Goal: Task Accomplishment & Management: Manage account settings

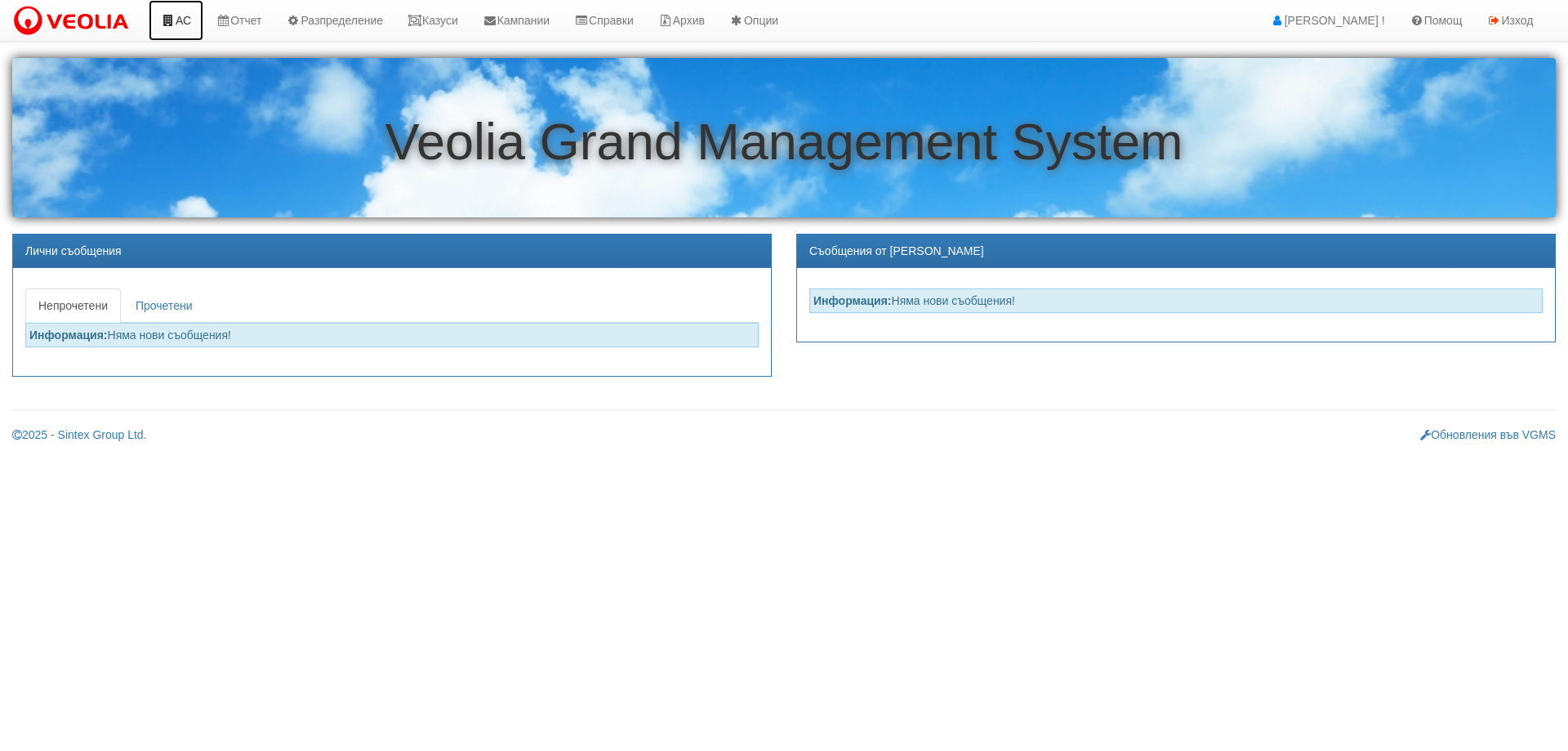
click at [175, 22] on icon at bounding box center [168, 20] width 14 height 12
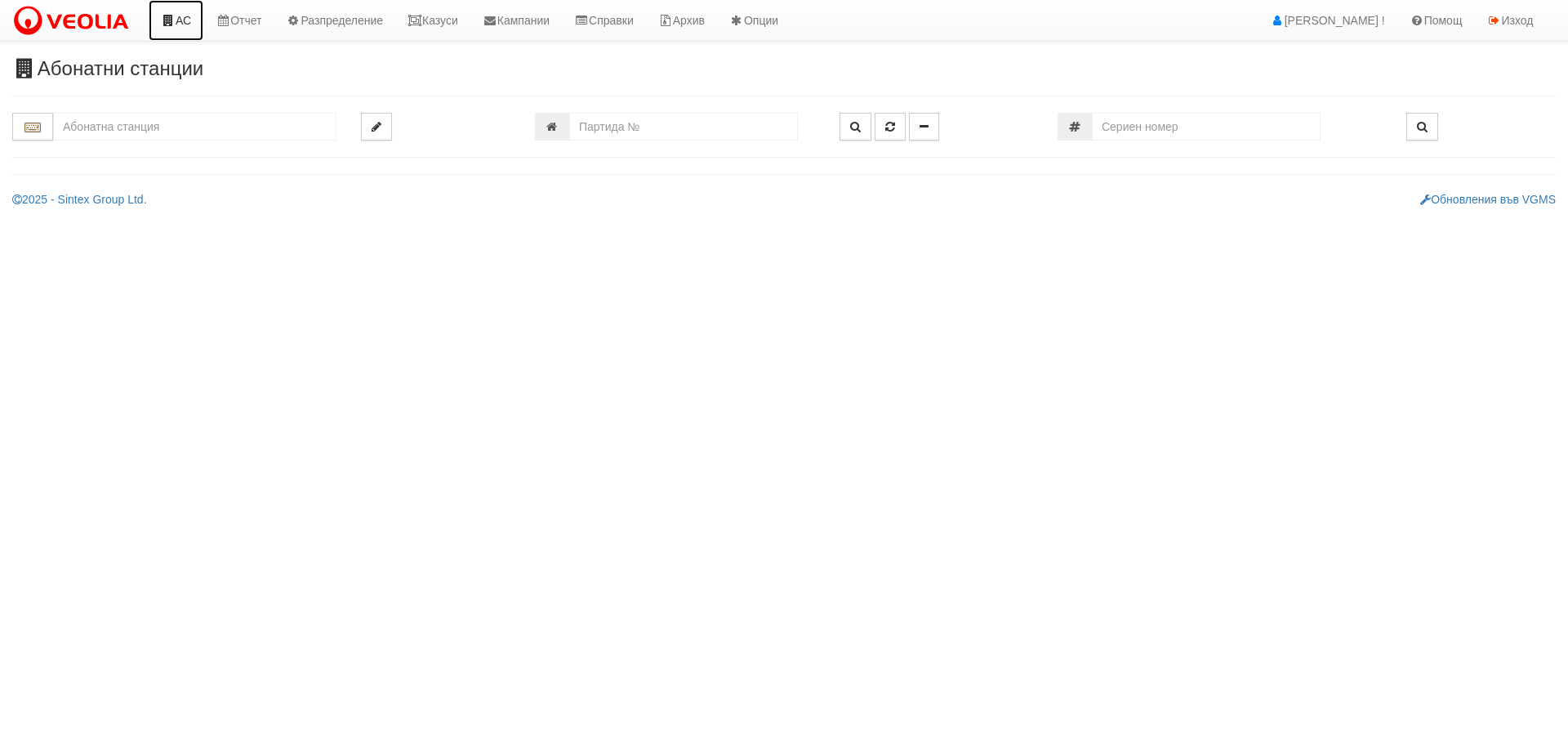
click at [187, 36] on link "АС" at bounding box center [176, 21] width 55 height 41
click at [181, 29] on body "АС Отчет Настройки Период Глобални Параметри Сваляне Отчетни Карти Нулиране УДР" at bounding box center [784, 103] width 1568 height 207
click at [107, 125] on input "text" at bounding box center [195, 127] width 283 height 28
click at [125, 168] on div "229/4 - Вл. Варненчик - "ВЕОЛИЯ"" at bounding box center [195, 170] width 279 height 19
type input "229/4 - Вл. Варненчик - "ВЕОЛИЯ""
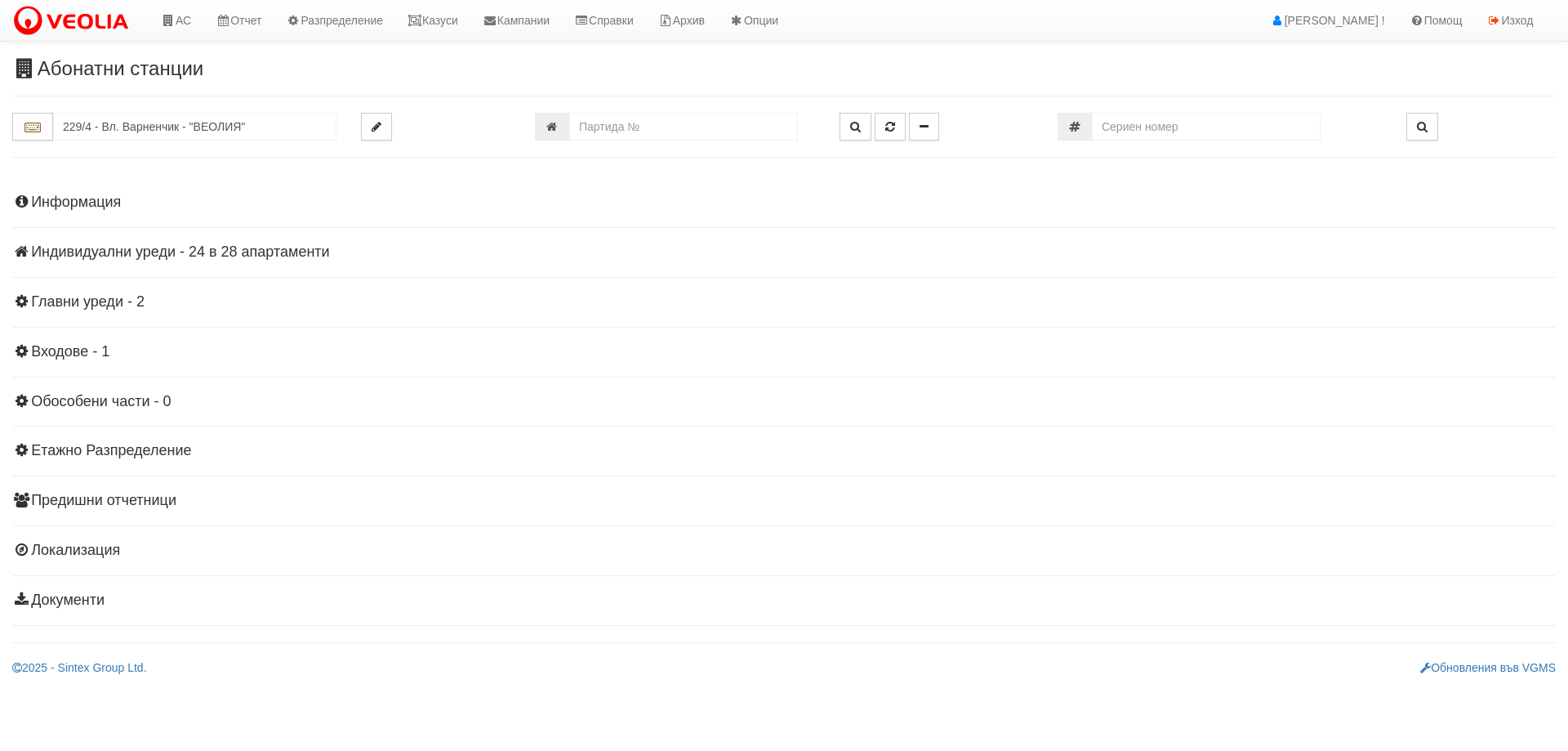
click at [123, 253] on h4 "Индивидуални уреди - 24 в 28 апартаменти" at bounding box center [784, 252] width 1544 height 16
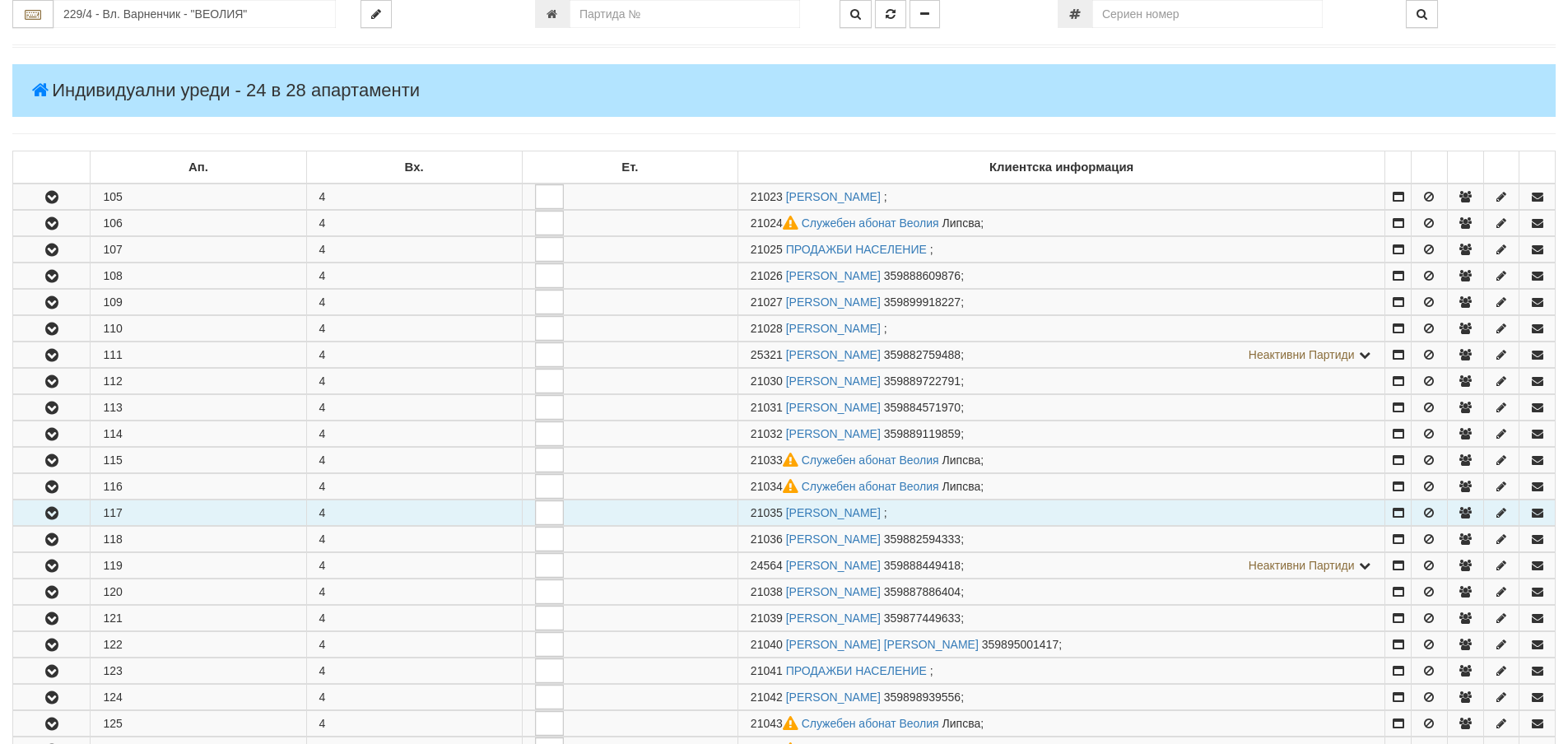
scroll to position [329, 0]
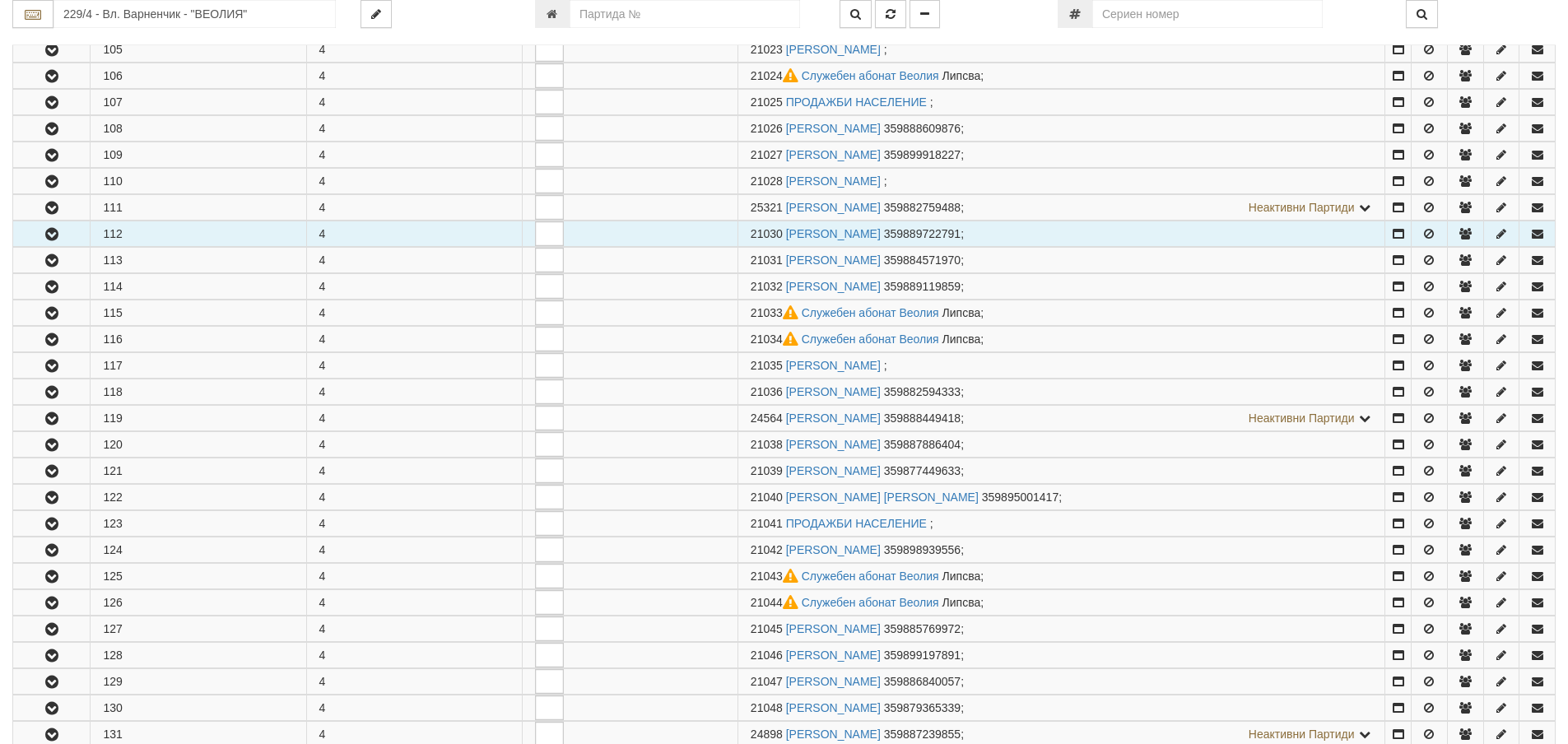
click at [52, 235] on icon "button" at bounding box center [52, 234] width 20 height 12
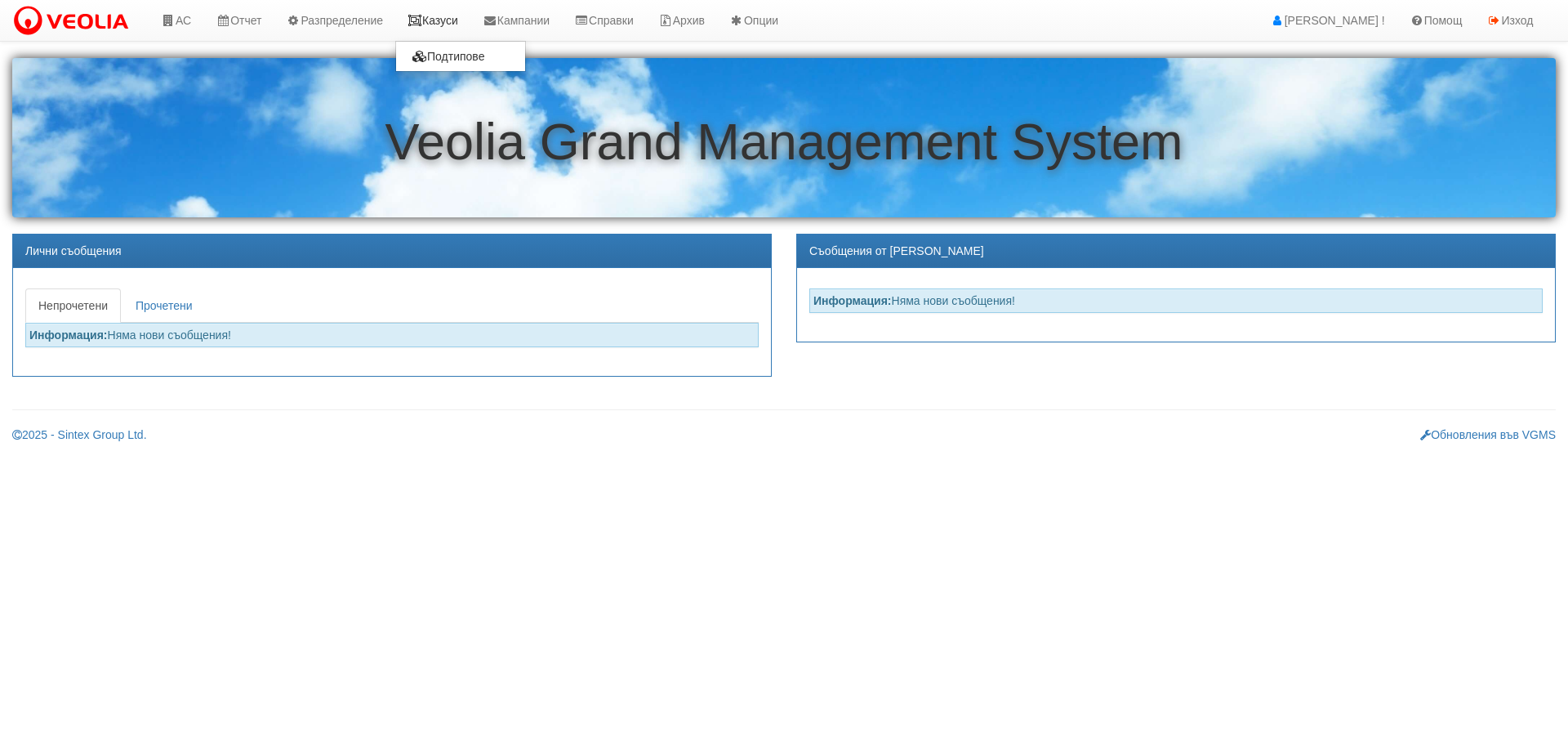
click at [443, 24] on link "Казуси" at bounding box center [433, 21] width 75 height 41
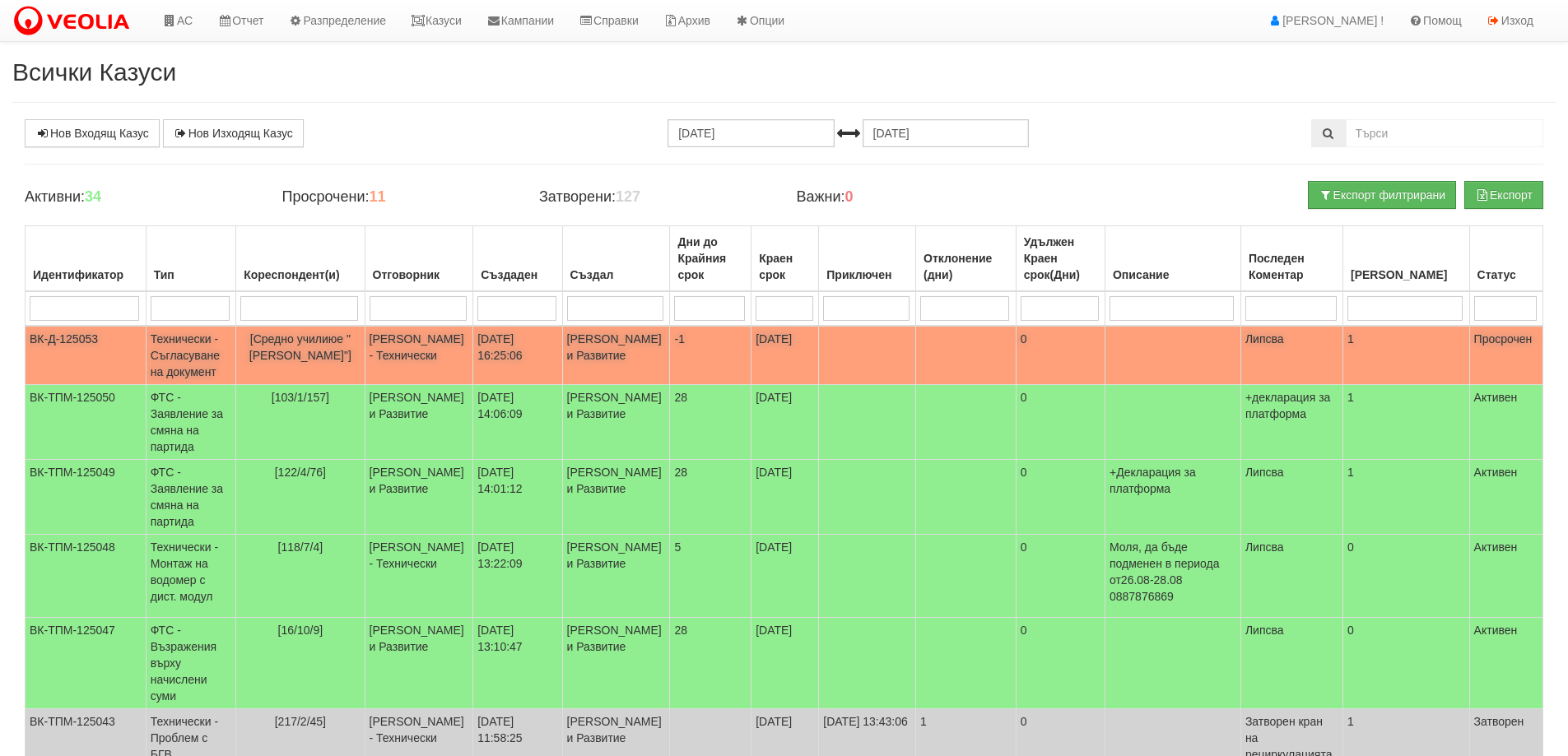
click at [169, 358] on td "Технически - Съгласуване на документ" at bounding box center [190, 356] width 89 height 60
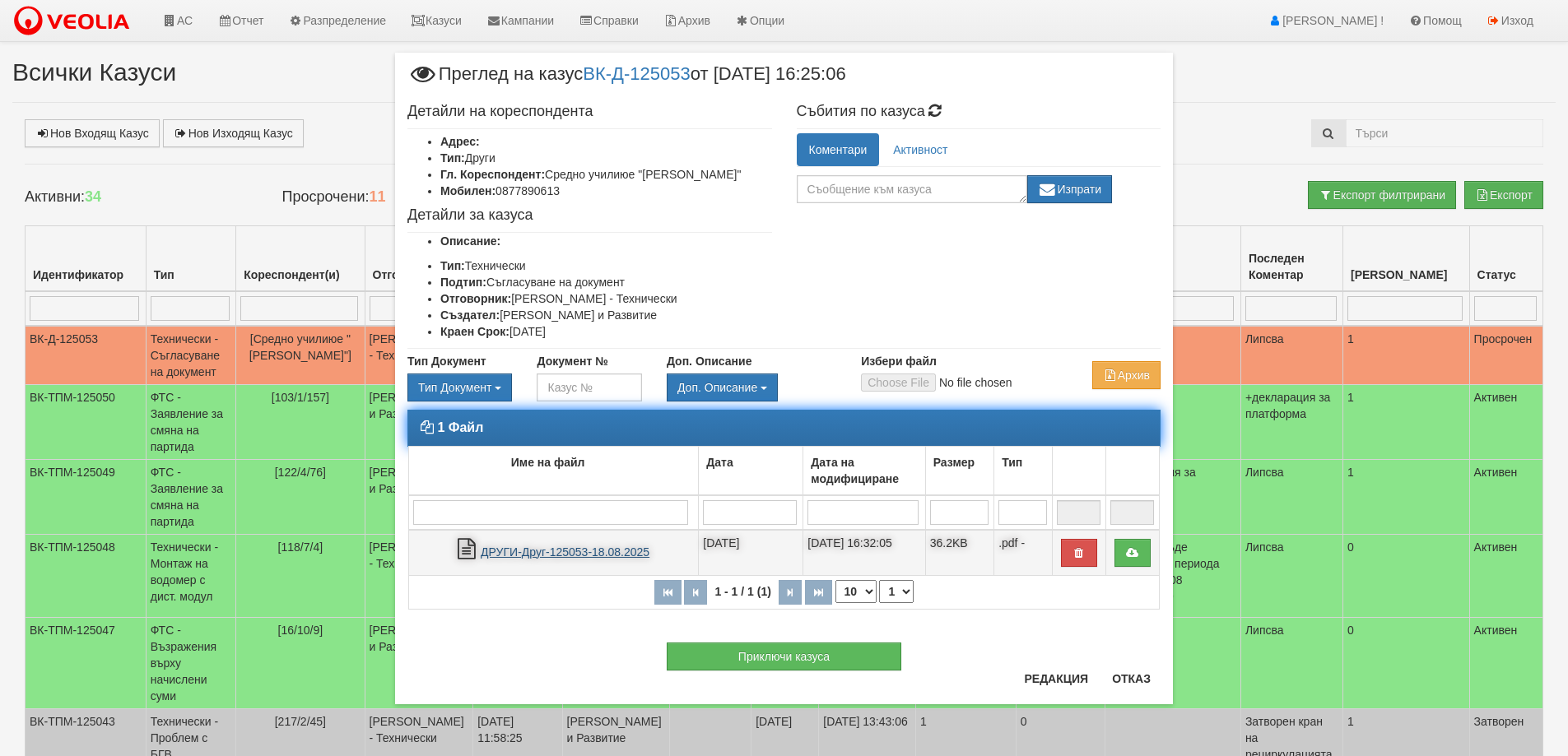
click at [504, 549] on link "ДРУГИ-Друг-125053-18.08.2025" at bounding box center [565, 552] width 169 height 14
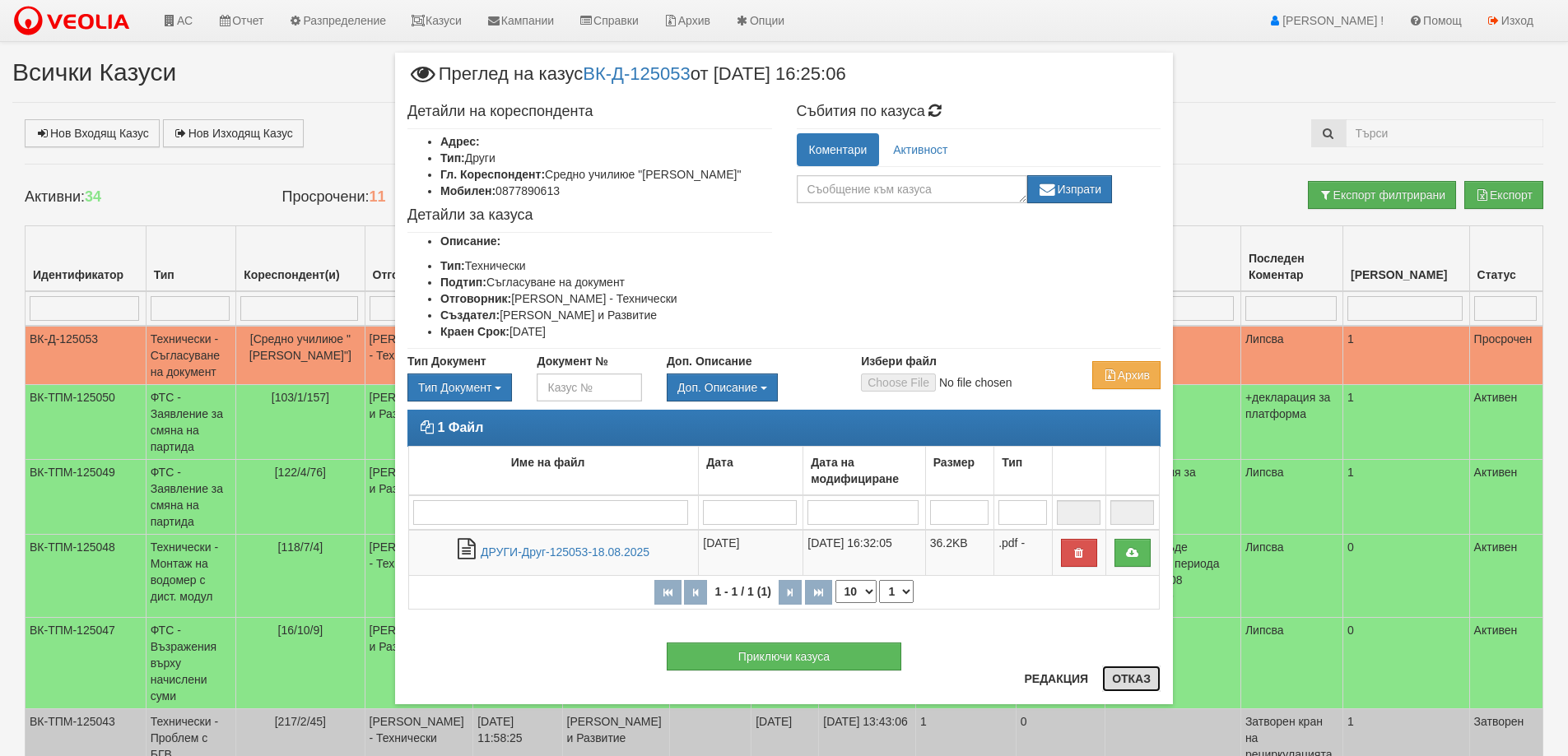
click at [1142, 682] on button "Отказ" at bounding box center [1131, 678] width 59 height 26
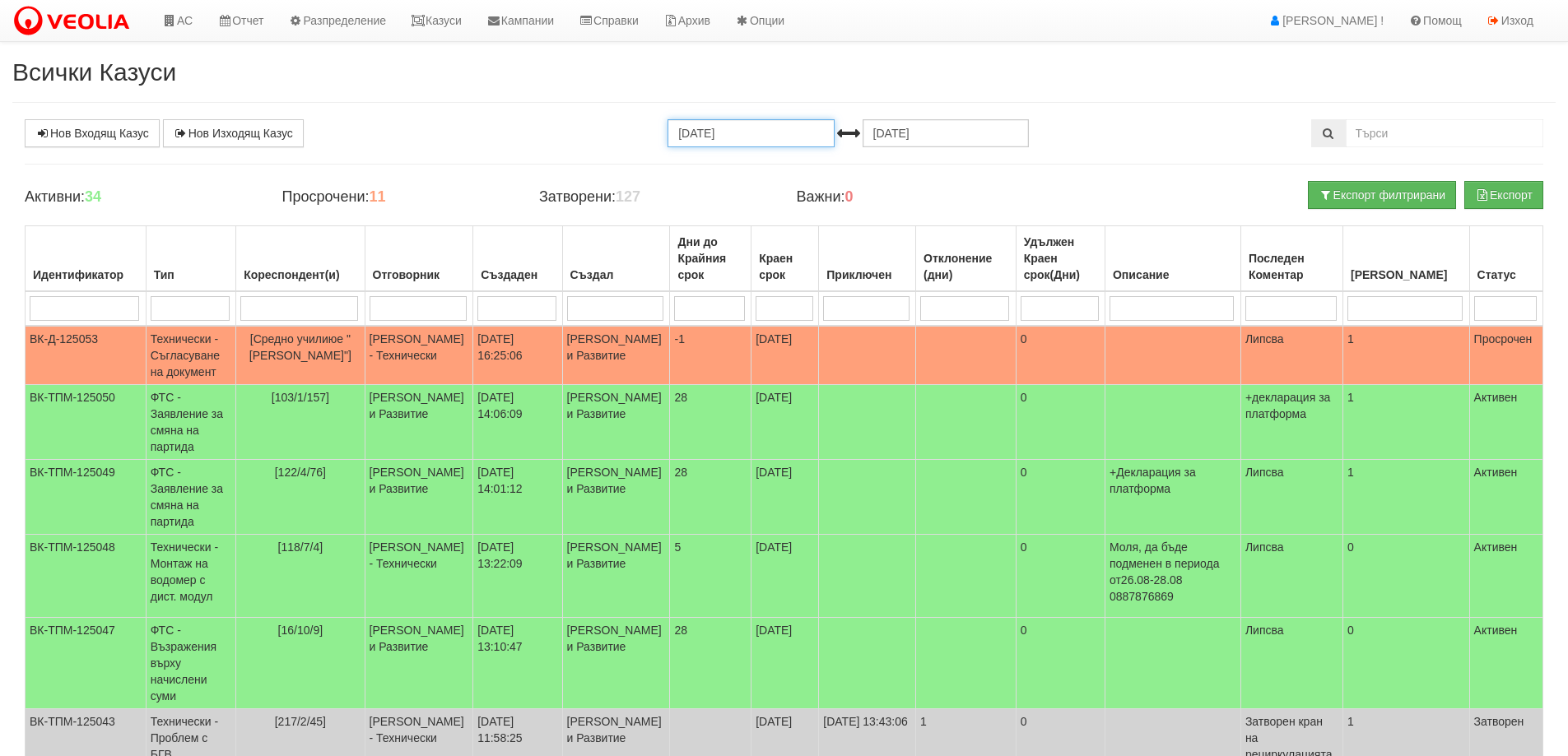
click at [690, 131] on input "19.07.2025" at bounding box center [750, 133] width 166 height 28
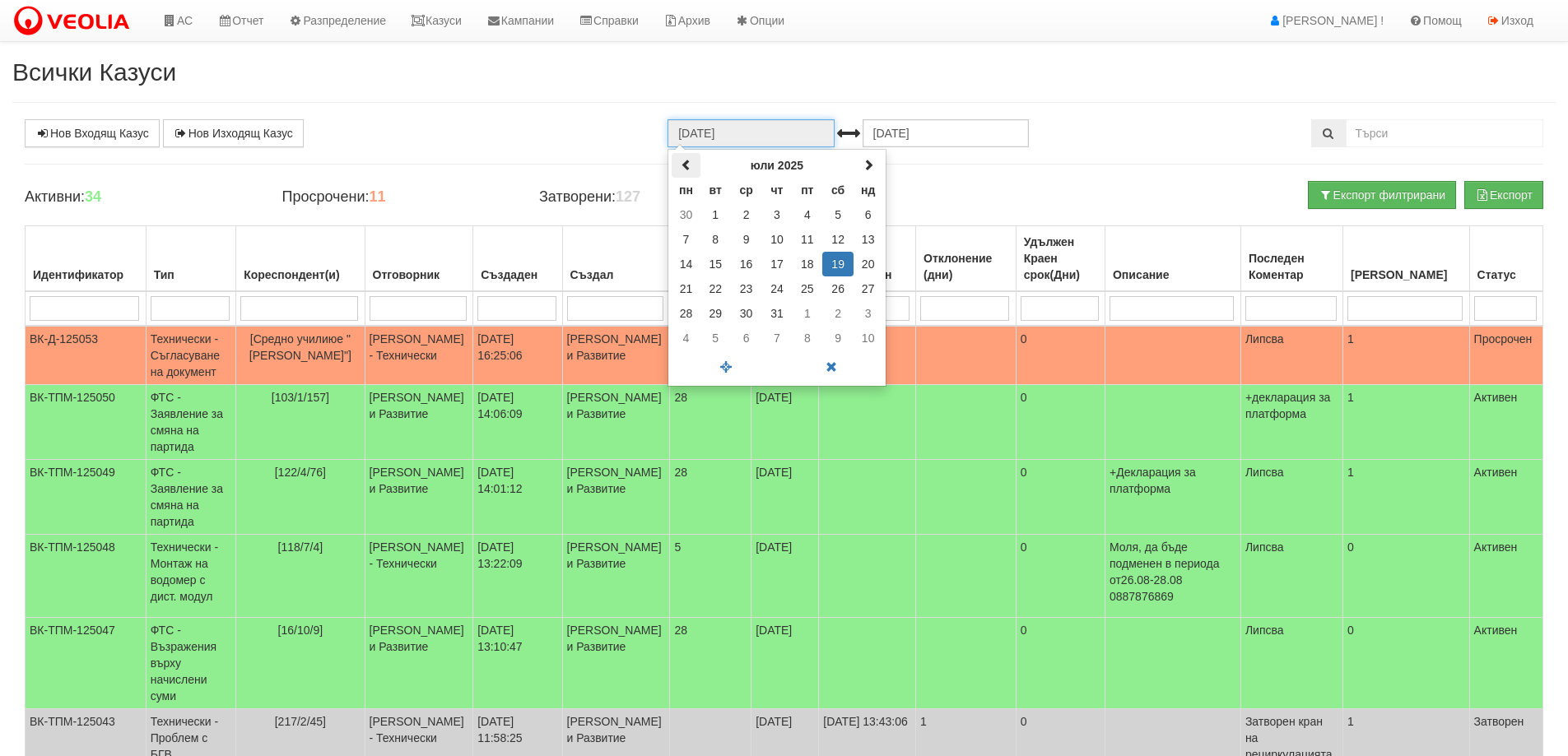
click at [682, 168] on span at bounding box center [686, 164] width 12 height 12
click at [865, 212] on td "1" at bounding box center [868, 214] width 29 height 24
type input "01.06.2025"
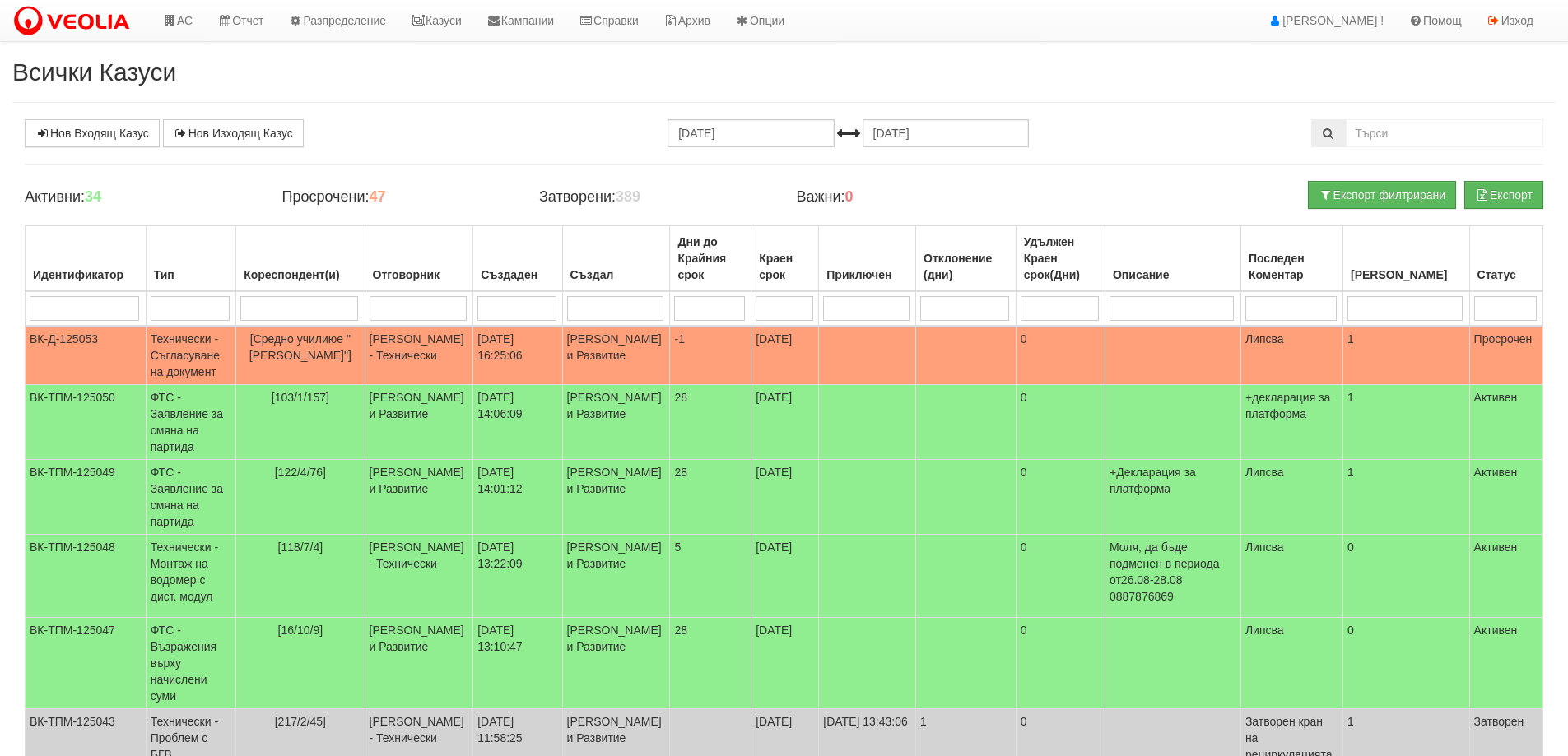
click at [178, 320] on input "search" at bounding box center [190, 308] width 79 height 24
type input "съг"
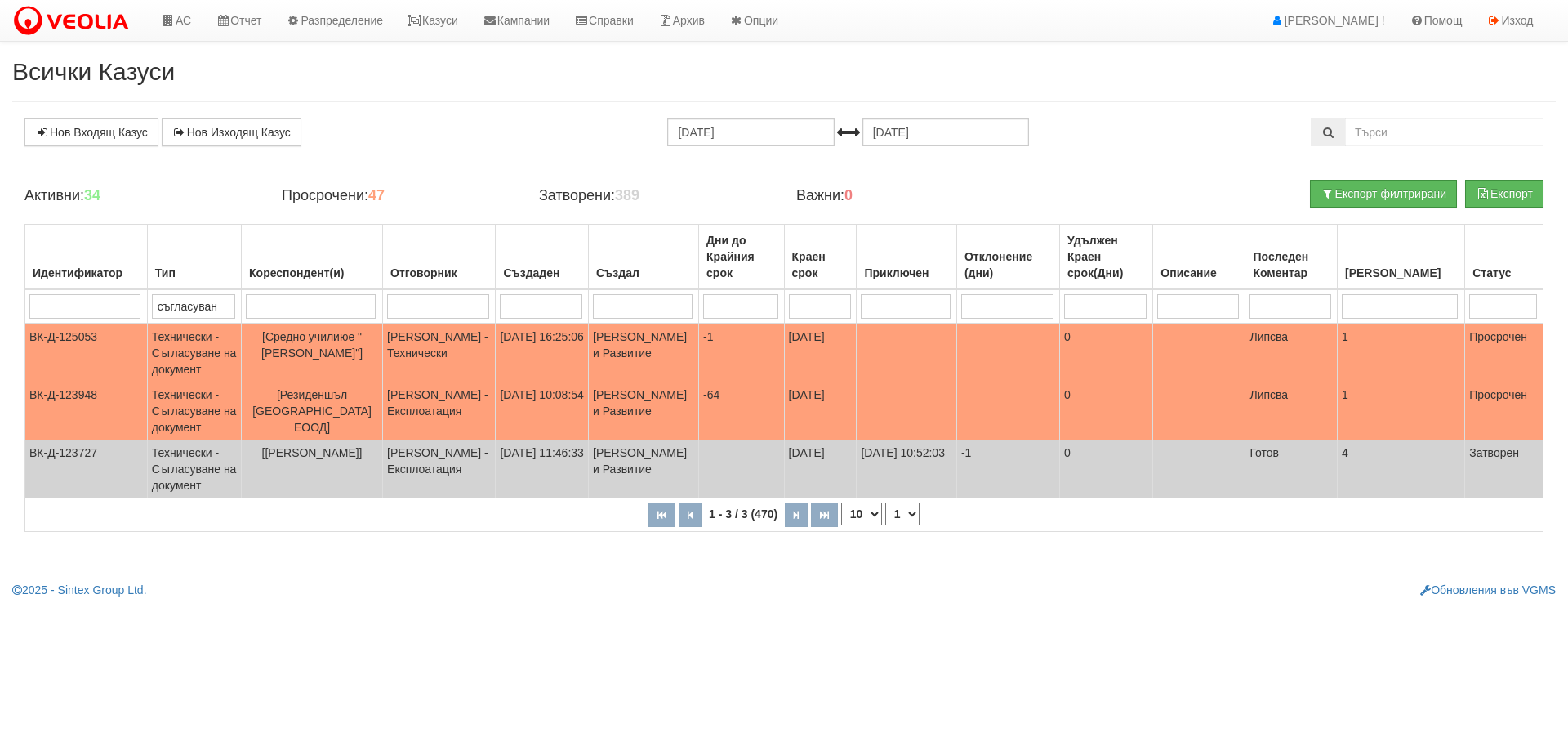
type input "съгласуване"
type input "съгласуван"
type input "с"
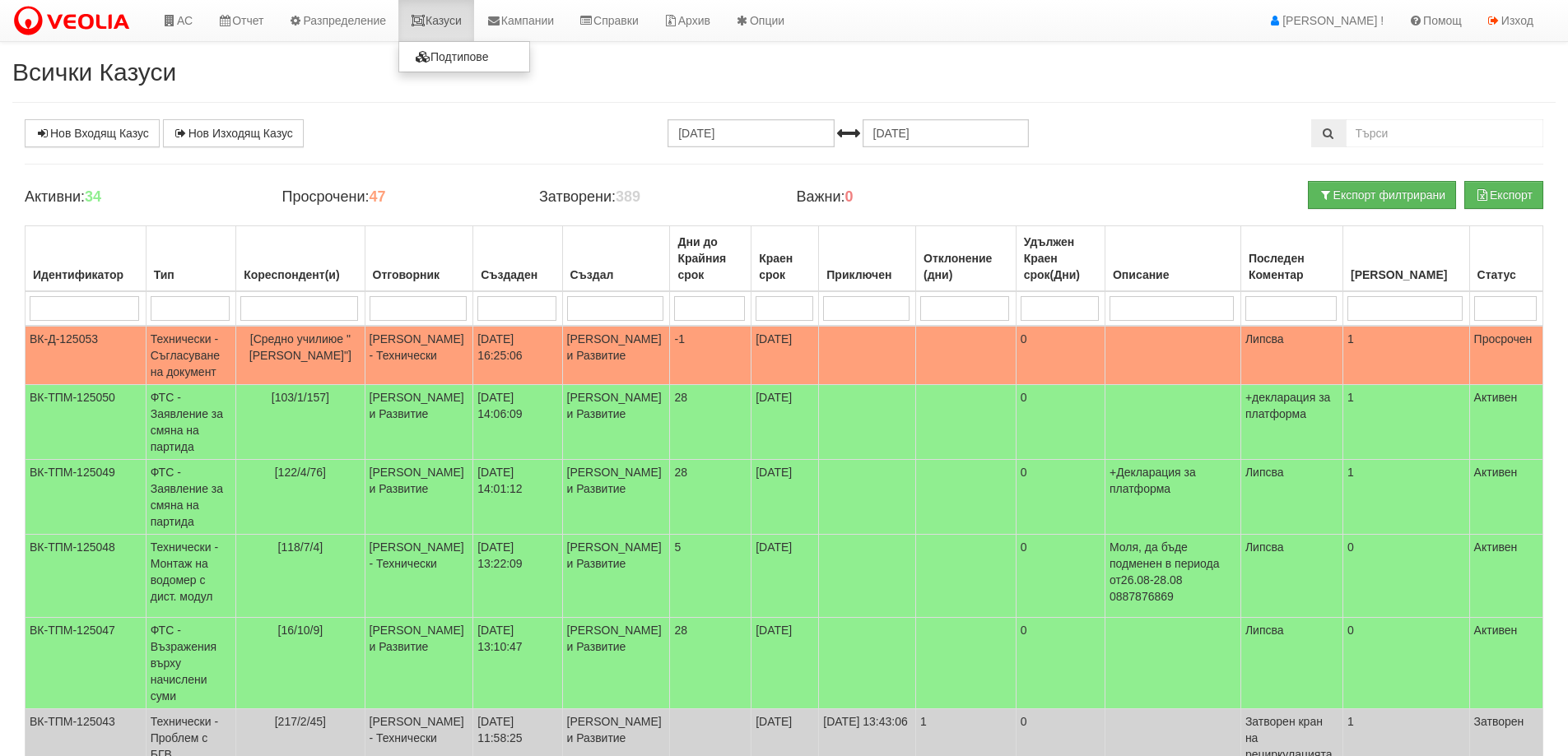
click at [448, 22] on link "Казуси" at bounding box center [437, 21] width 76 height 42
click at [460, 18] on link "Казуси" at bounding box center [437, 21] width 76 height 42
click at [446, 23] on link "Казуси" at bounding box center [437, 21] width 76 height 42
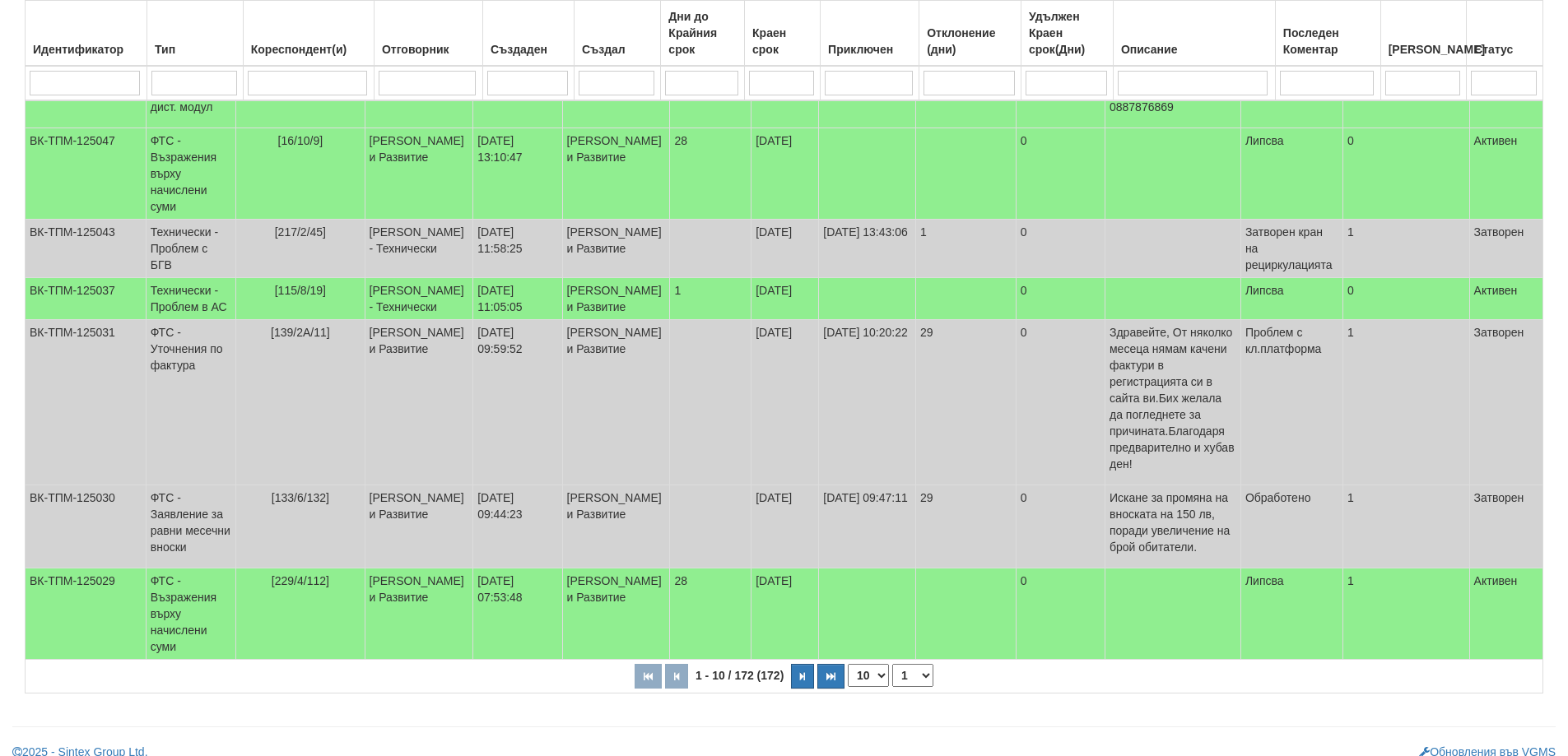
scroll to position [498, 0]
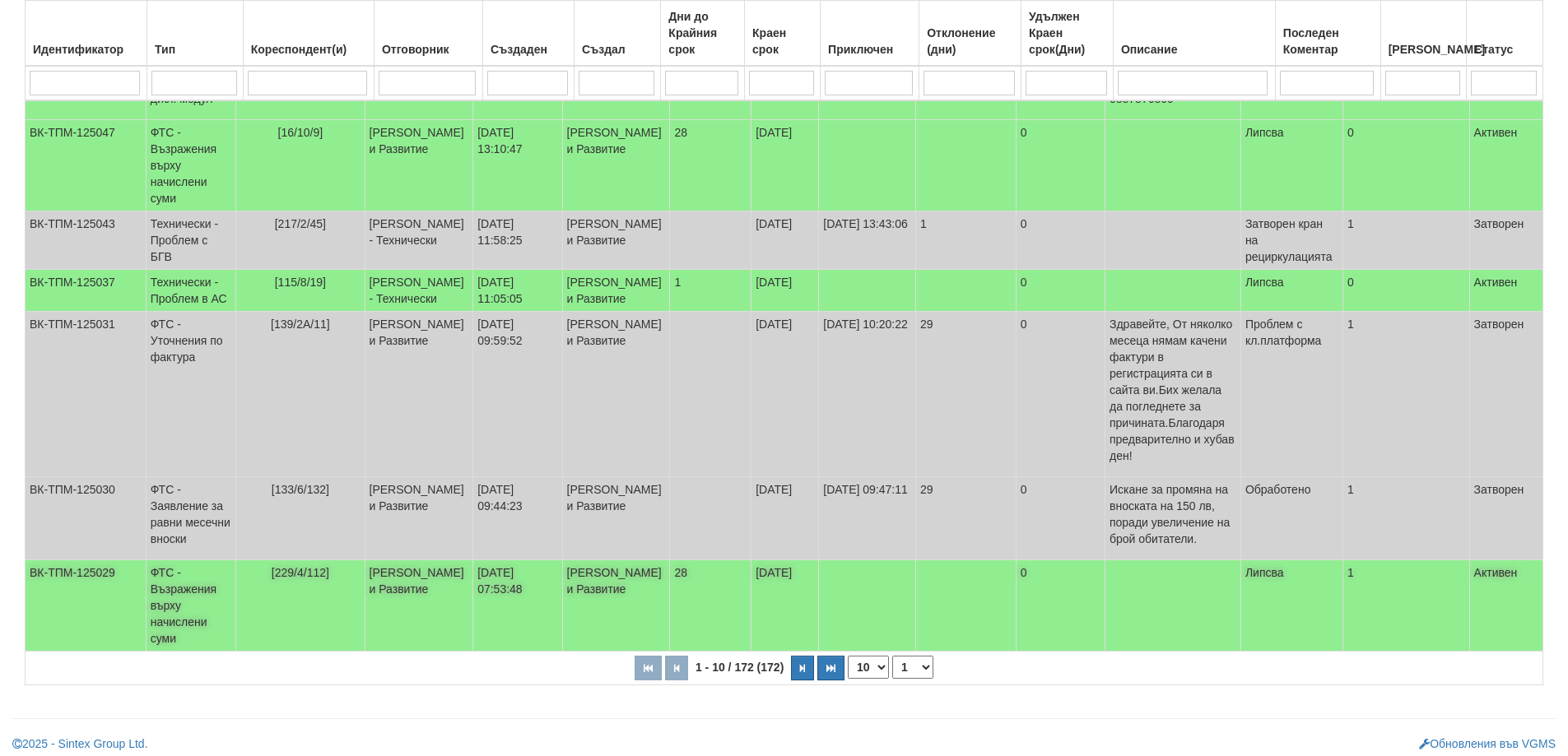
click at [201, 610] on td "ФТС - Възражения върху начислени суми" at bounding box center [190, 605] width 89 height 91
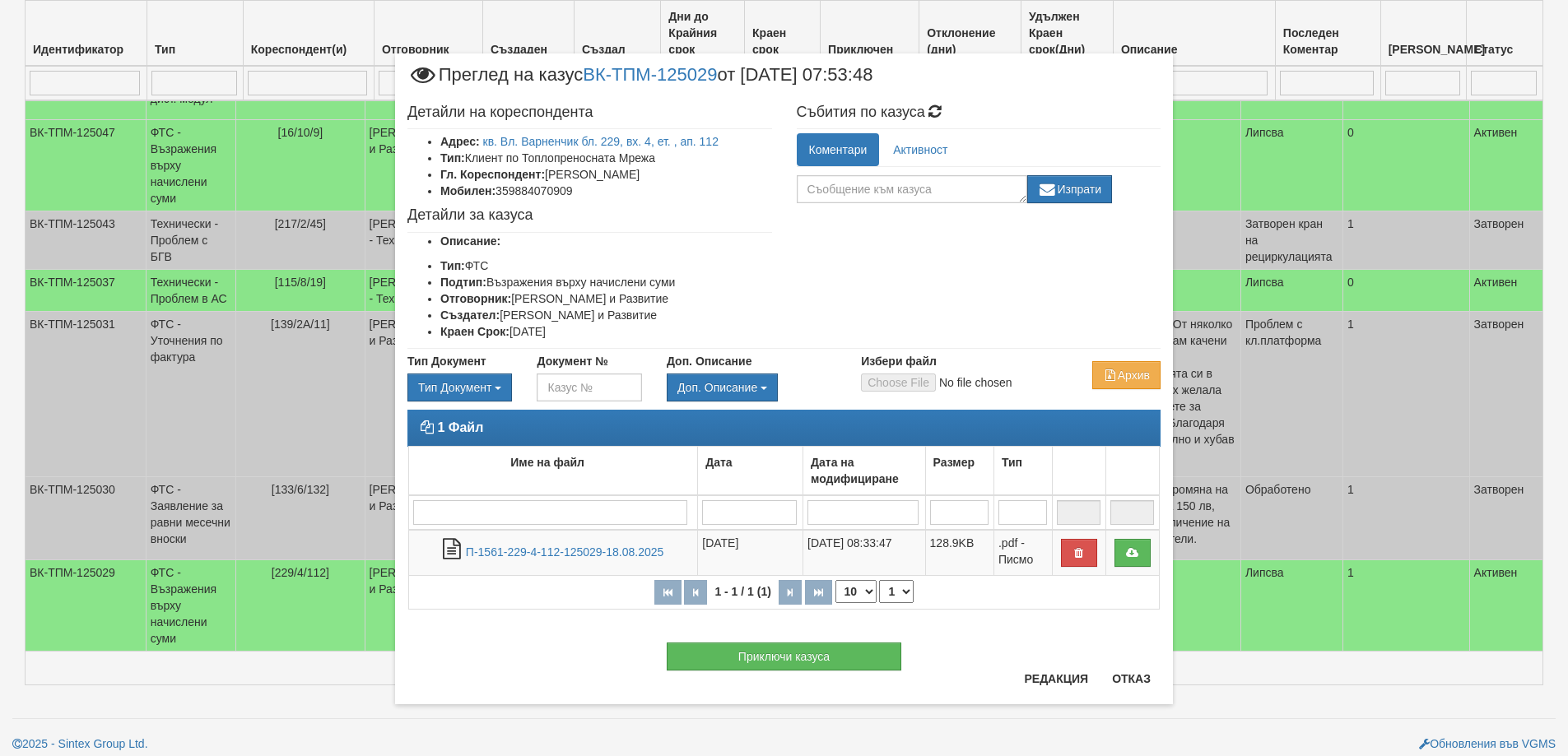
click at [1137, 667] on div "Приключи казуса" at bounding box center [784, 648] width 777 height 44
click at [1136, 682] on button "Отказ" at bounding box center [1131, 678] width 59 height 26
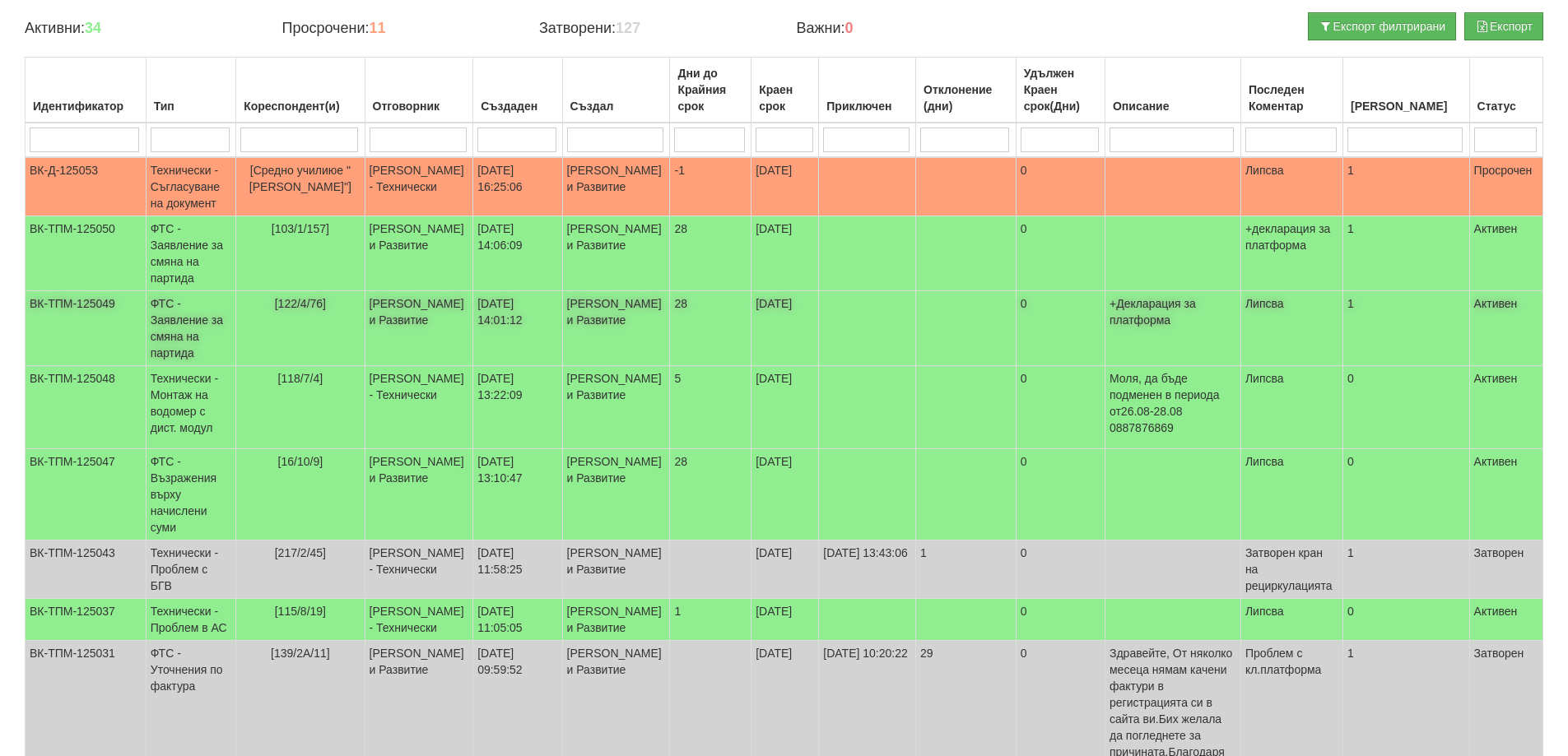
scroll to position [0, 0]
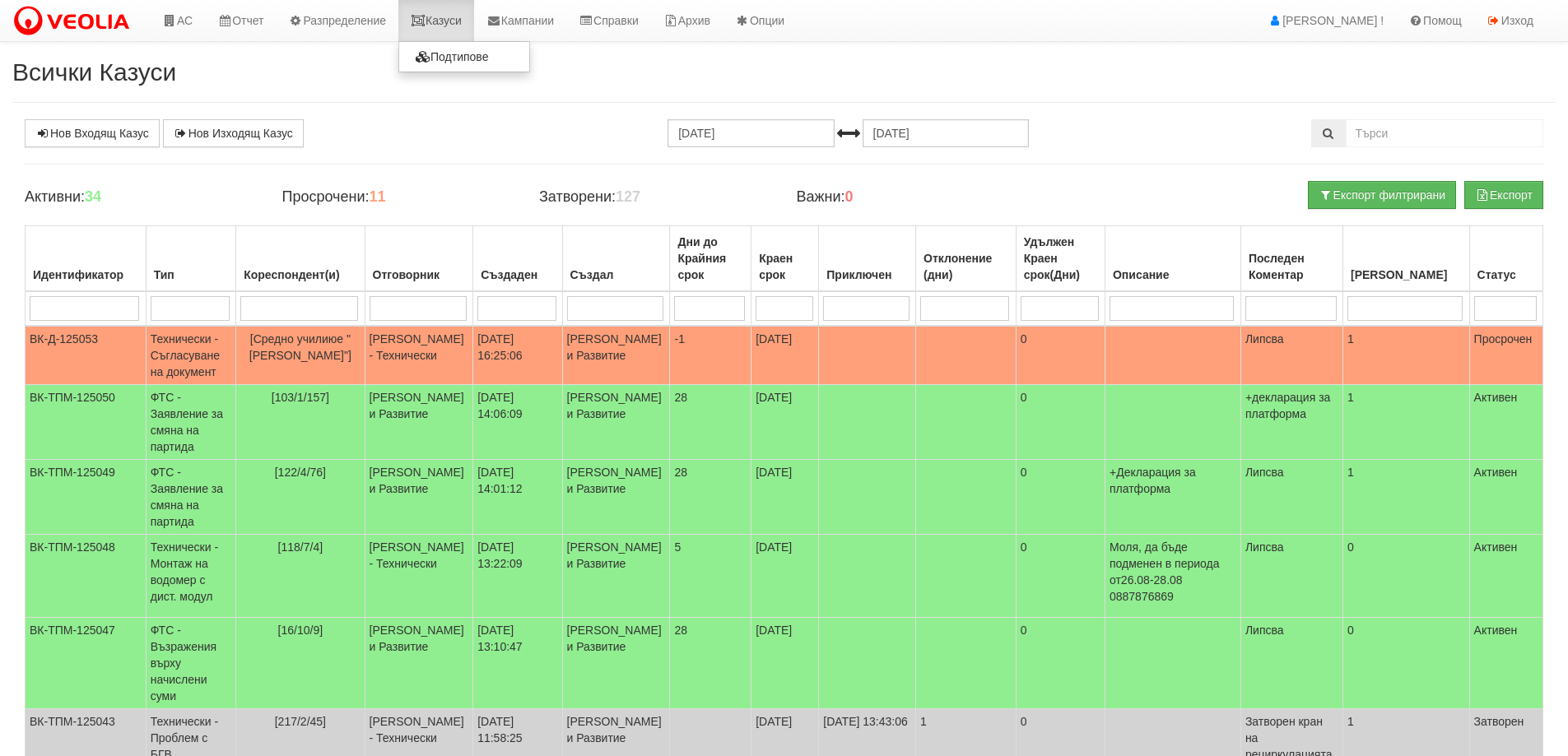
click at [440, 23] on link "Казуси" at bounding box center [437, 21] width 76 height 42
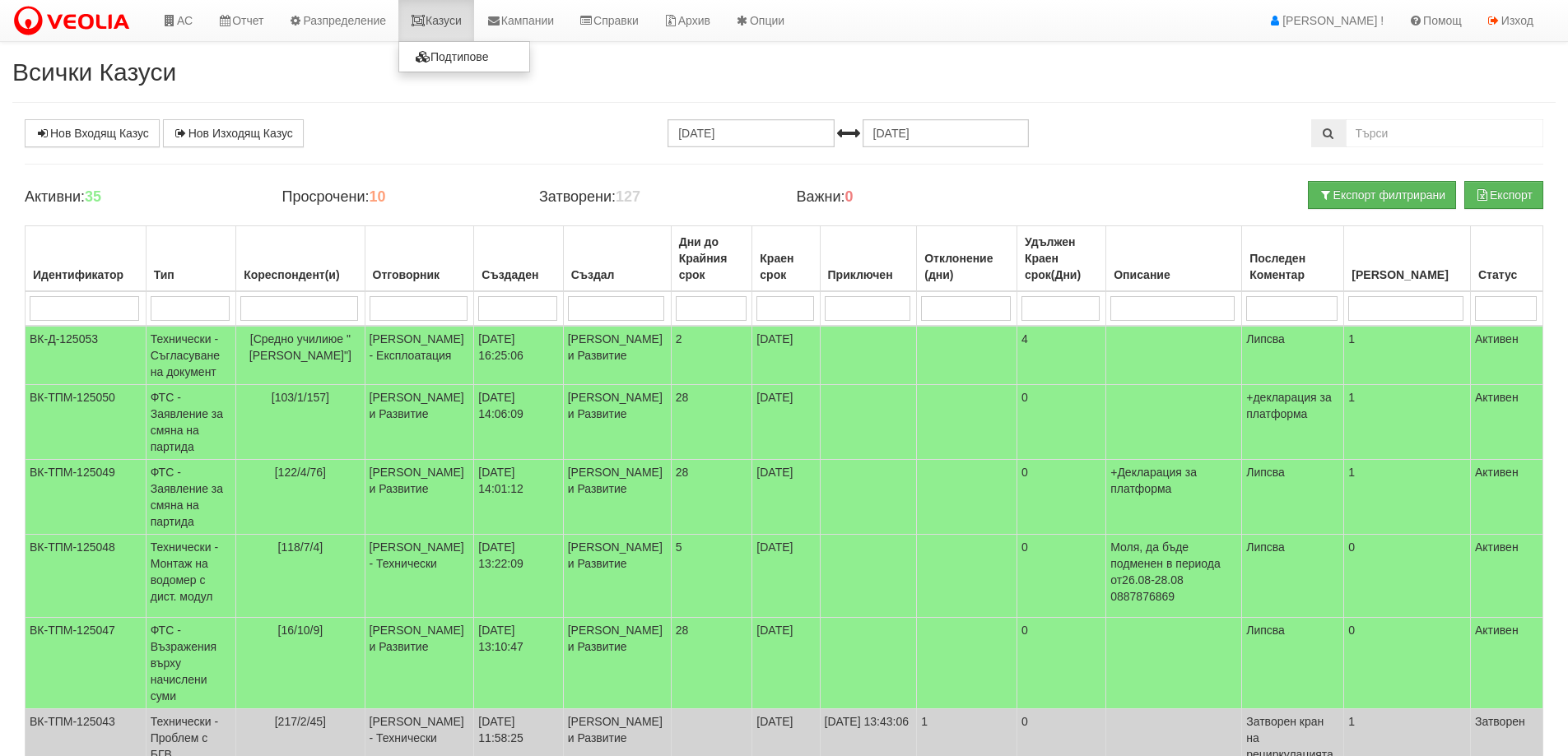
click at [446, 20] on link "Казуси" at bounding box center [437, 21] width 76 height 42
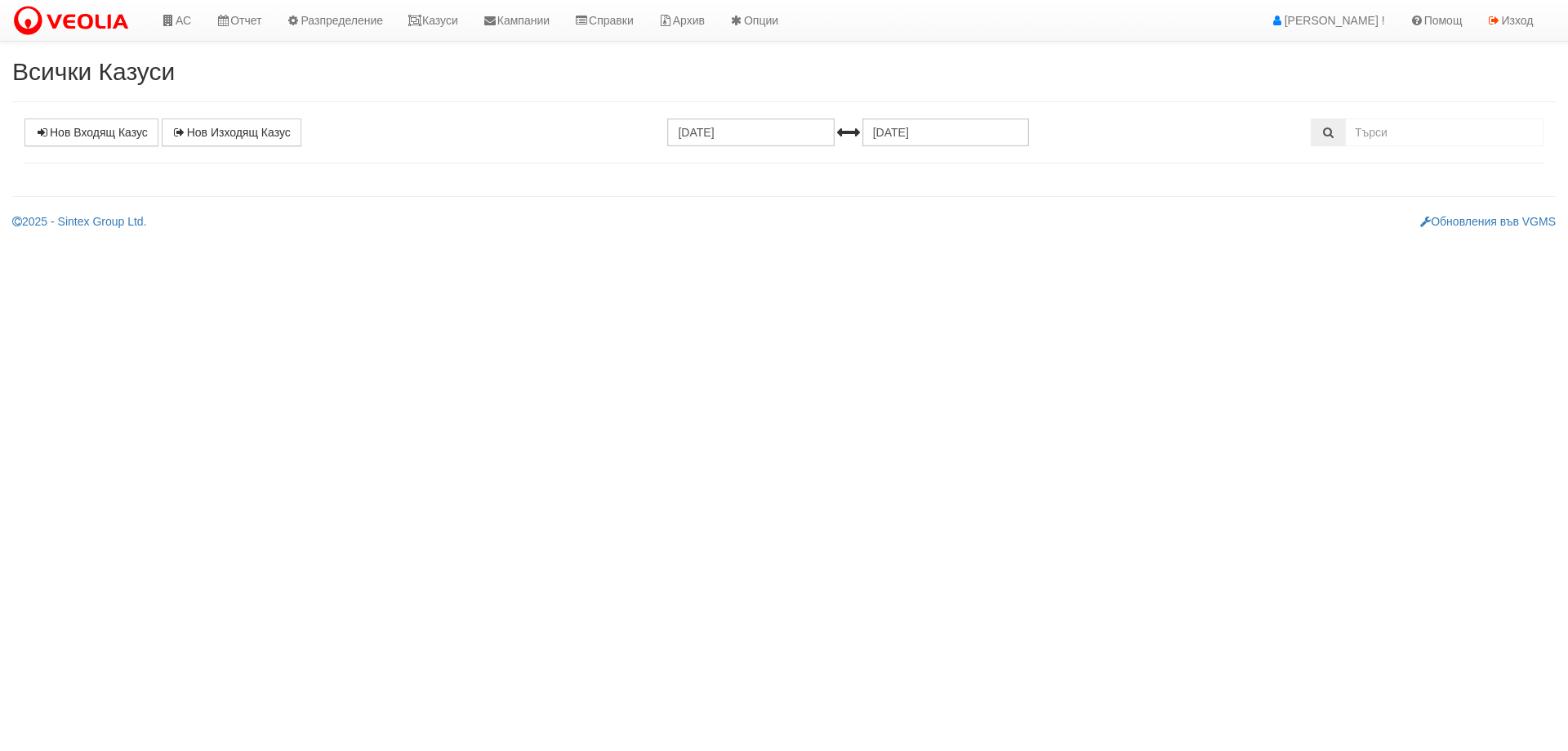
select select "1"
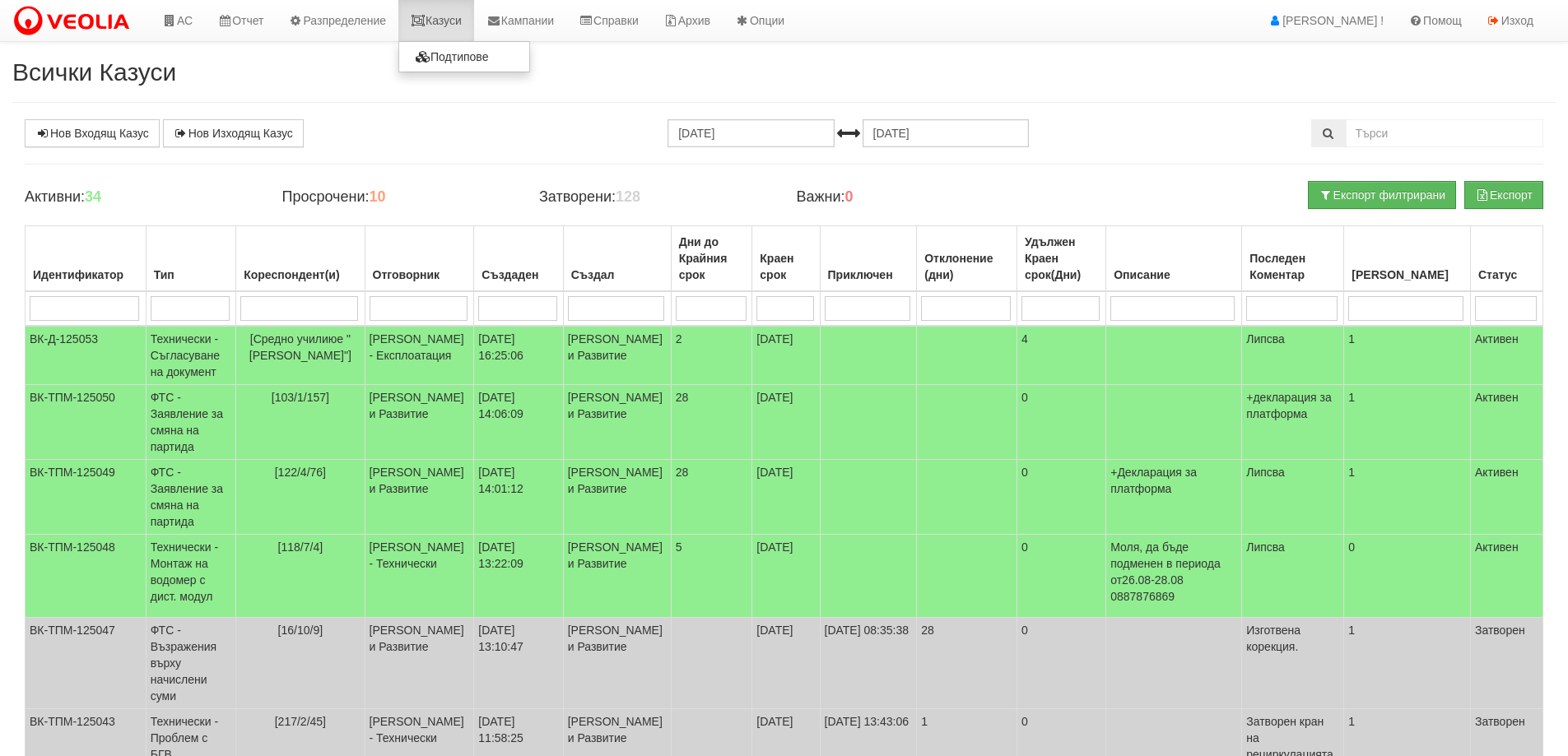
click at [455, 23] on link "Казуси" at bounding box center [437, 21] width 76 height 42
click at [180, 21] on link "АС" at bounding box center [177, 21] width 55 height 42
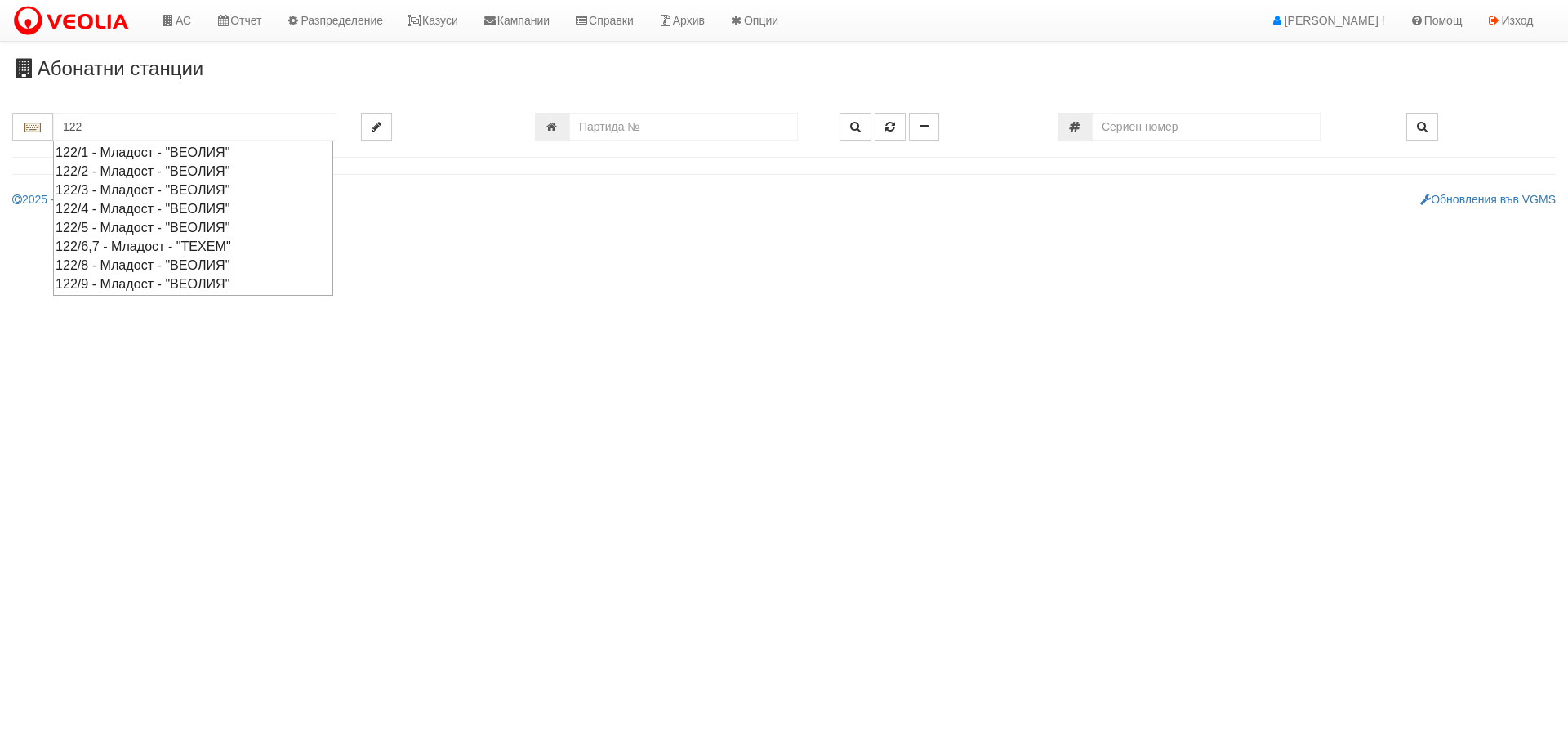
click at [121, 148] on div "122/1 - Младост - "ВЕОЛИЯ"" at bounding box center [193, 152] width 275 height 19
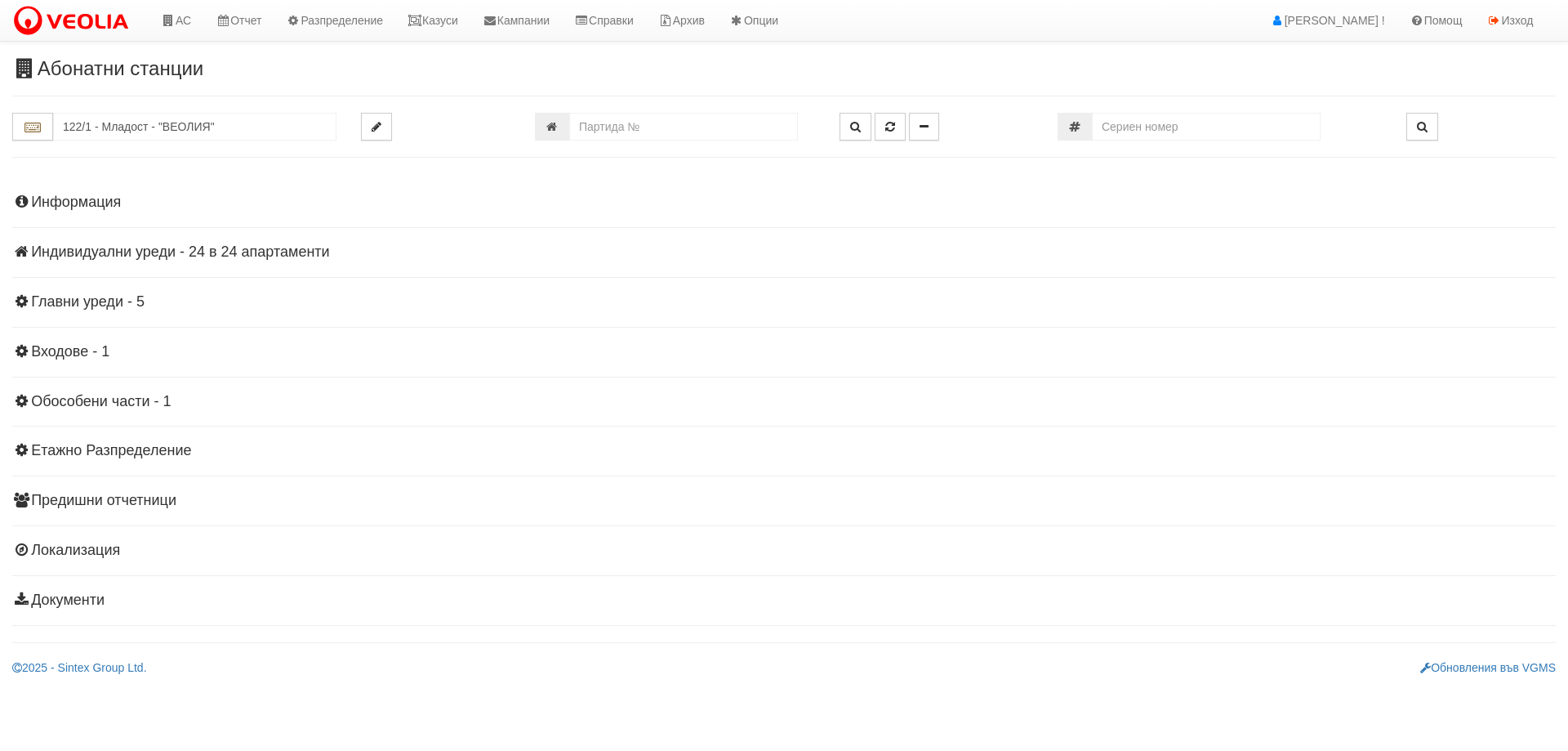
click at [233, 251] on h4 "Индивидуални уреди - 24 в 24 апартаменти" at bounding box center [784, 252] width 1544 height 16
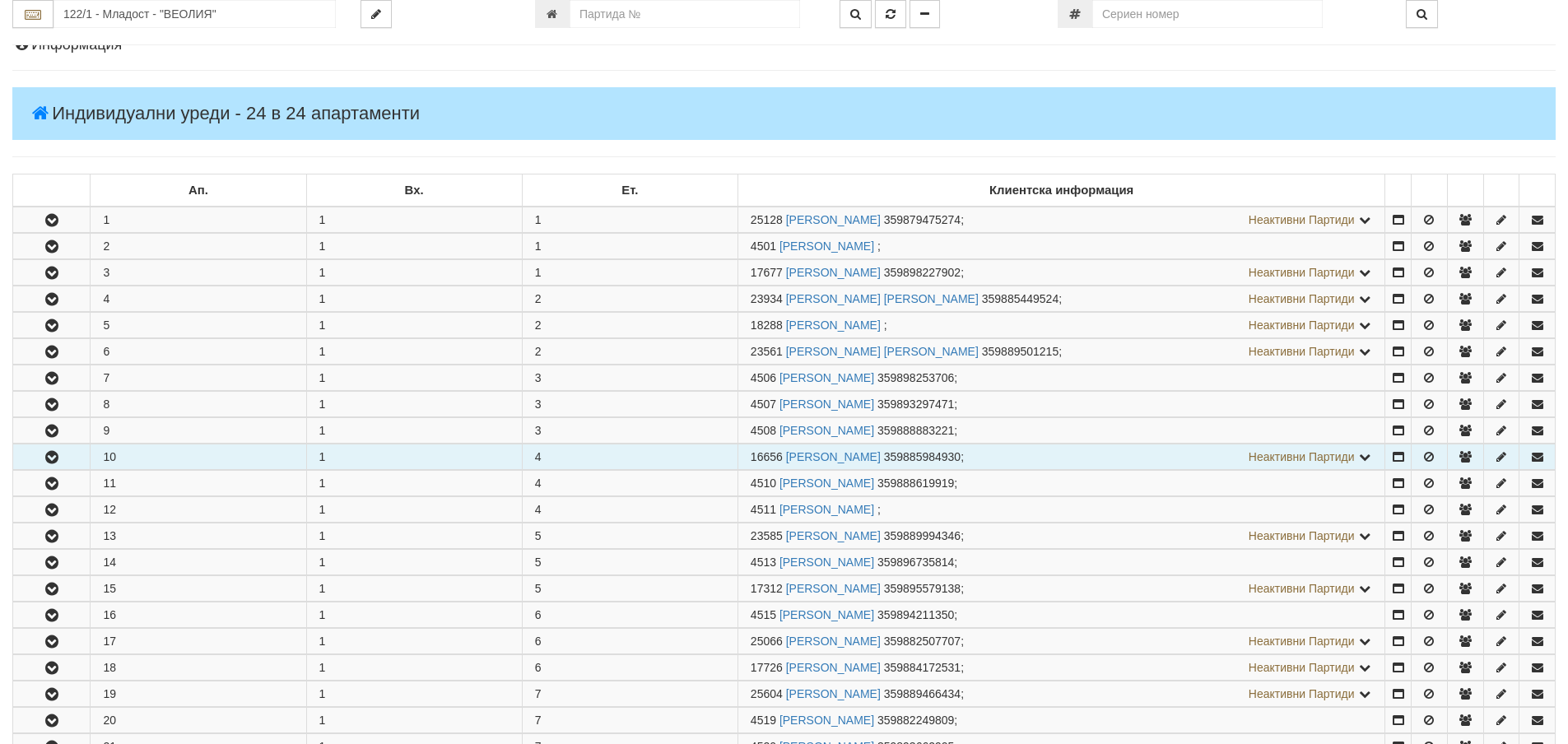
scroll to position [165, 0]
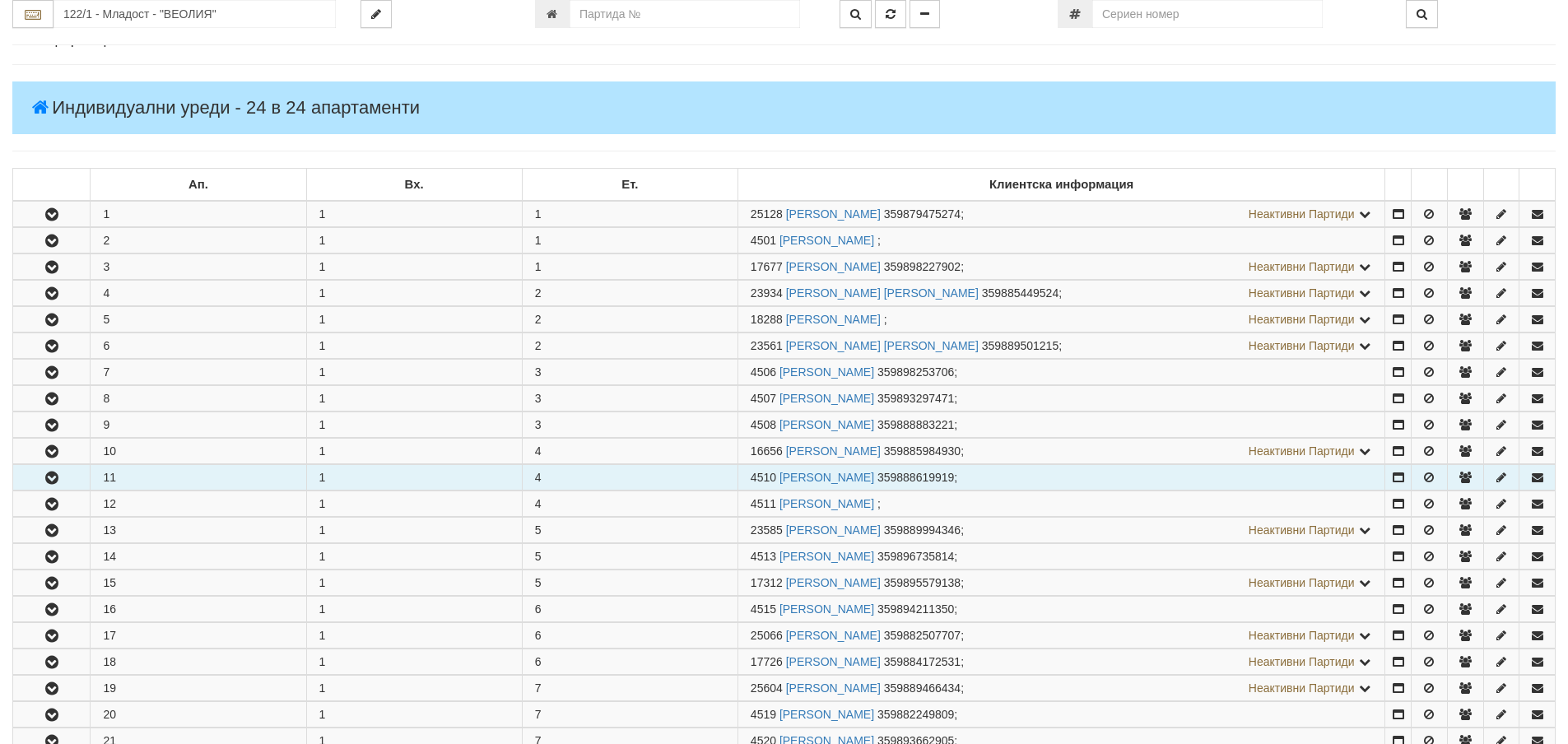
click at [42, 471] on button "button" at bounding box center [52, 476] width 77 height 24
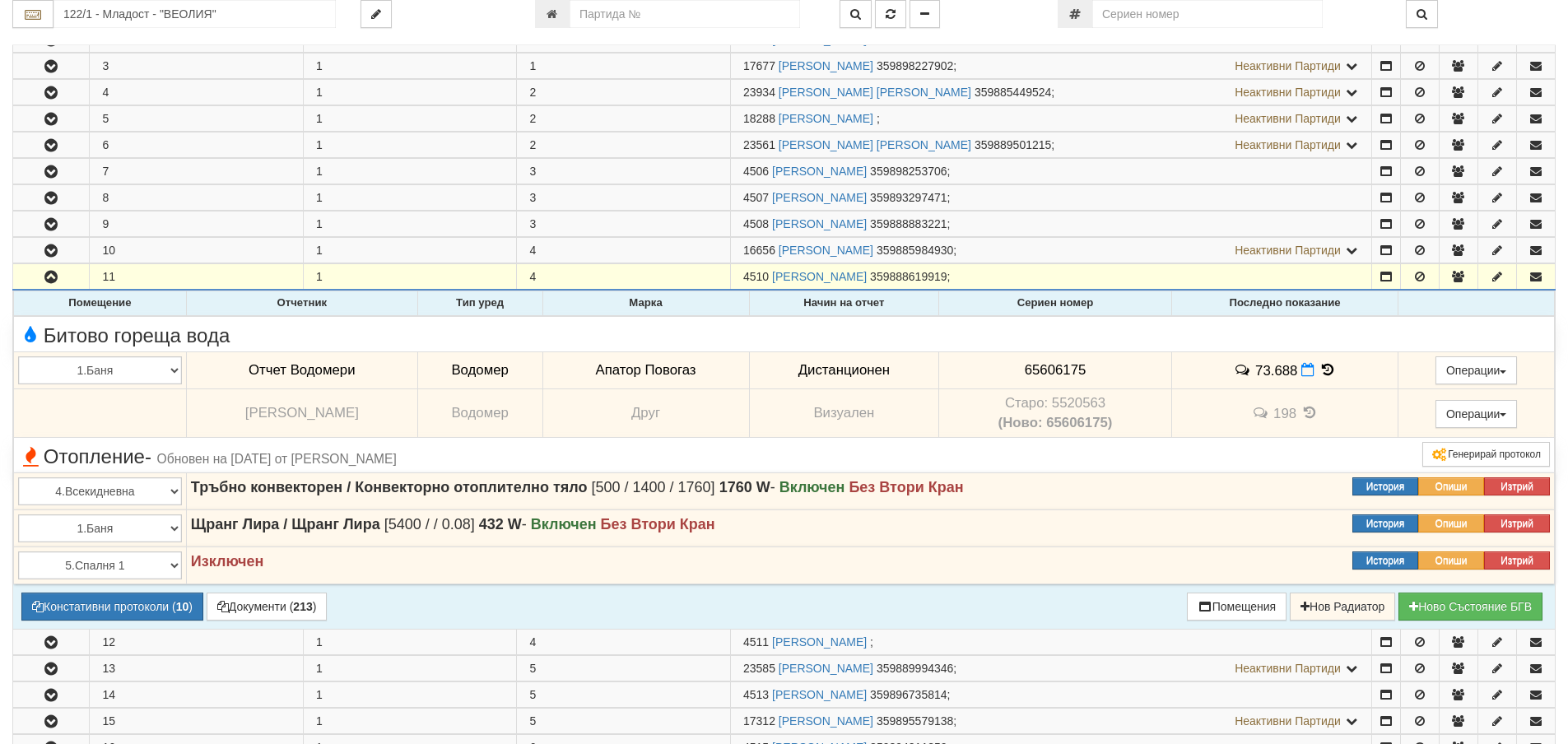
scroll to position [411, 0]
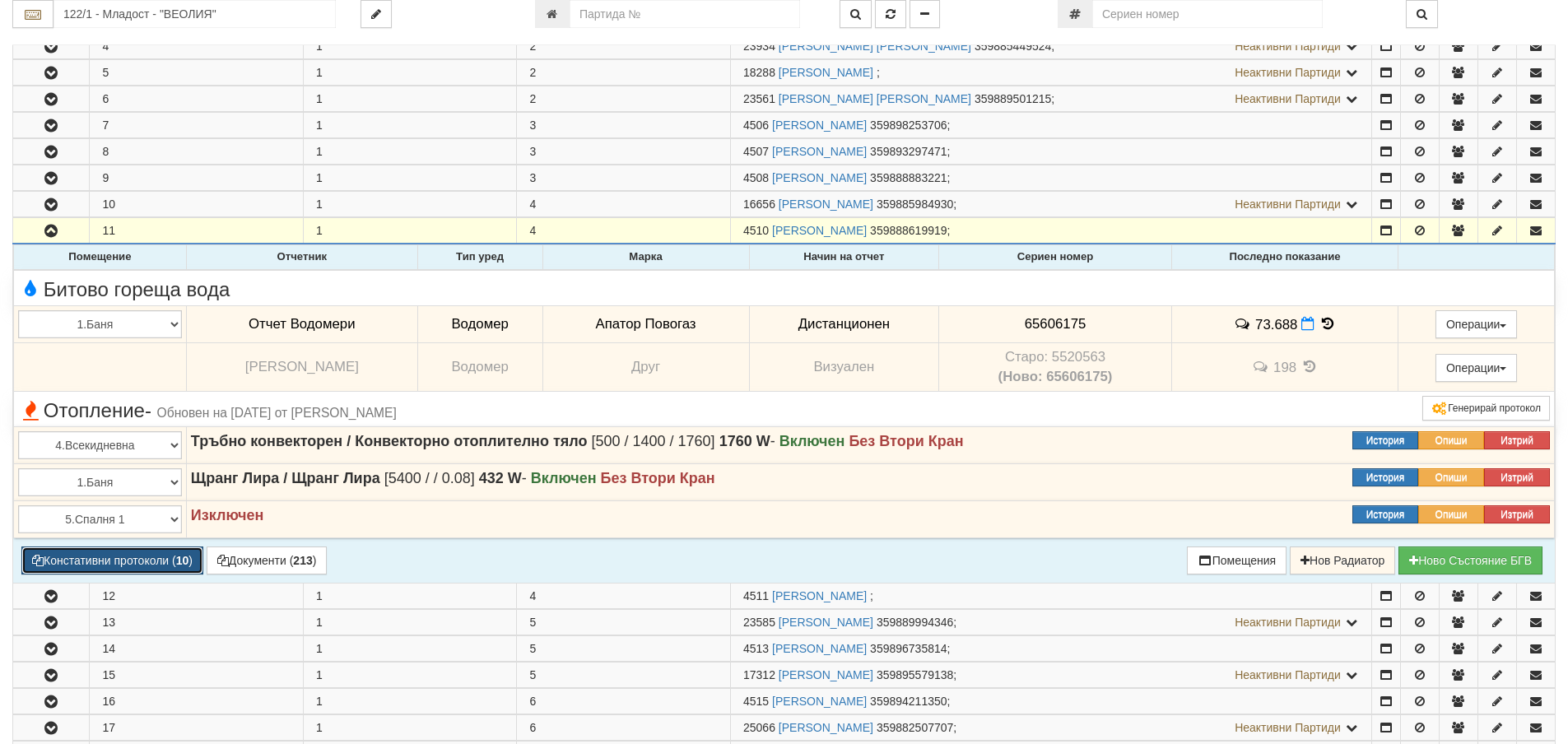
click at [98, 565] on button "Констативни протоколи ( 10 )" at bounding box center [112, 560] width 182 height 28
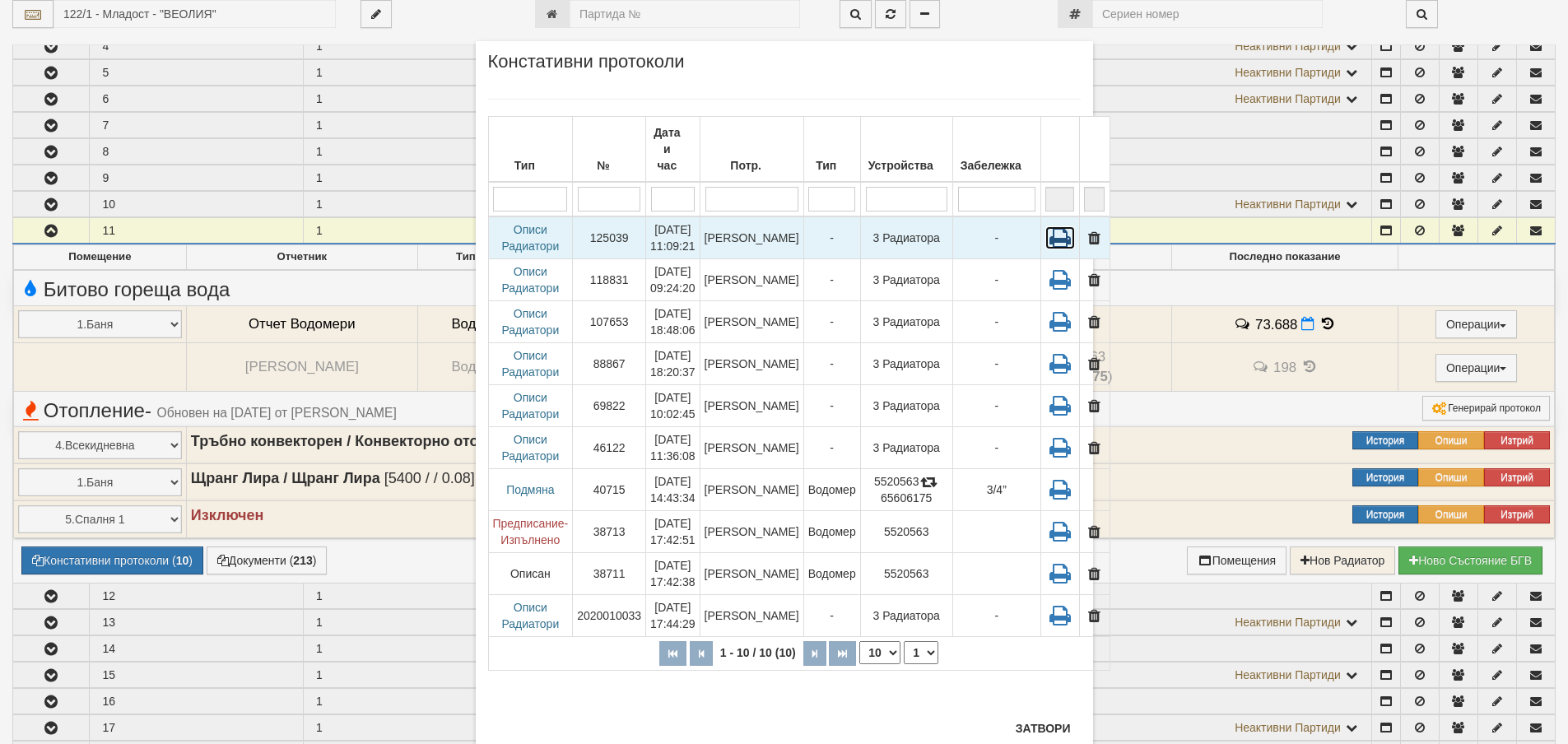
click at [1045, 226] on icon at bounding box center [1059, 237] width 30 height 23
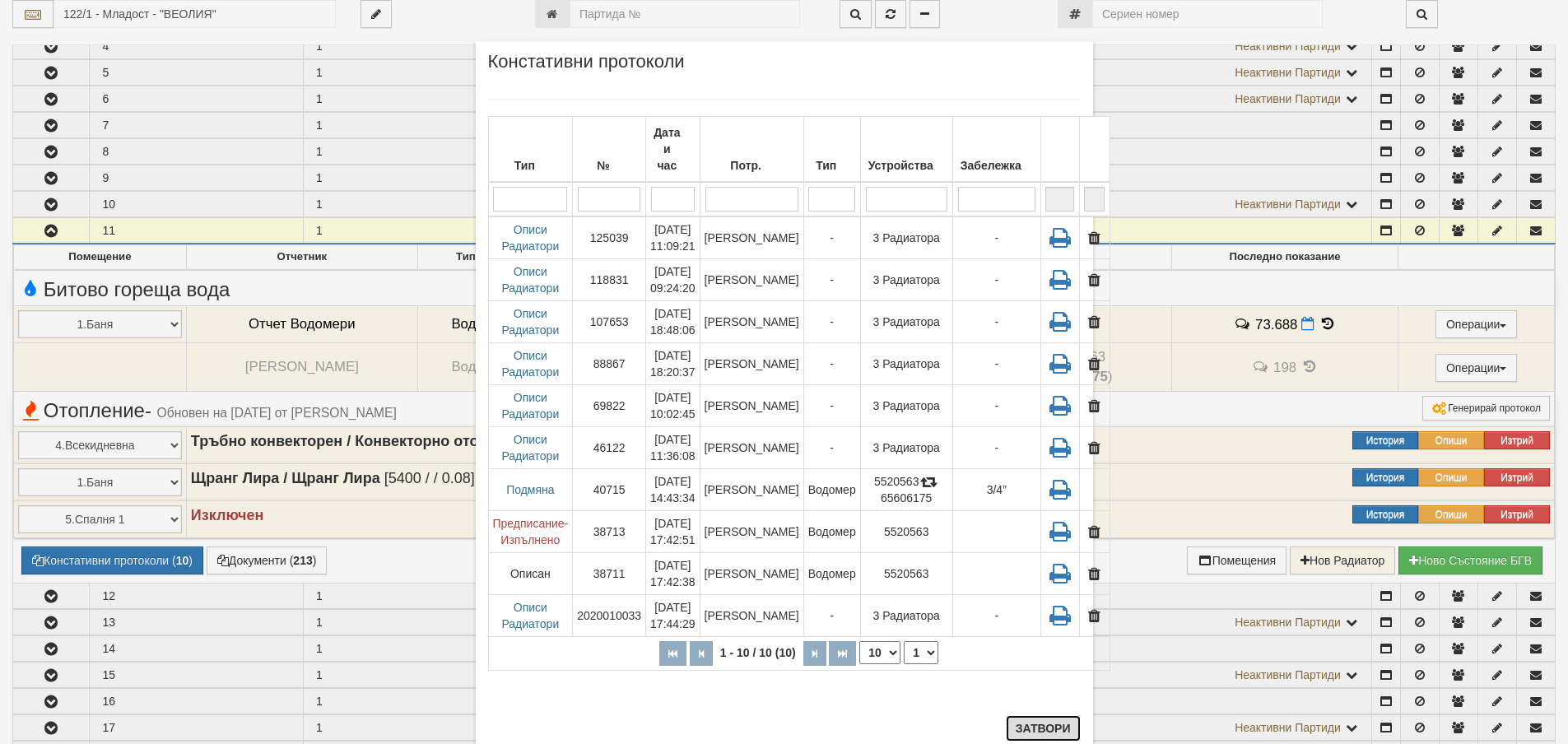
click at [1029, 736] on button "Затвори" at bounding box center [1043, 728] width 75 height 26
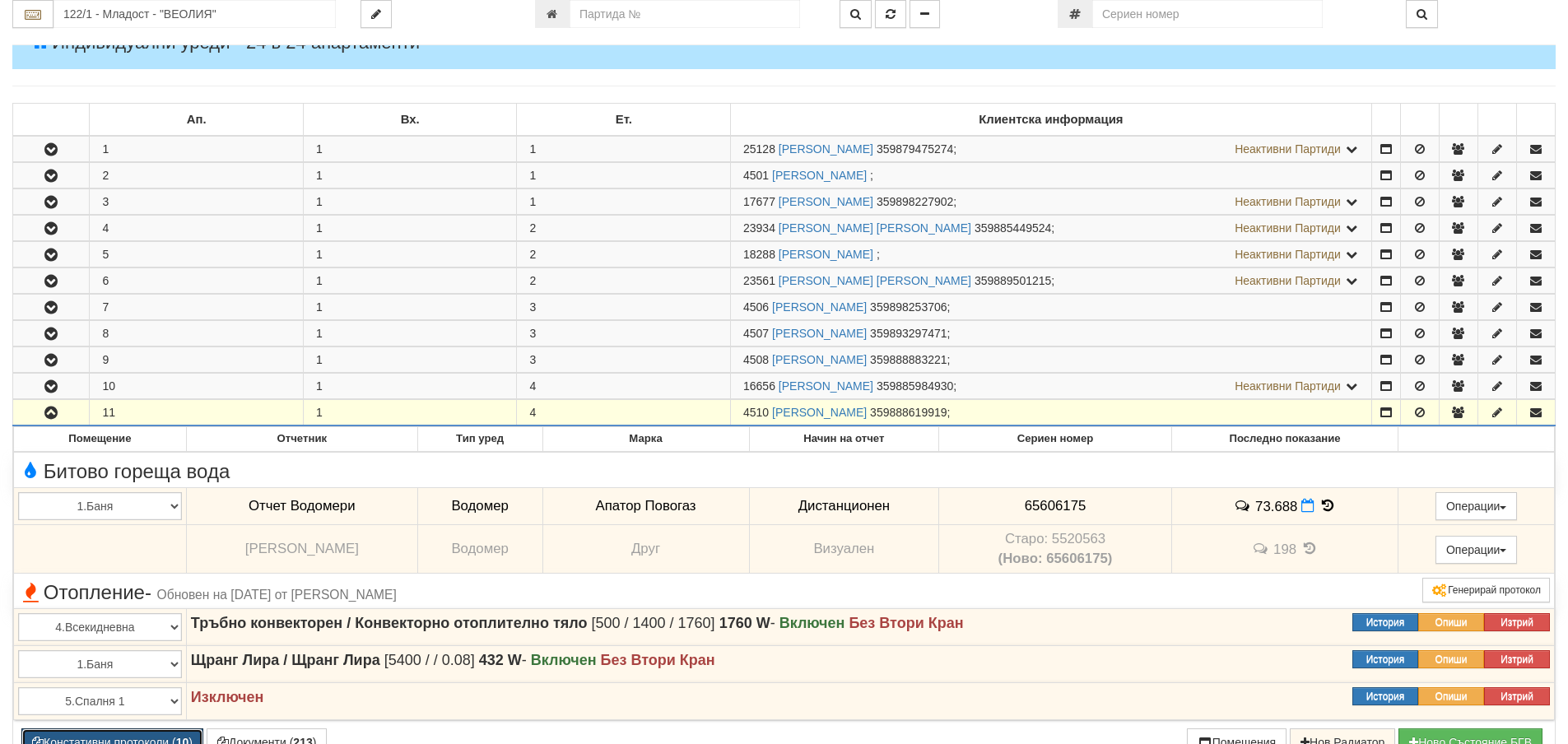
scroll to position [0, 0]
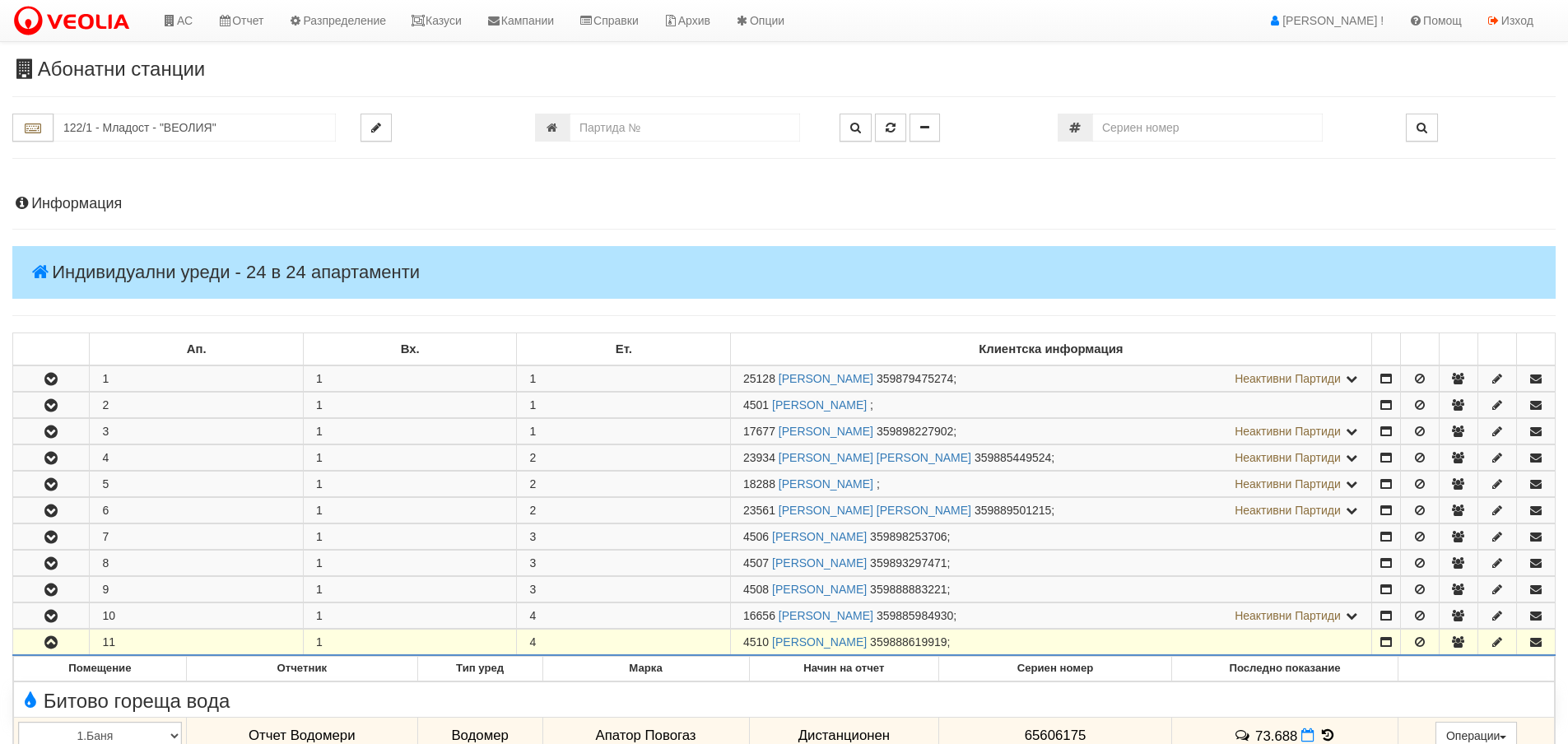
click at [76, 203] on h4 "Информация" at bounding box center [784, 204] width 1543 height 16
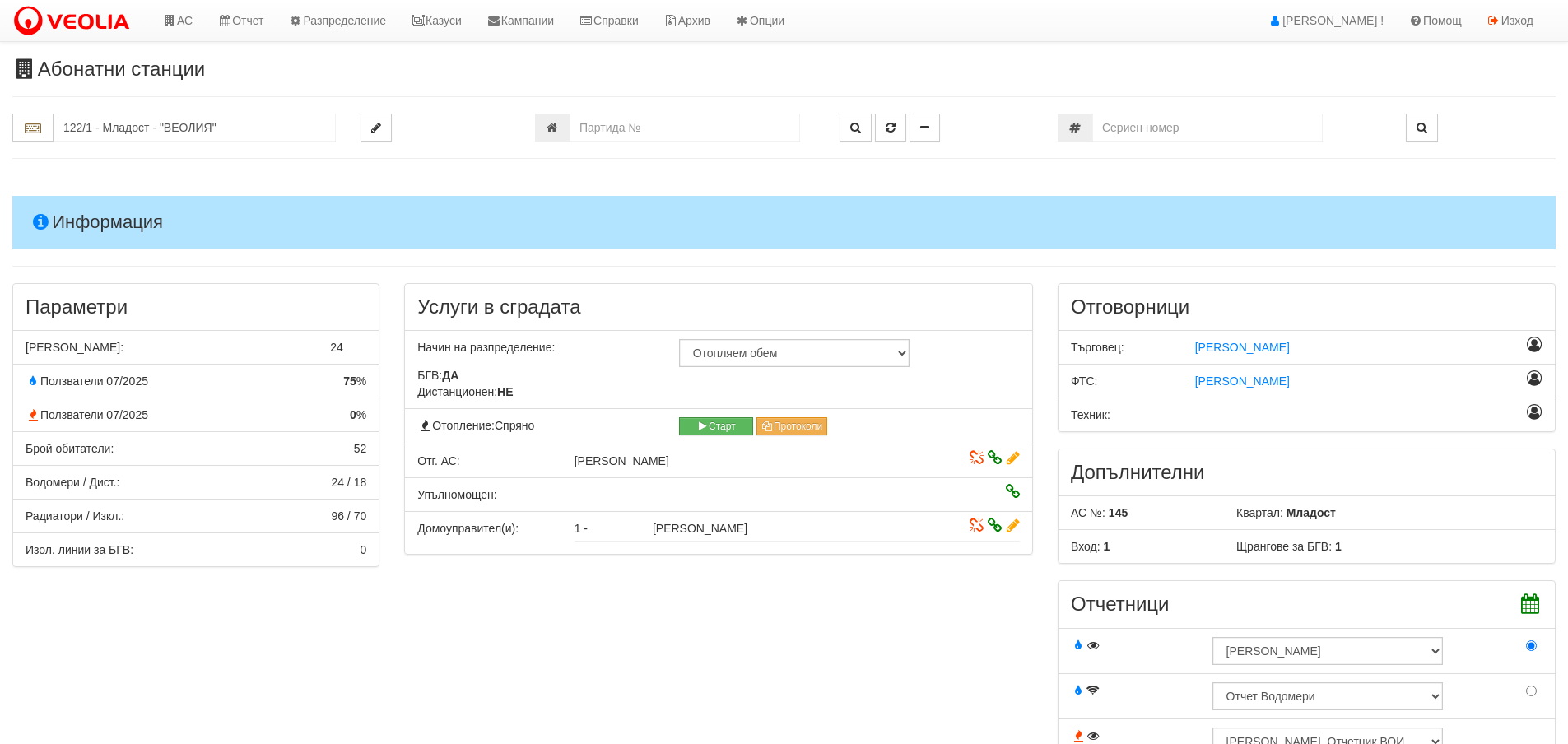
click at [79, 216] on h4 "Информация" at bounding box center [784, 222] width 1543 height 52
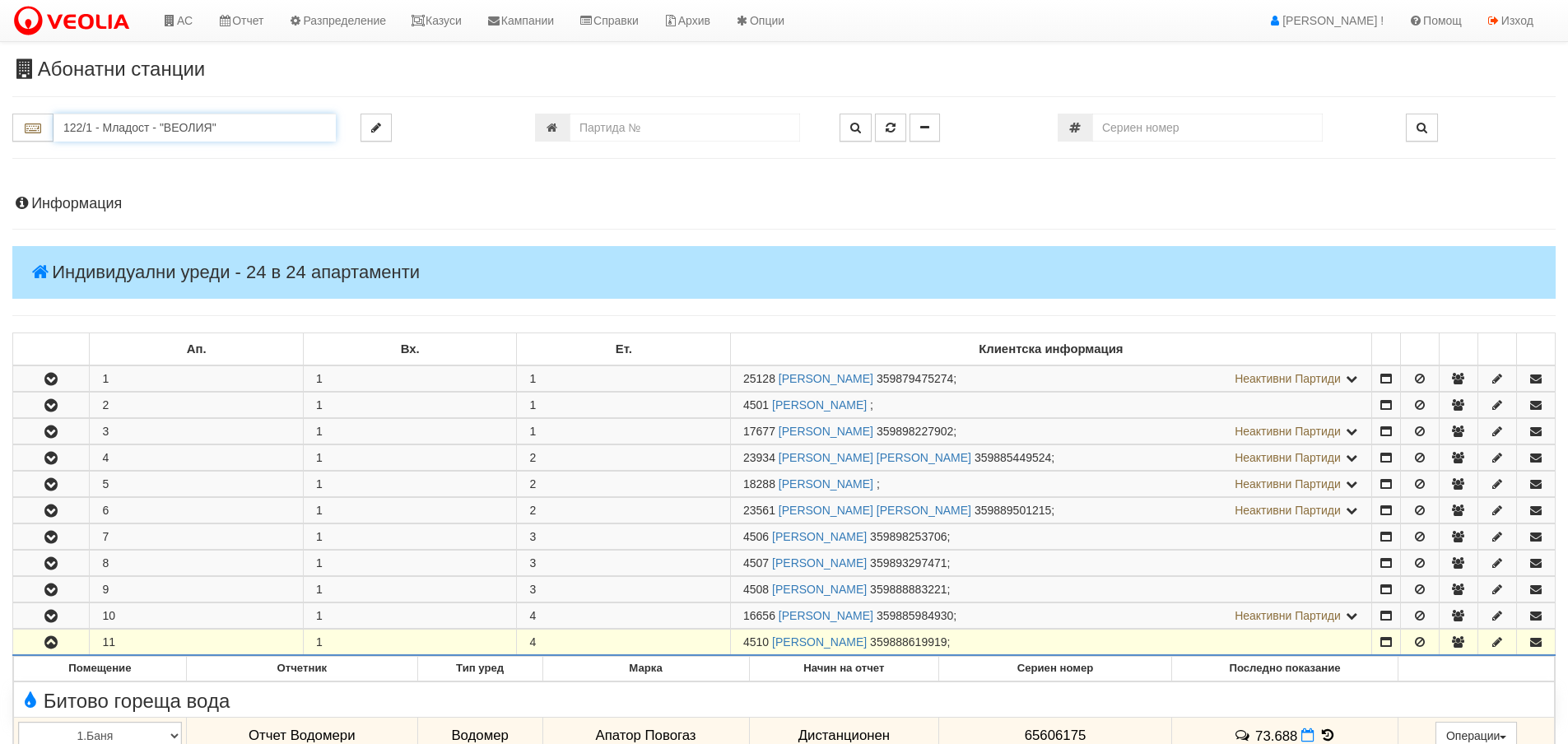
click at [97, 123] on input "122/1 - Младост - "ВЕОЛИЯ"" at bounding box center [194, 127] width 282 height 28
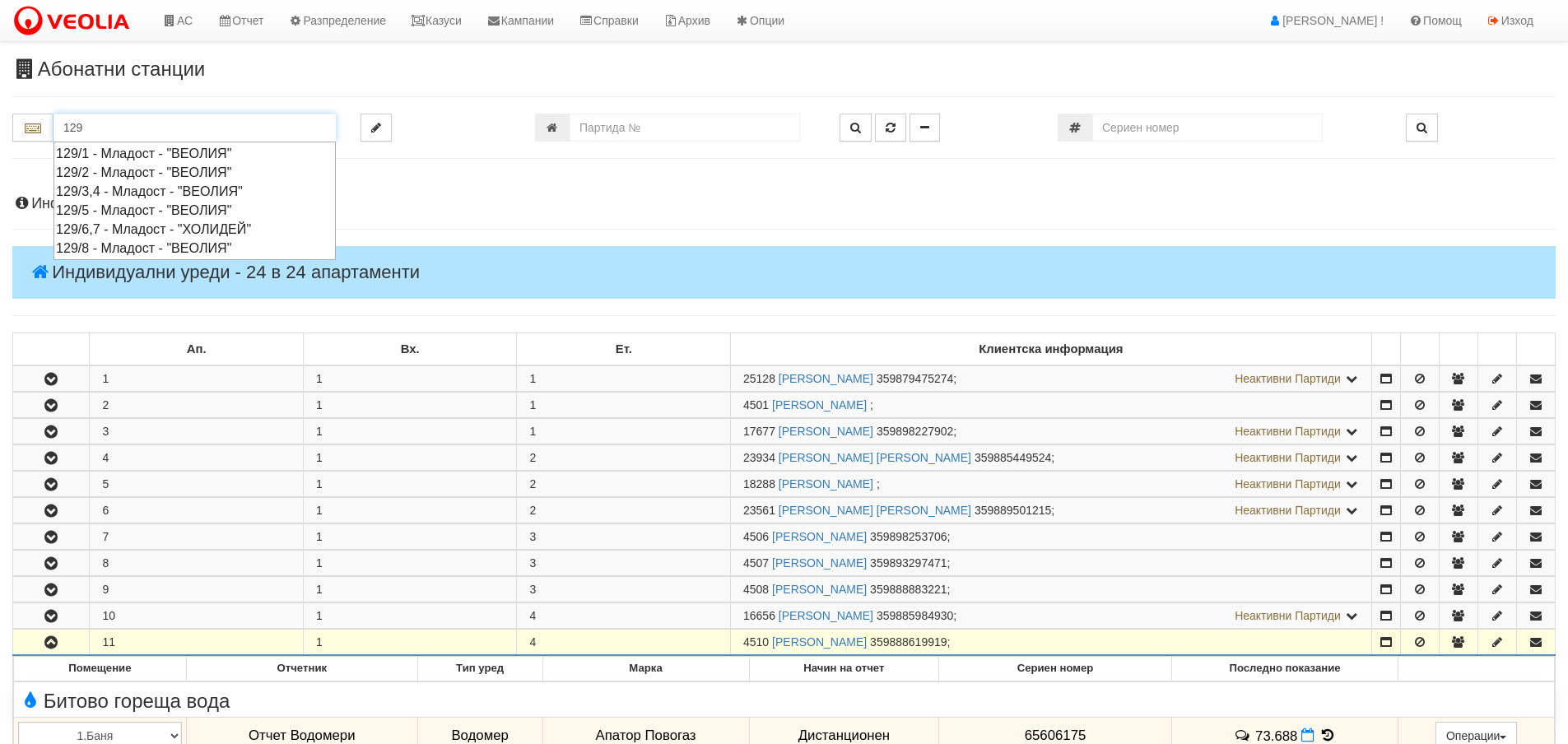
click at [112, 169] on div "129/2 - Младост - "ВЕОЛИЯ"" at bounding box center [194, 172] width 277 height 19
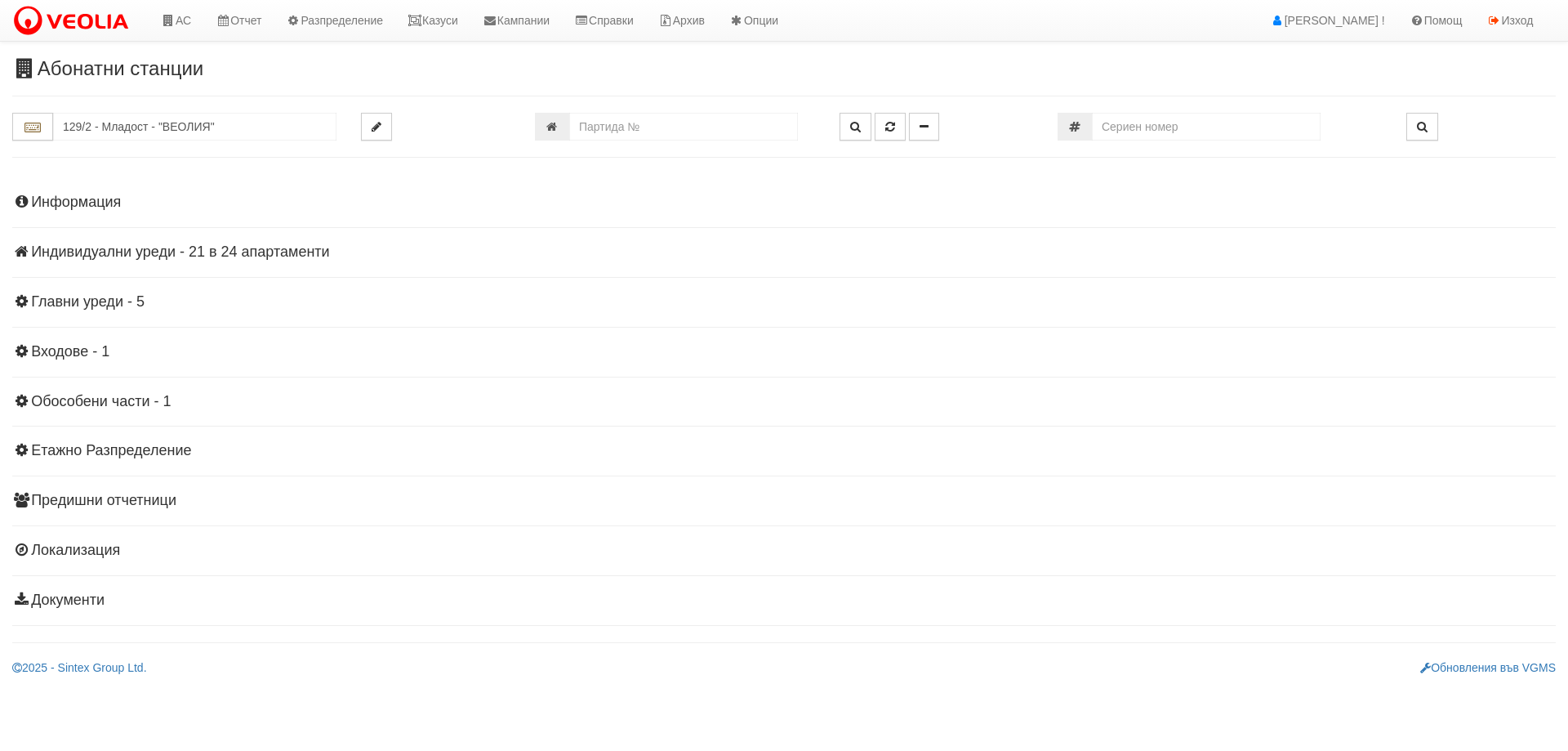
click at [162, 251] on h4 "Индивидуални уреди - 21 в 24 апартаменти" at bounding box center [784, 252] width 1544 height 16
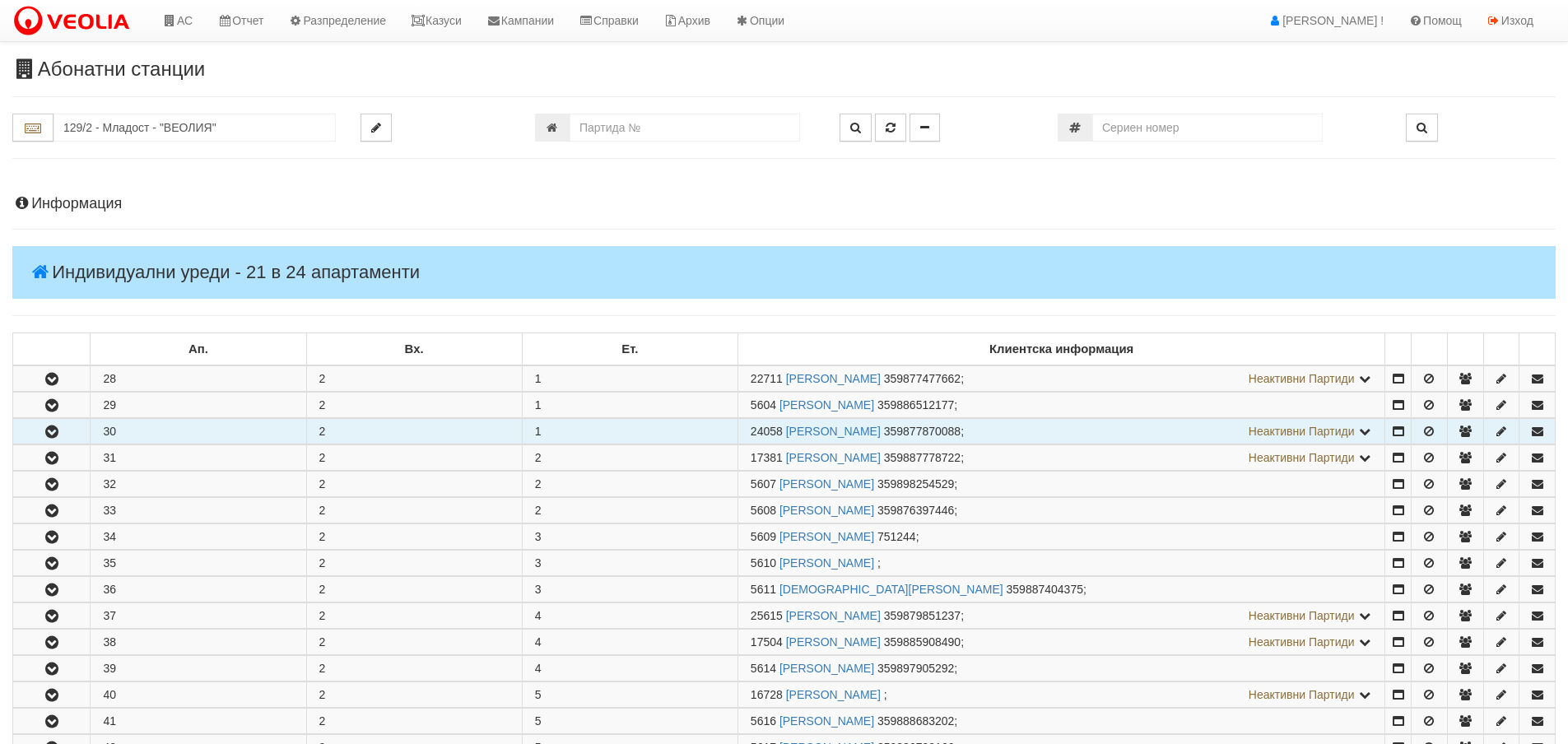
click at [42, 432] on icon "button" at bounding box center [52, 432] width 20 height 12
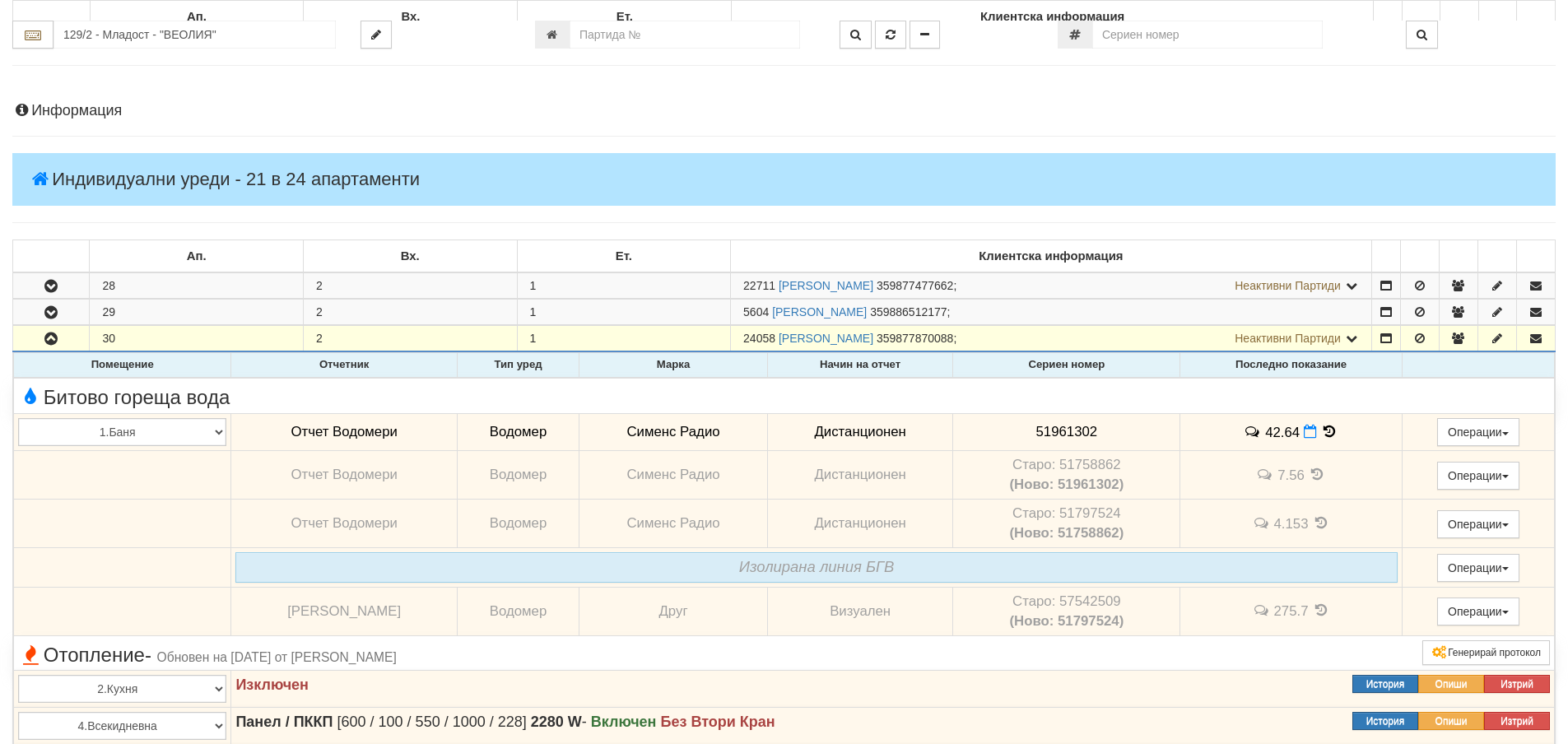
scroll to position [411, 0]
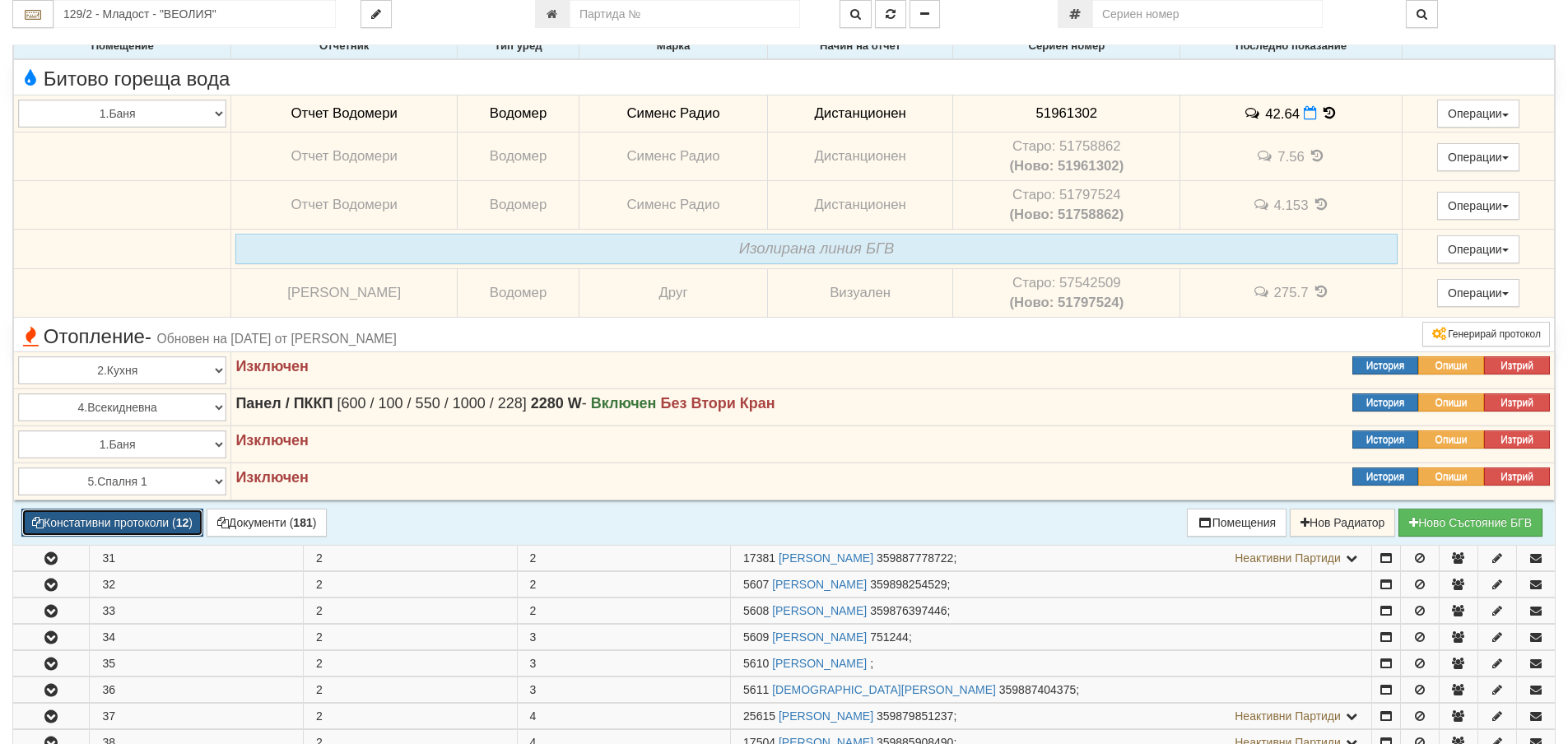
click at [145, 518] on button "Констативни протоколи ( 12 )" at bounding box center [112, 523] width 182 height 28
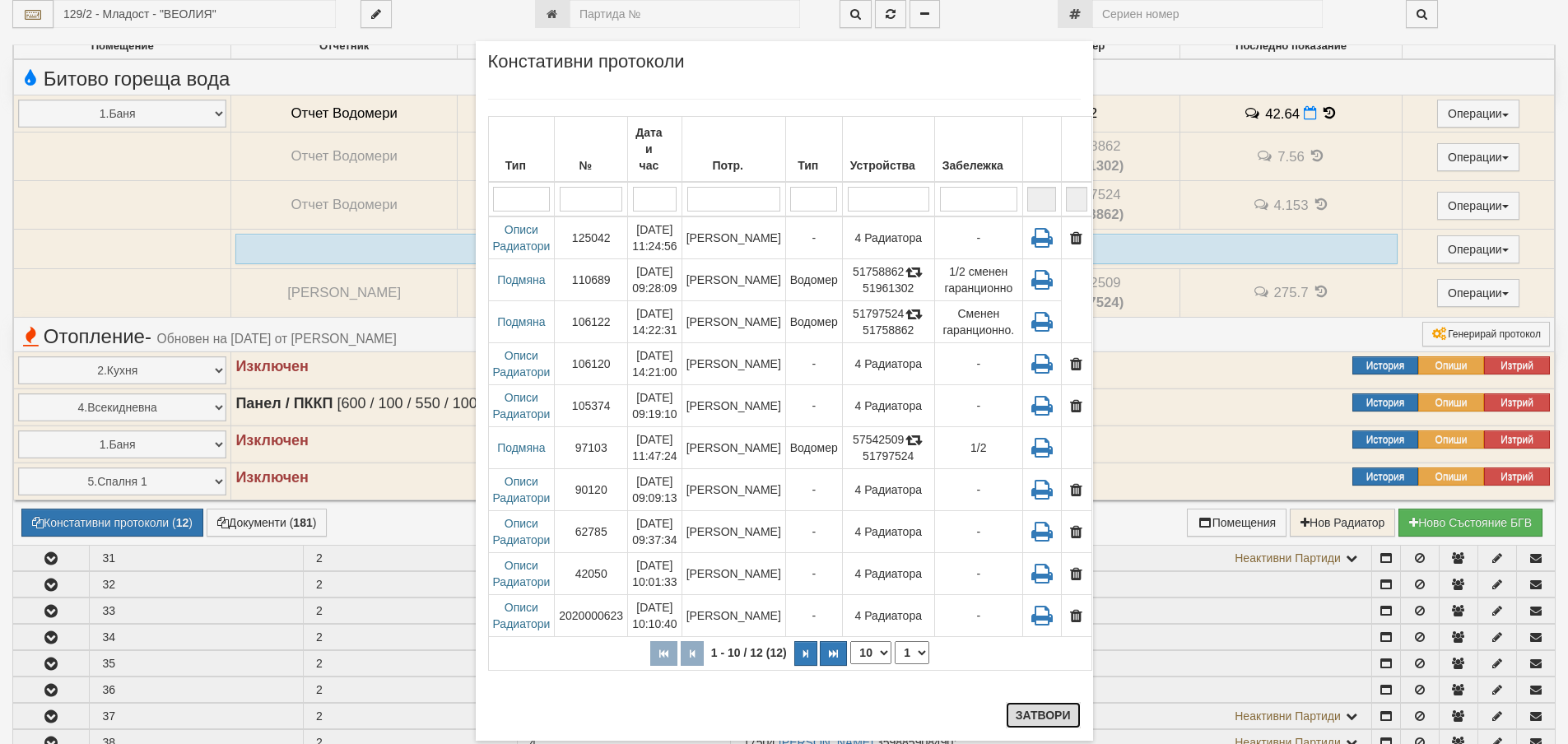
click at [1040, 715] on button "Затвори" at bounding box center [1043, 715] width 75 height 26
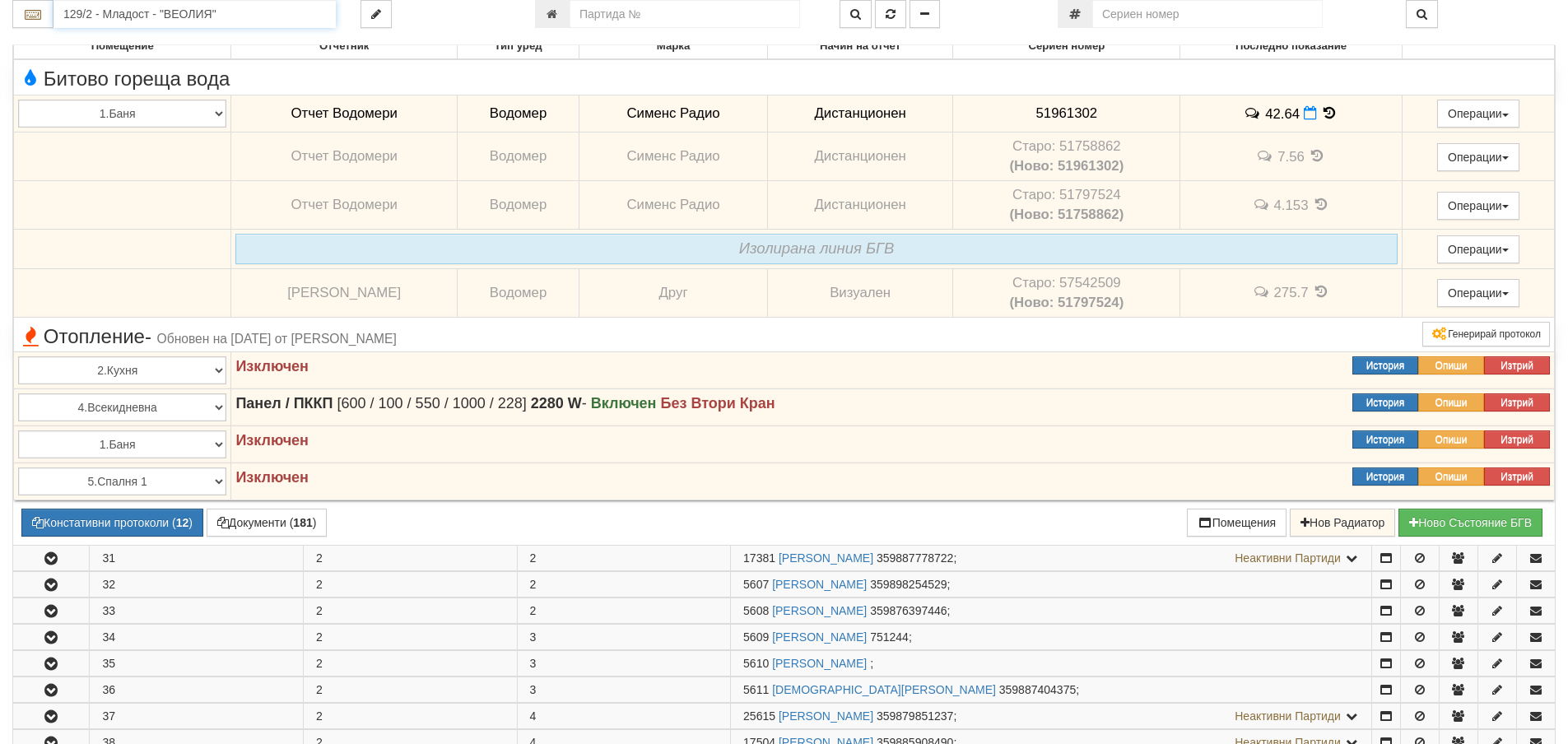
click at [84, 12] on input "129/2 - Младост - "ВЕОЛИЯ"" at bounding box center [194, 14] width 282 height 28
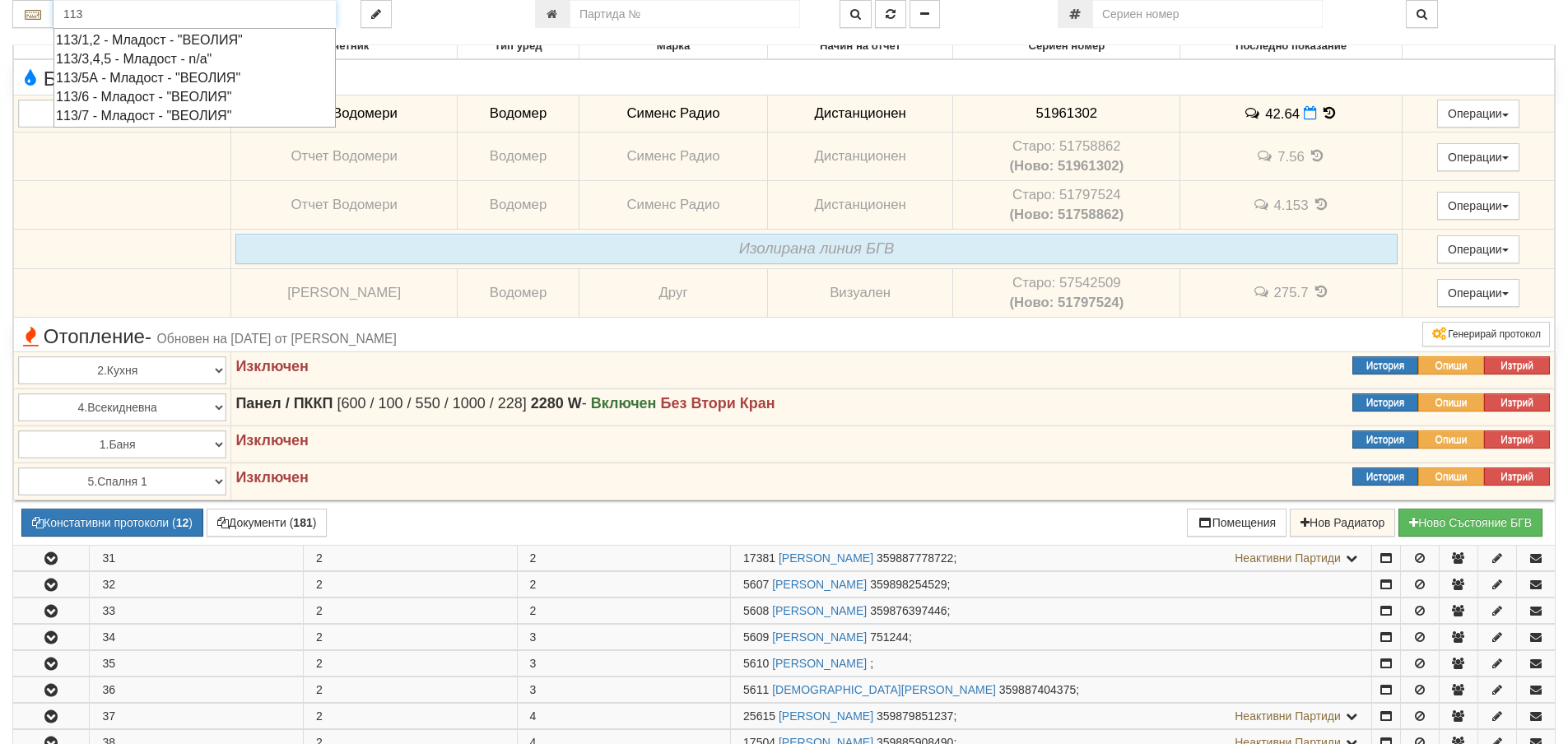
click at [113, 118] on div "113/7 - Младост - "ВЕОЛИЯ"" at bounding box center [194, 115] width 277 height 19
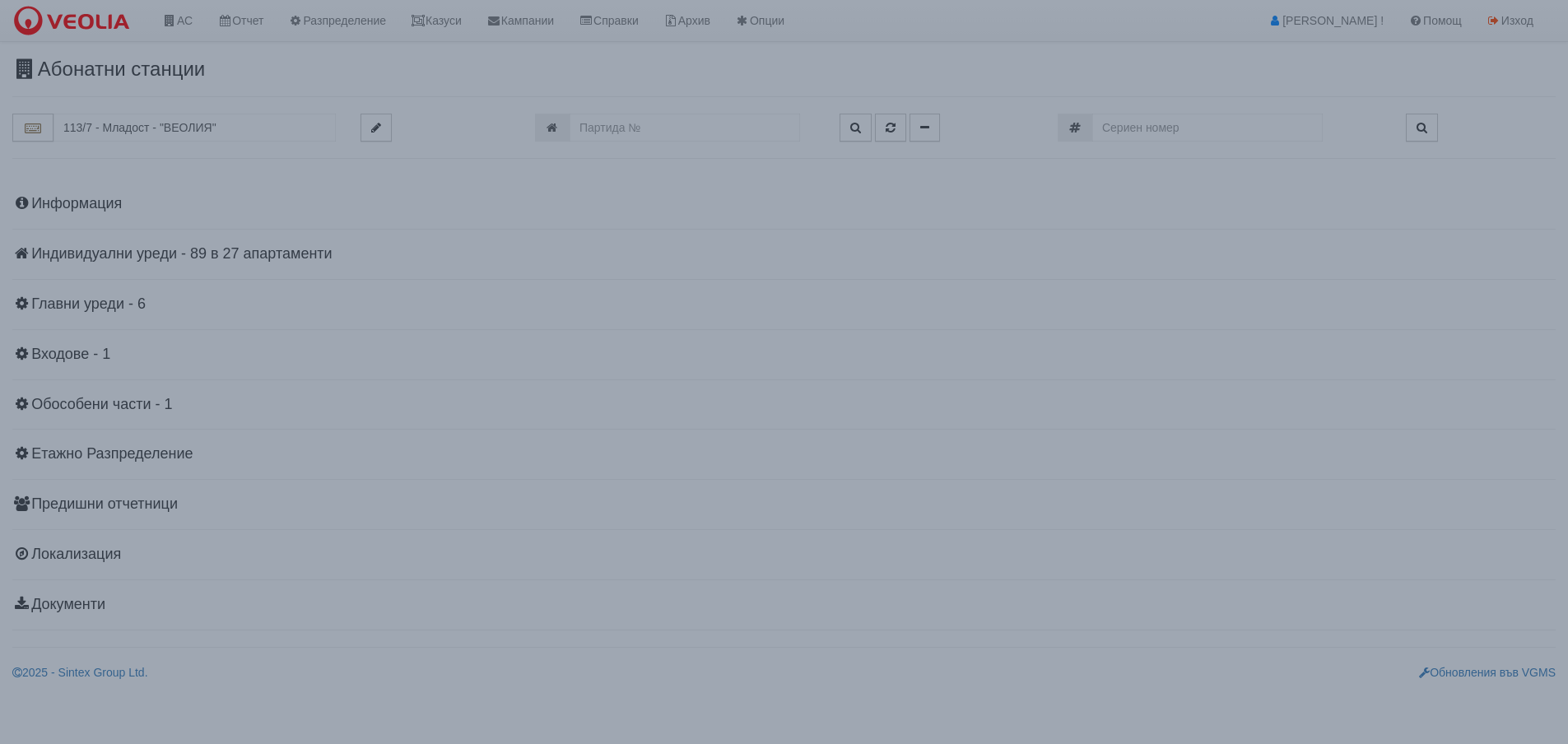
scroll to position [0, 0]
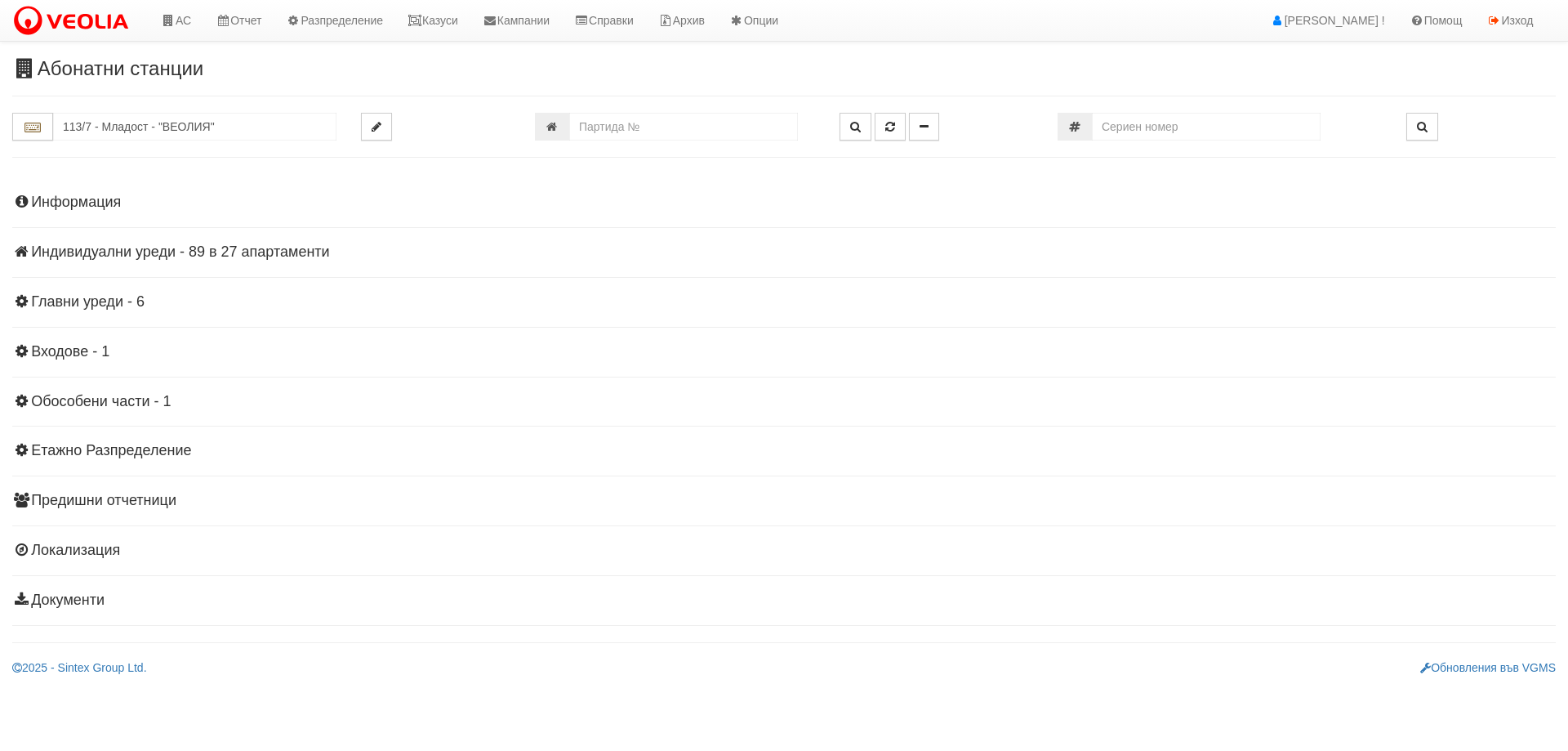
click at [248, 250] on h4 "Индивидуални уреди - 89 в 27 апартаменти" at bounding box center [784, 252] width 1544 height 16
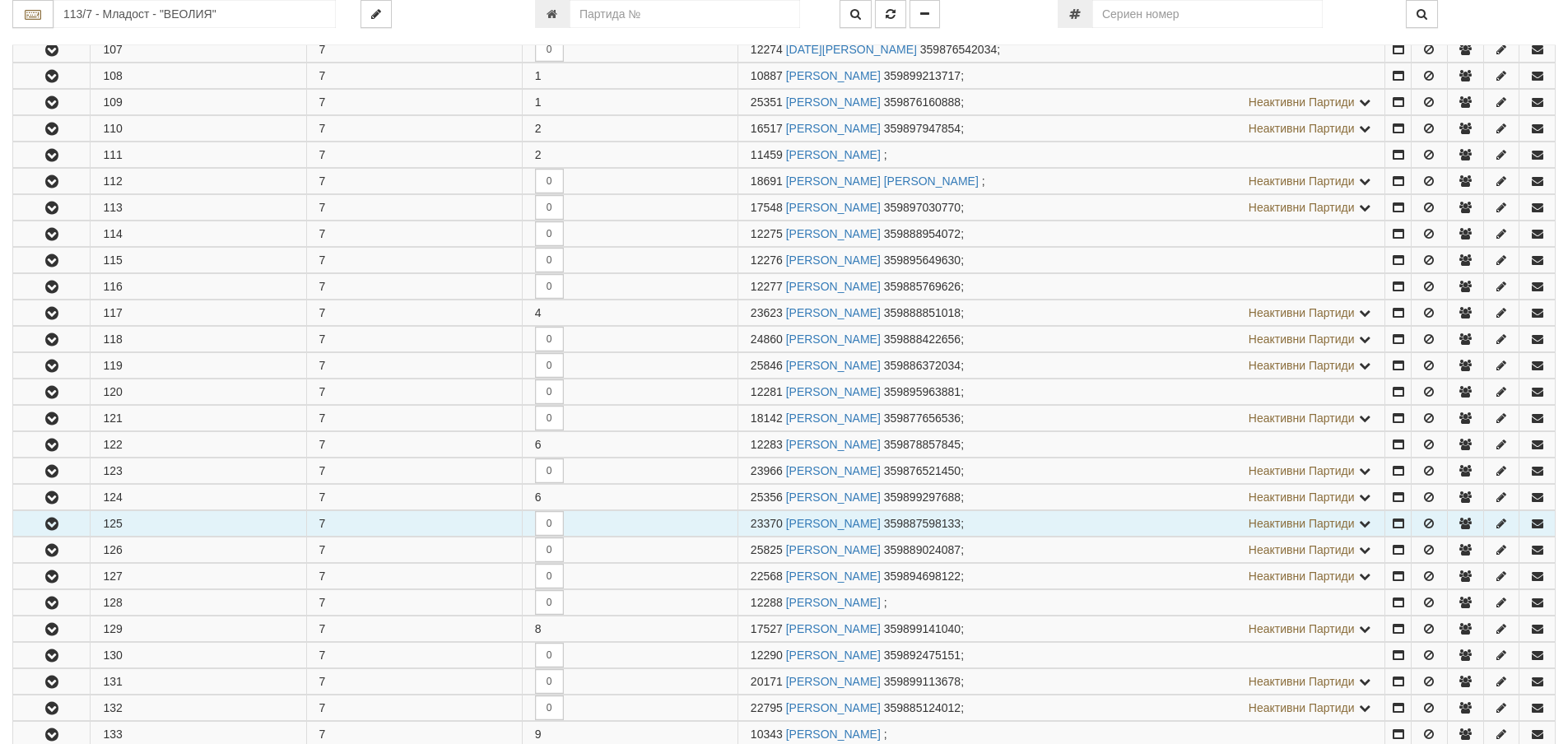
scroll to position [576, 0]
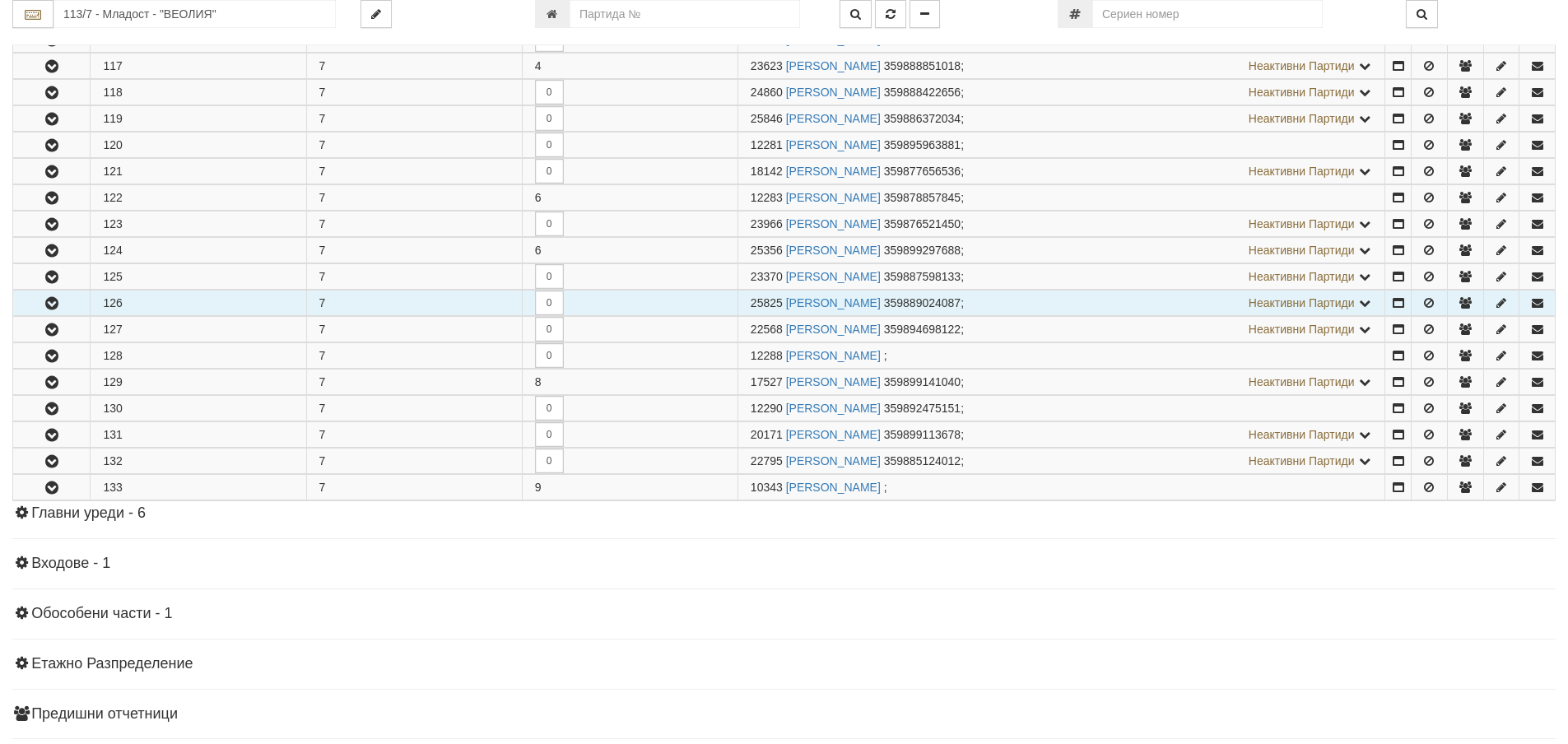
click at [54, 303] on icon "button" at bounding box center [52, 304] width 20 height 12
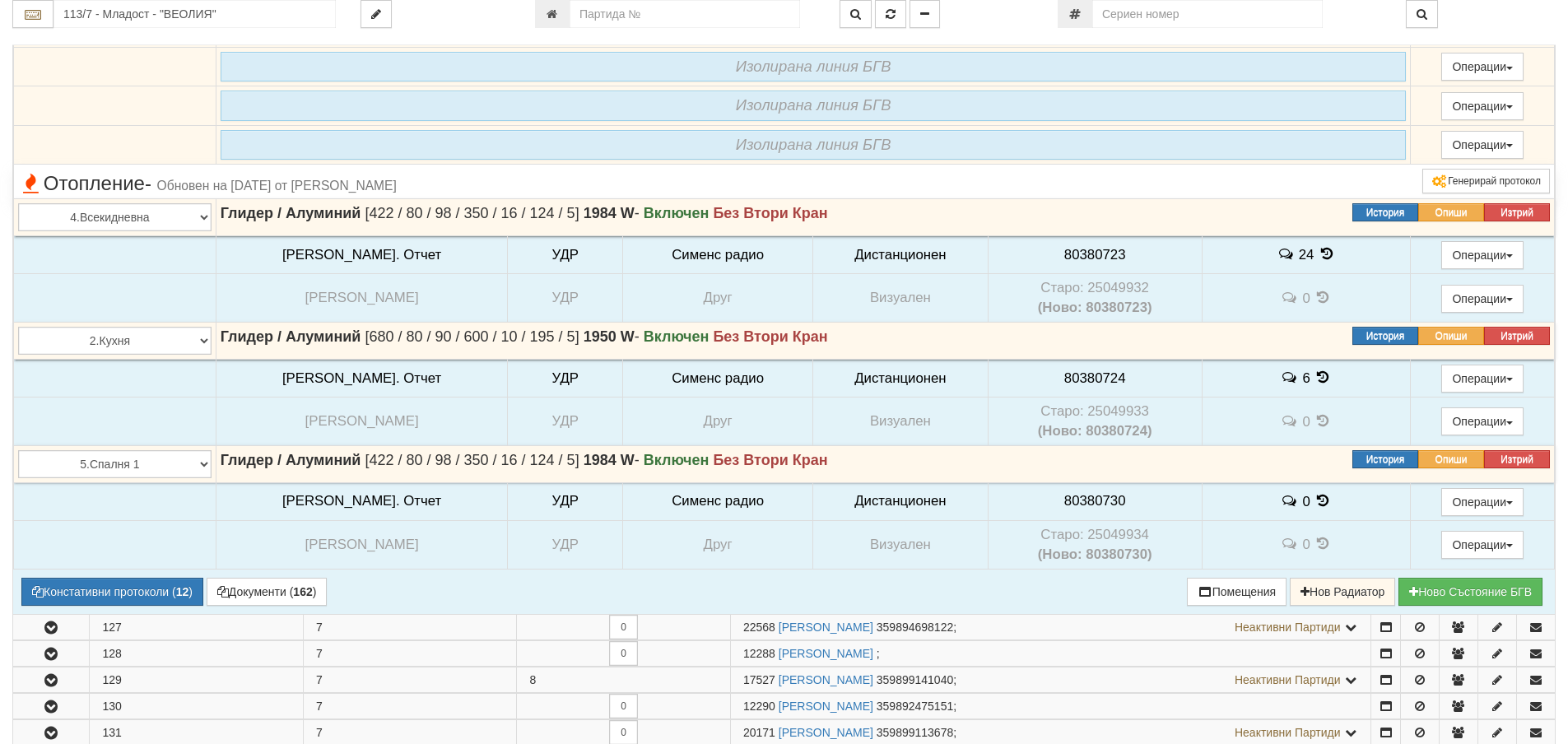
scroll to position [988, 0]
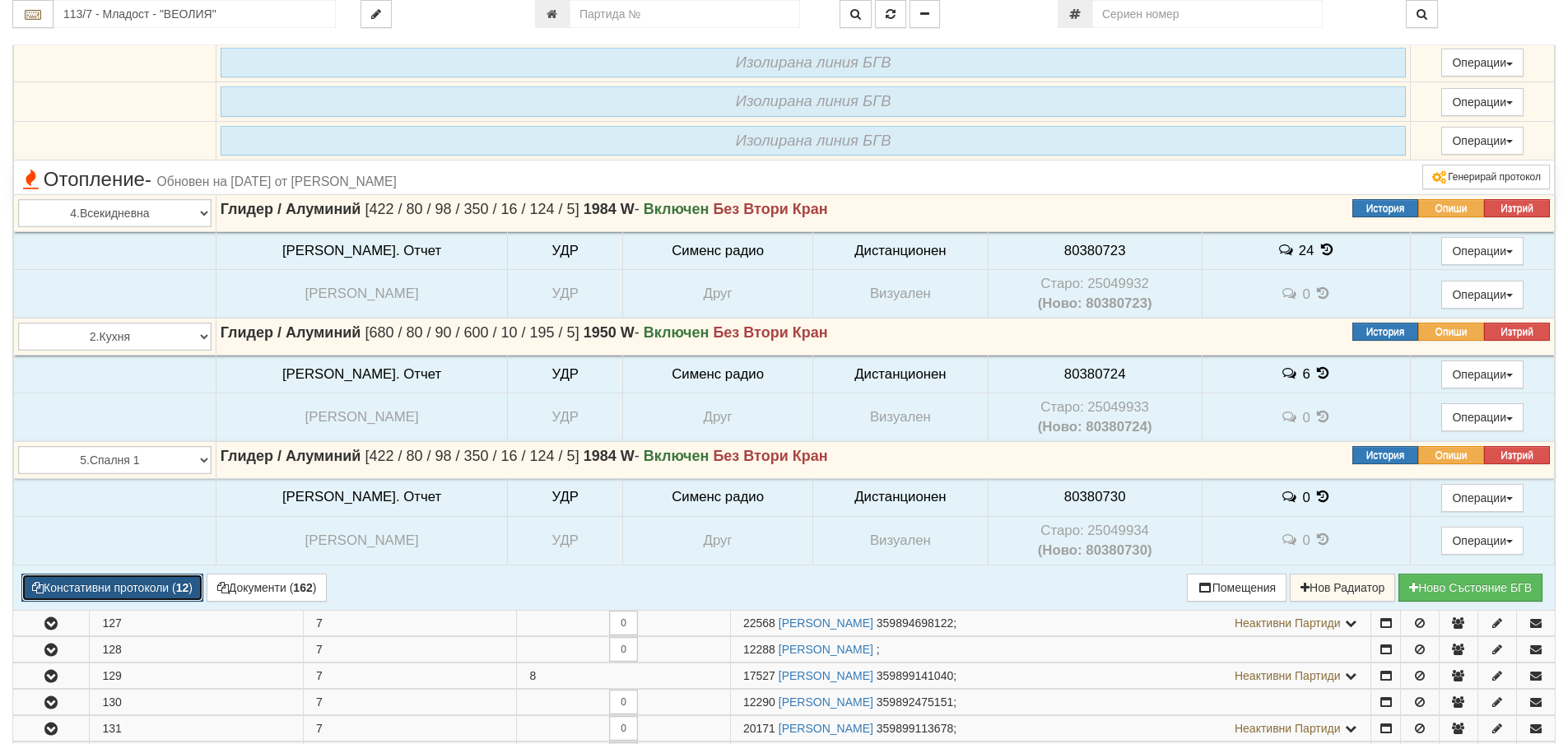
click at [139, 588] on button "Констативни протоколи ( 12 )" at bounding box center [112, 588] width 182 height 28
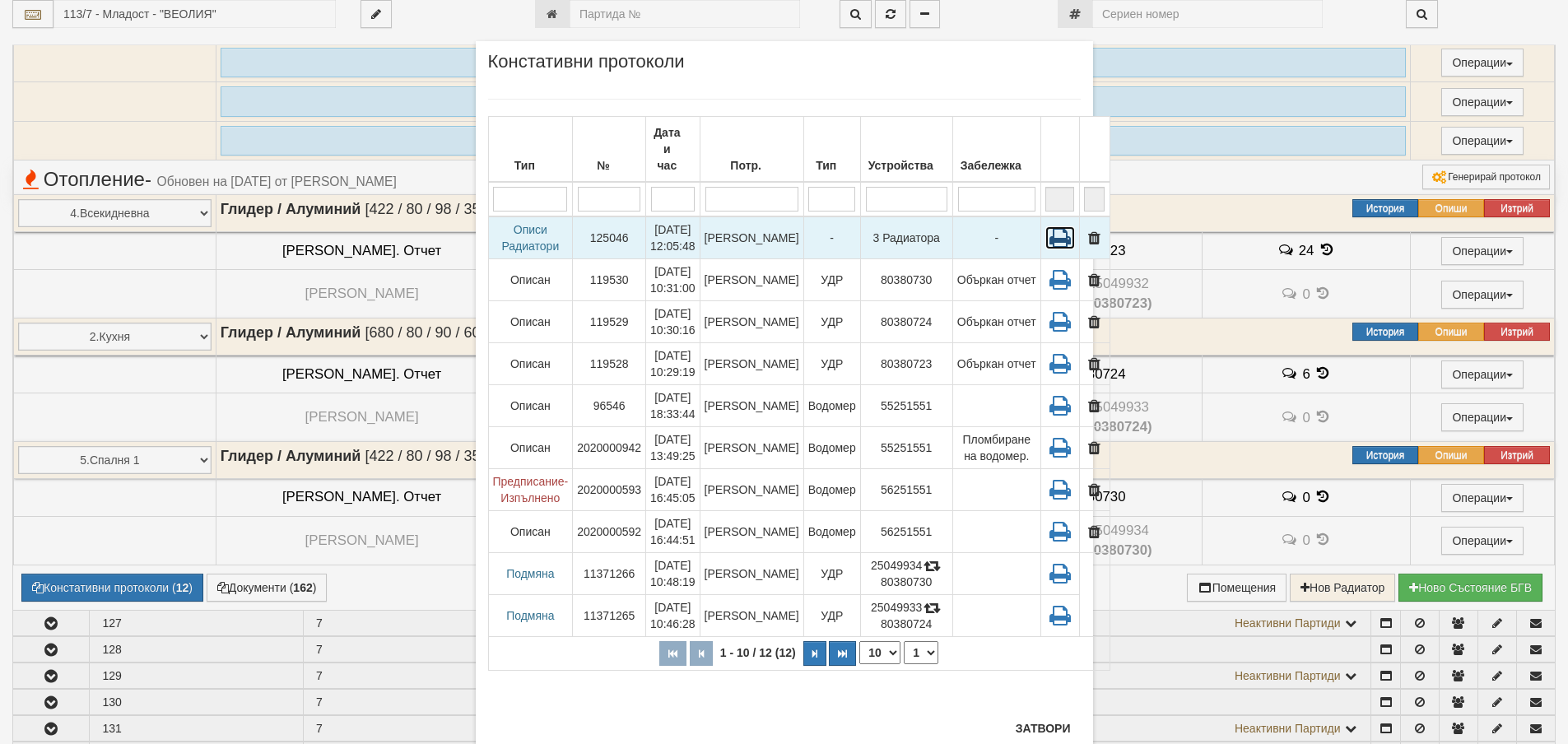
click at [1045, 226] on icon at bounding box center [1059, 237] width 30 height 23
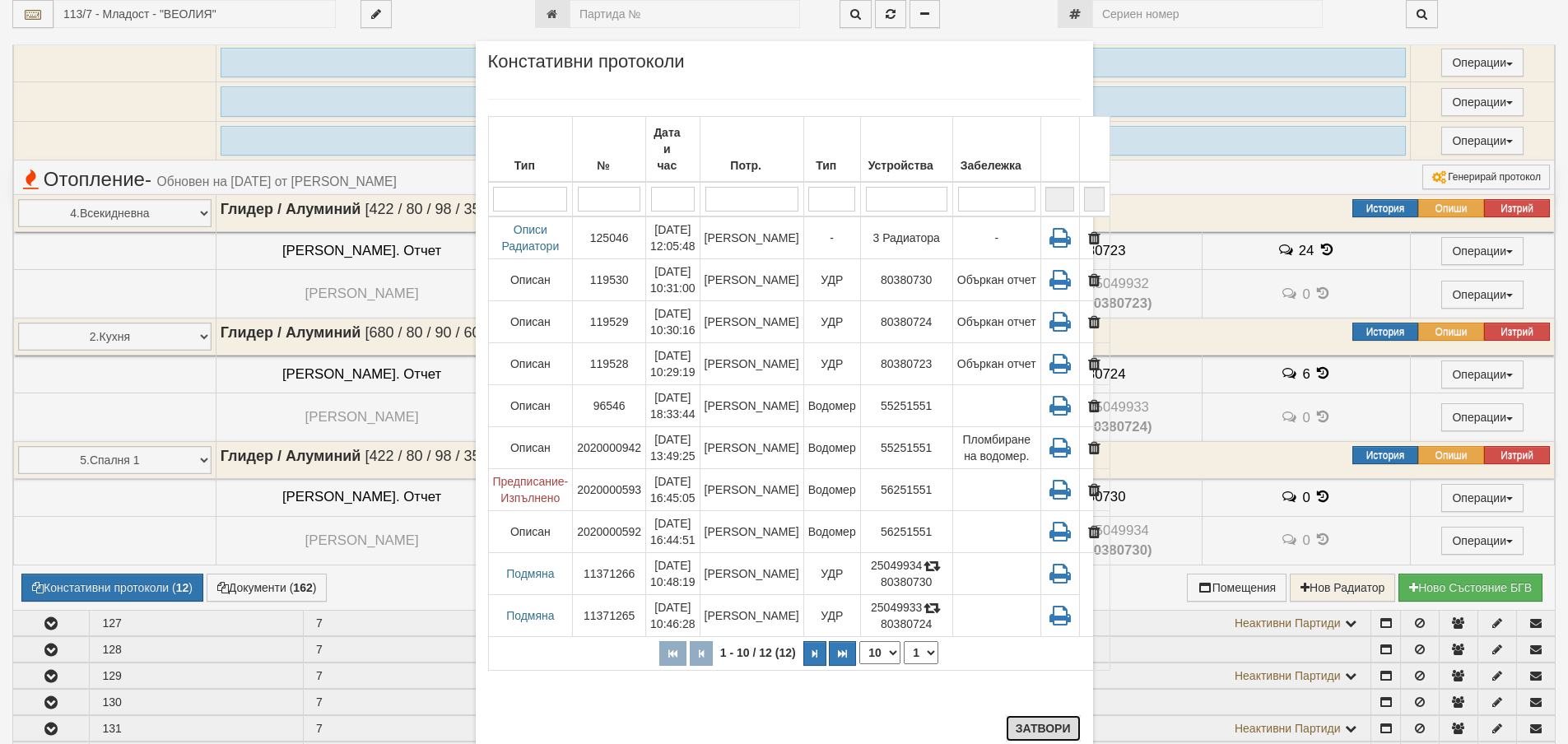
click at [1037, 726] on button "Затвори" at bounding box center [1043, 728] width 75 height 26
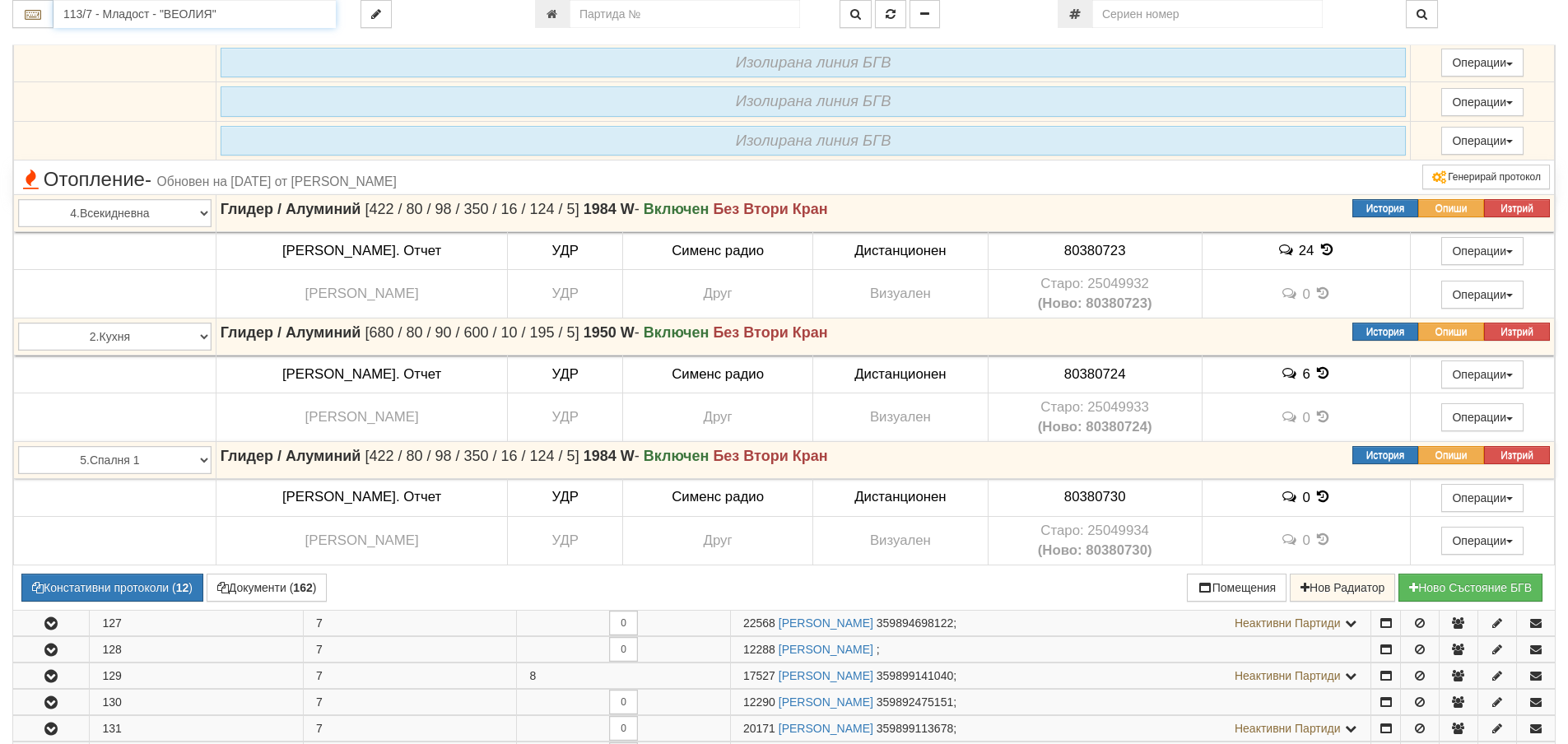
click at [85, 14] on input "113/7 - Младост - "ВЕОЛИЯ"" at bounding box center [194, 14] width 282 height 28
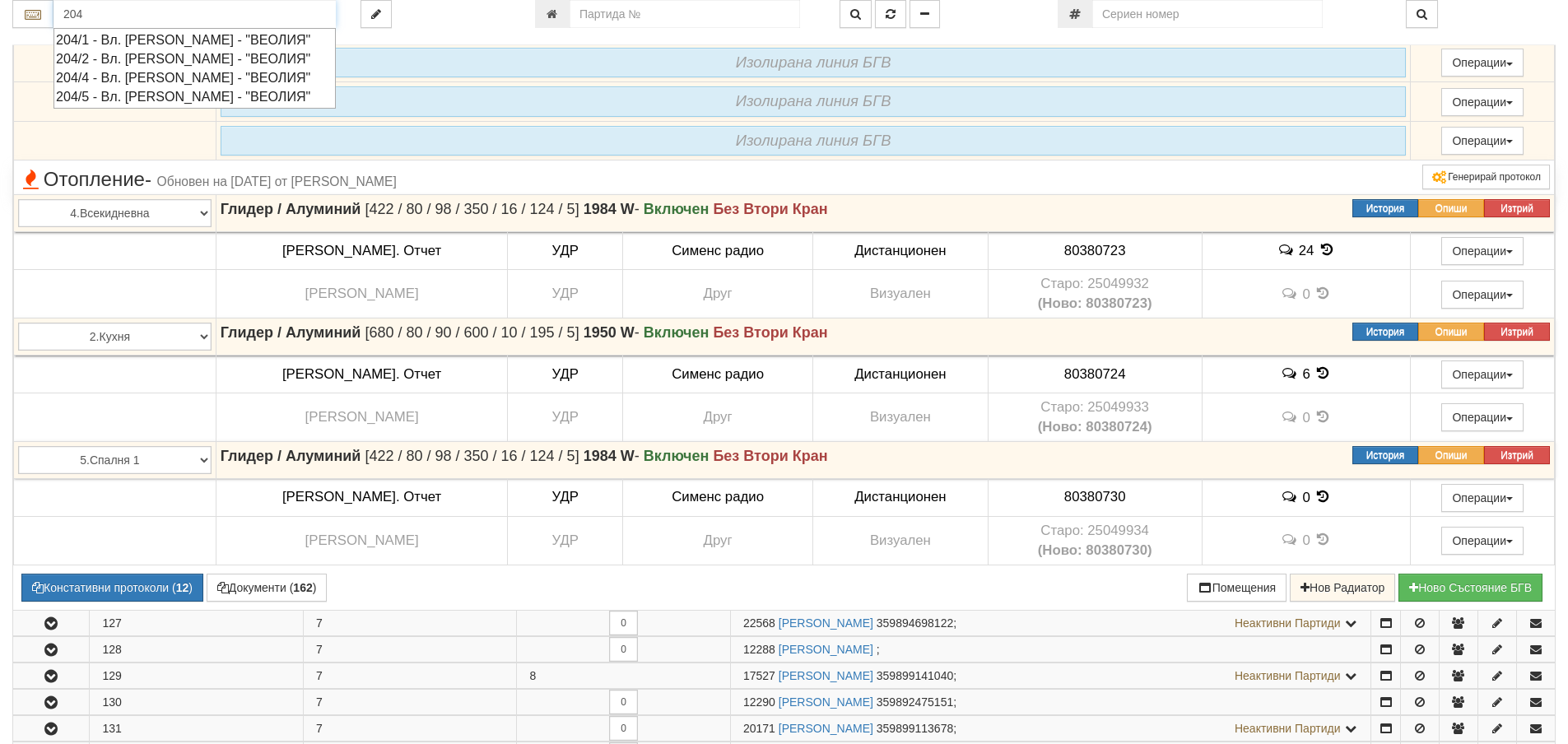
click at [103, 78] on div "204/4 - Вл. Варненчик - "ВЕОЛИЯ"" at bounding box center [194, 78] width 277 height 19
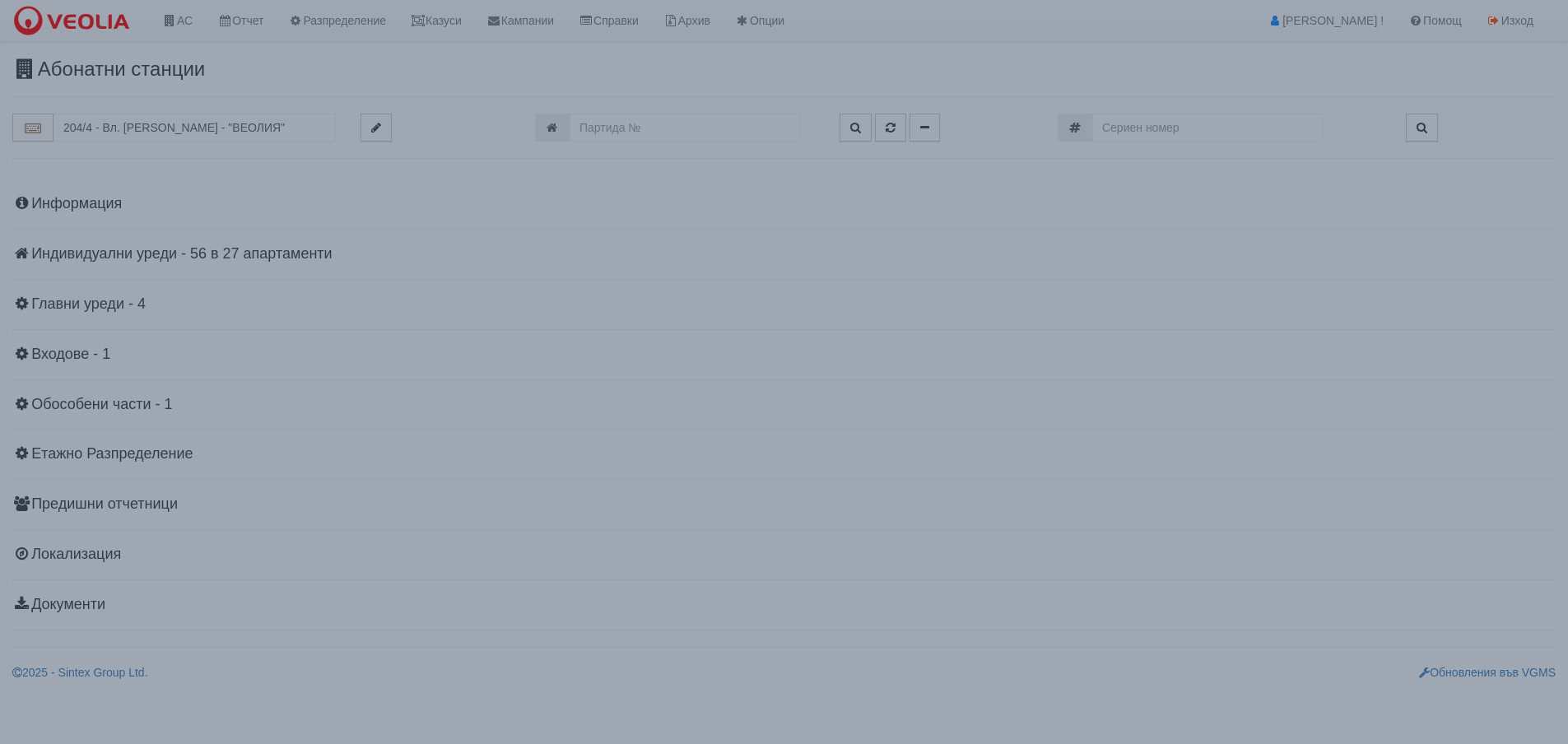
scroll to position [0, 0]
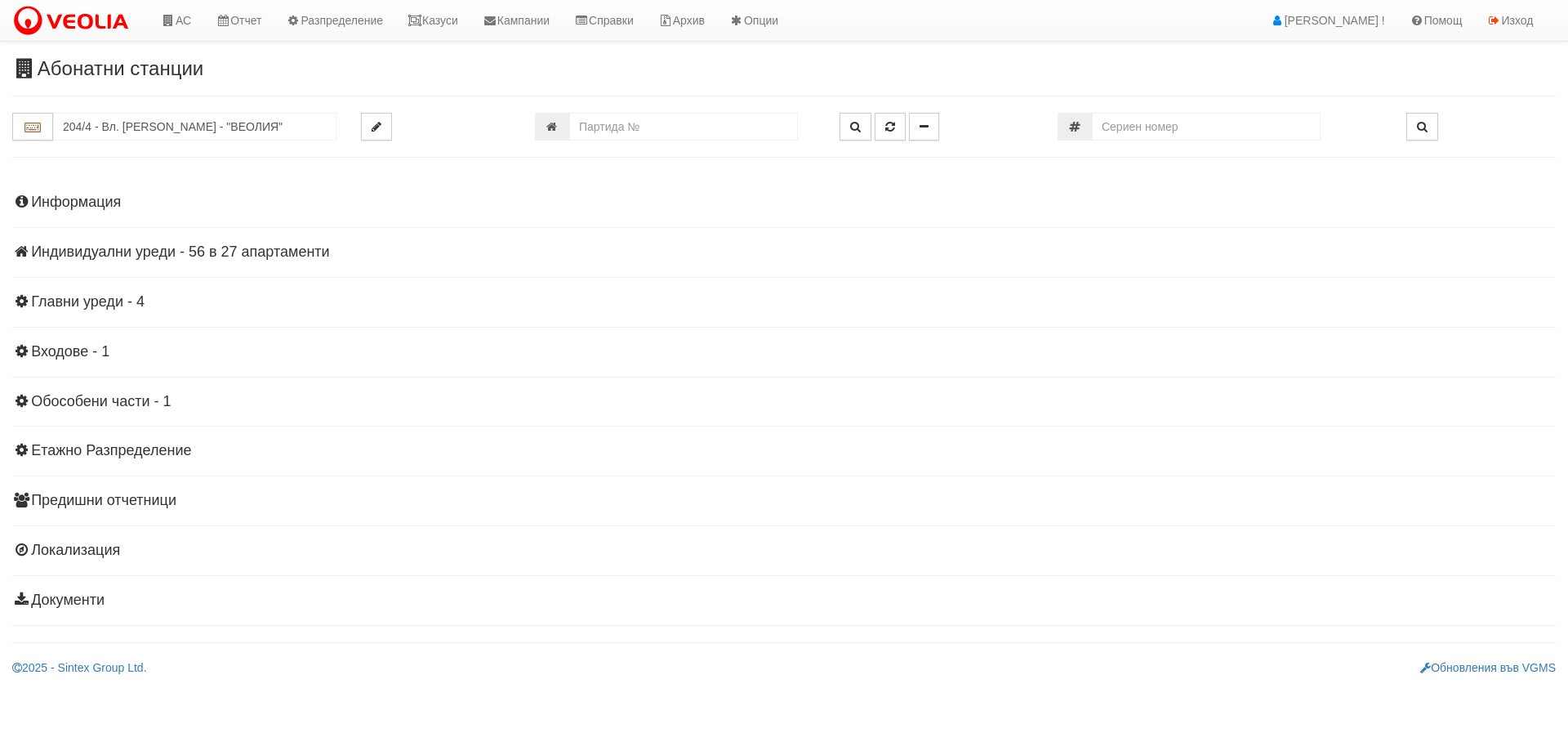
click at [165, 249] on h4 "Индивидуални уреди - 56 в 27 апартаменти" at bounding box center [784, 252] width 1544 height 16
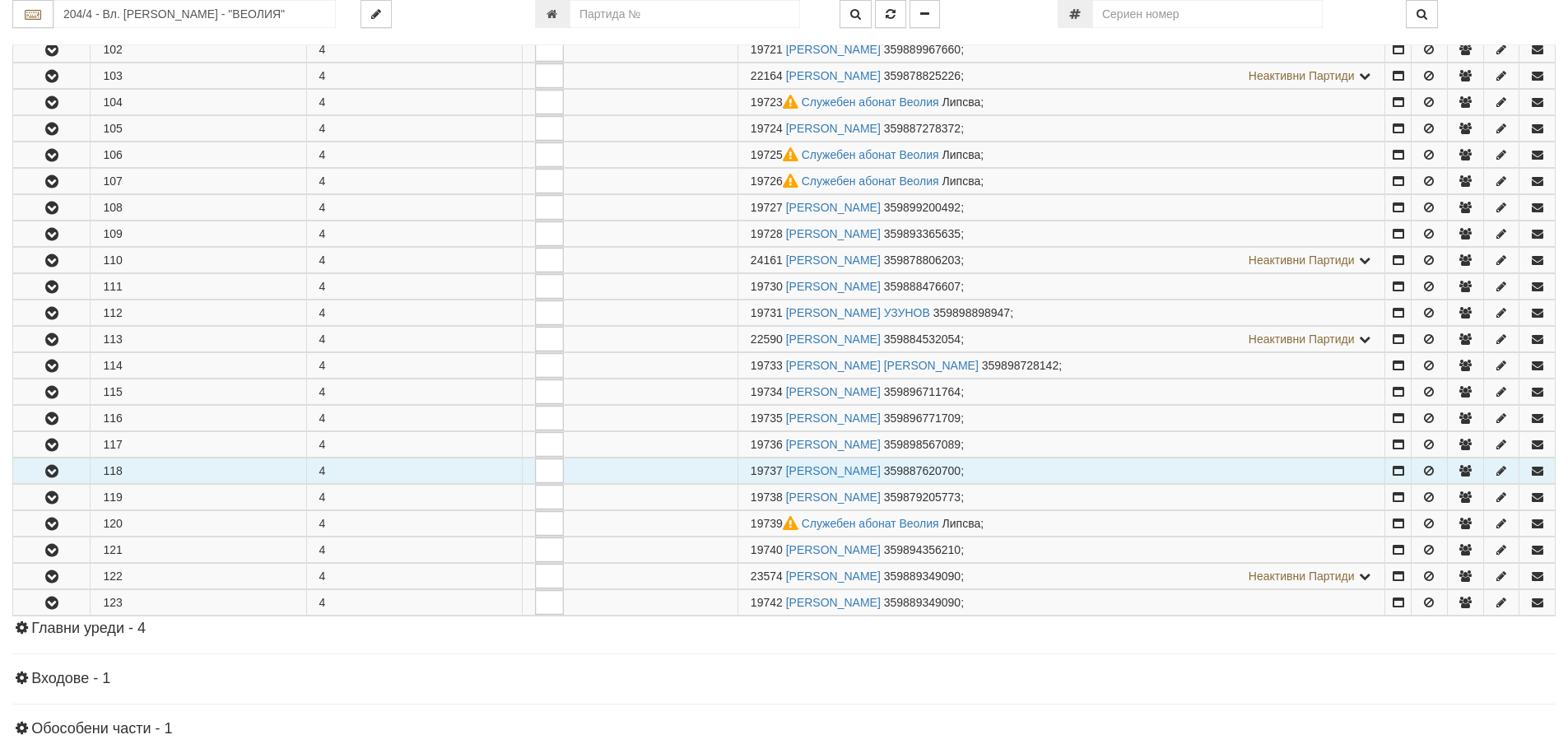
scroll to position [494, 0]
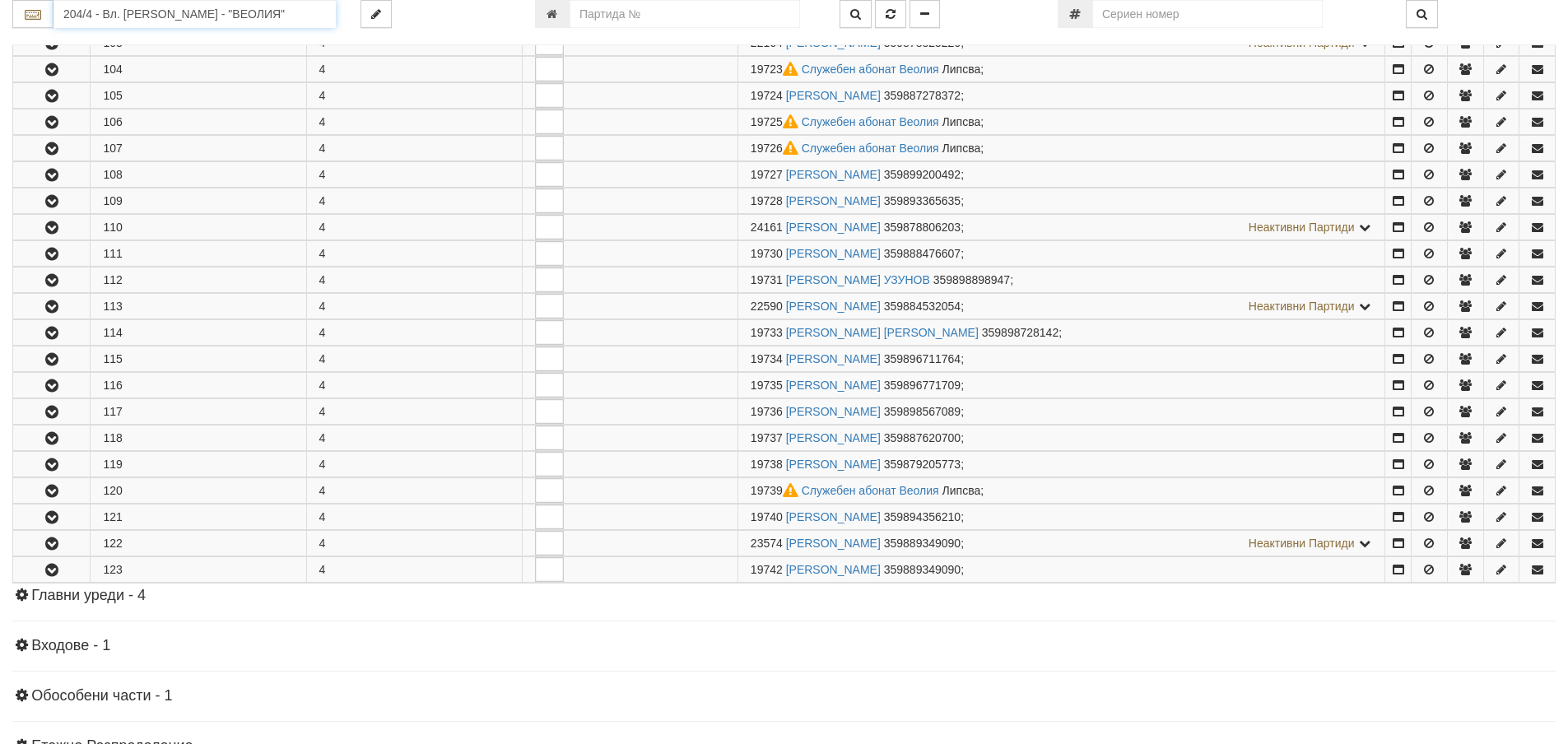
click at [98, 10] on input "204/4 - Вл. Варненчик - "ВЕОЛИЯ"" at bounding box center [194, 14] width 282 height 28
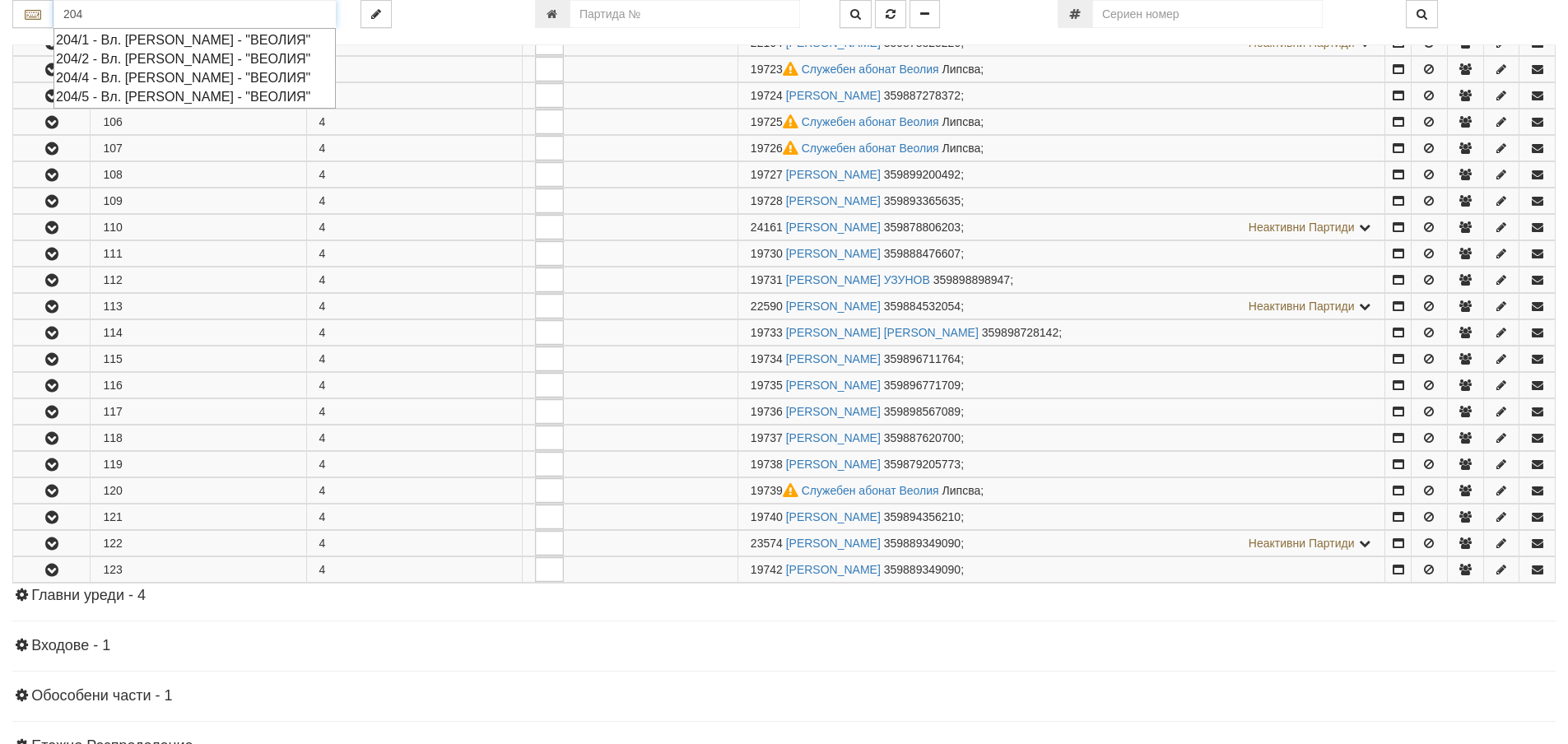
click at [165, 95] on div "204/5 - Вл. Варненчик - "ВЕОЛИЯ"" at bounding box center [194, 97] width 277 height 19
type input "204/5 - Вл. Варненчик - "ВЕОЛИЯ""
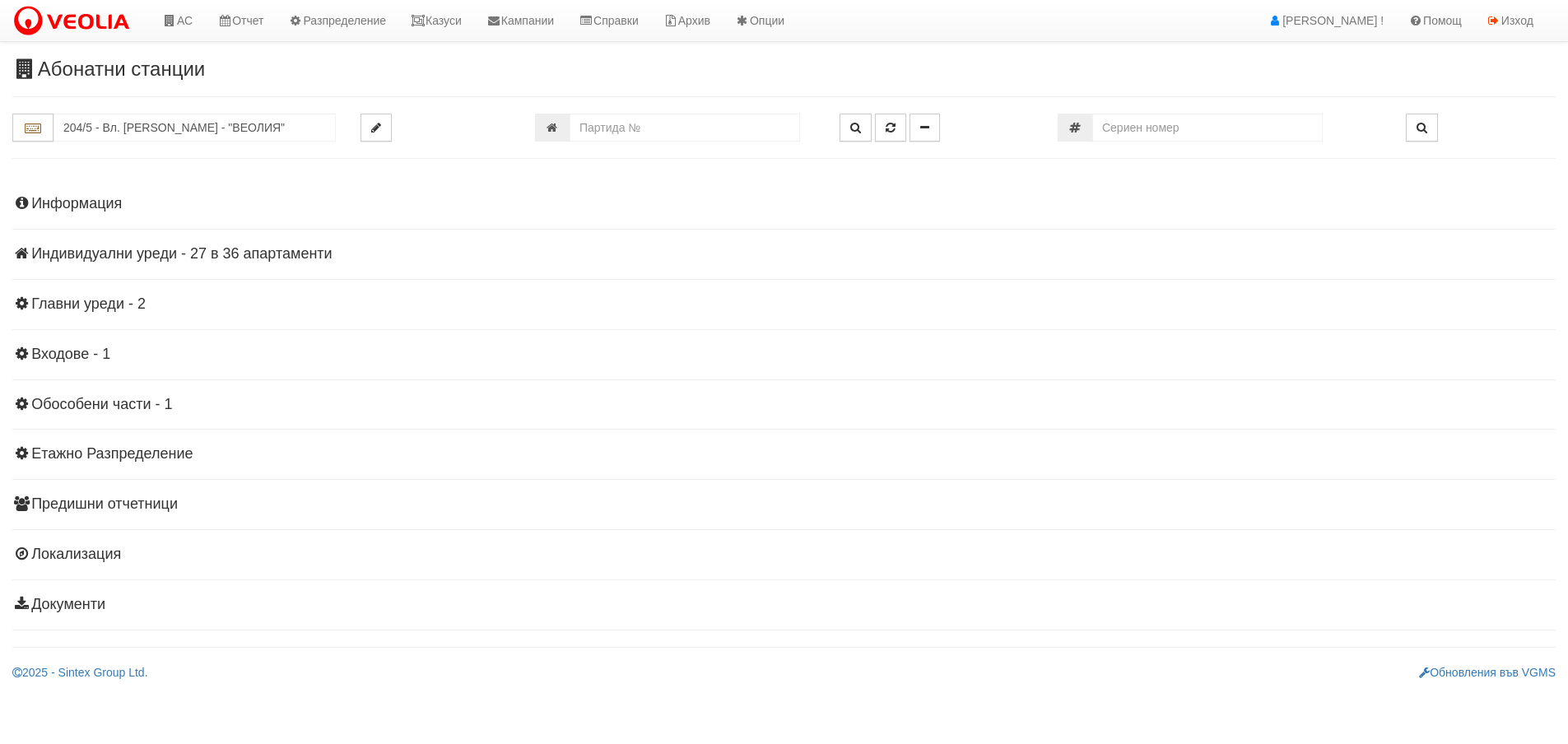
scroll to position [0, 0]
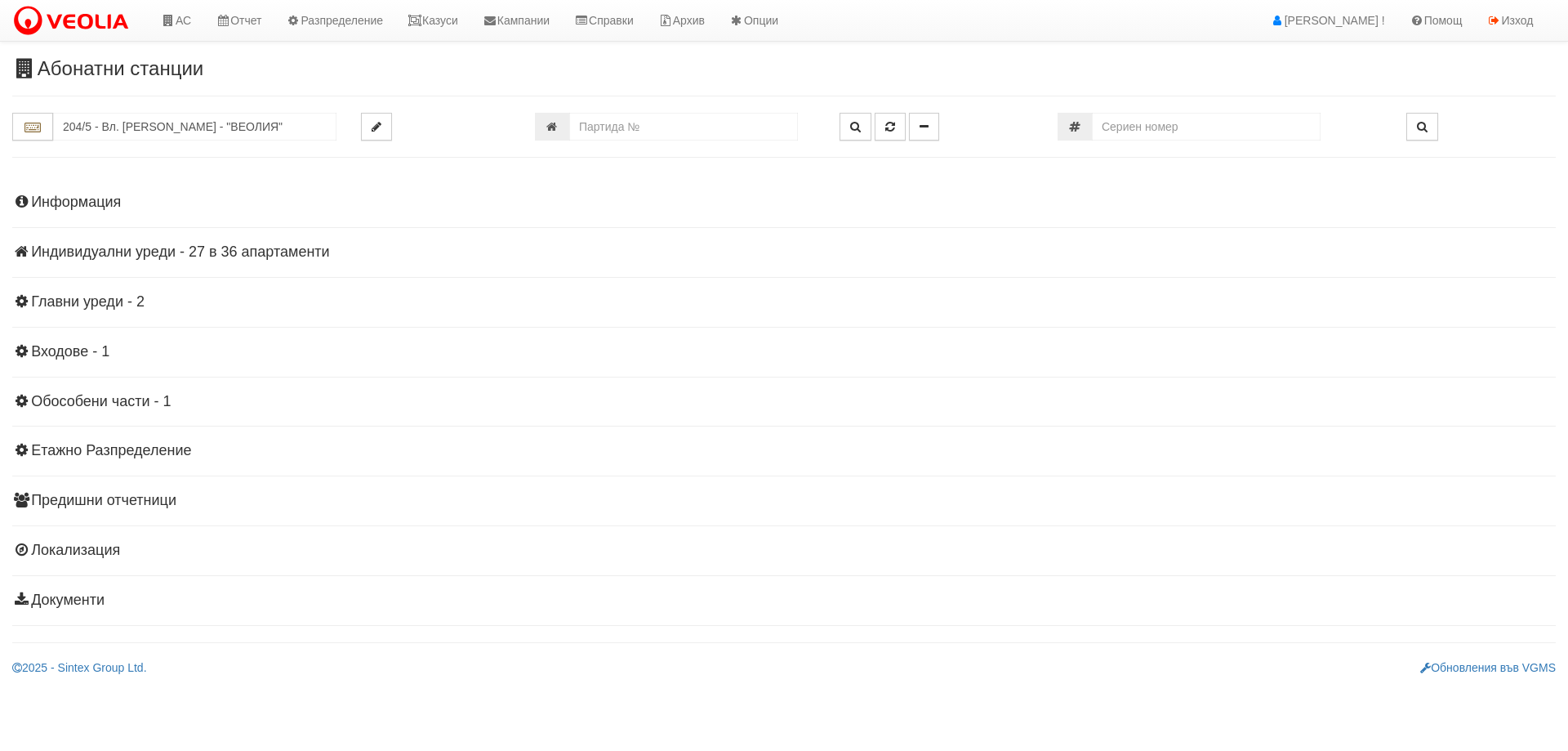
drag, startPoint x: 64, startPoint y: 243, endPoint x: 58, endPoint y: 263, distance: 20.9
click at [64, 244] on h4 "Индивидуални уреди - 27 в 36 апартаменти" at bounding box center [784, 252] width 1544 height 16
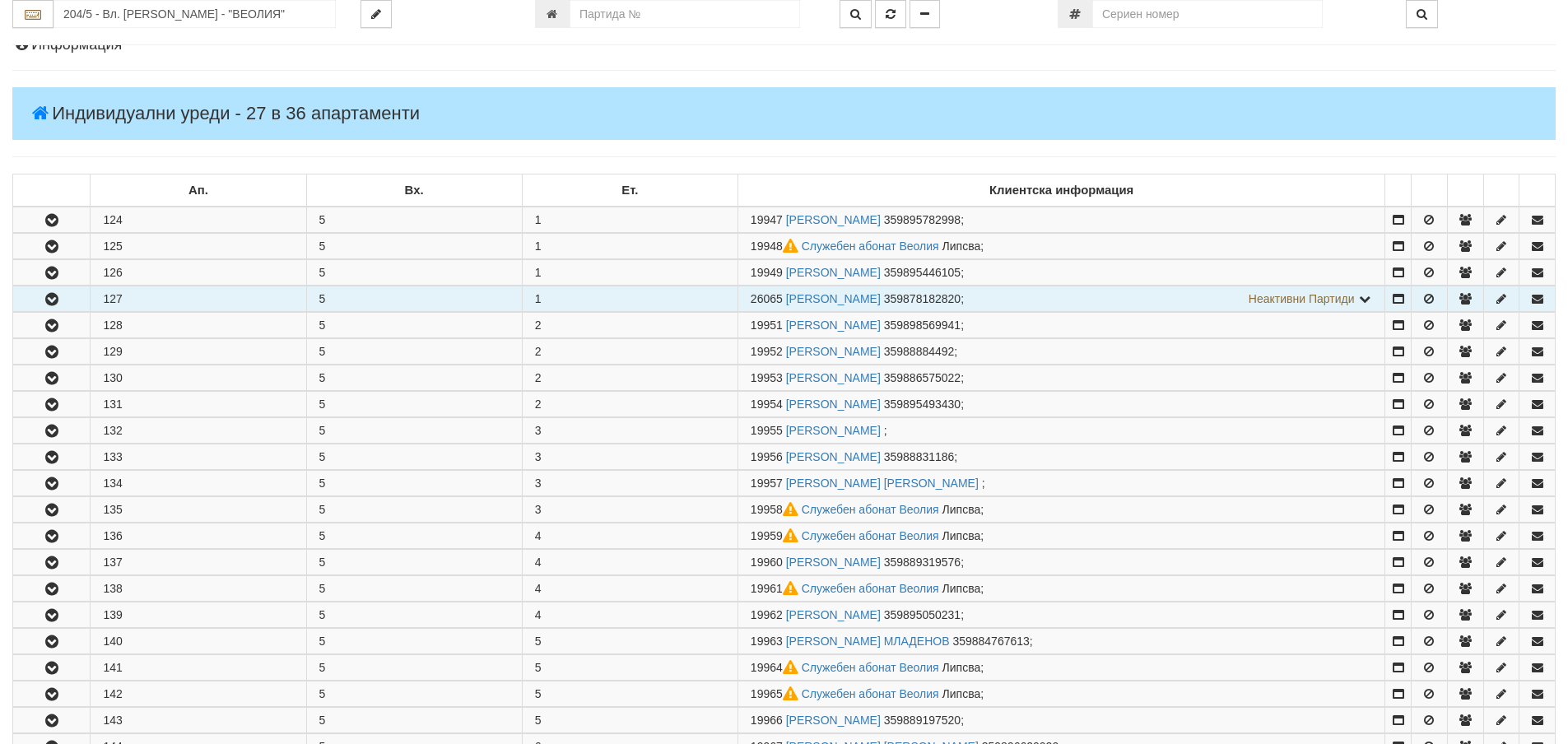
scroll to position [165, 0]
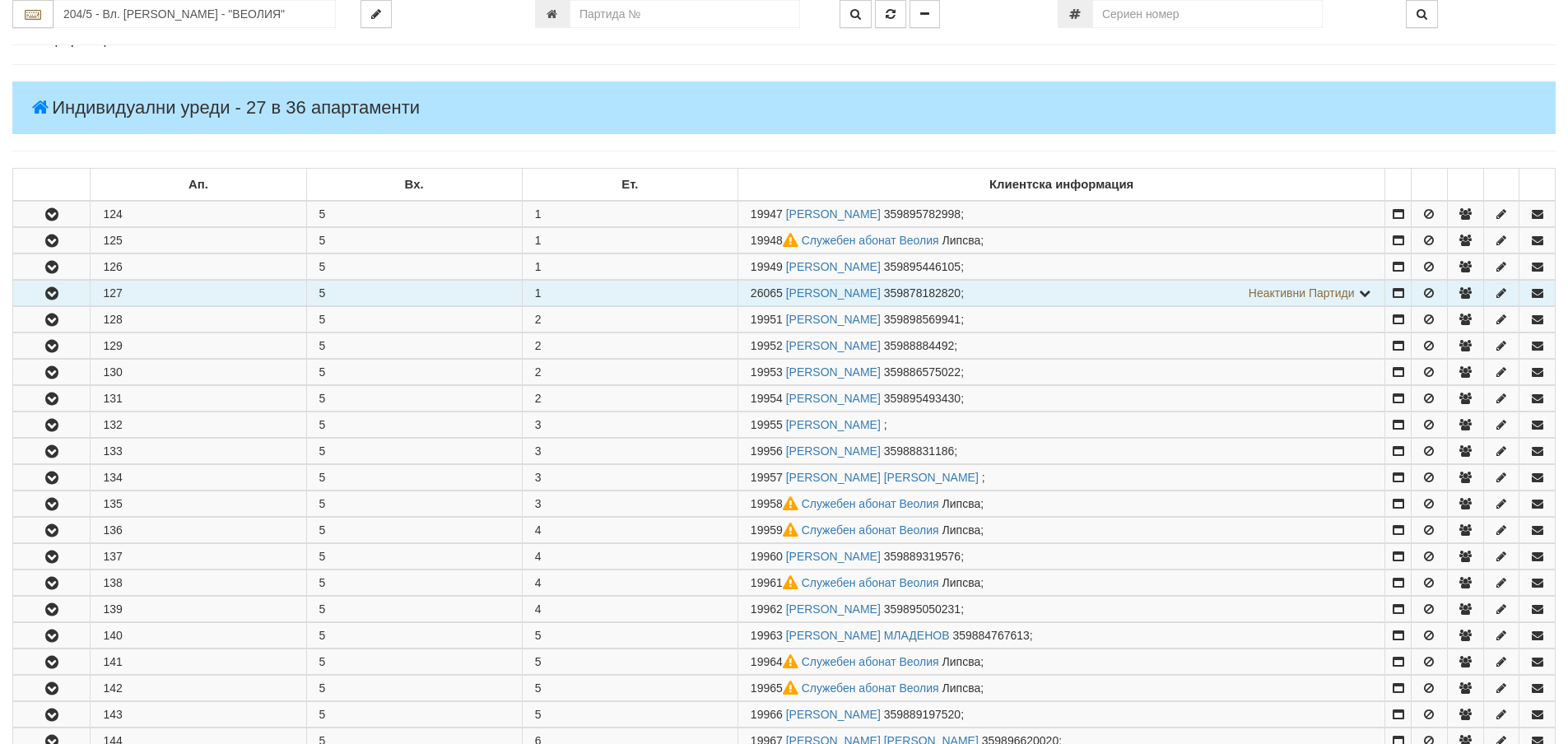
click at [59, 289] on icon "button" at bounding box center [52, 294] width 20 height 12
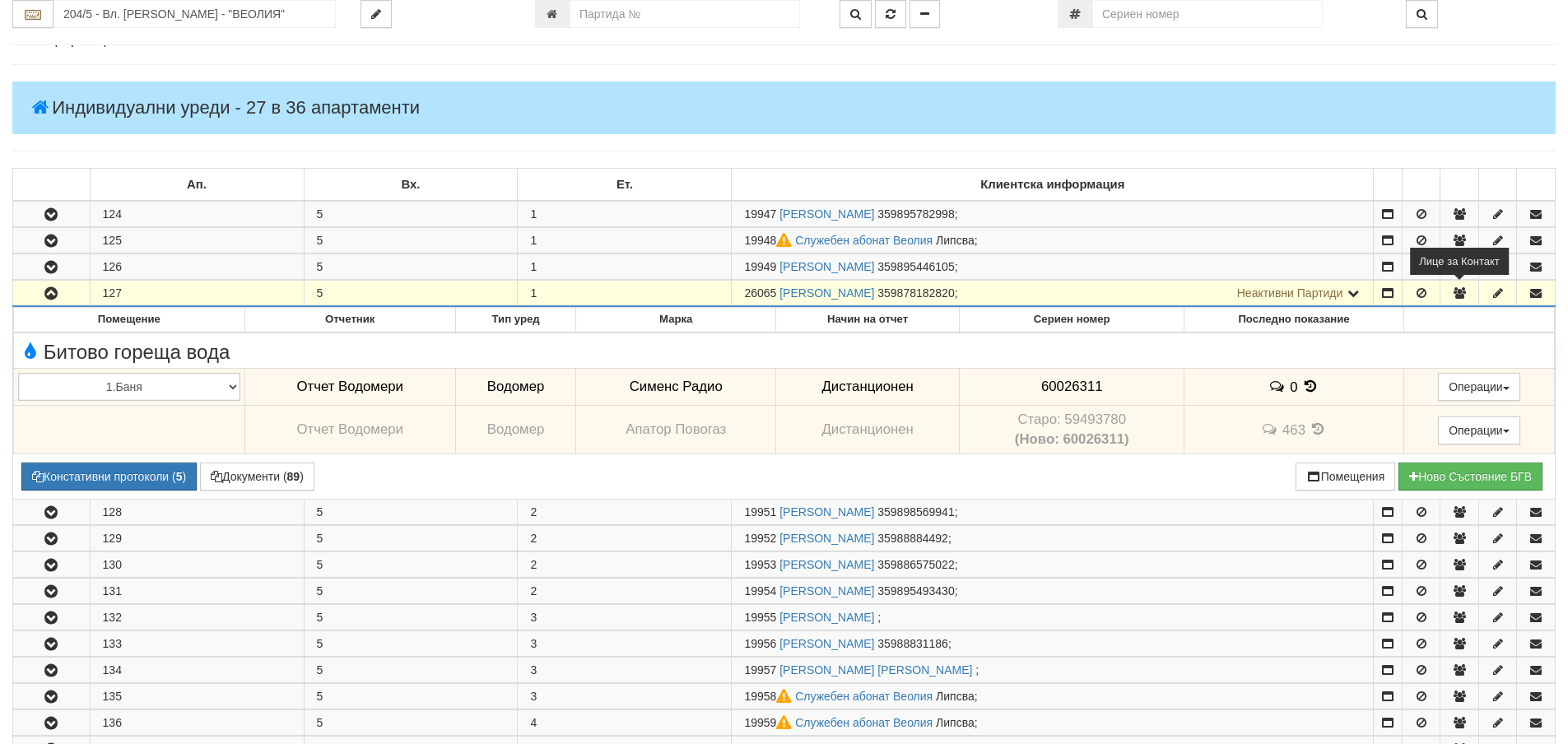
click at [1455, 291] on icon "button" at bounding box center [1459, 293] width 14 height 12
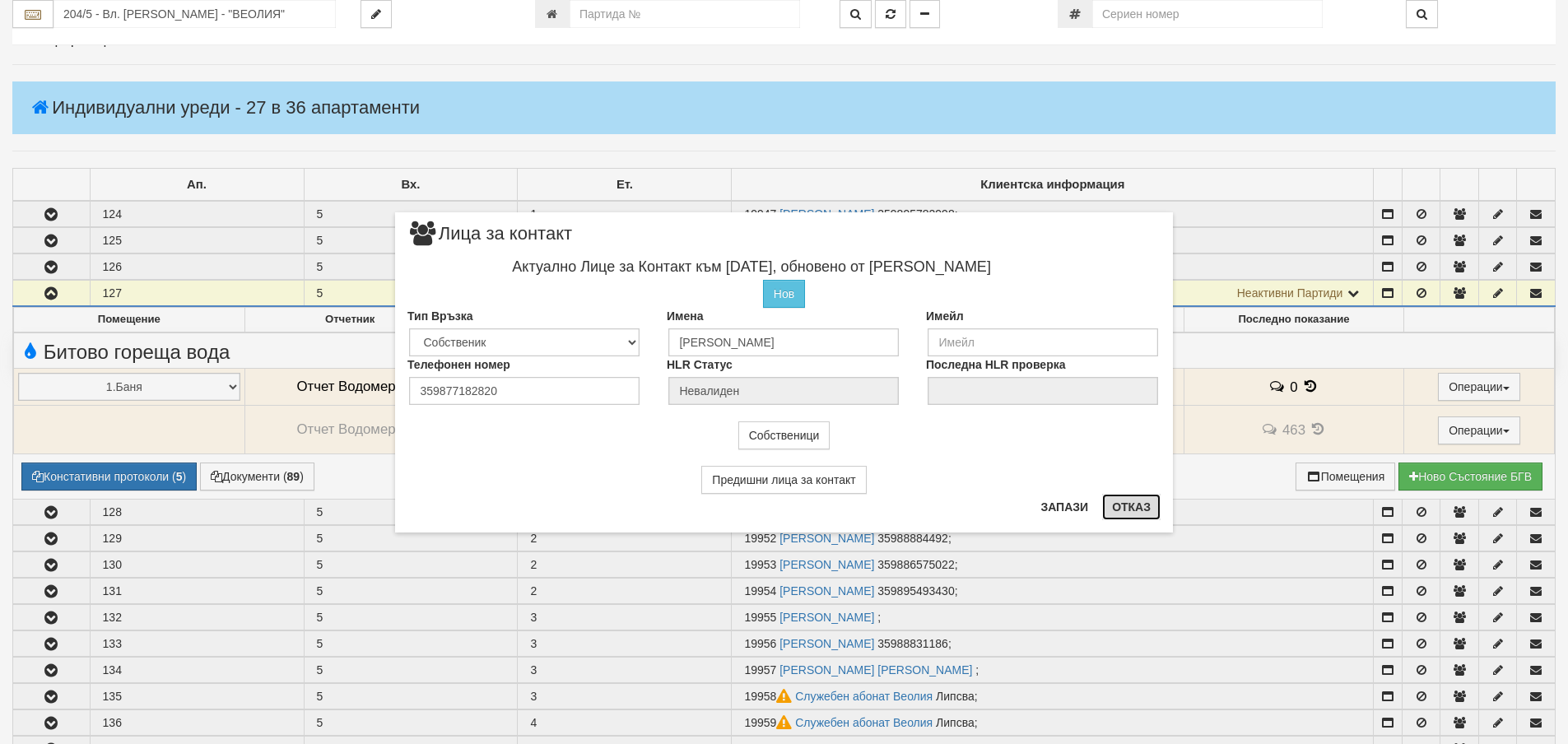
click at [1128, 510] on button "Отказ" at bounding box center [1131, 506] width 59 height 26
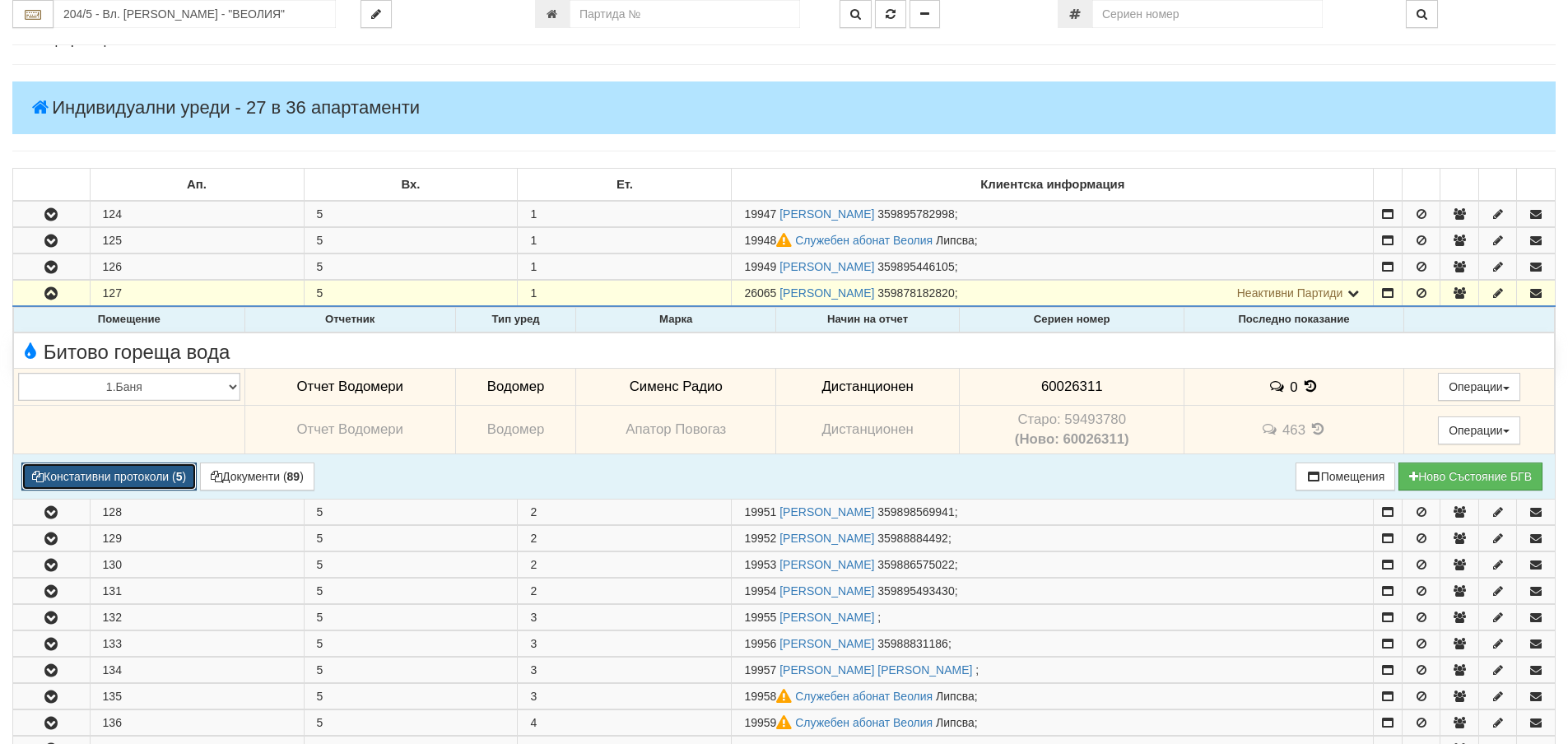
click at [131, 476] on button "Констативни протоколи ( 5 )" at bounding box center [109, 476] width 175 height 28
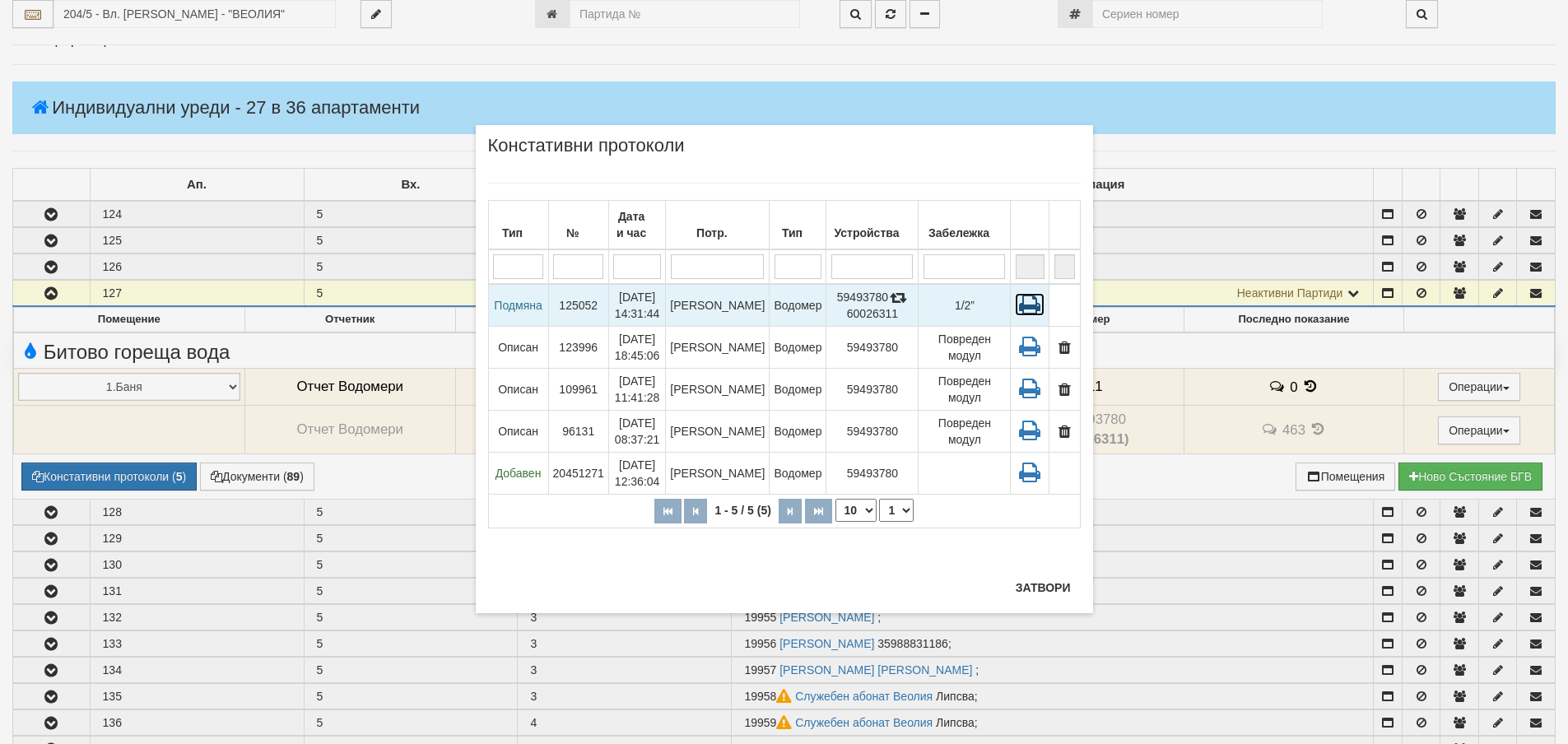
click at [1028, 307] on icon at bounding box center [1029, 304] width 30 height 23
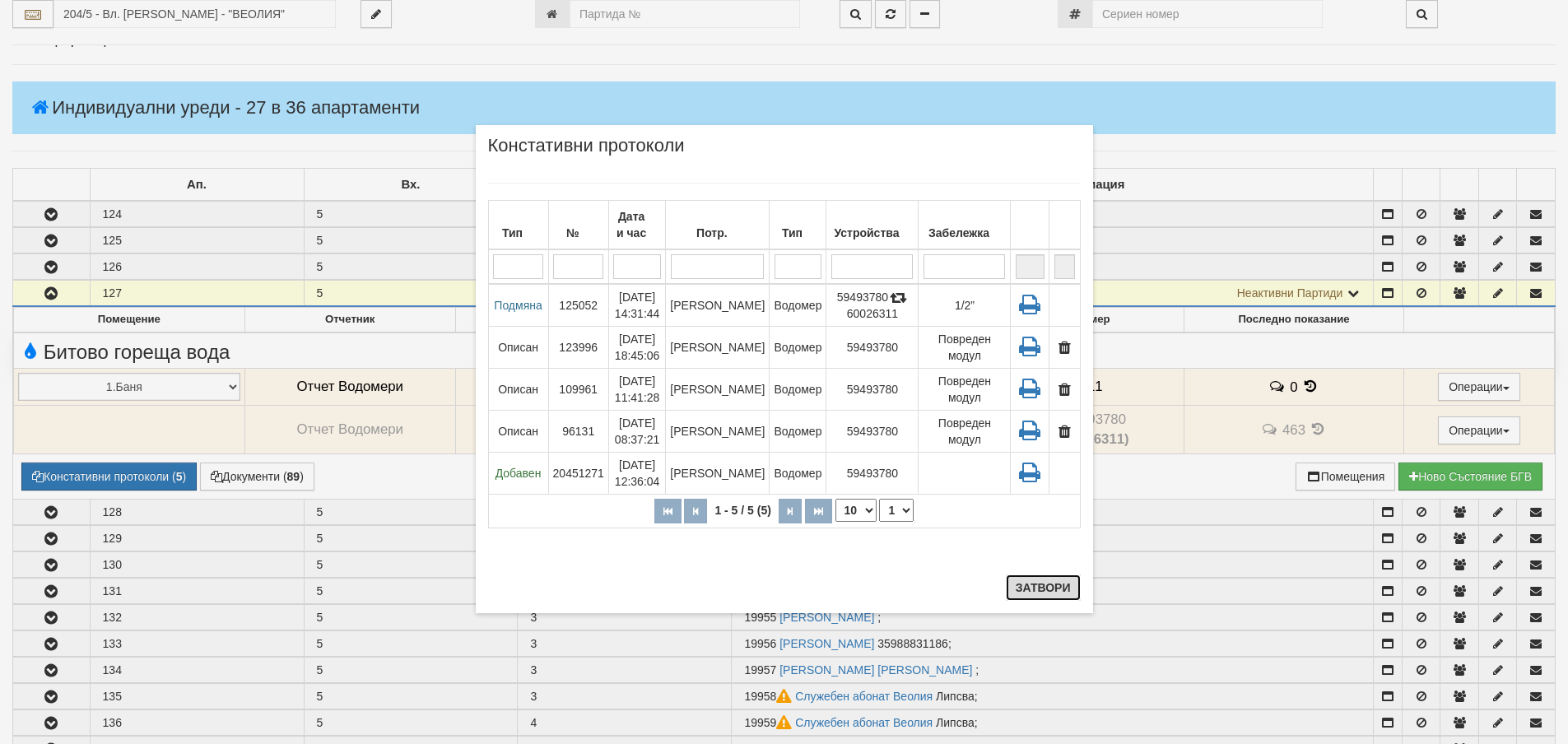
click at [1039, 592] on button "Затвори" at bounding box center [1043, 588] width 75 height 26
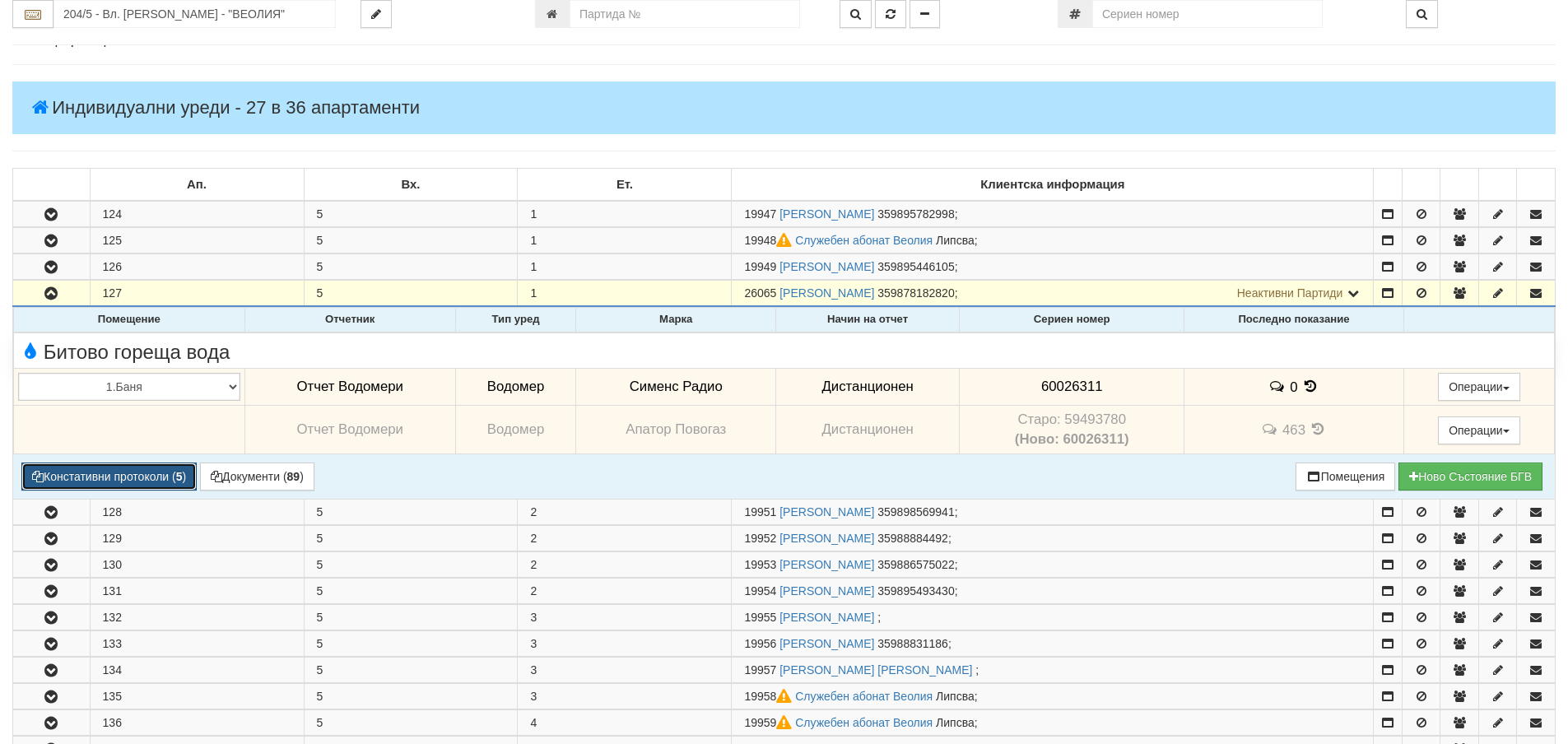
click at [164, 477] on button "Констативни протоколи ( 5 )" at bounding box center [109, 476] width 175 height 28
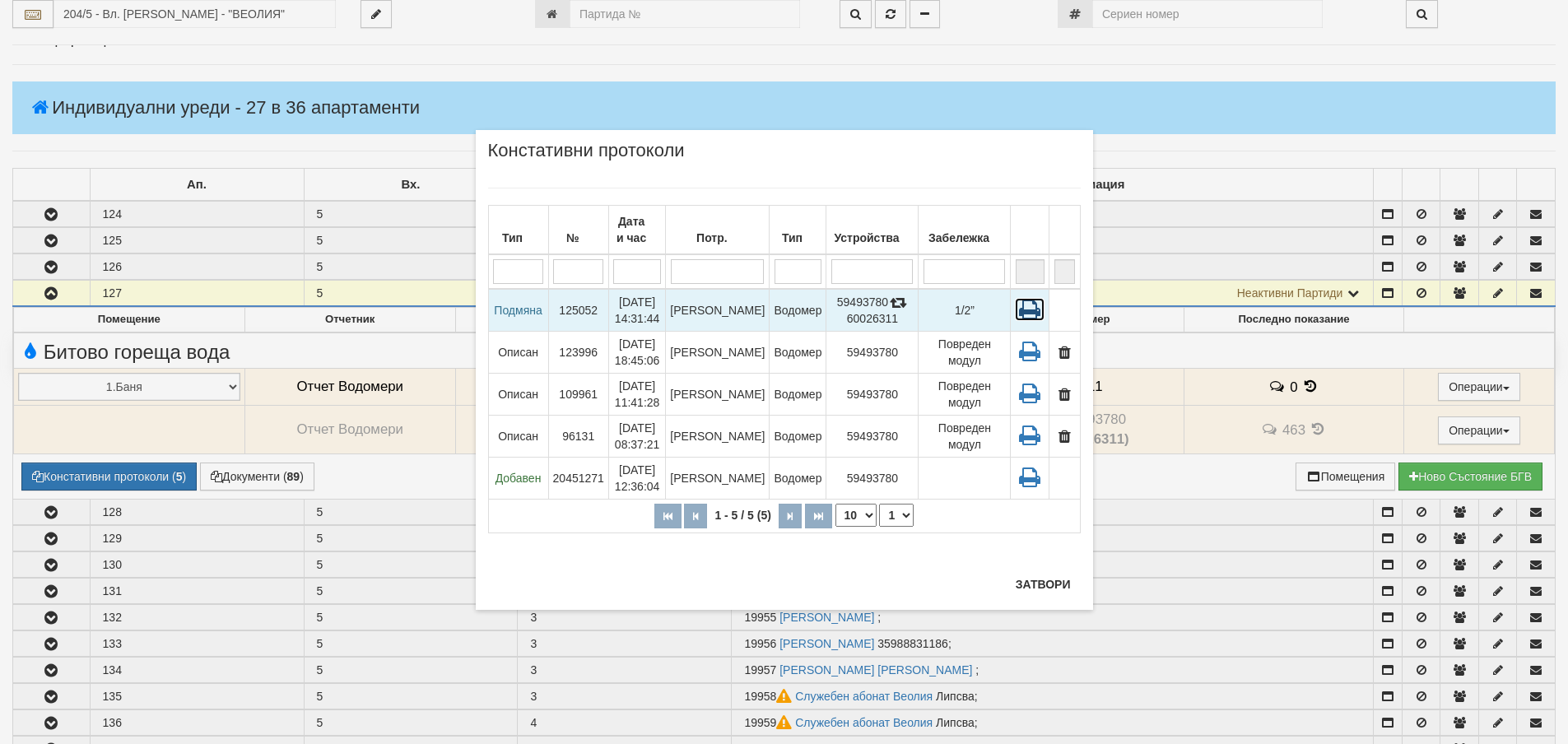
click at [1026, 310] on icon at bounding box center [1029, 309] width 30 height 23
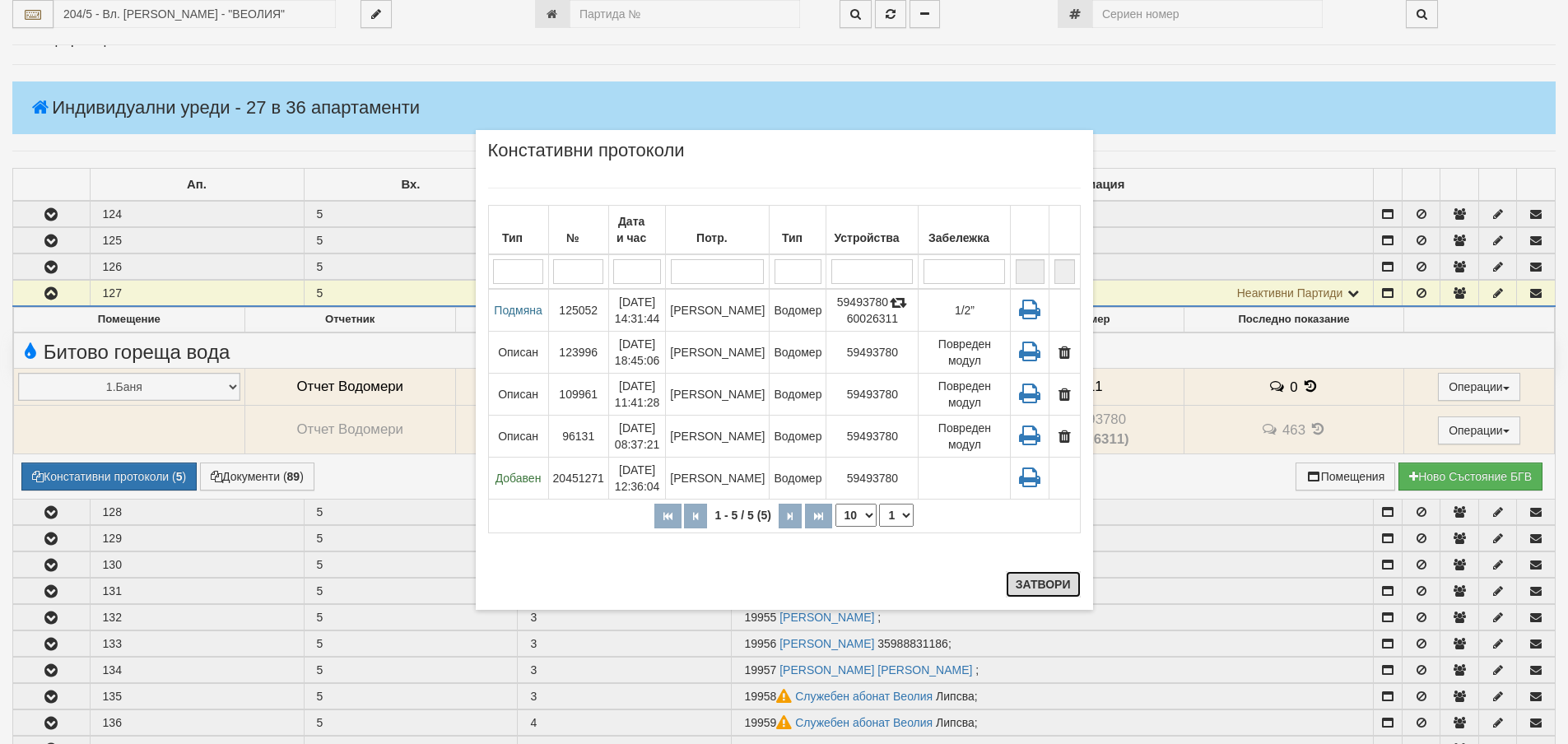
click at [1043, 587] on button "Затвори" at bounding box center [1043, 584] width 75 height 26
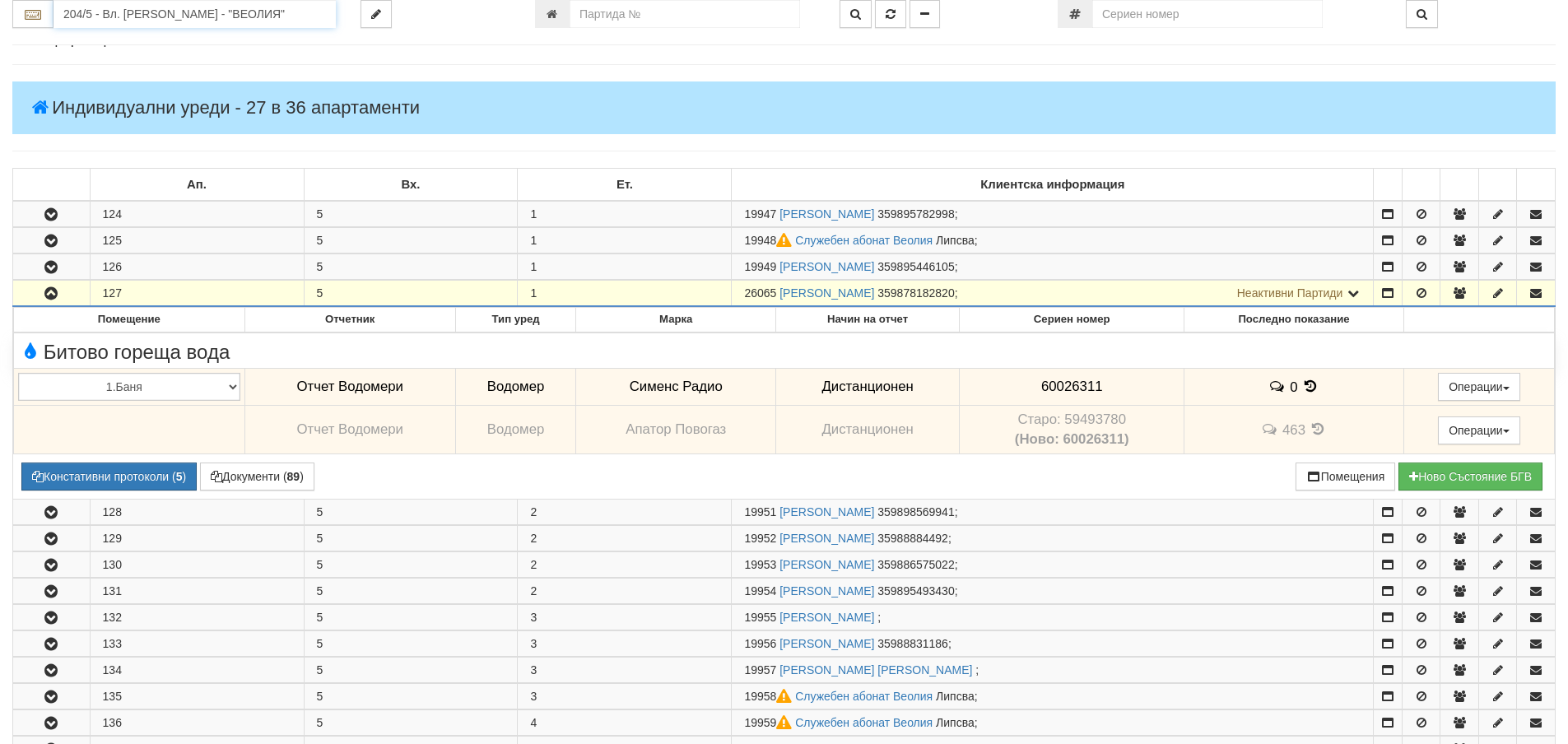
click at [120, 14] on input "204/5 - Вл. Варненчик - "ВЕОЛИЯ"" at bounding box center [194, 14] width 282 height 28
click at [596, 18] on input "number" at bounding box center [684, 14] width 230 height 28
type input "16379"
type input "005/1,2 - "ВЕОЛИЯ ЕНЕРДЖИ ВАРНА " ЕАД"
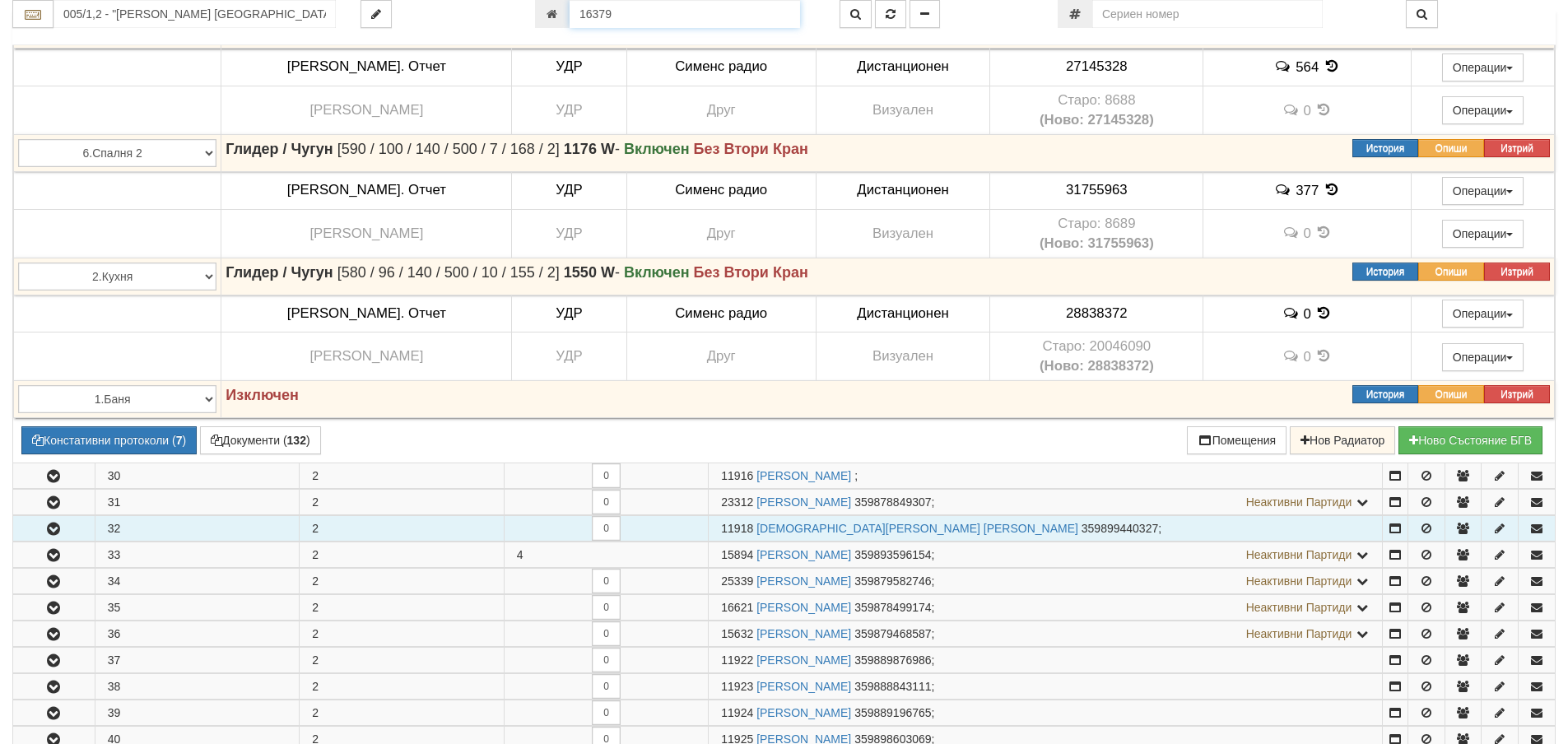
scroll to position [1557, 0]
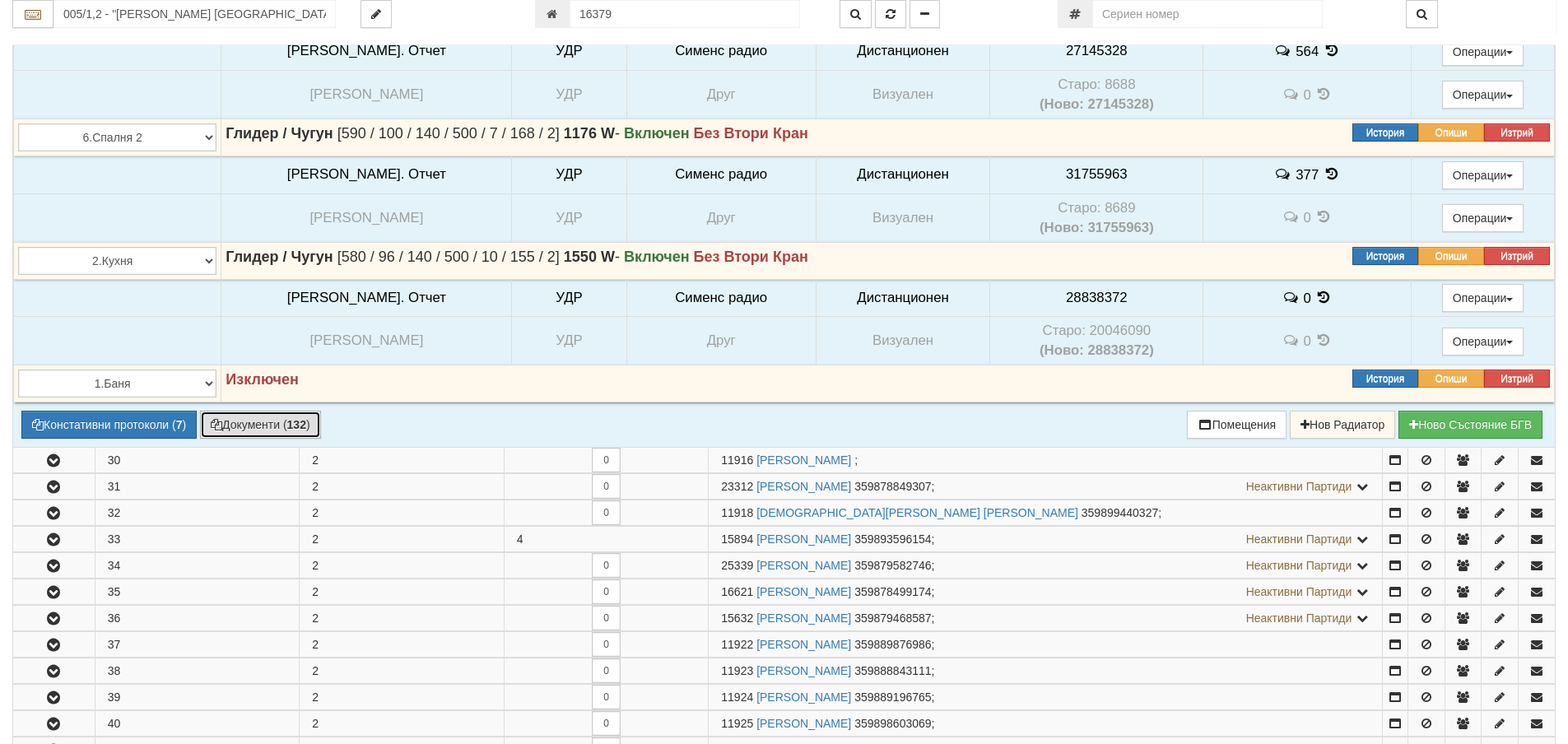
click at [268, 423] on button "Документи ( 132 )" at bounding box center [260, 424] width 121 height 28
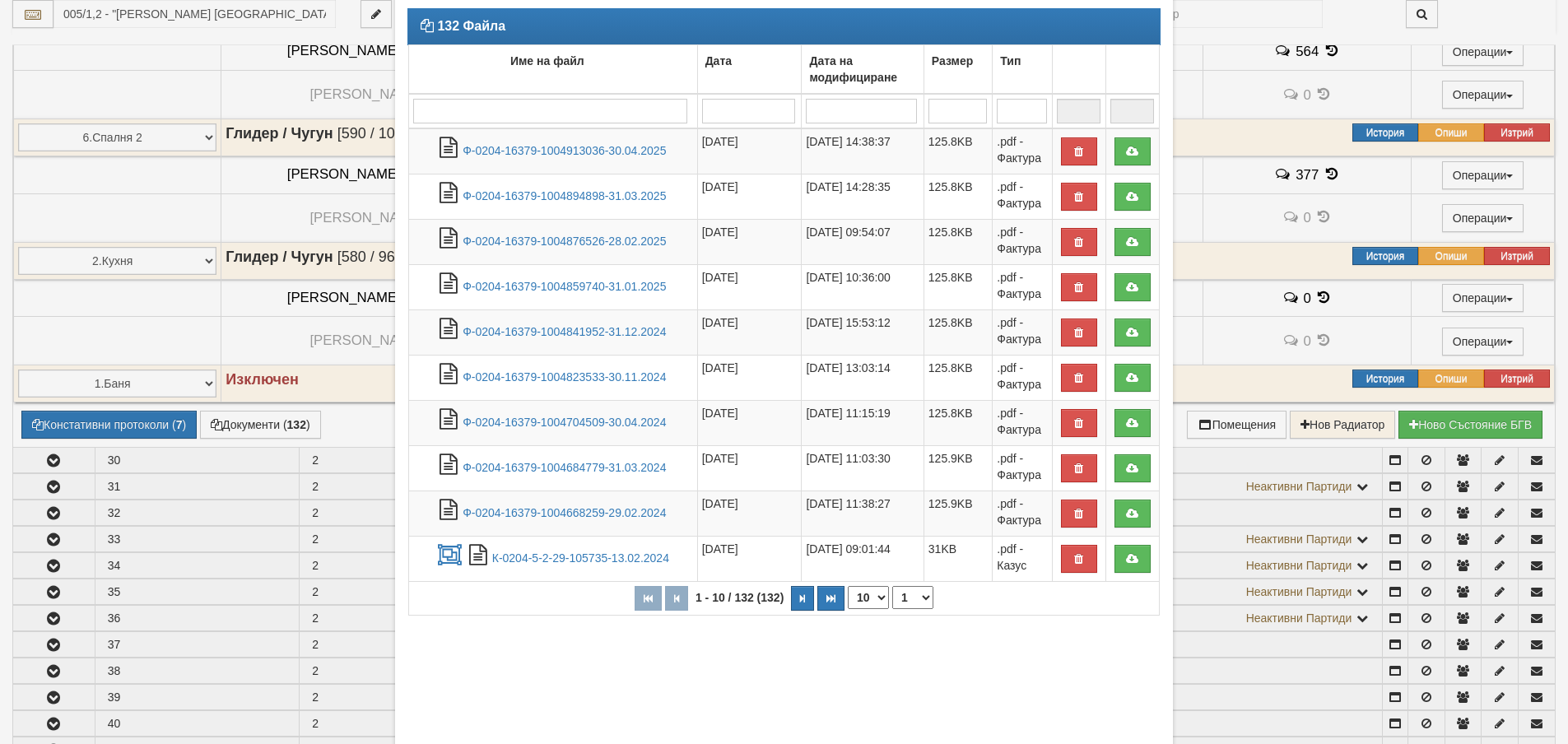
scroll to position [171, 0]
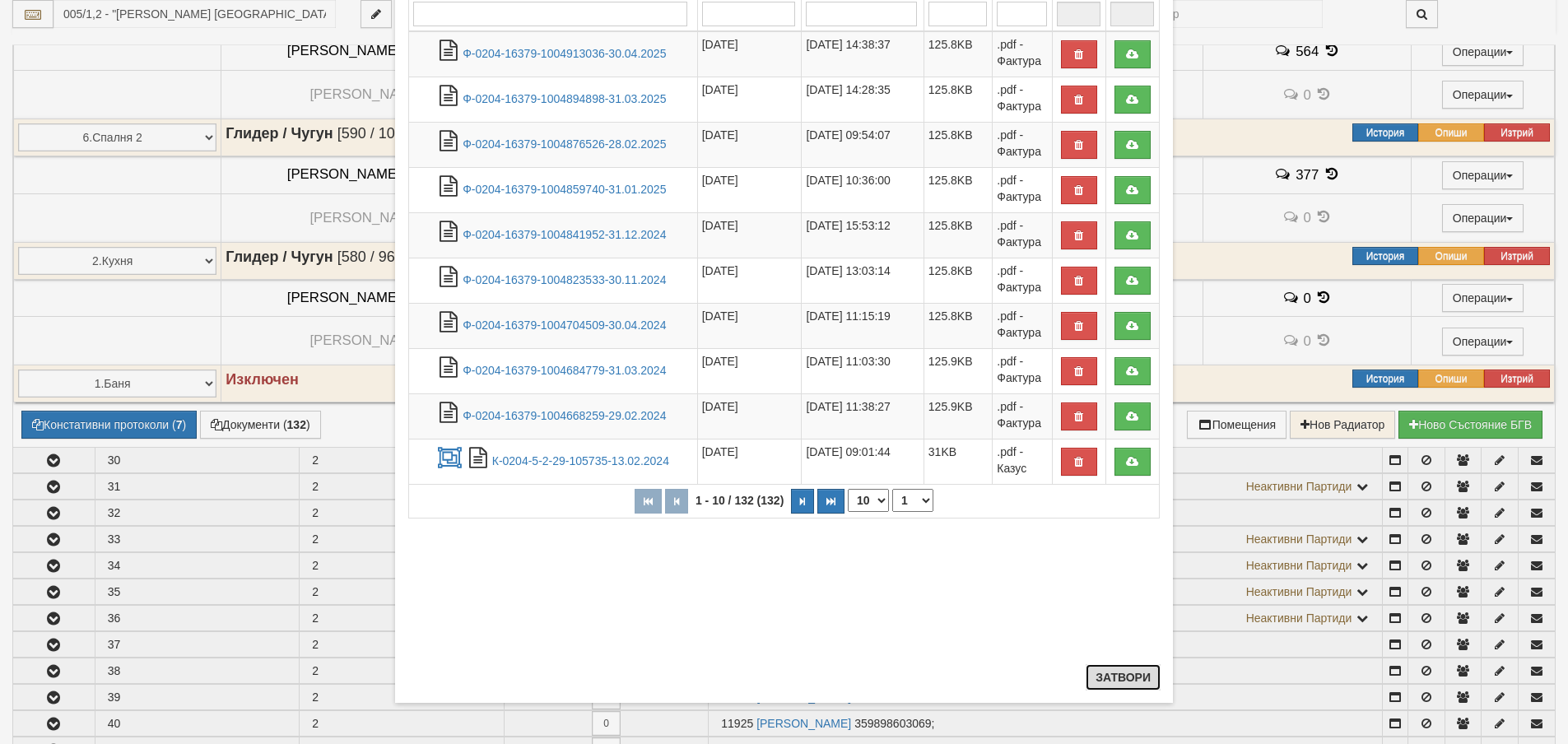
click at [1117, 675] on button "Затвори" at bounding box center [1122, 677] width 75 height 26
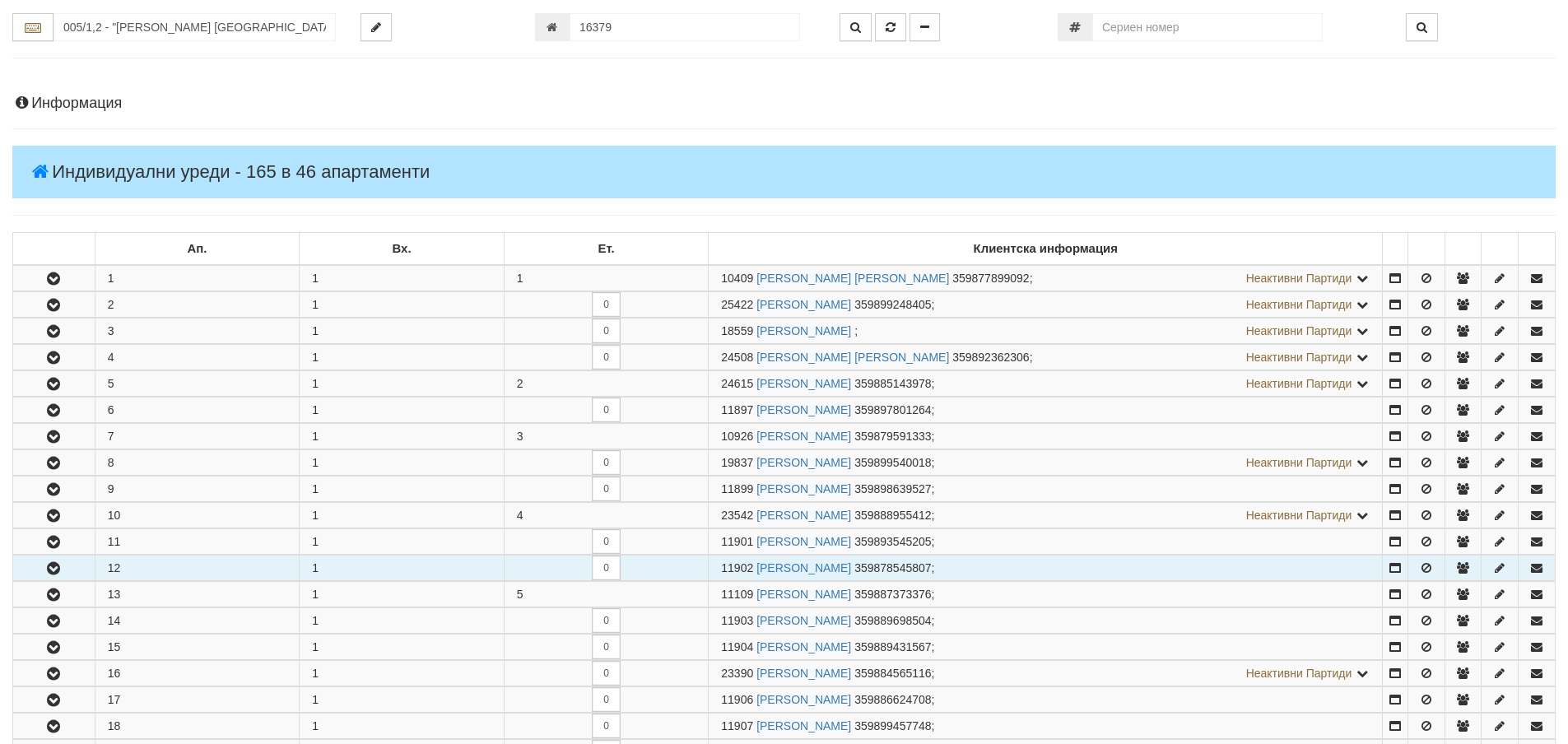
scroll to position [75, 0]
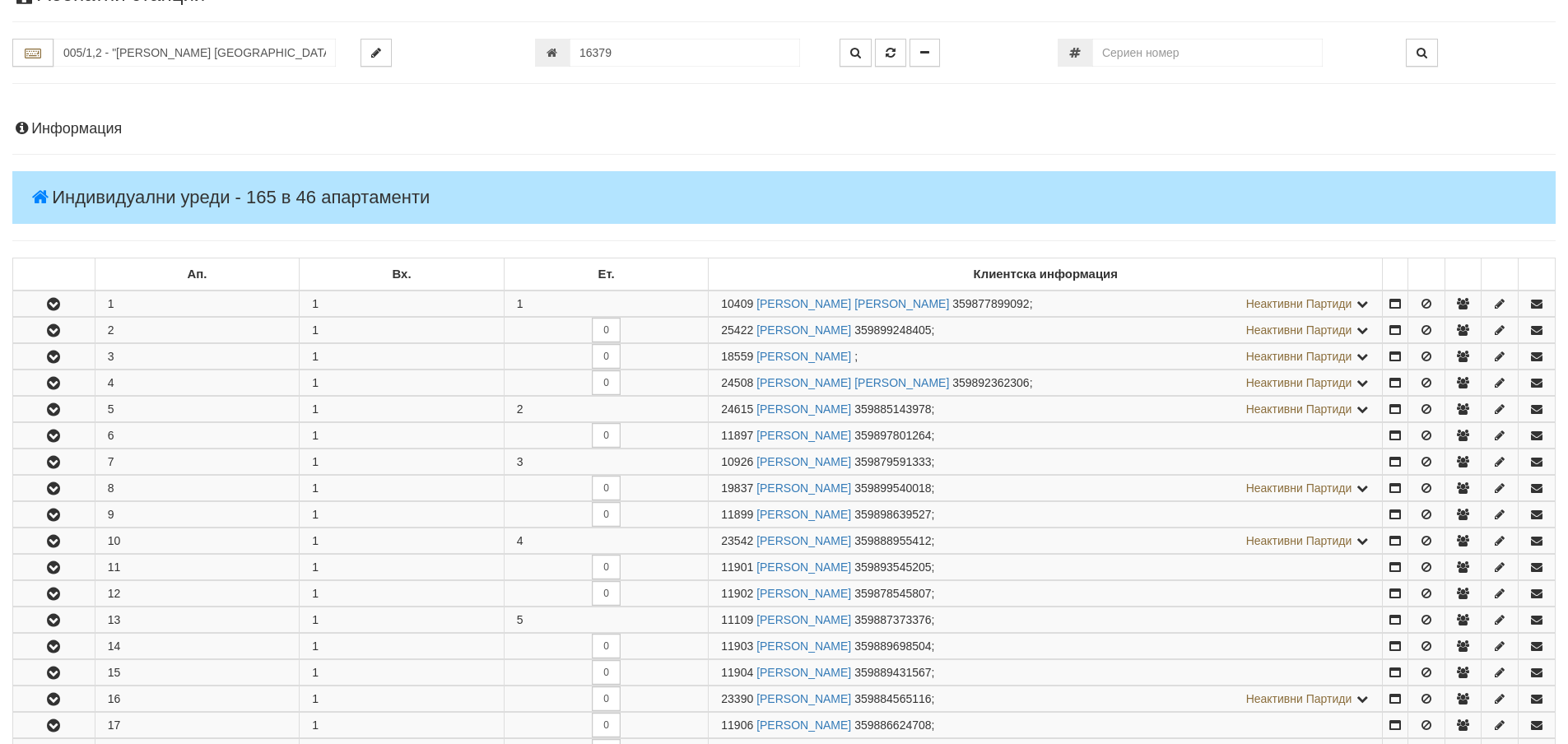
click at [56, 124] on h4 "Информация" at bounding box center [784, 129] width 1543 height 16
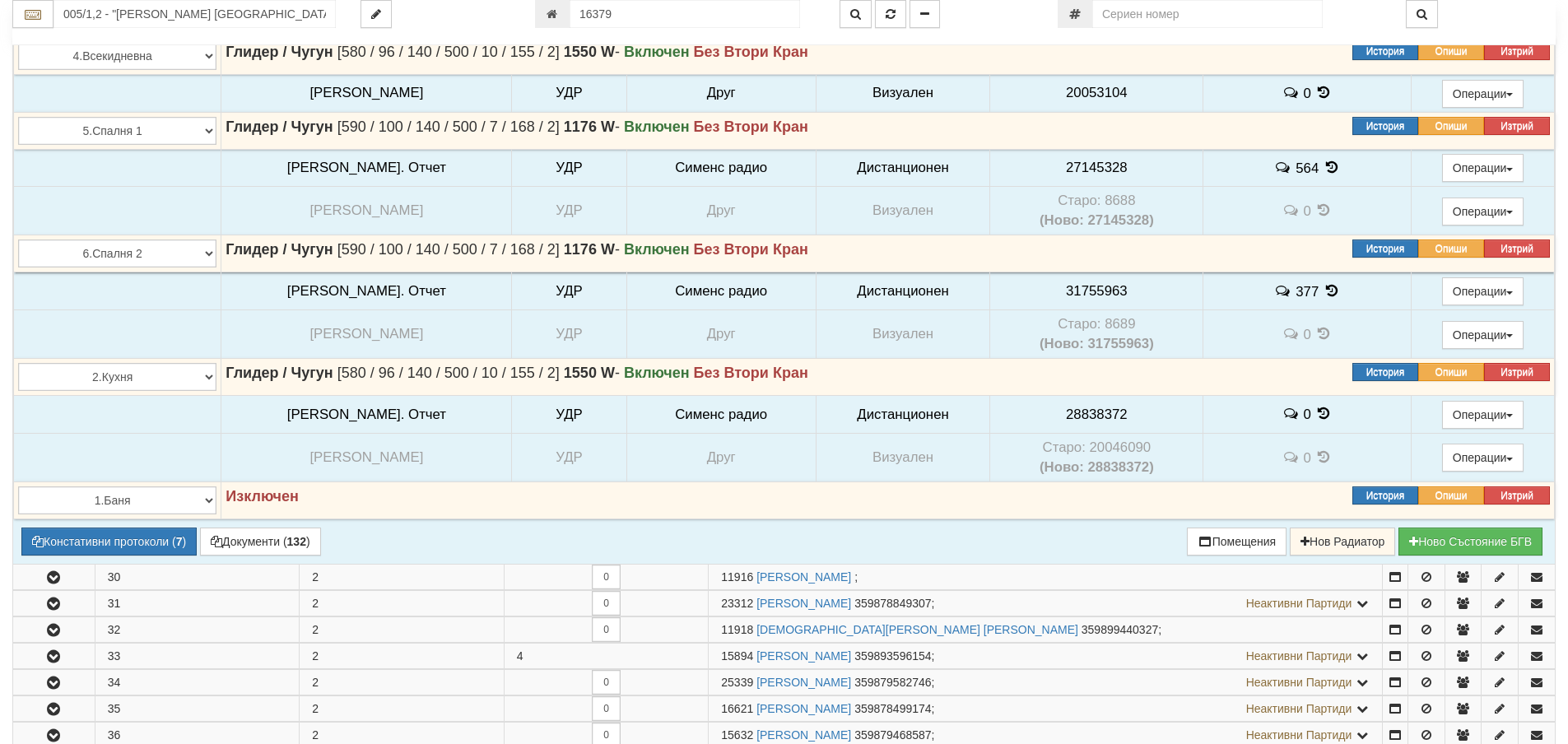
scroll to position [2050, 0]
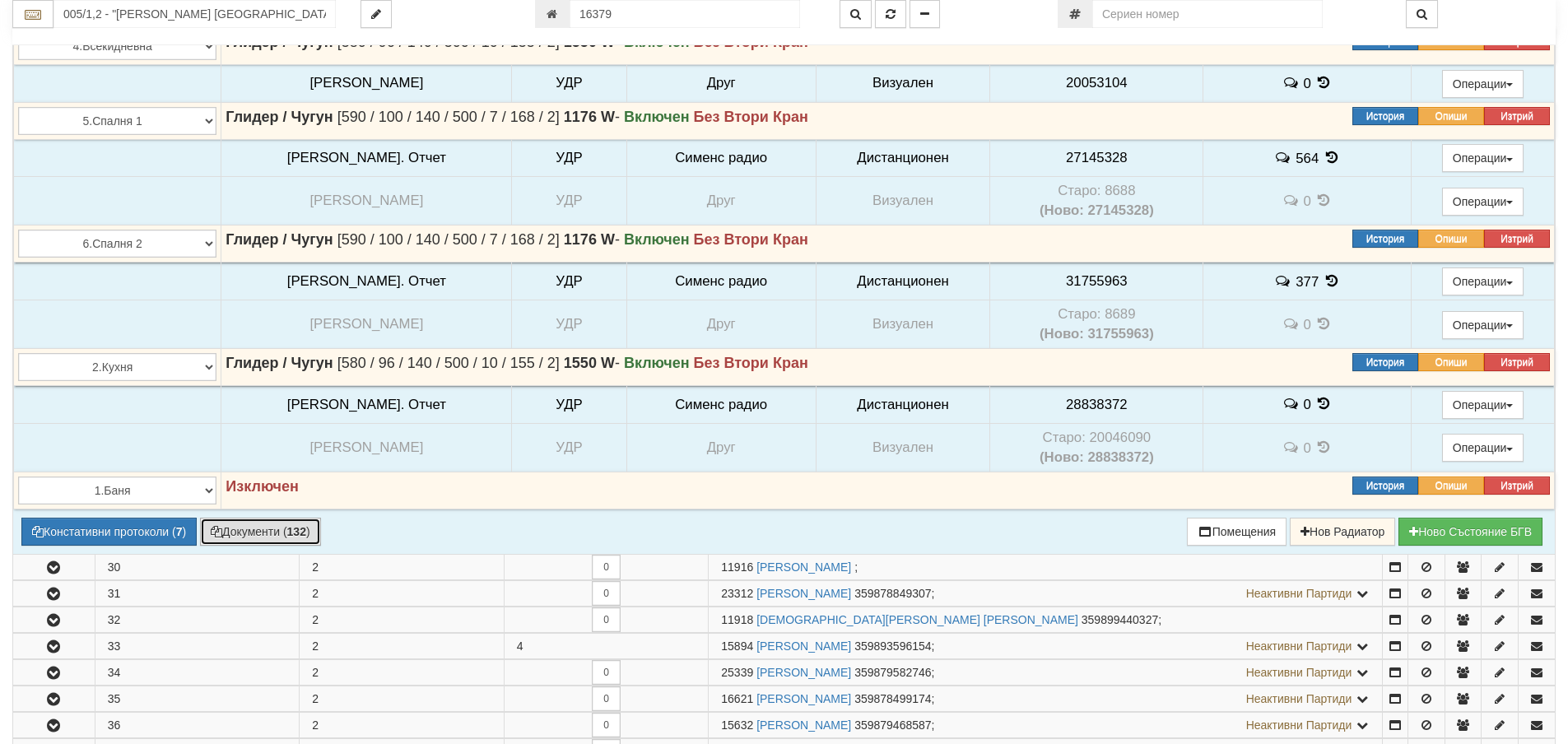
click at [266, 537] on button "Документи ( 132 )" at bounding box center [260, 532] width 121 height 28
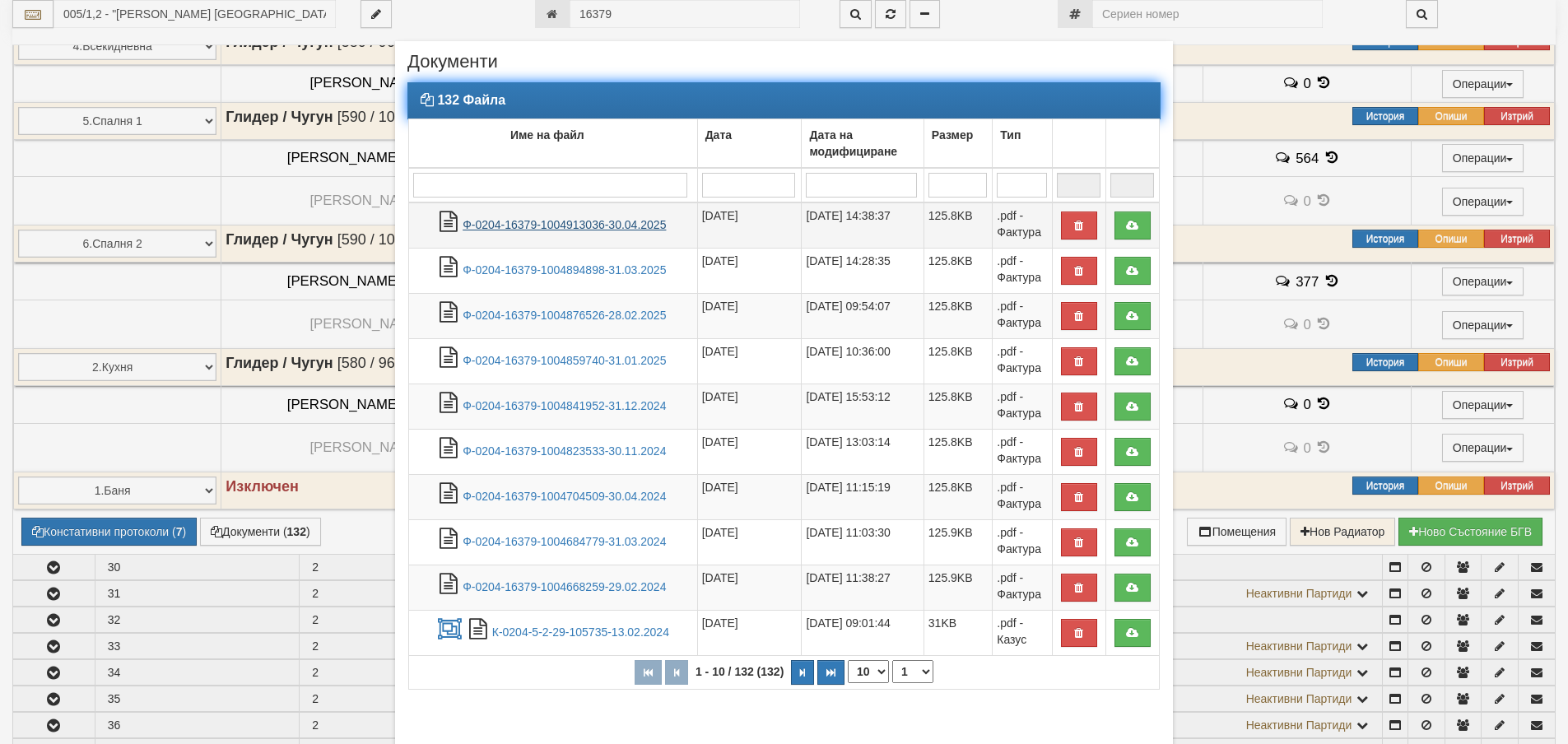
click at [583, 227] on link "Ф-0204-16379-1004913036-30.04.2025" at bounding box center [564, 224] width 203 height 14
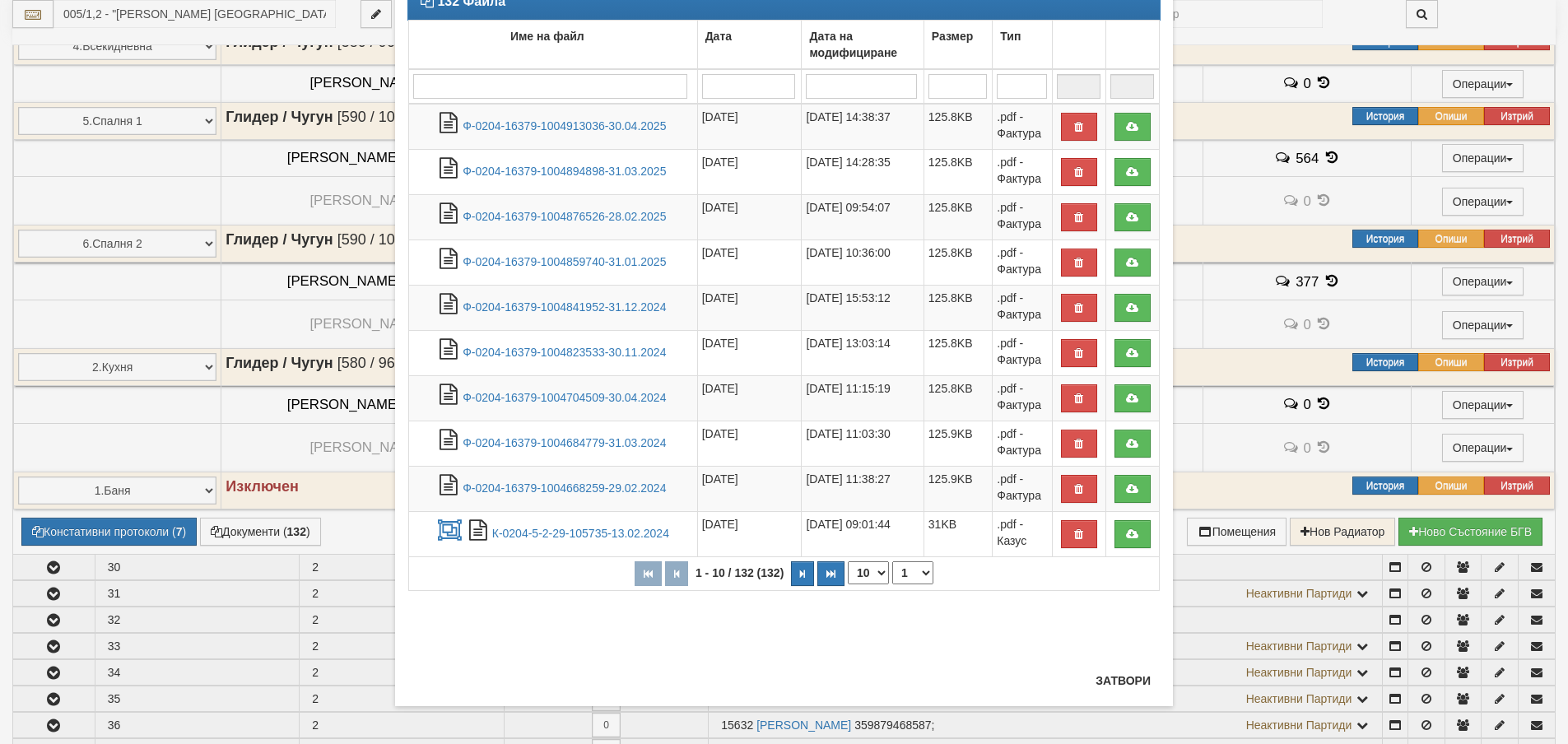
scroll to position [102, 0]
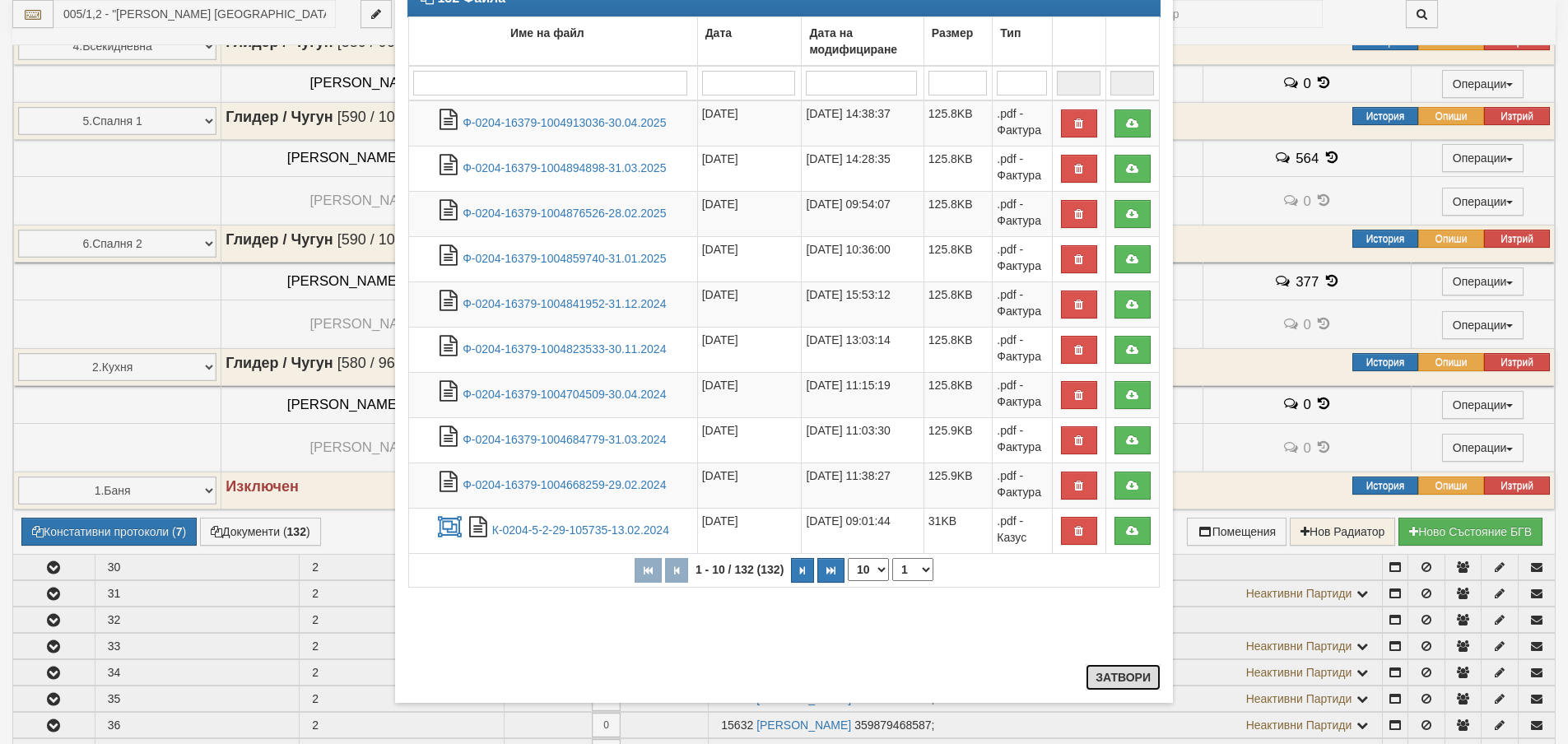
click at [1113, 681] on button "Затвори" at bounding box center [1122, 677] width 75 height 26
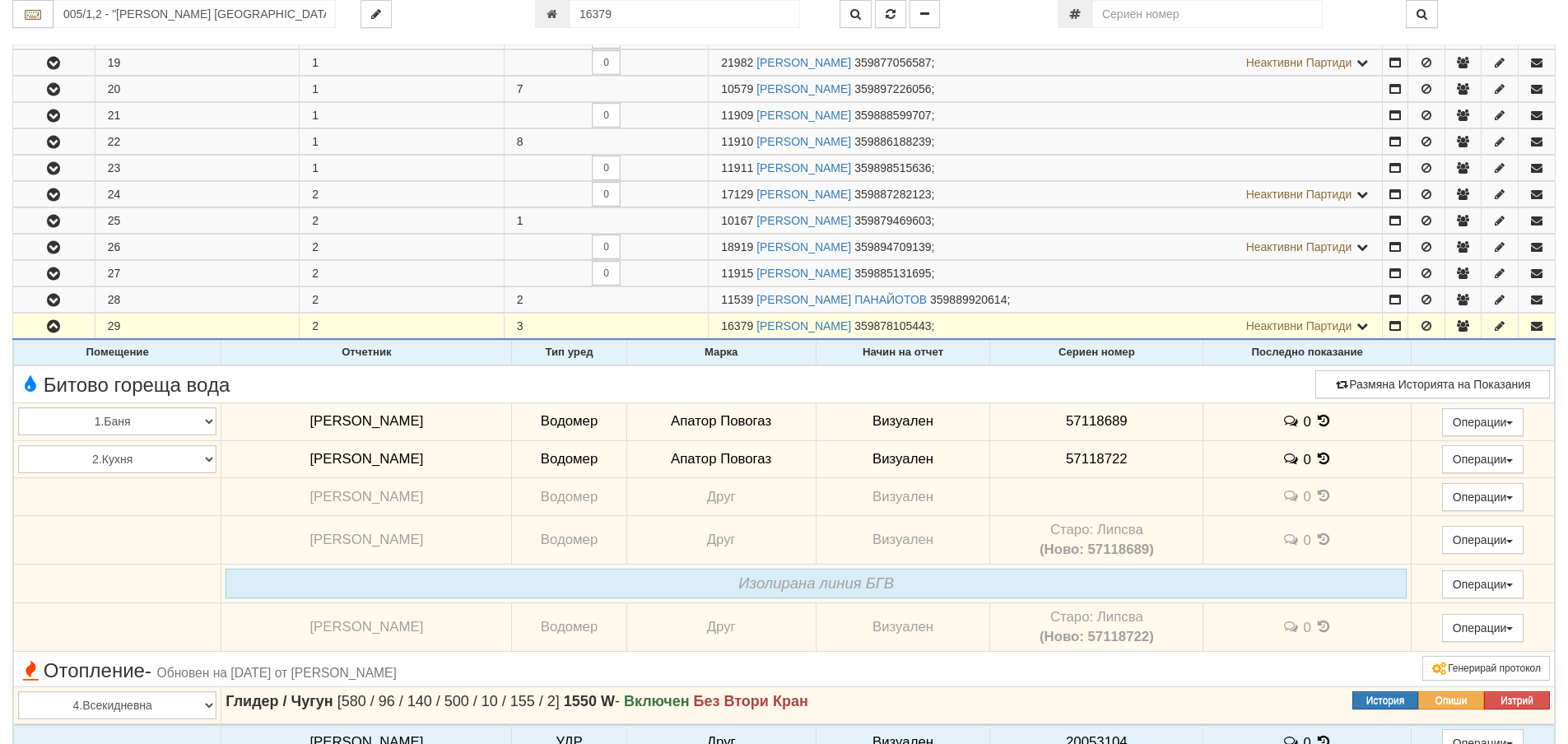
scroll to position [1392, 0]
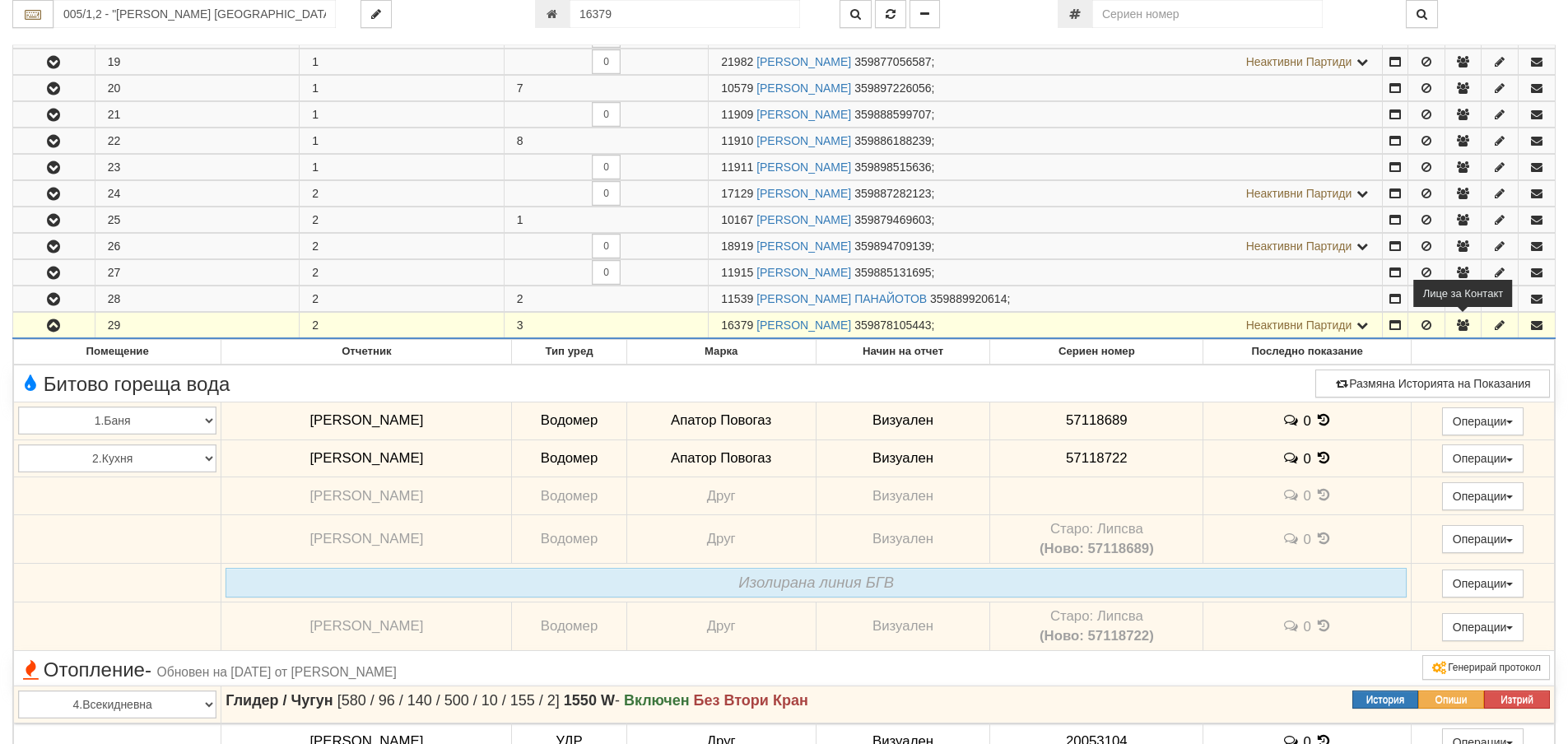
click at [1461, 326] on icon "button" at bounding box center [1462, 325] width 14 height 12
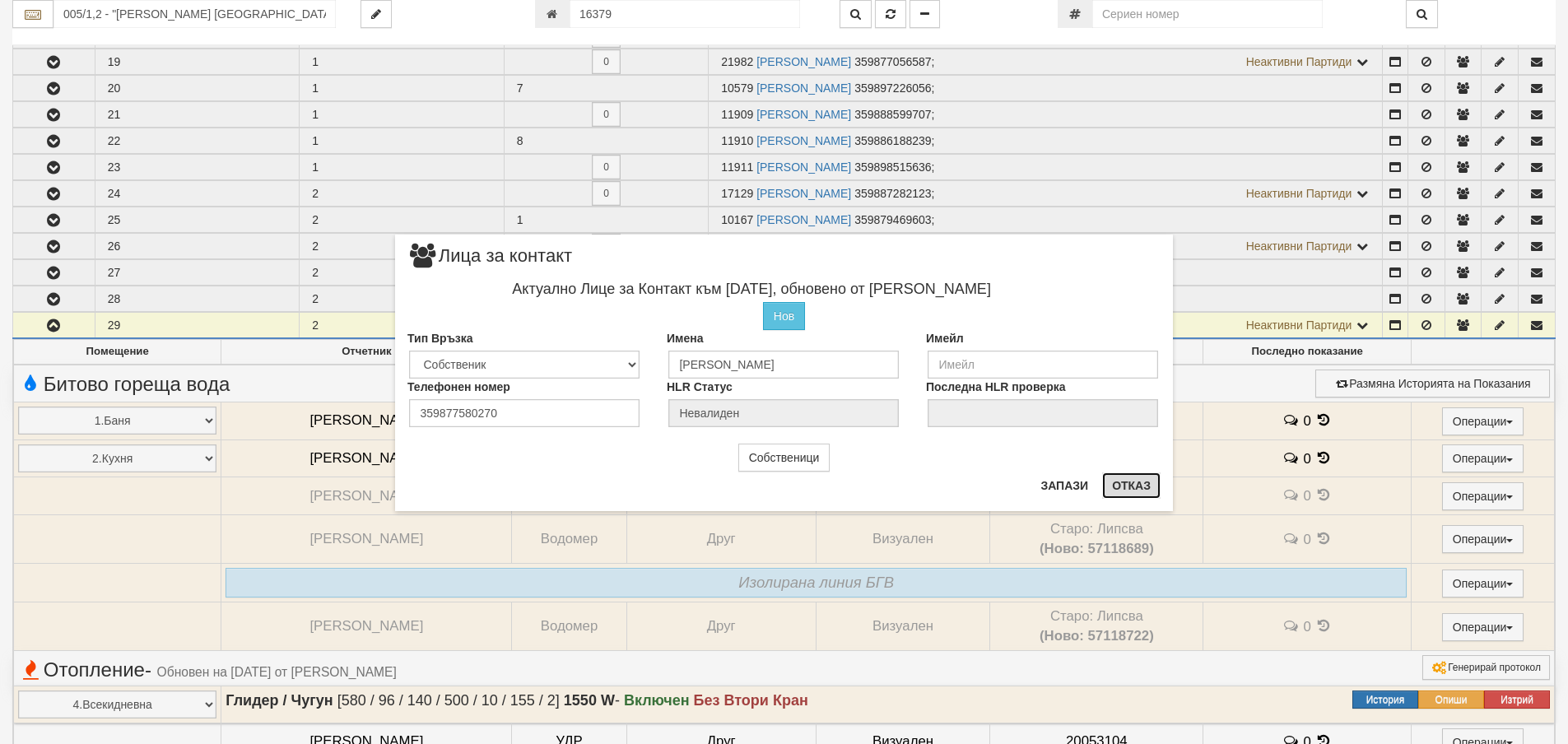
click at [1137, 485] on button "Отказ" at bounding box center [1131, 485] width 59 height 26
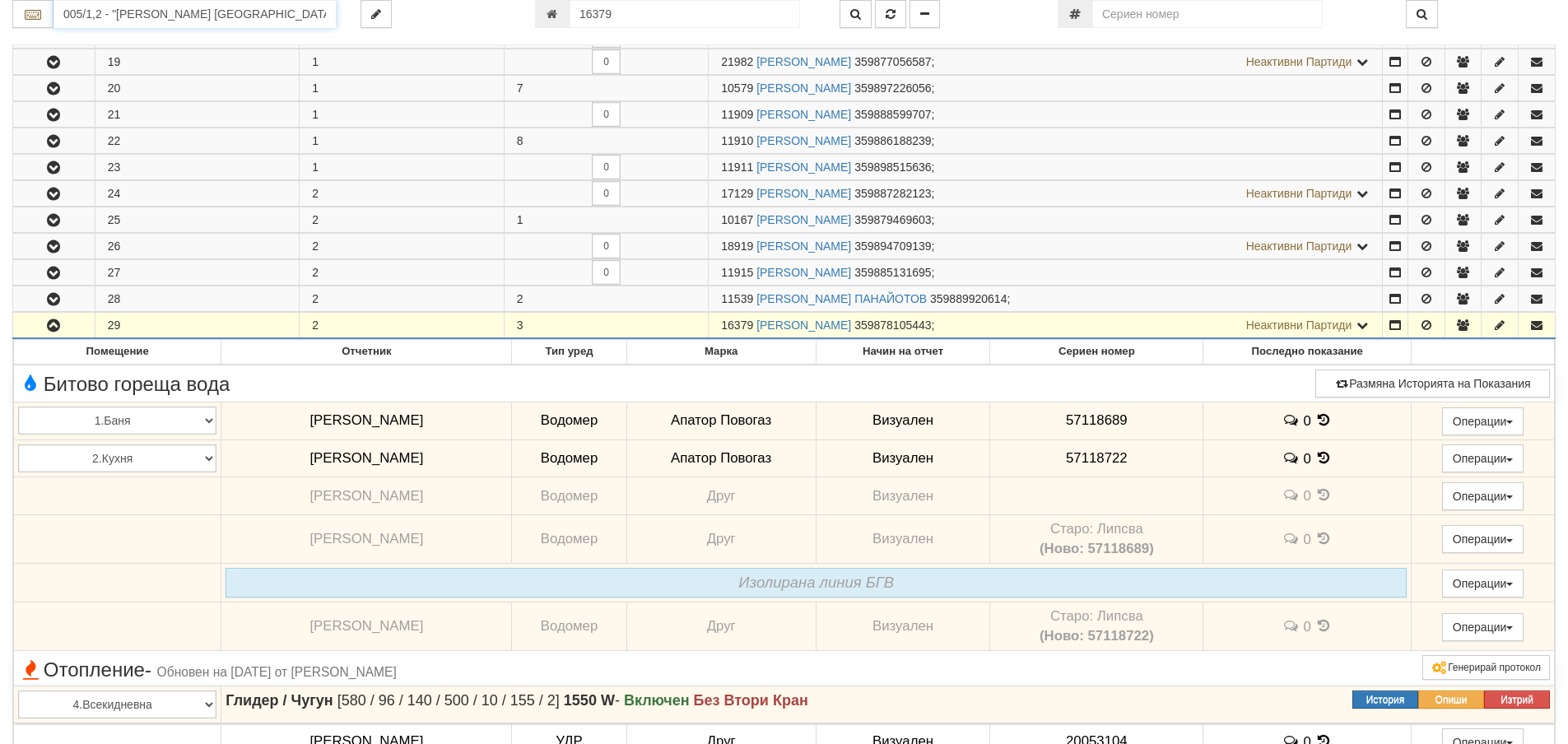
click at [141, 21] on input "005/1,2 - "ВЕОЛИЯ ЕНЕРДЖИ ВАРНА " ЕАД" at bounding box center [194, 14] width 282 height 28
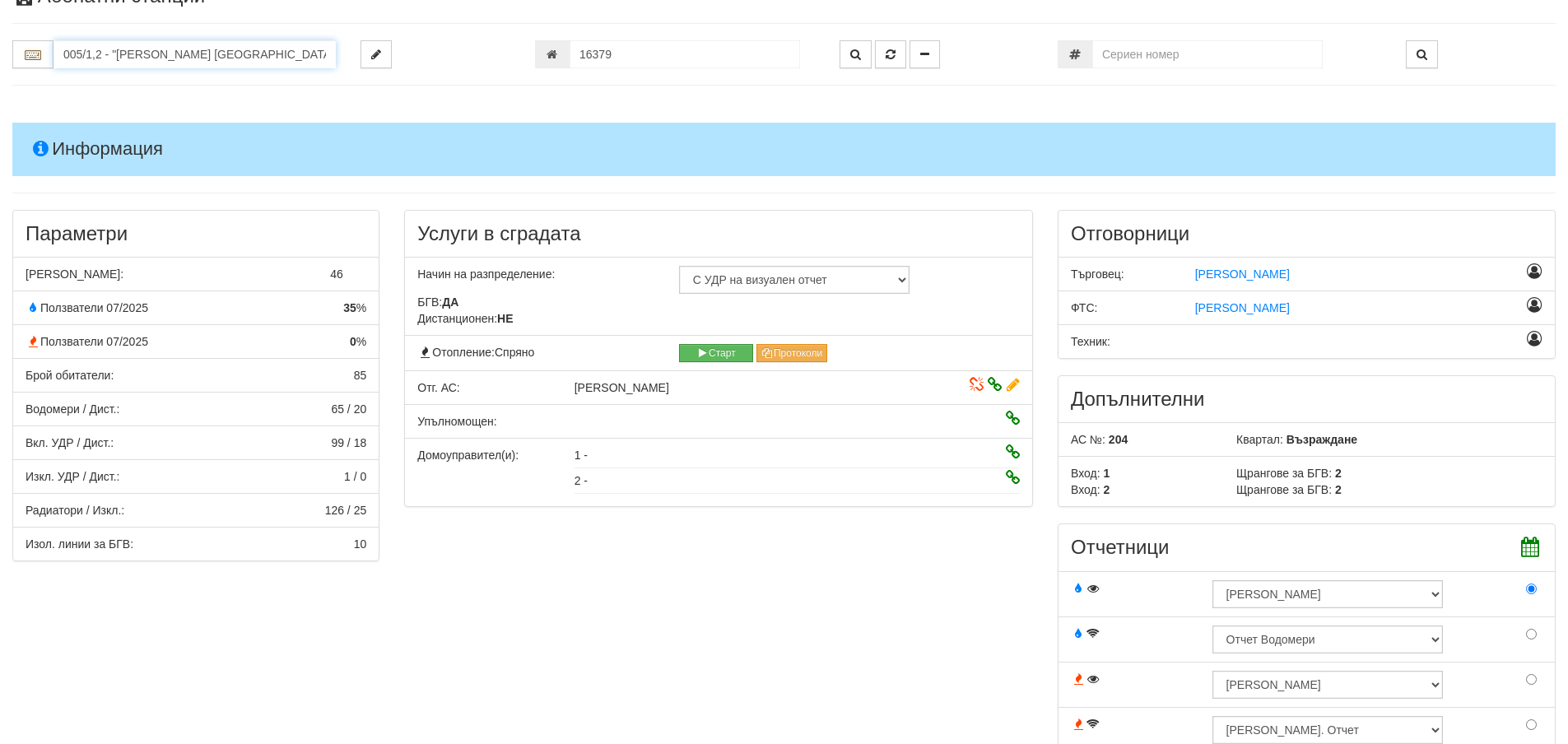
scroll to position [0, 0]
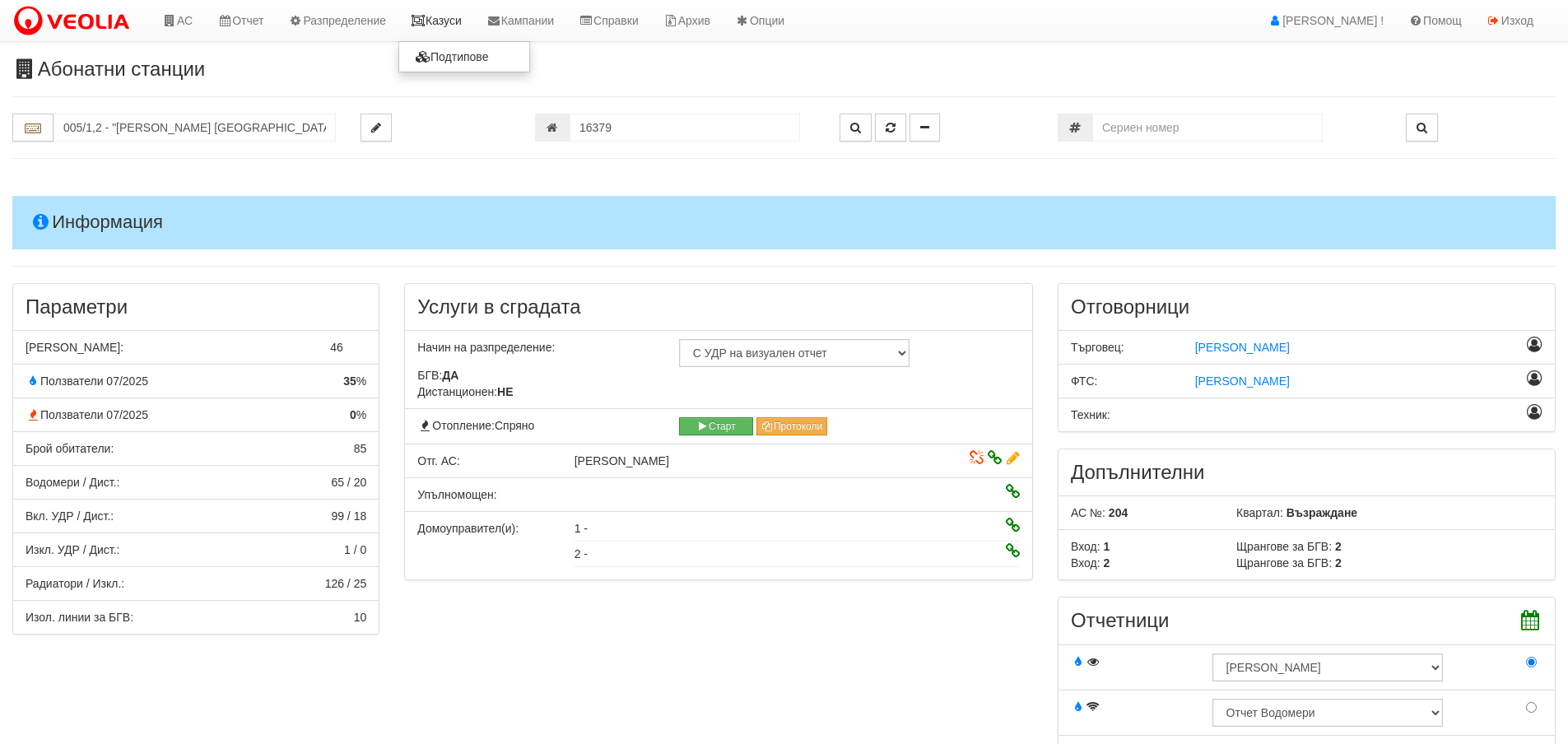
click at [455, 25] on link "Казуси" at bounding box center [437, 21] width 76 height 42
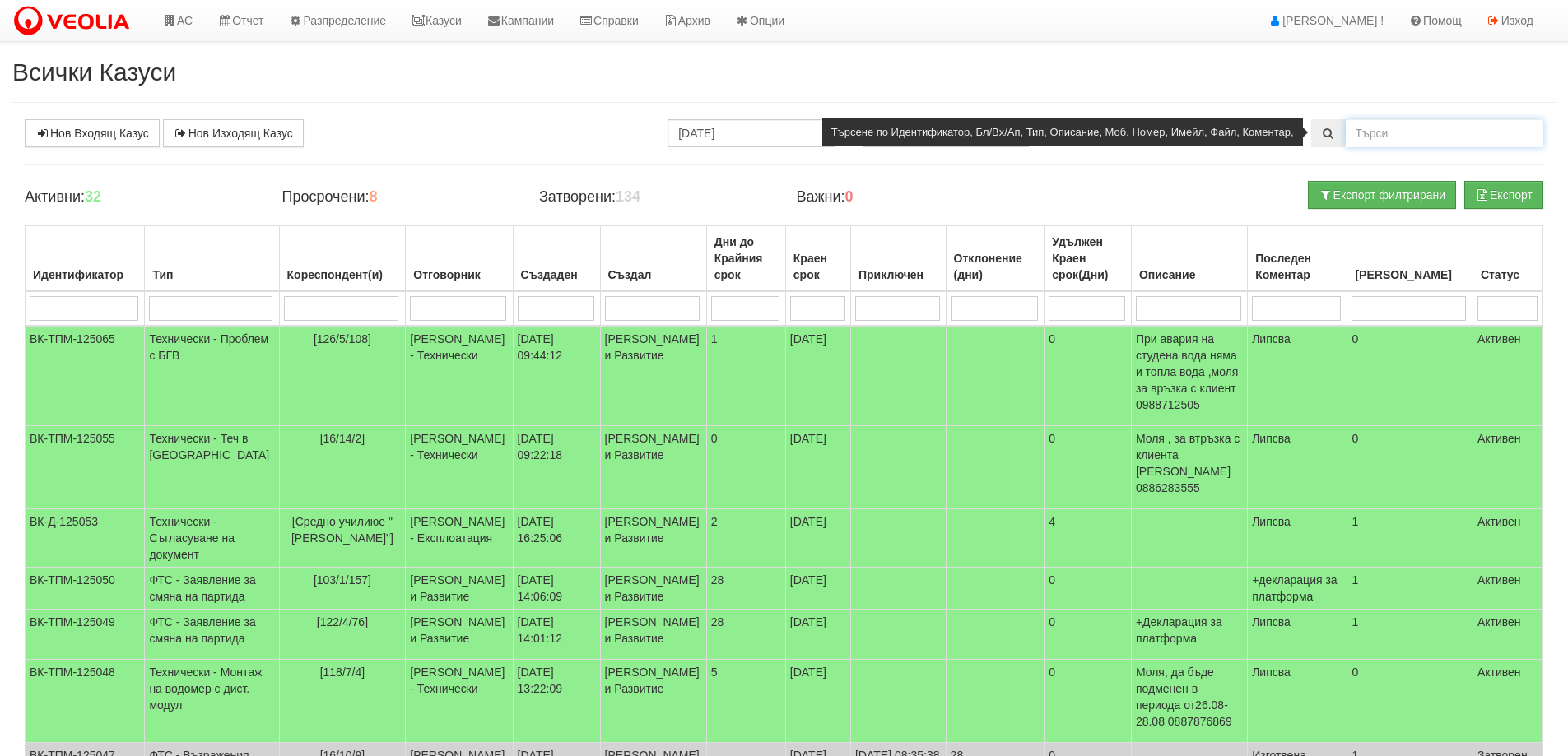
click at [1441, 136] on input "text" at bounding box center [1444, 133] width 198 height 28
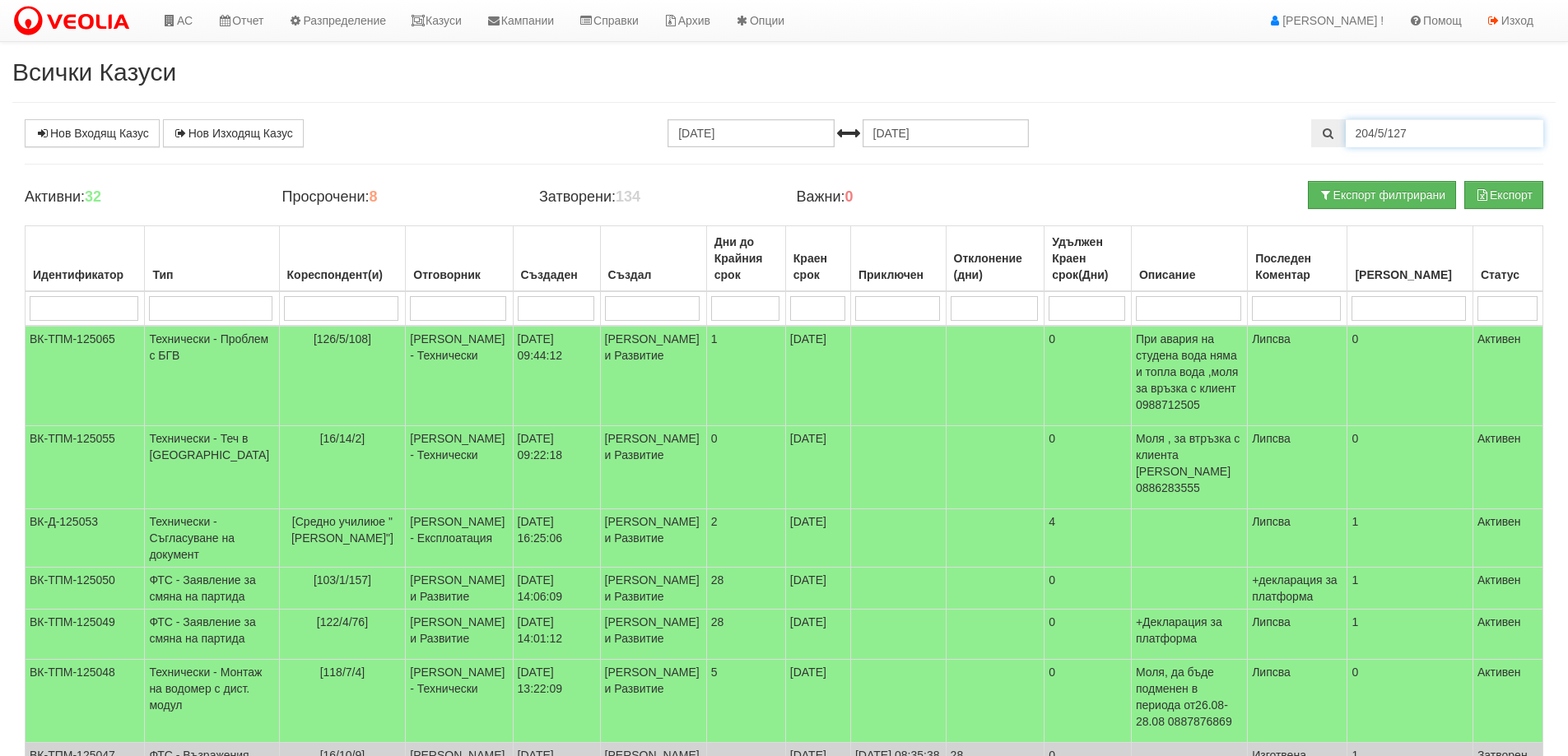
type input "204/5/127"
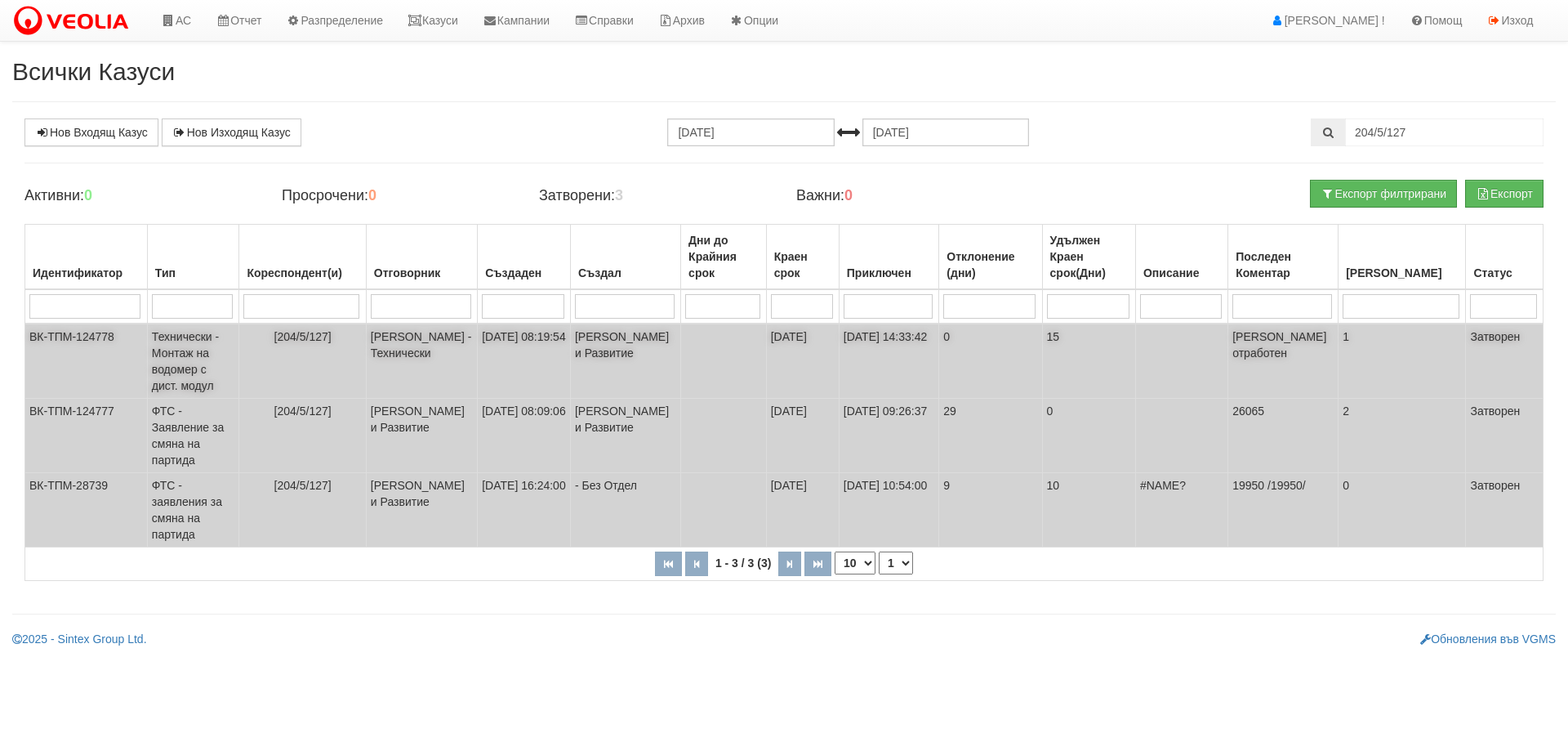
click at [196, 358] on td "Технически - Монтаж на водомер с дист. модул" at bounding box center [193, 362] width 92 height 75
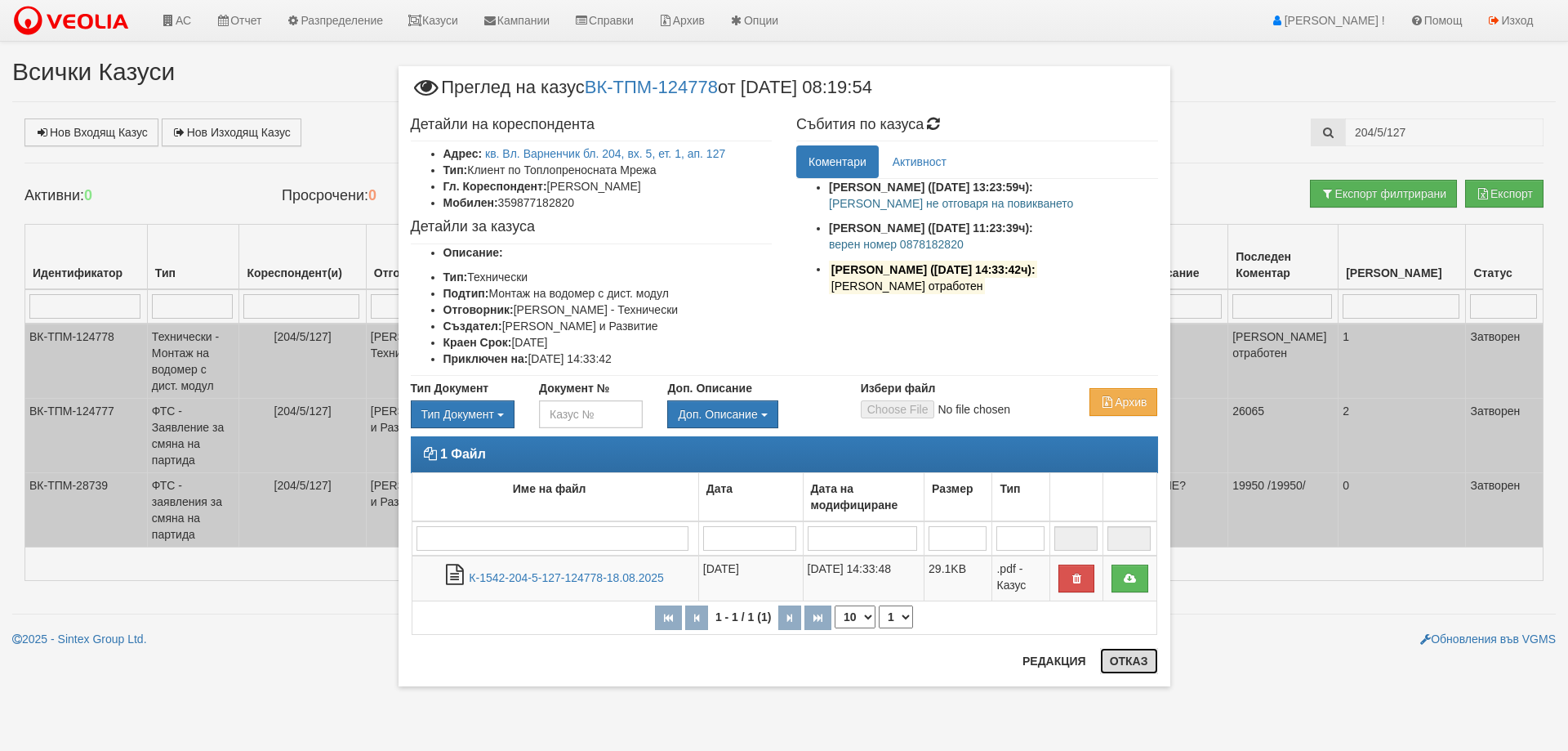
click at [1141, 663] on button "Отказ" at bounding box center [1129, 660] width 58 height 26
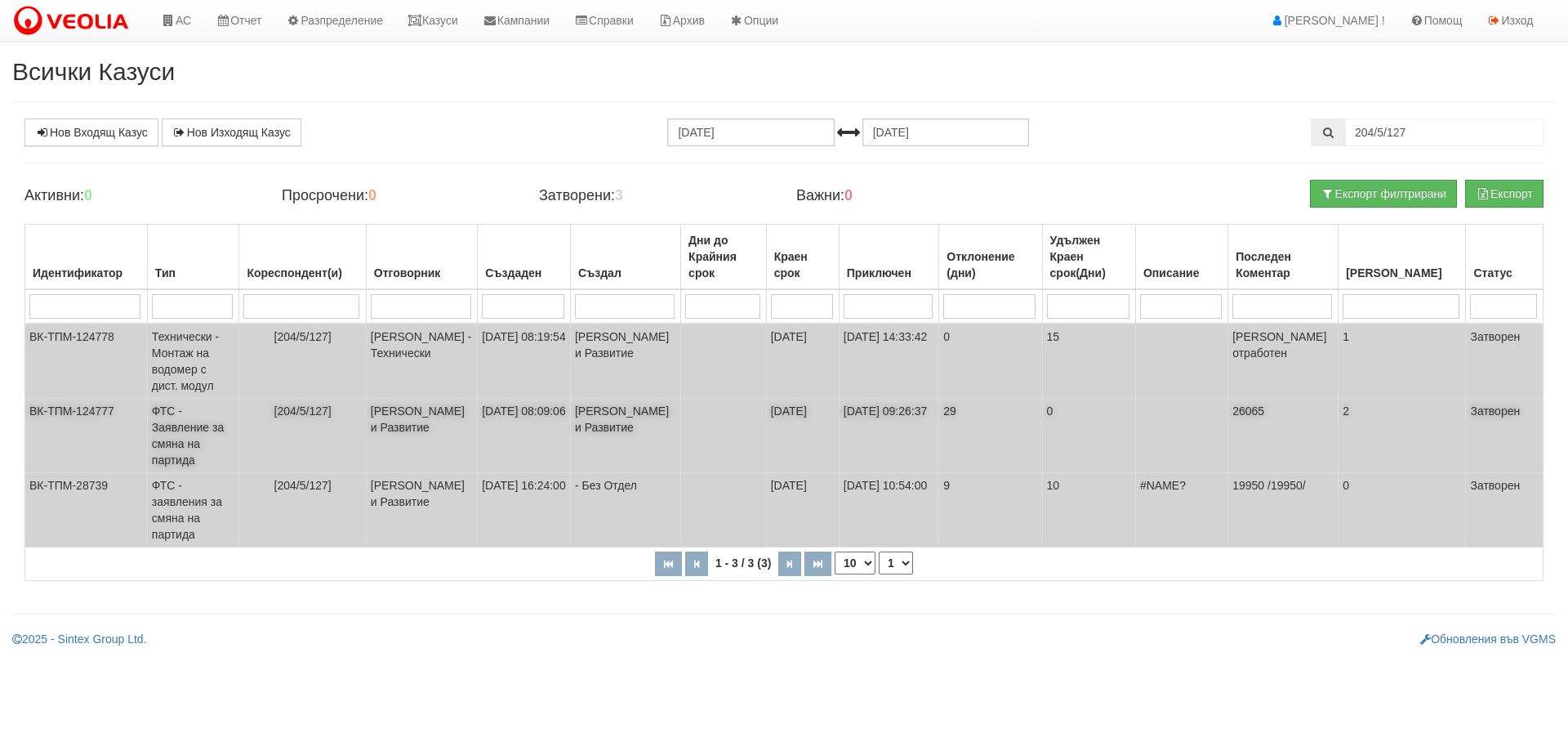
click at [179, 434] on td "ФТС - Заявление за смяна на партида" at bounding box center [193, 435] width 92 height 74
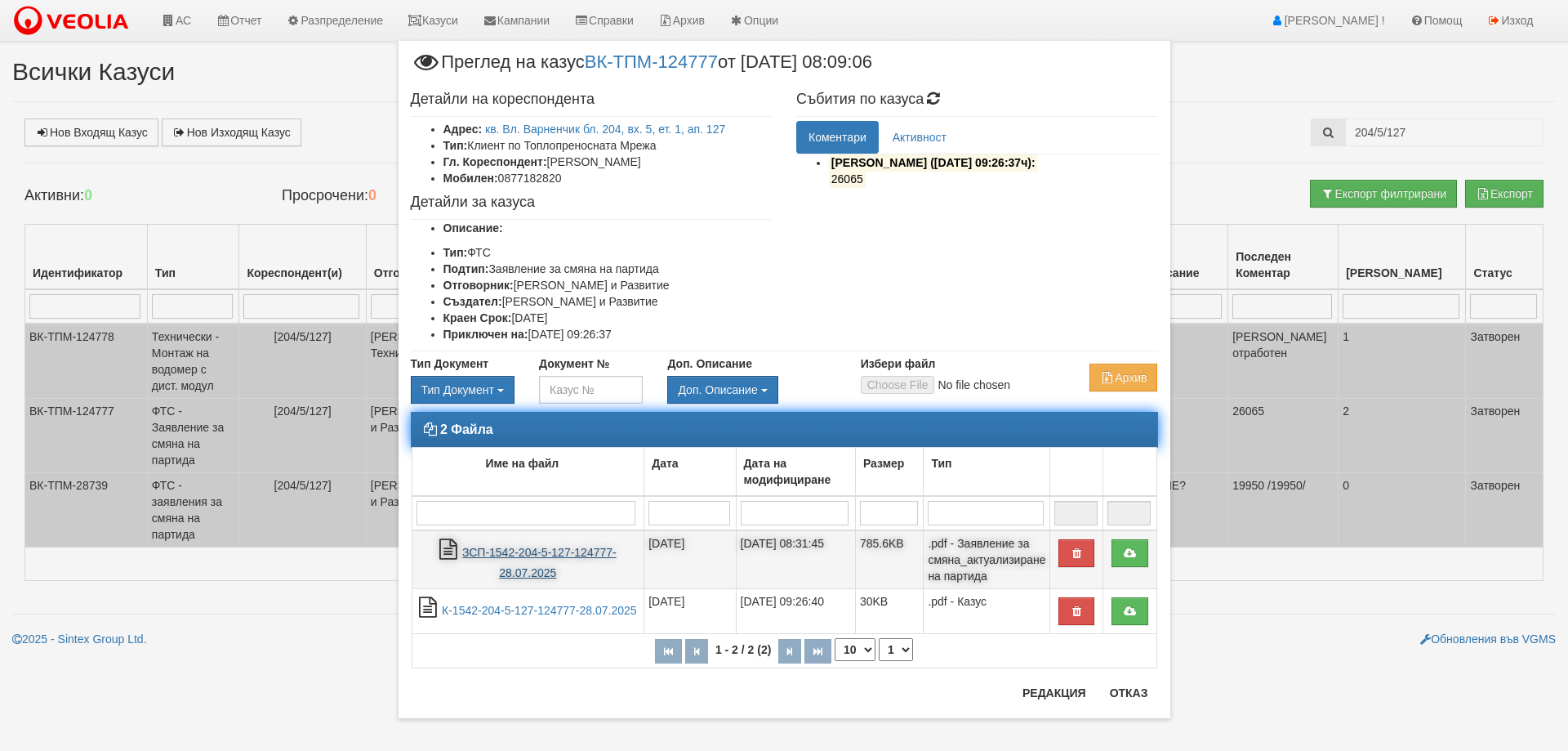
click at [519, 551] on link "ЗСП-1542-204-5-127-124777-28.07.2025" at bounding box center [539, 562] width 154 height 33
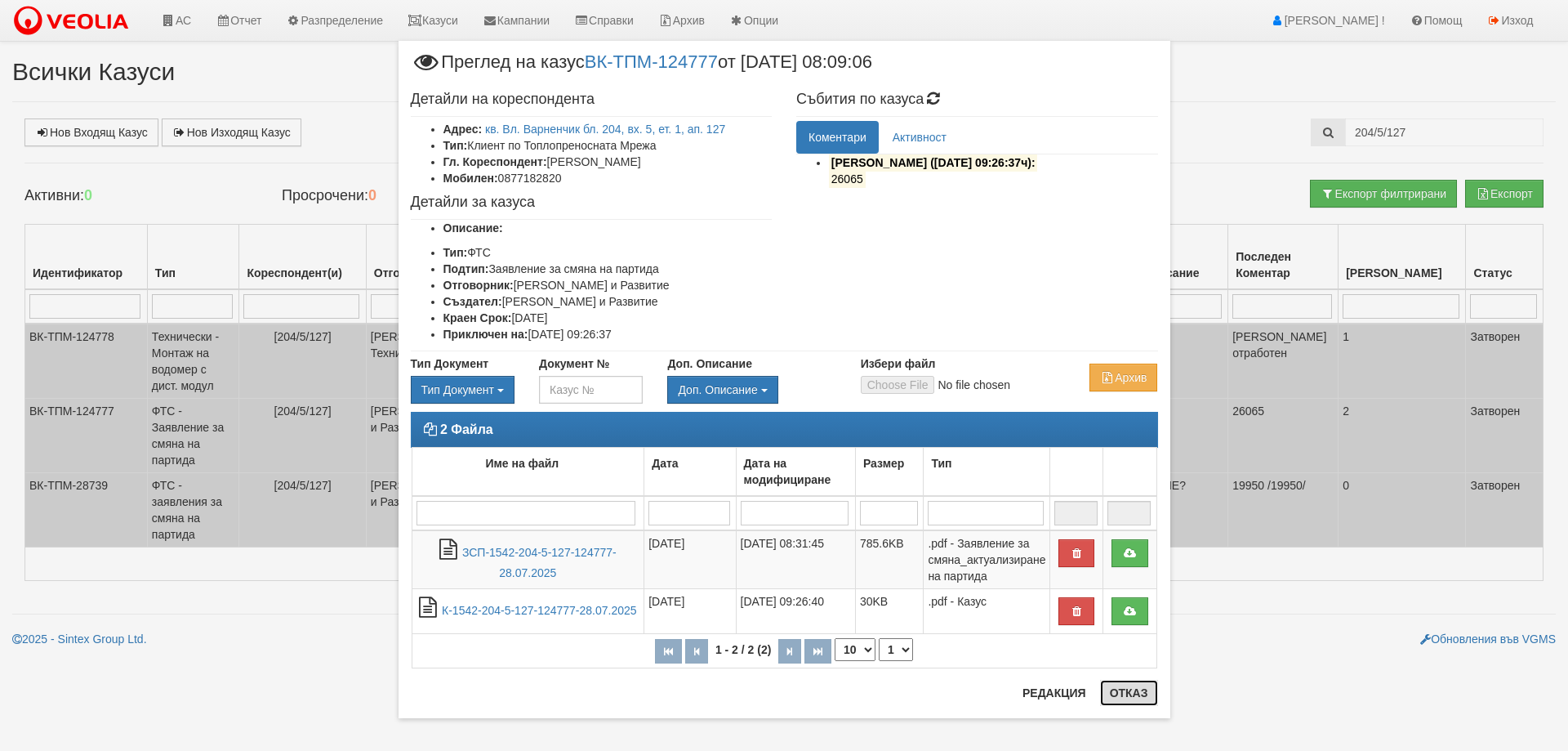
click at [1121, 693] on button "Отказ" at bounding box center [1129, 693] width 58 height 26
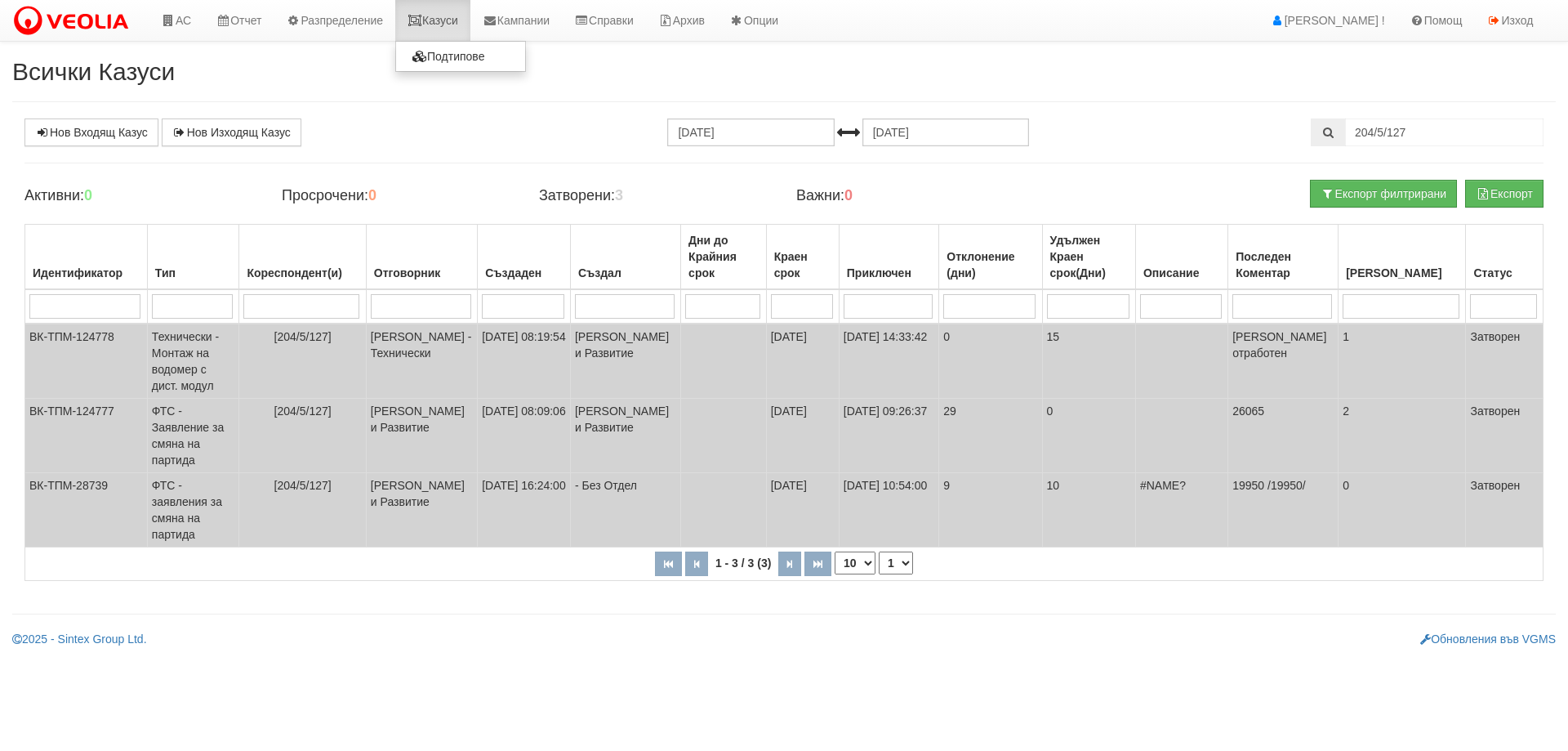
click at [446, 21] on link "Казуси" at bounding box center [433, 21] width 75 height 41
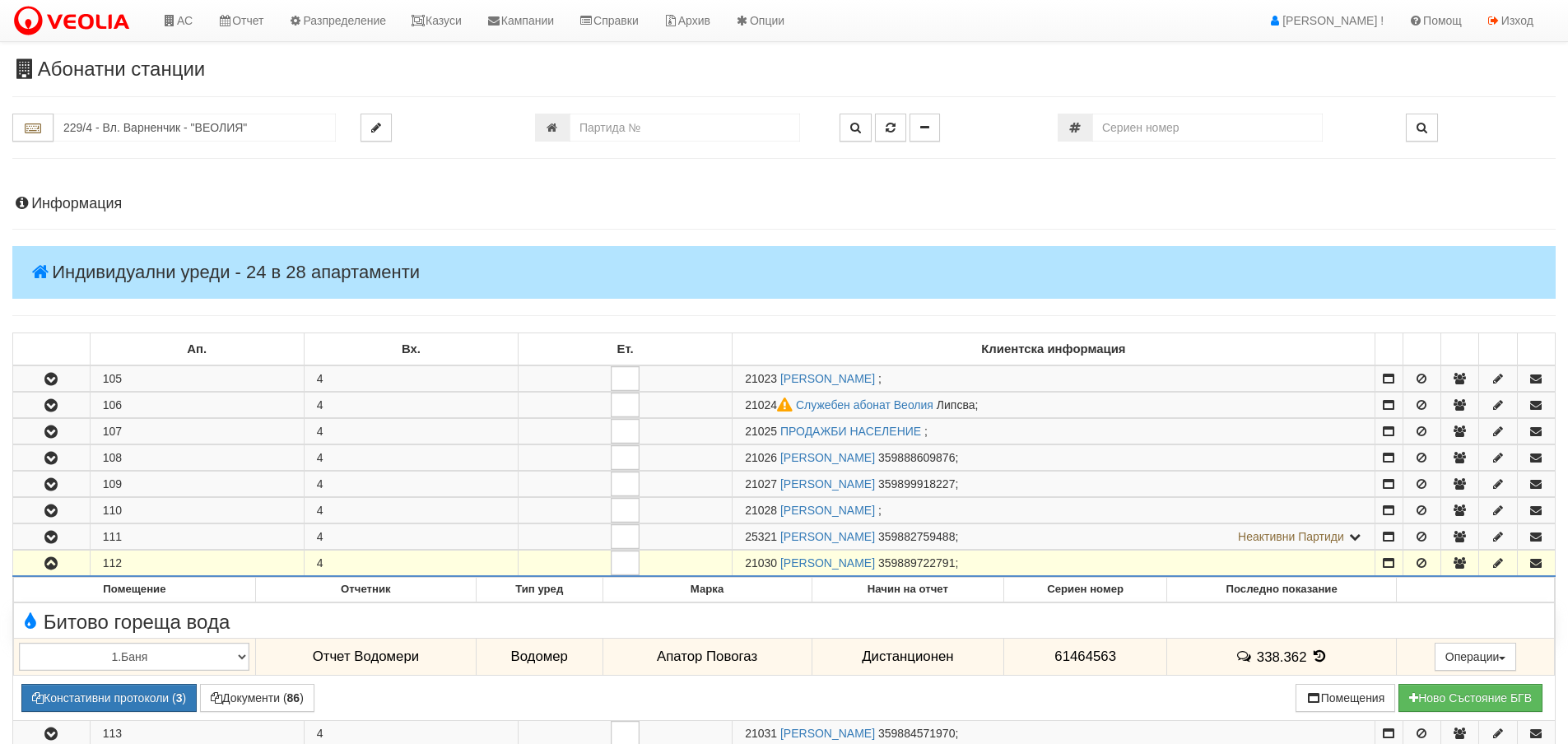
scroll to position [329, 0]
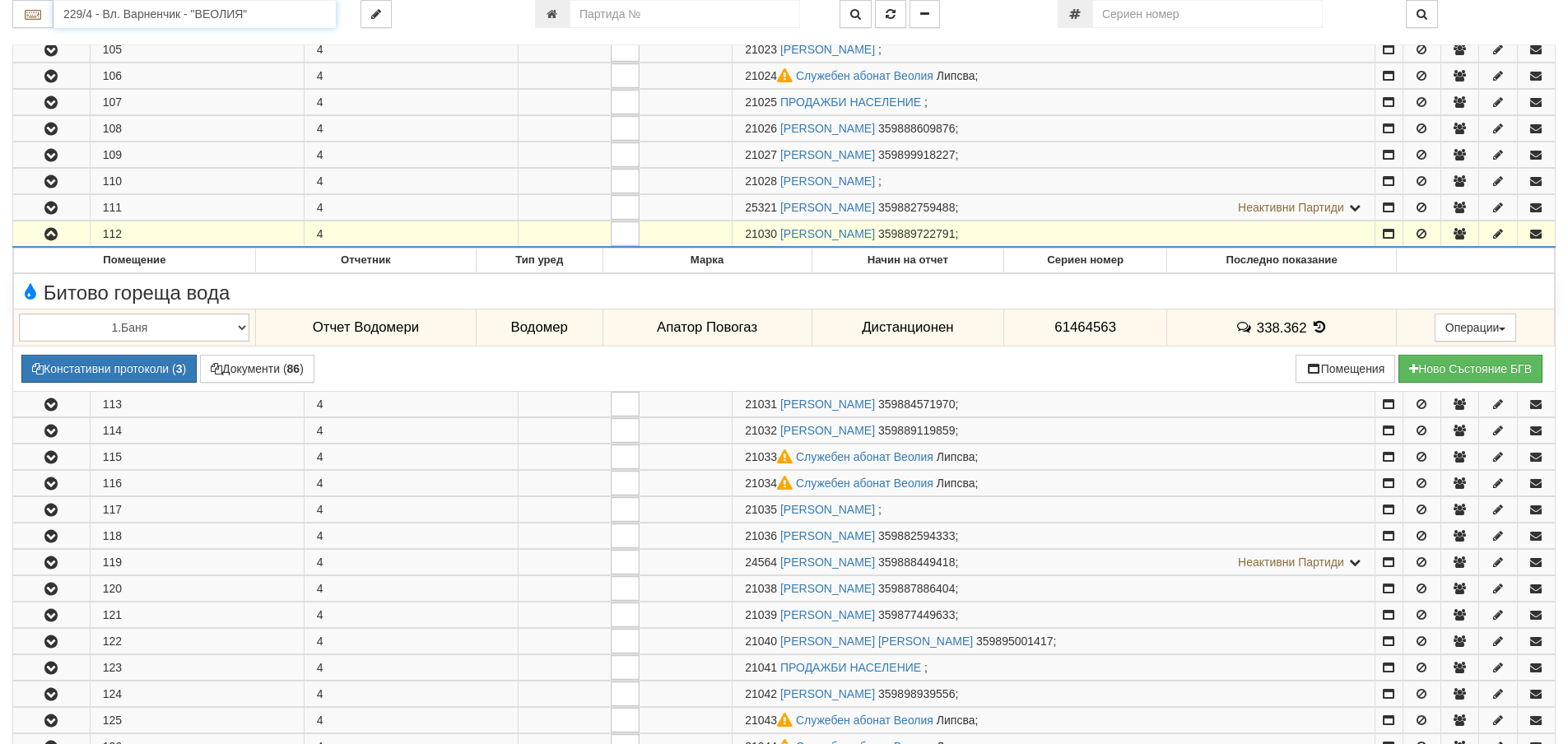
click at [82, 14] on input "229/4 - Вл. Варненчик - "ВЕОЛИЯ"" at bounding box center [194, 14] width 282 height 28
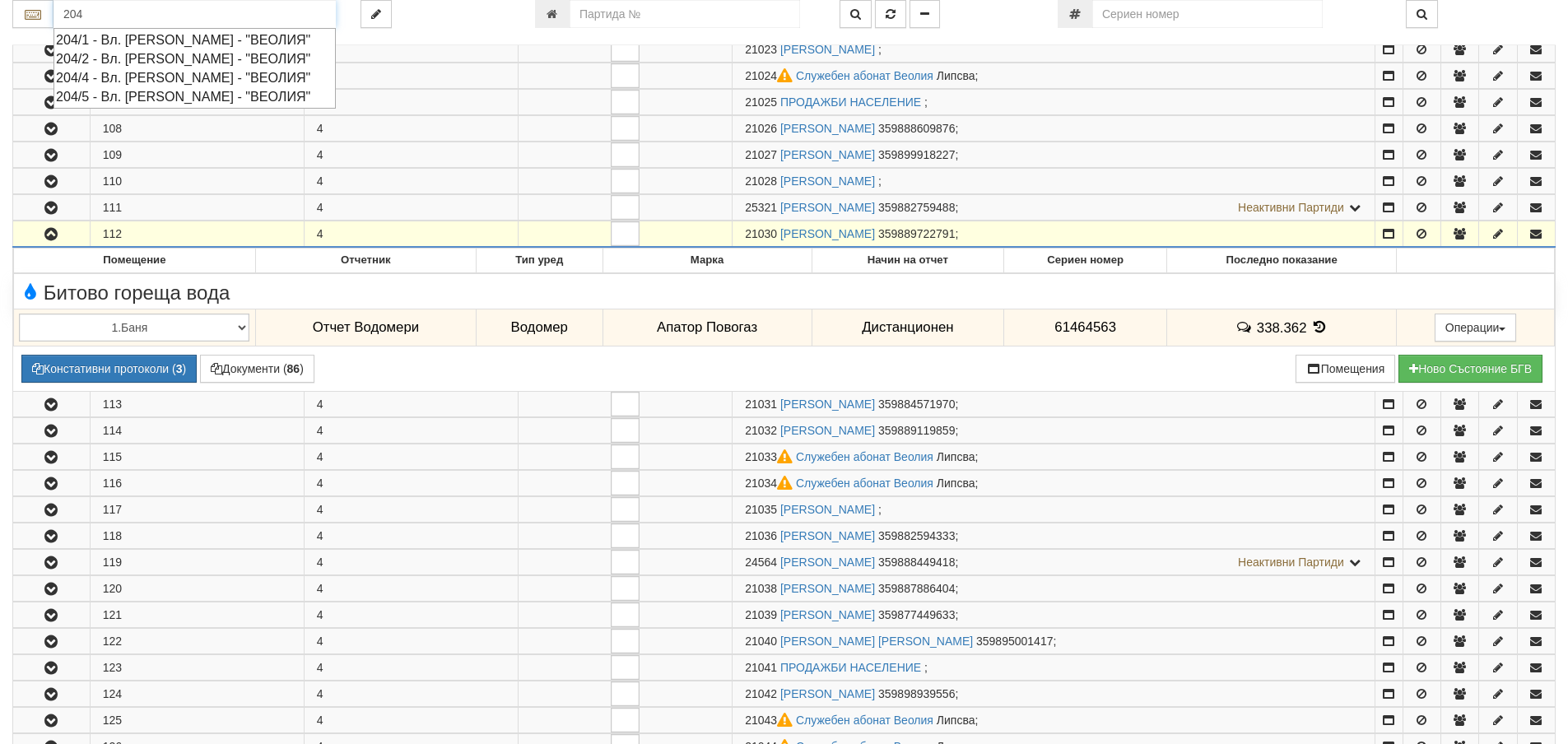
click at [152, 93] on div "204/5 - Вл. [PERSON_NAME] - "ВЕОЛИЯ"" at bounding box center [194, 97] width 277 height 19
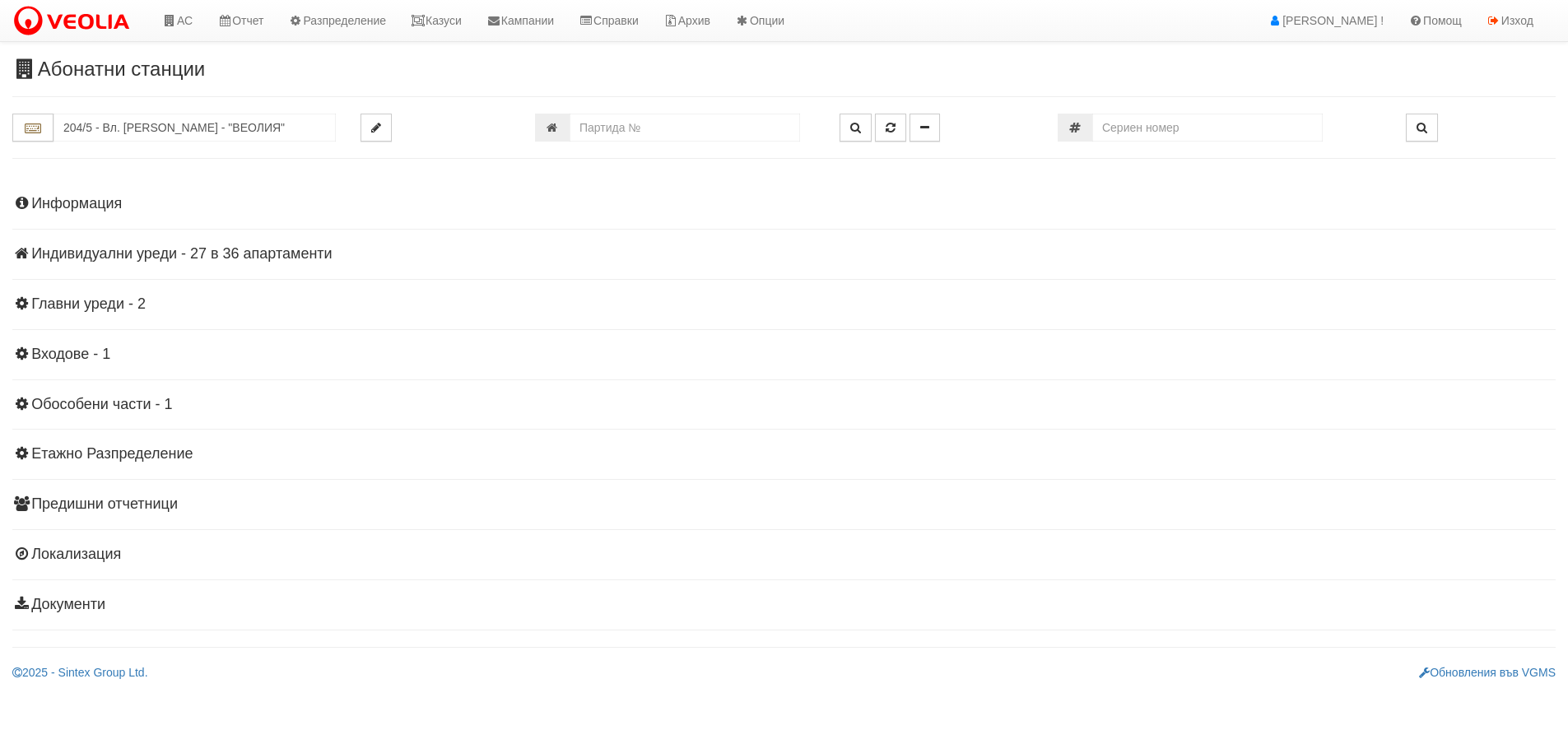
scroll to position [0, 0]
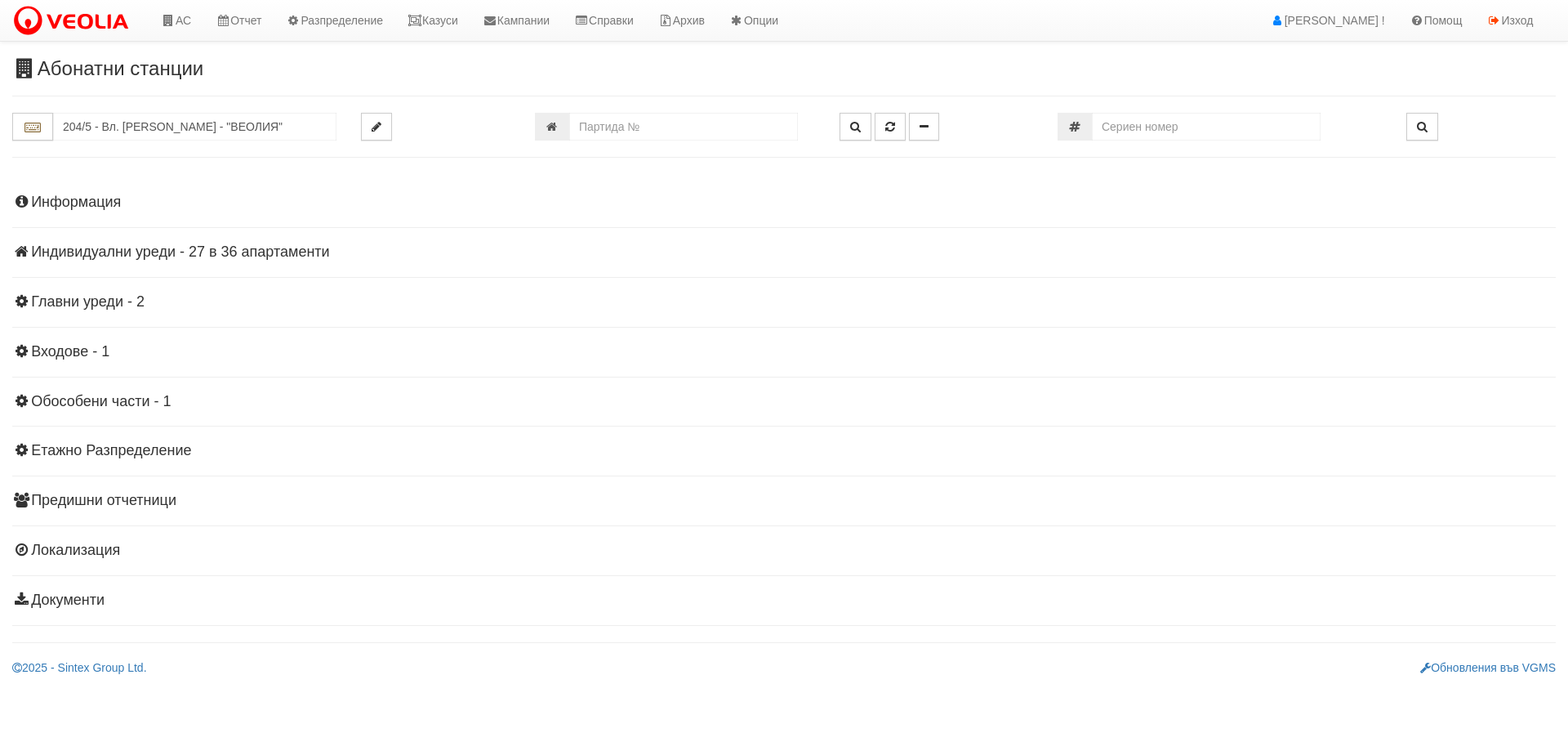
click at [187, 255] on h4 "Индивидуални уреди - 27 в 36 апартаменти" at bounding box center [784, 252] width 1544 height 16
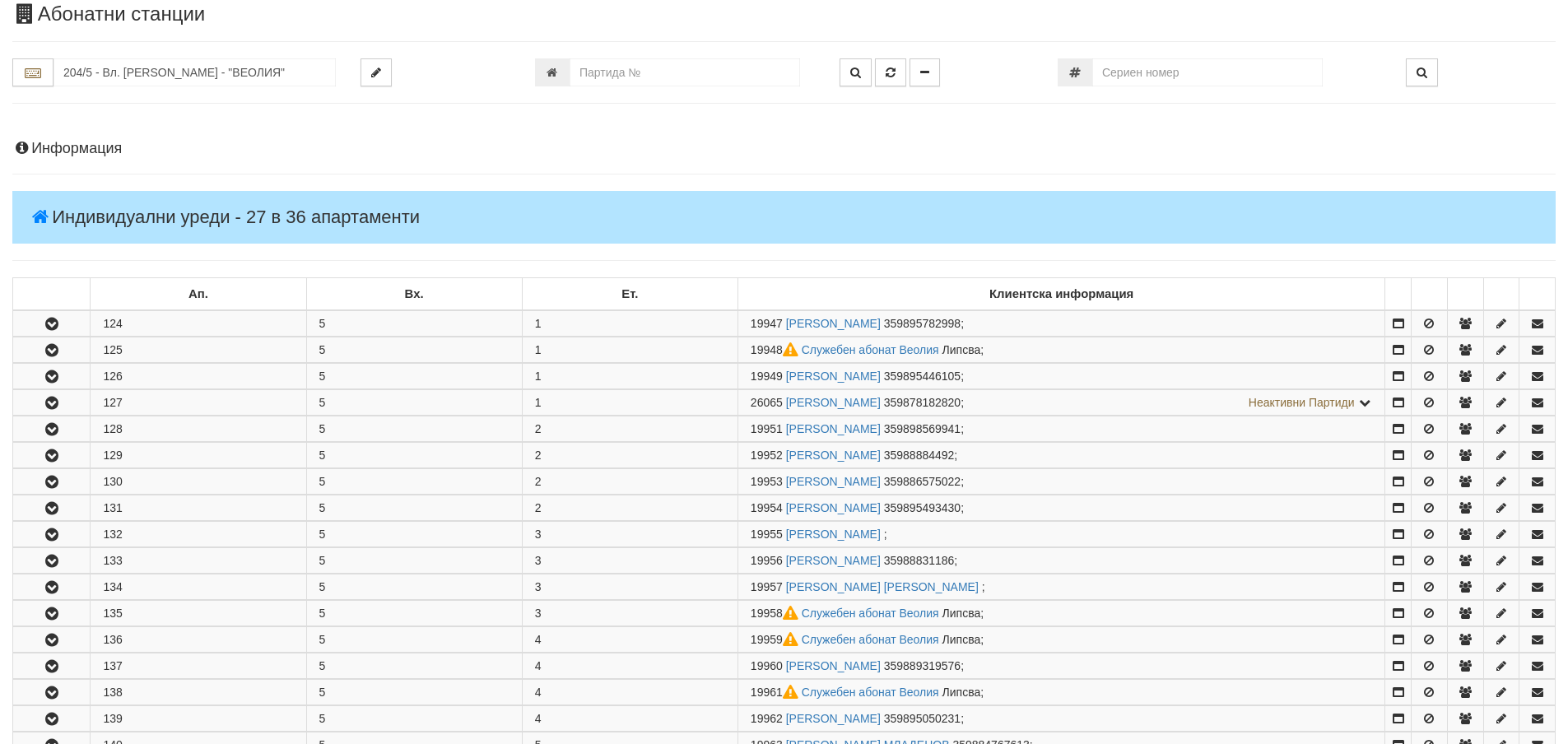
scroll to position [82, 0]
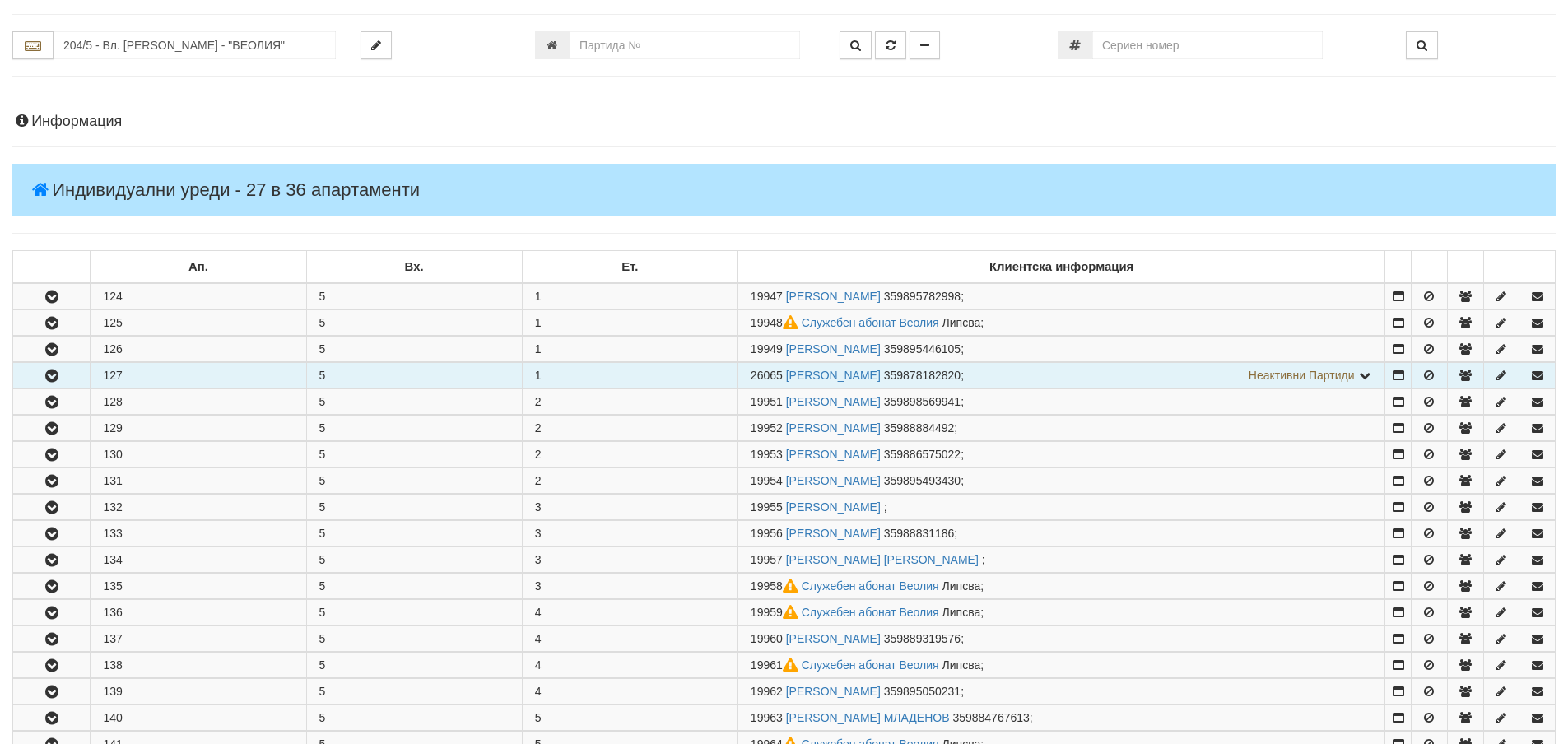
click at [46, 374] on icon "button" at bounding box center [52, 376] width 20 height 12
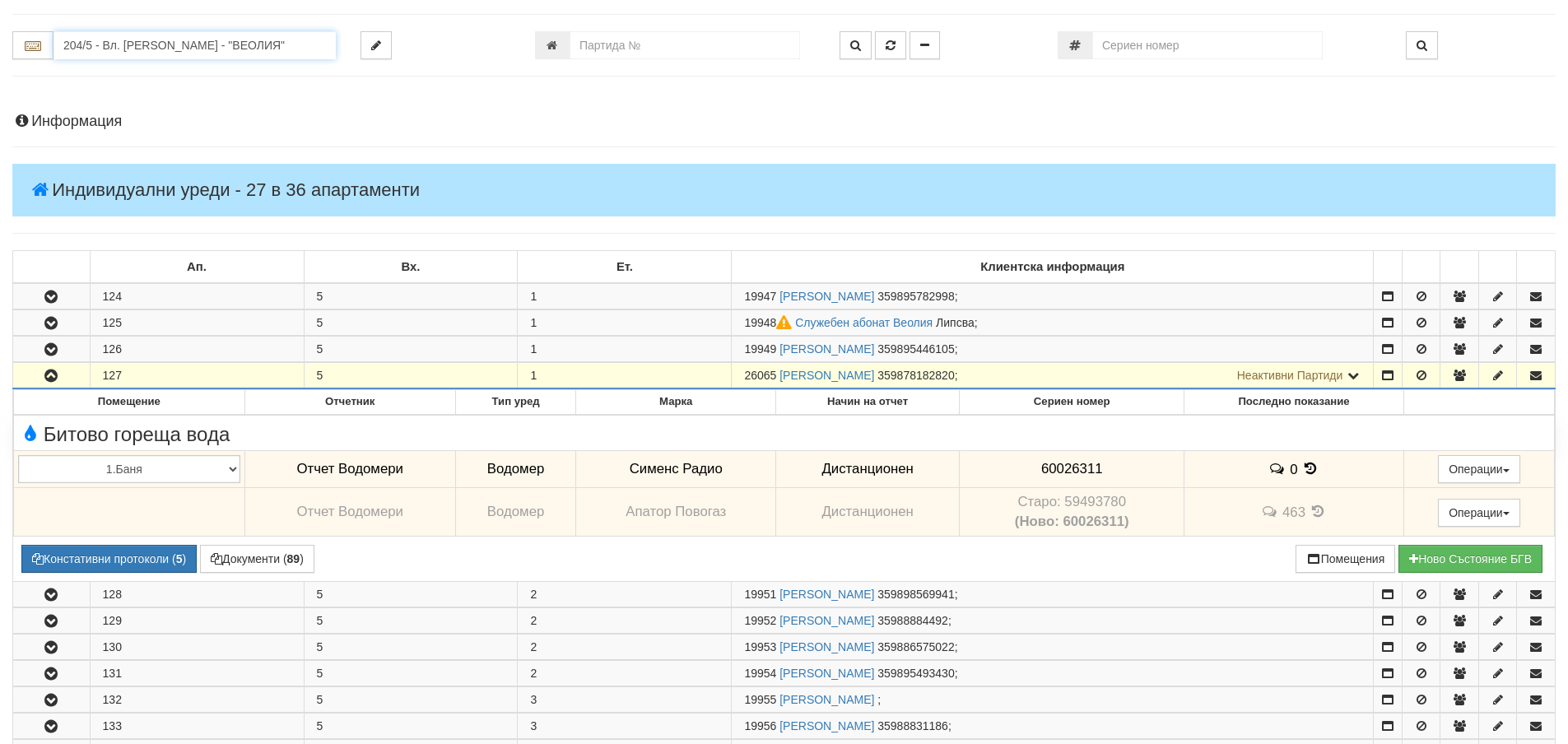
click at [105, 42] on input "204/5 - Вл. [PERSON_NAME] - "ВЕОЛИЯ"" at bounding box center [194, 45] width 282 height 28
click at [100, 46] on input "230" at bounding box center [194, 45] width 282 height 28
click at [150, 46] on input "230" at bounding box center [194, 45] width 282 height 28
click at [97, 46] on input "230" at bounding box center [194, 45] width 282 height 28
drag, startPoint x: 97, startPoint y: 46, endPoint x: 44, endPoint y: 46, distance: 53.0
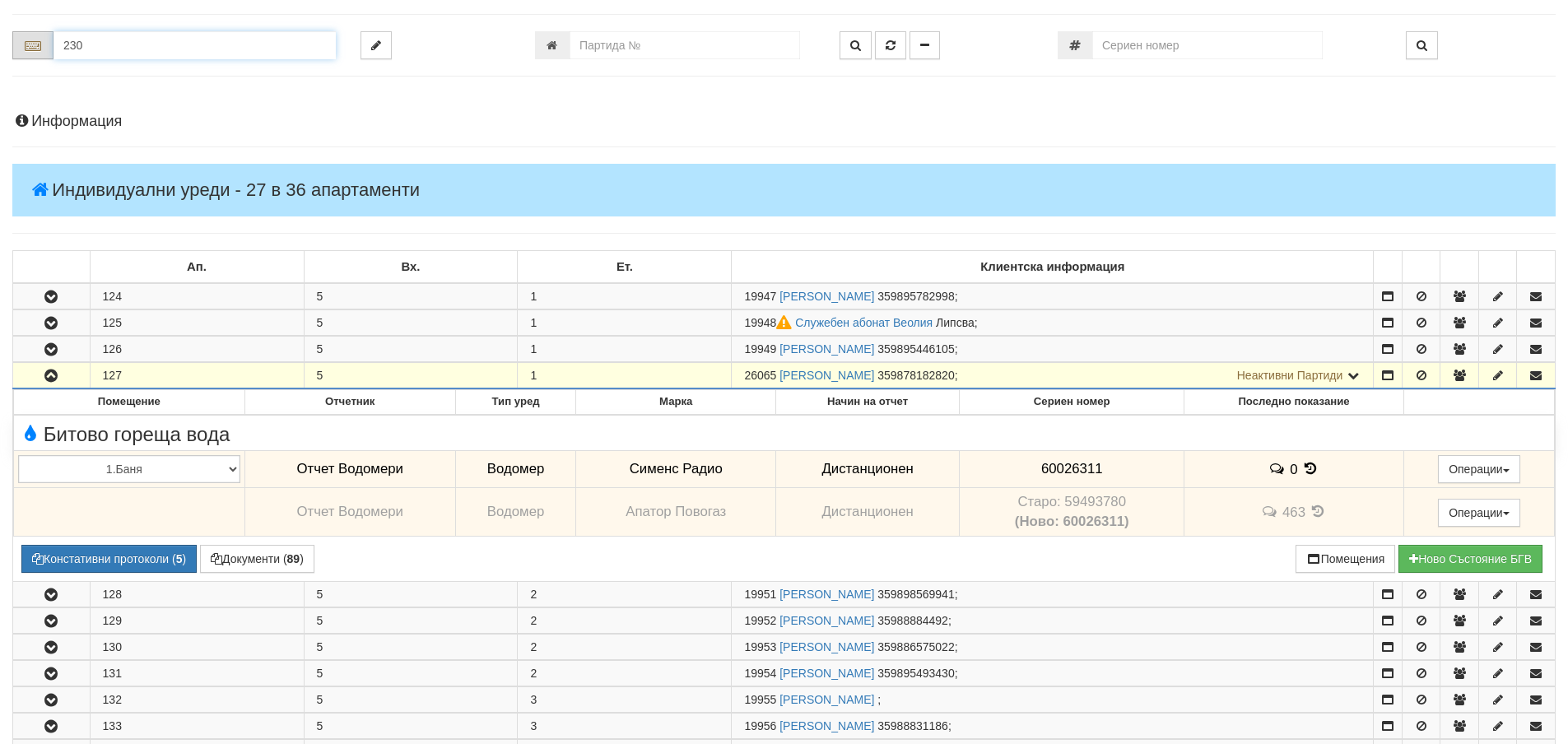
click at [44, 46] on div "230" at bounding box center [174, 45] width 324 height 28
click at [99, 90] on div "112/2,3,4 - Младост - "ВЕОЛИЯ"" at bounding box center [194, 89] width 277 height 19
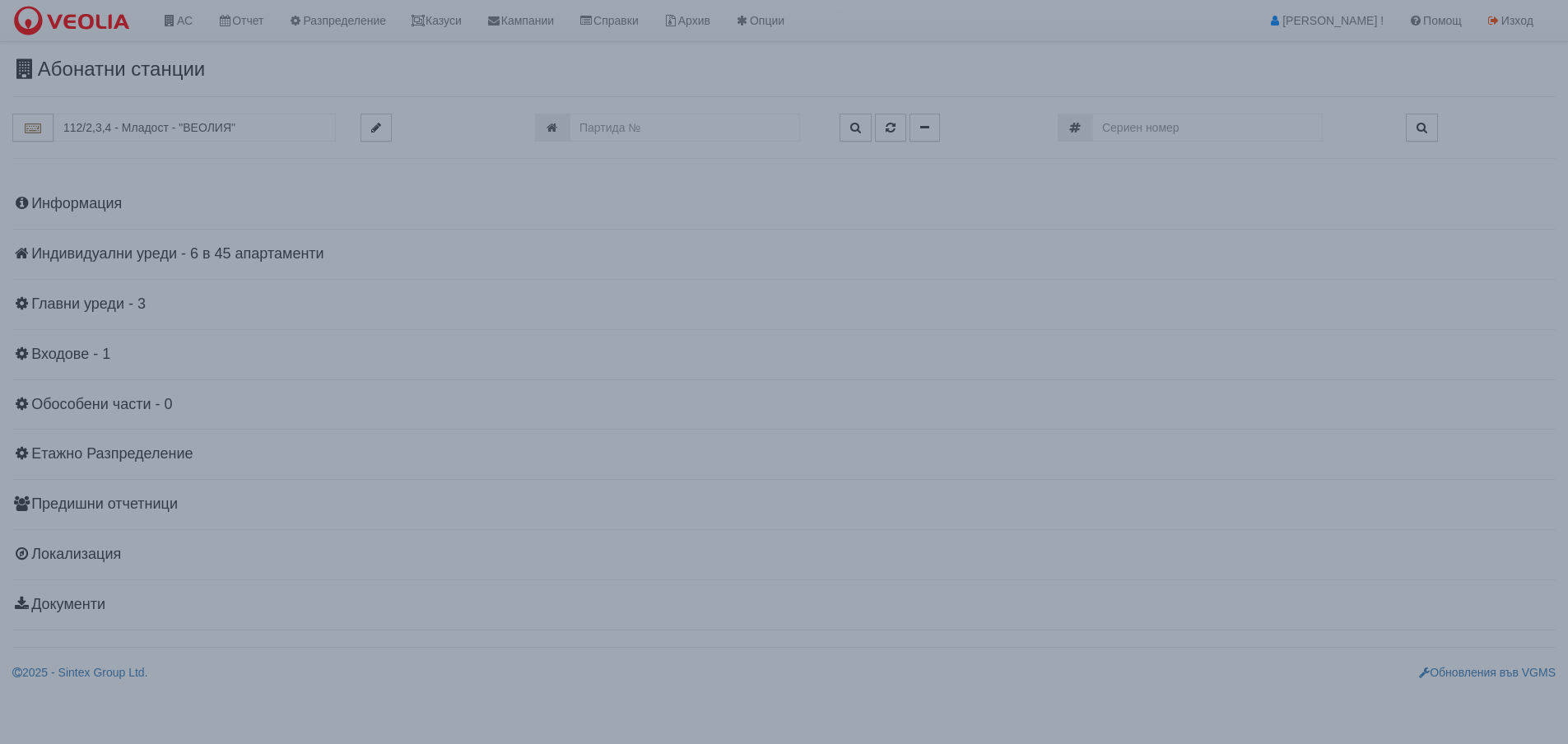
scroll to position [0, 0]
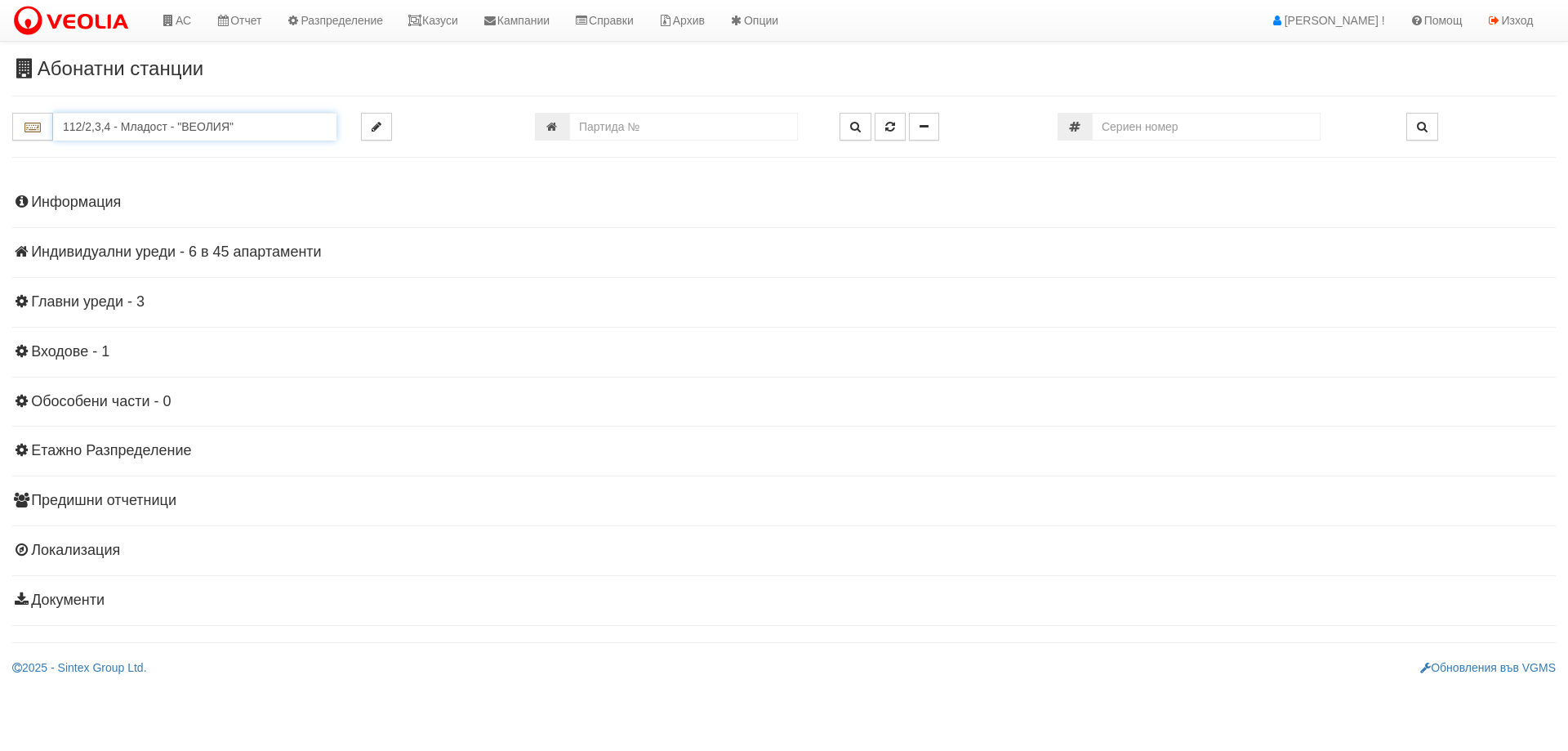
click at [109, 124] on input "112/2,3,4 - Младост - "ВЕОЛИЯ"" at bounding box center [195, 127] width 283 height 28
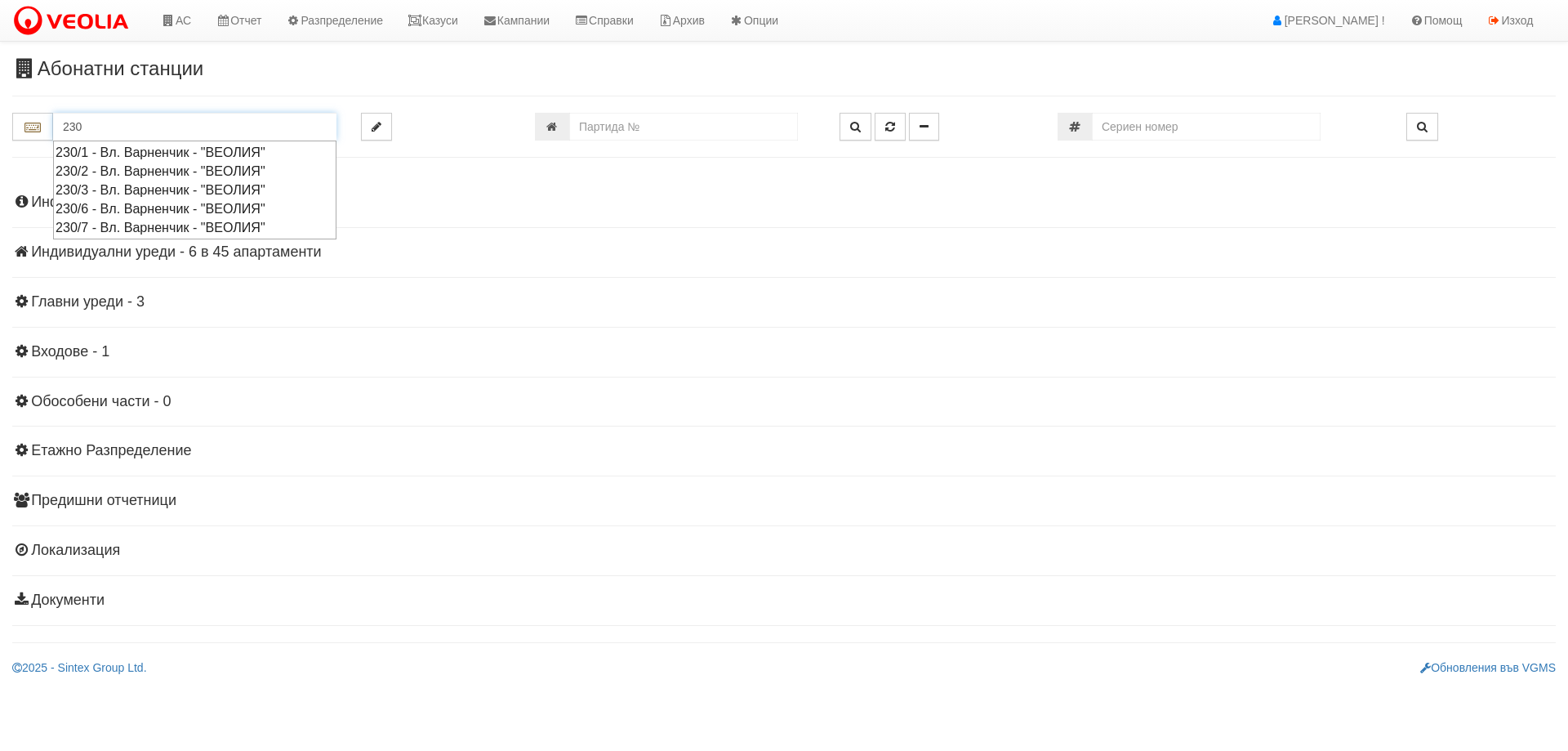
click at [118, 226] on div "230/7 - Вл. Варненчик - "ВЕОЛИЯ"" at bounding box center [195, 227] width 279 height 19
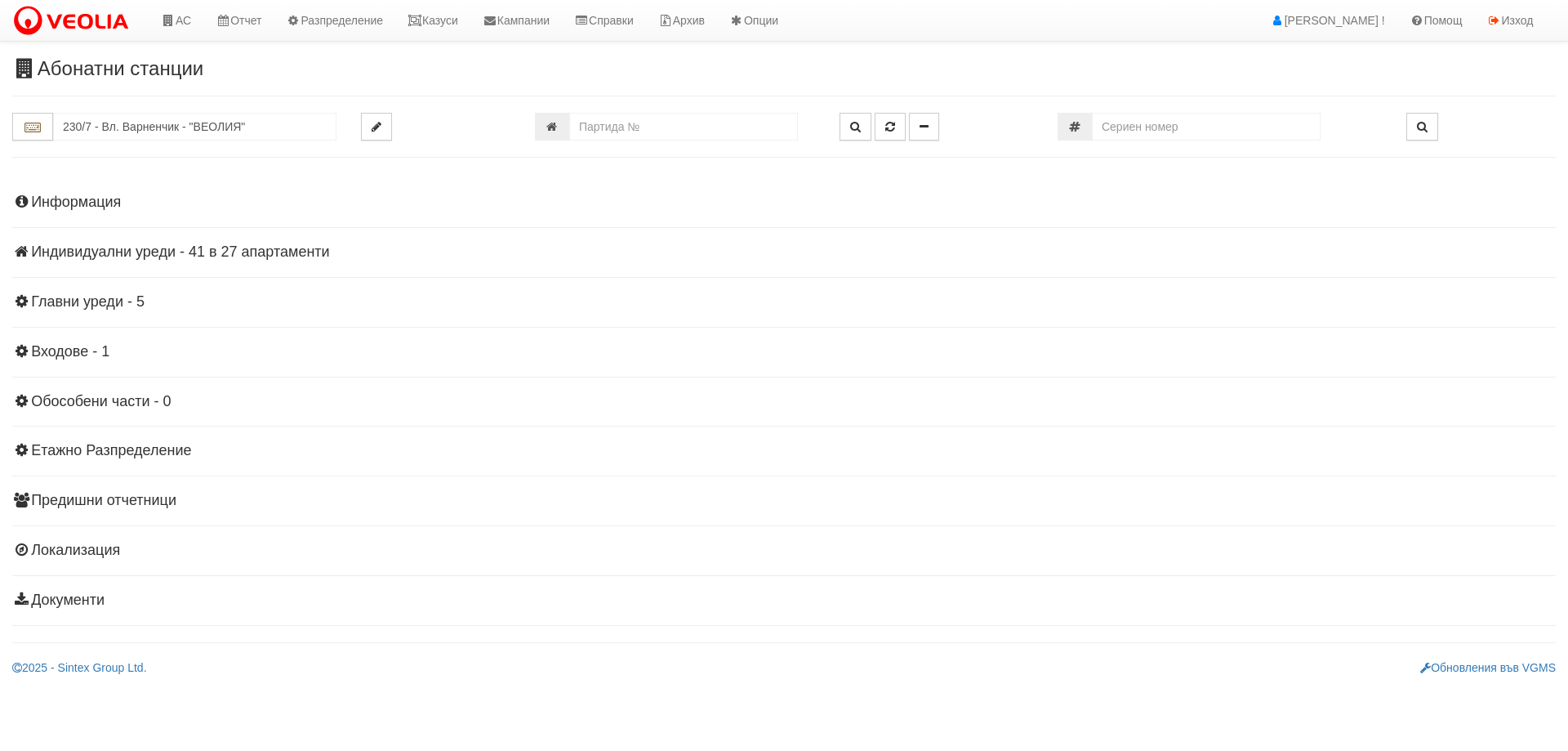
click at [102, 204] on h4 "Информация" at bounding box center [784, 203] width 1544 height 16
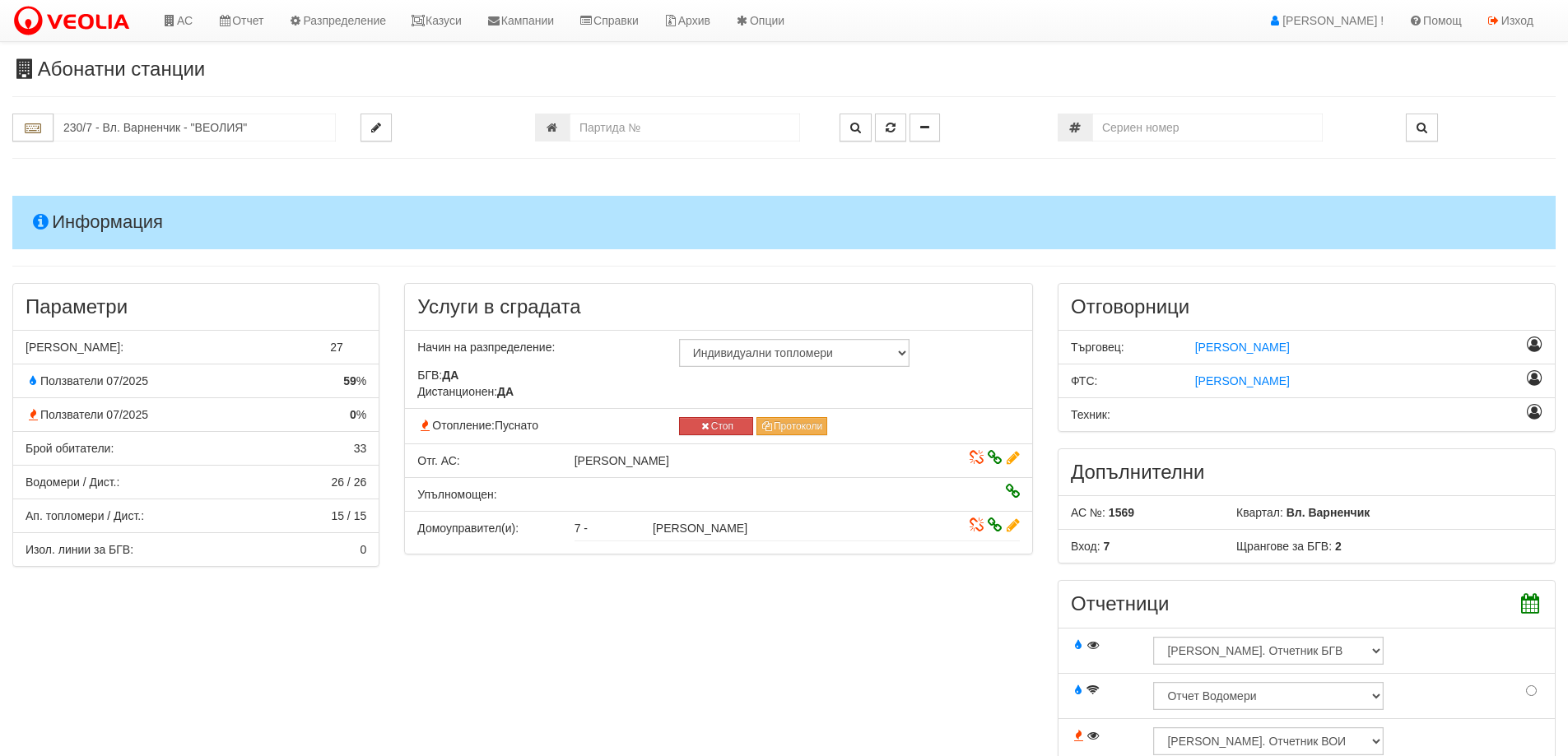
click at [101, 225] on h4 "Информация" at bounding box center [784, 222] width 1543 height 52
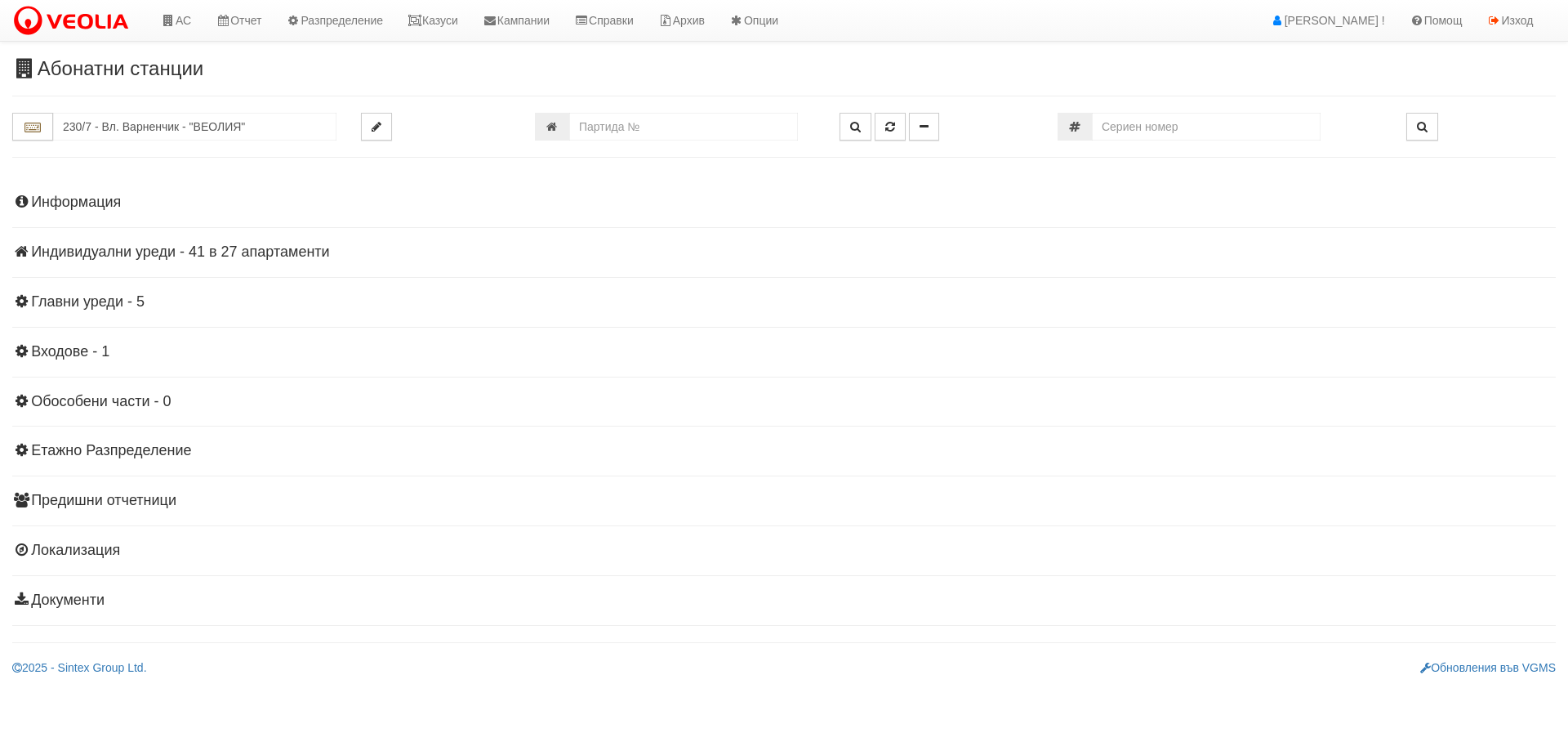
click at [106, 255] on h4 "Индивидуални уреди - 41 в 27 апартаменти" at bounding box center [784, 252] width 1544 height 16
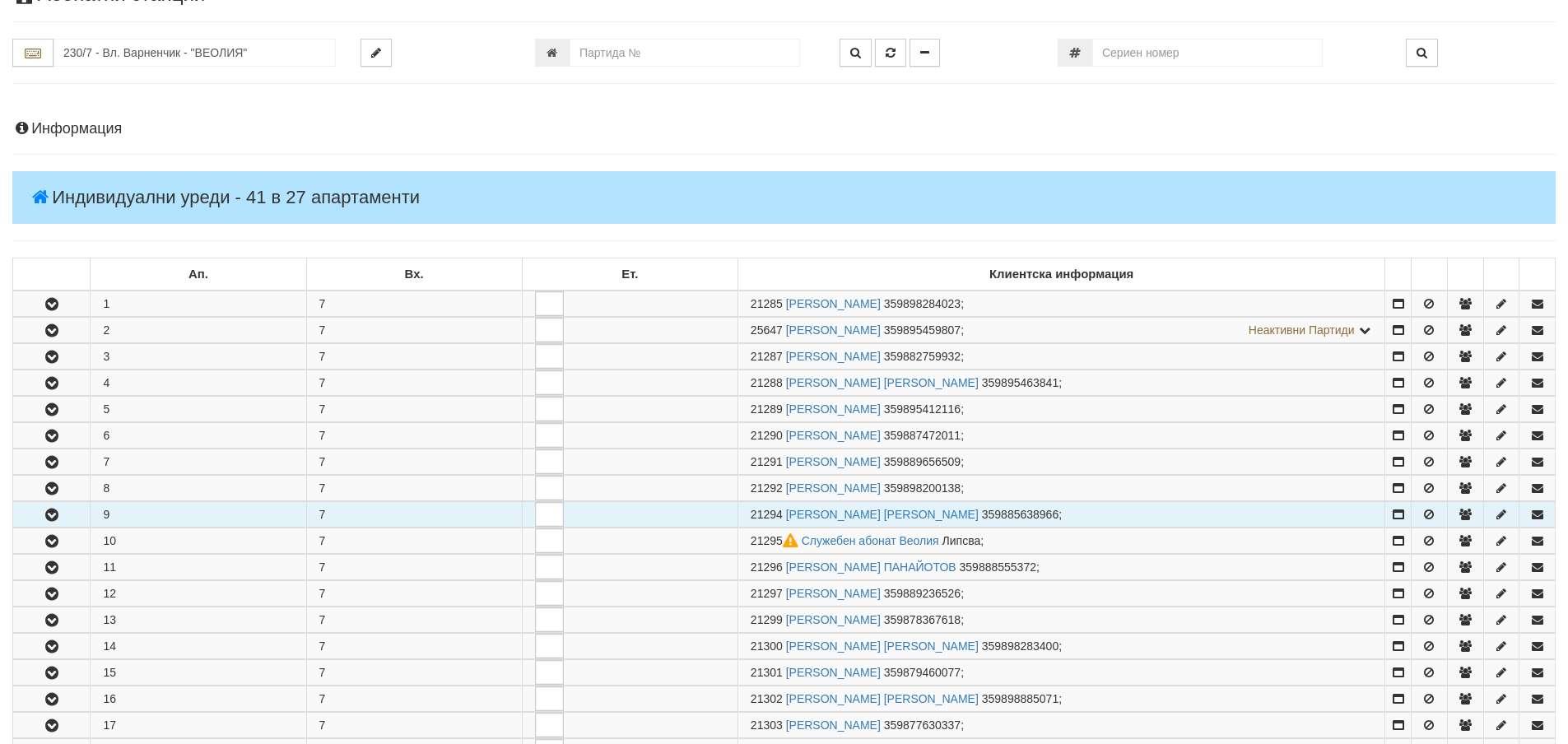
scroll to position [165, 0]
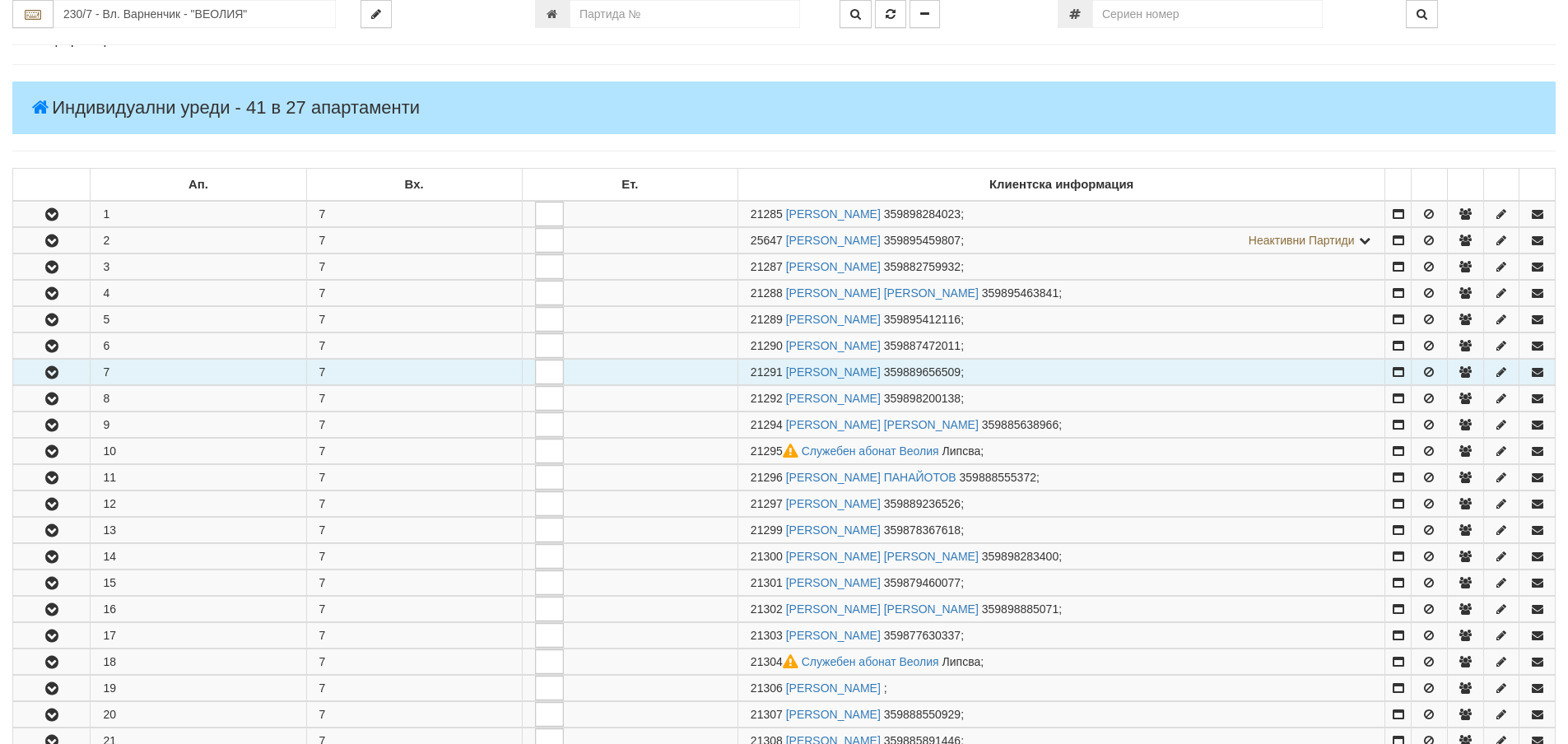
click at [52, 368] on icon "button" at bounding box center [52, 372] width 20 height 12
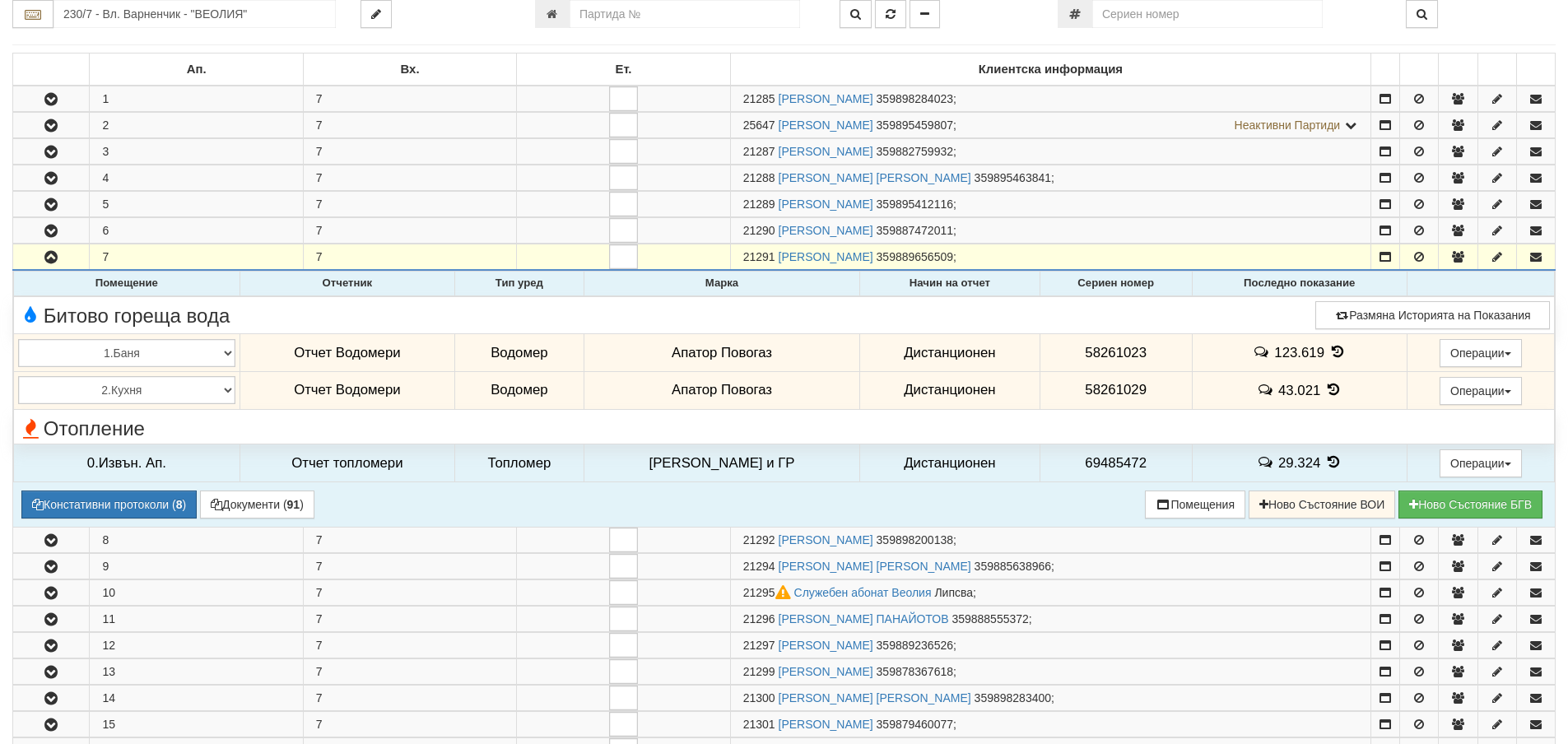
scroll to position [329, 0]
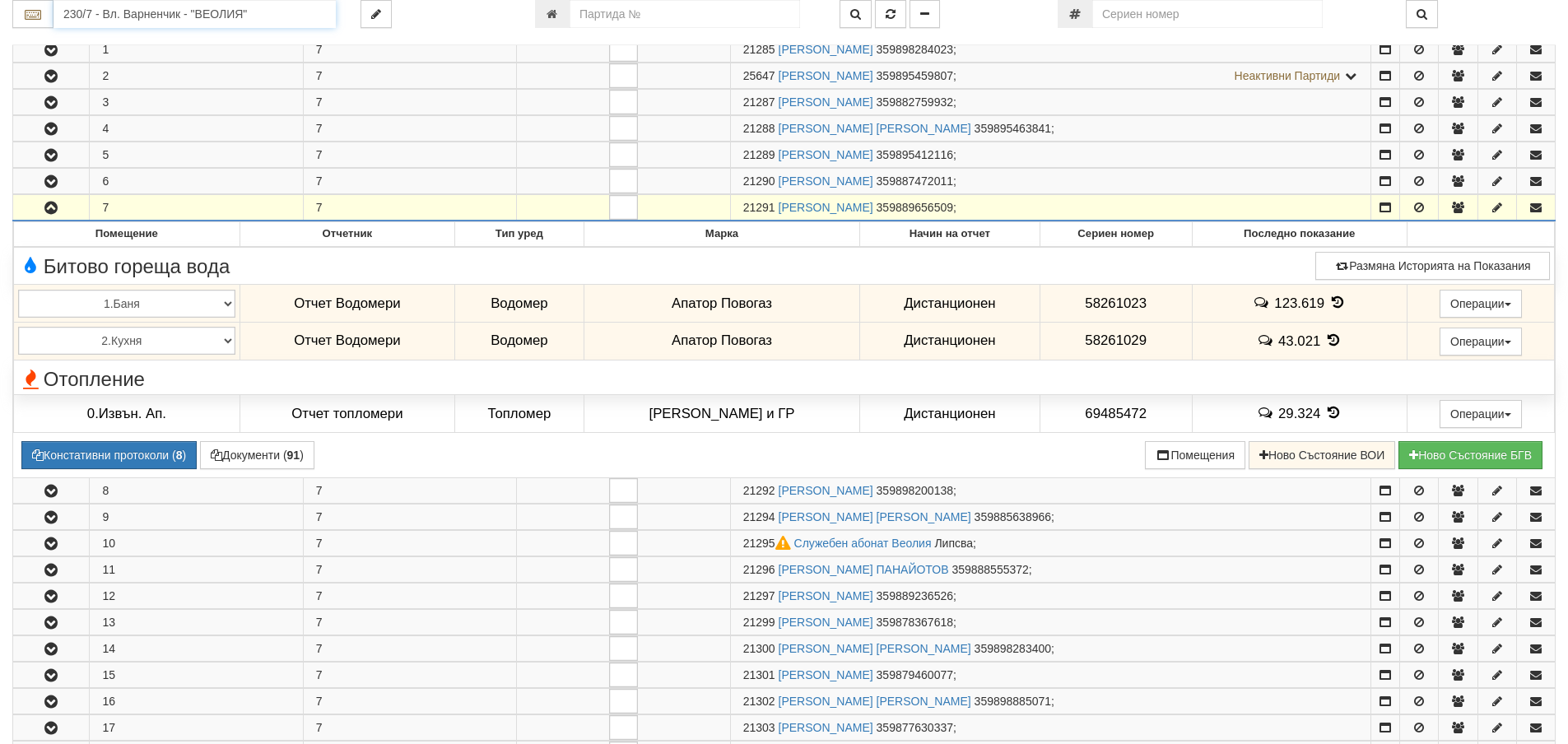
click at [110, 14] on input "230/7 - Вл. Варненчик - "ВЕОЛИЯ"" at bounding box center [194, 14] width 282 height 28
click at [107, 39] on div "083/1 - Трошево - "ВЕОЛИЯ"" at bounding box center [194, 40] width 277 height 19
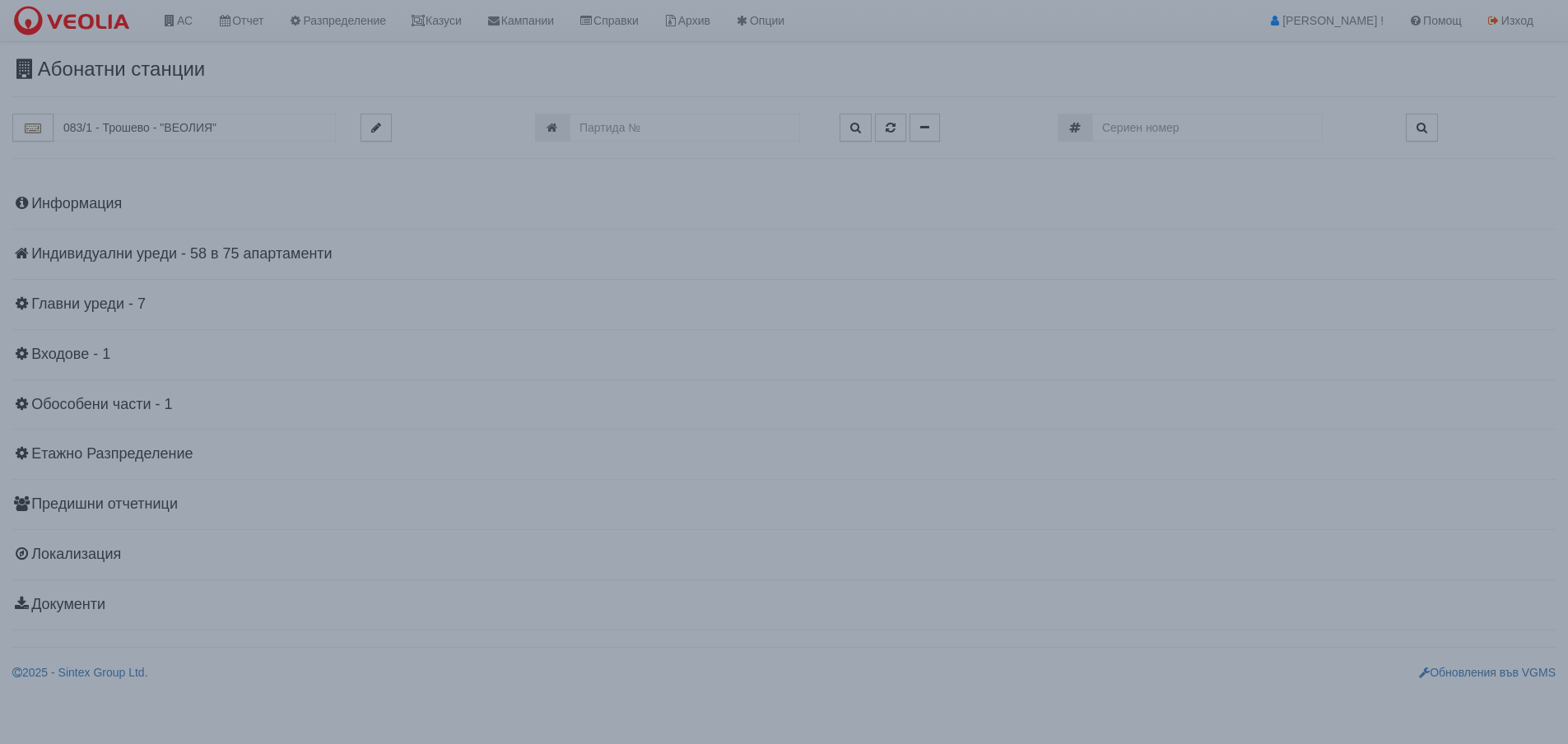
scroll to position [0, 0]
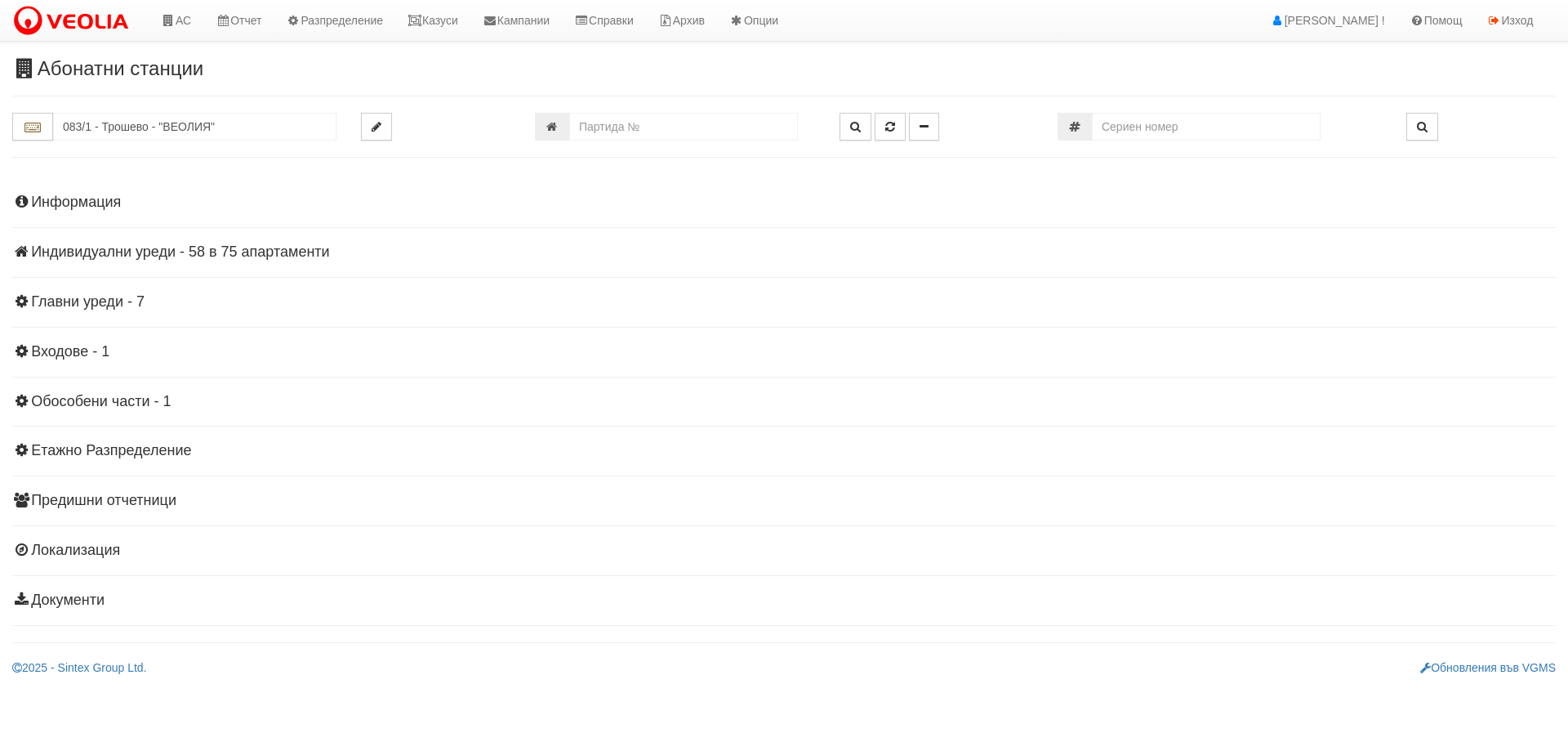
click at [59, 252] on h4 "Индивидуални уреди - 58 в 75 апартаменти" at bounding box center [784, 252] width 1544 height 16
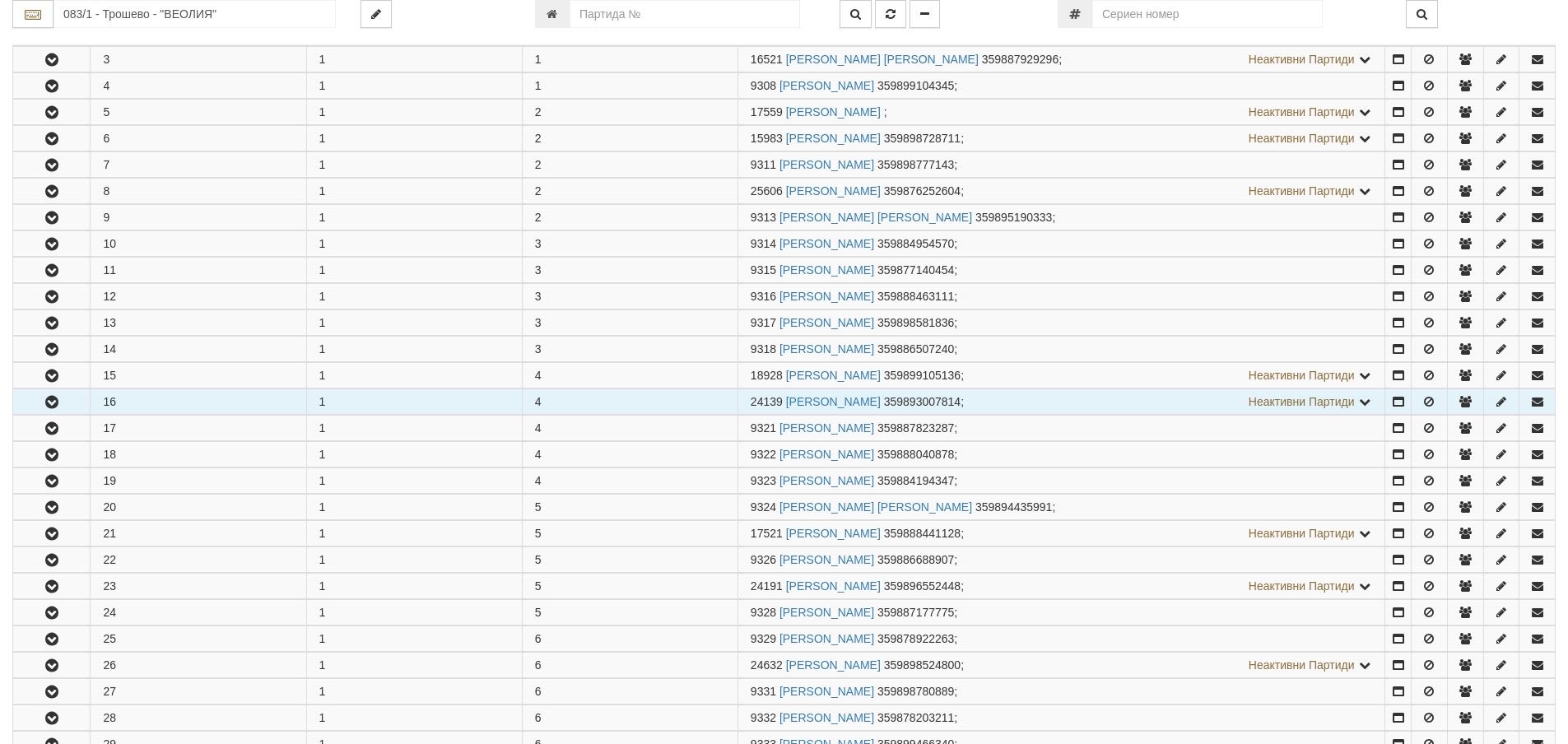
scroll to position [411, 0]
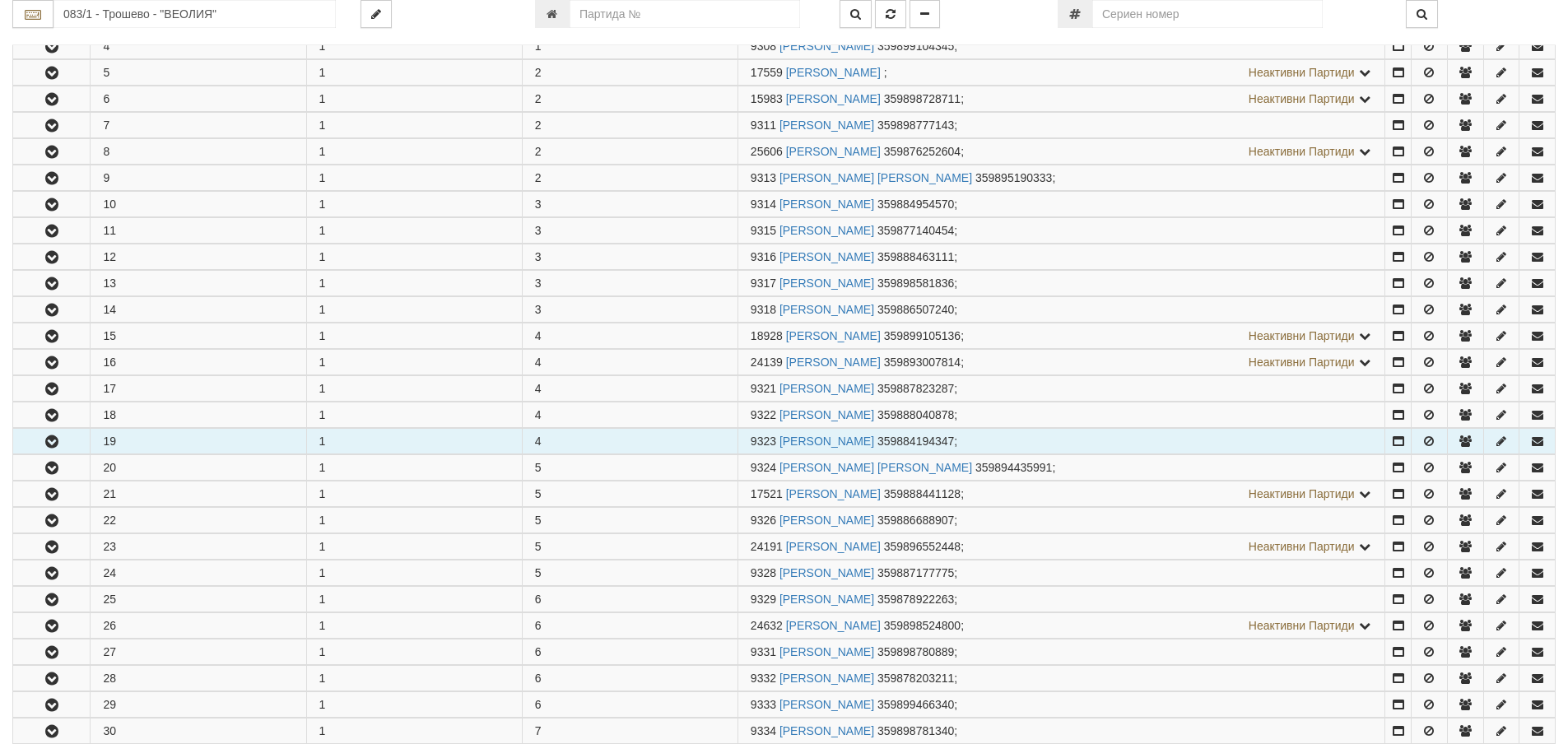
click at [44, 442] on icon "button" at bounding box center [52, 442] width 20 height 12
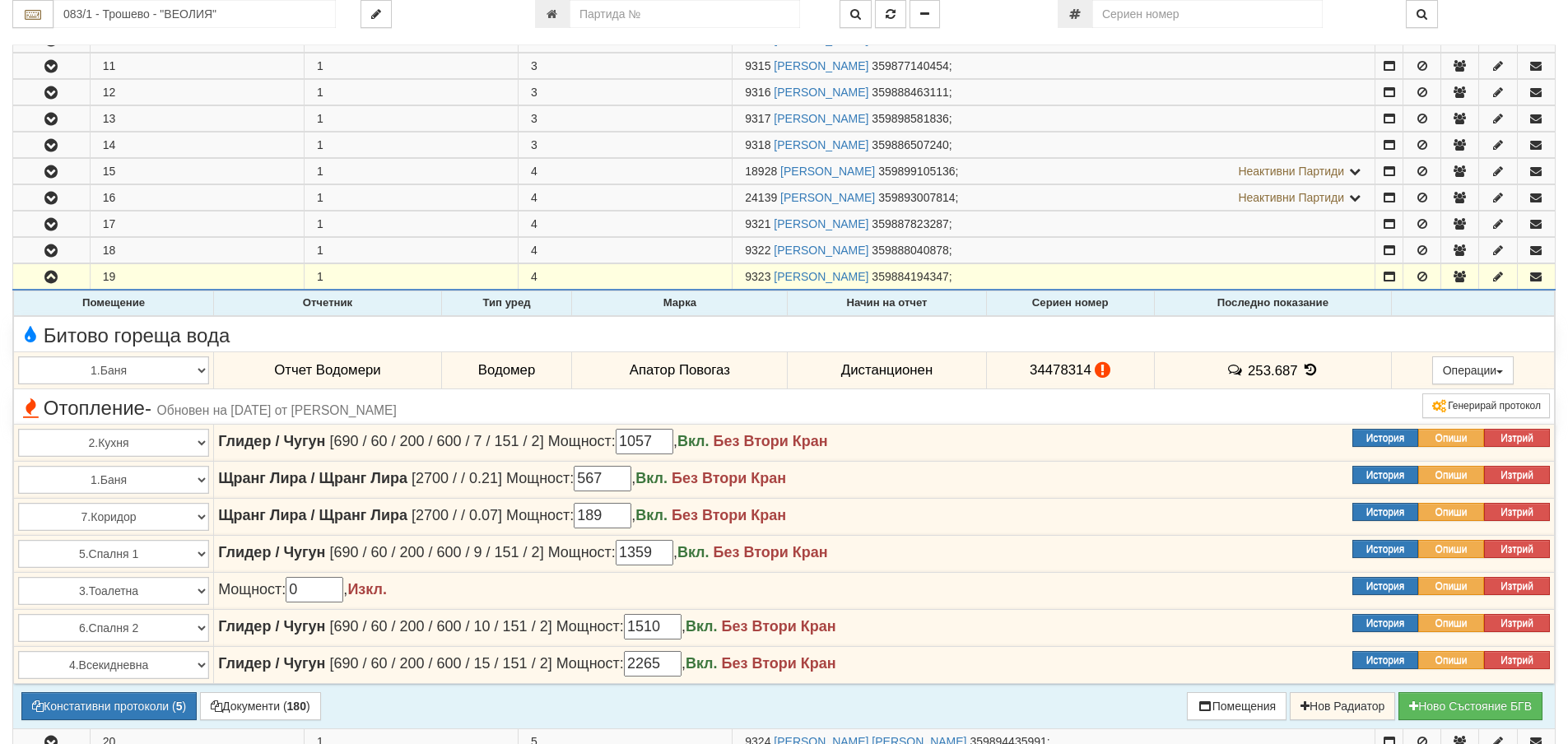
scroll to position [658, 0]
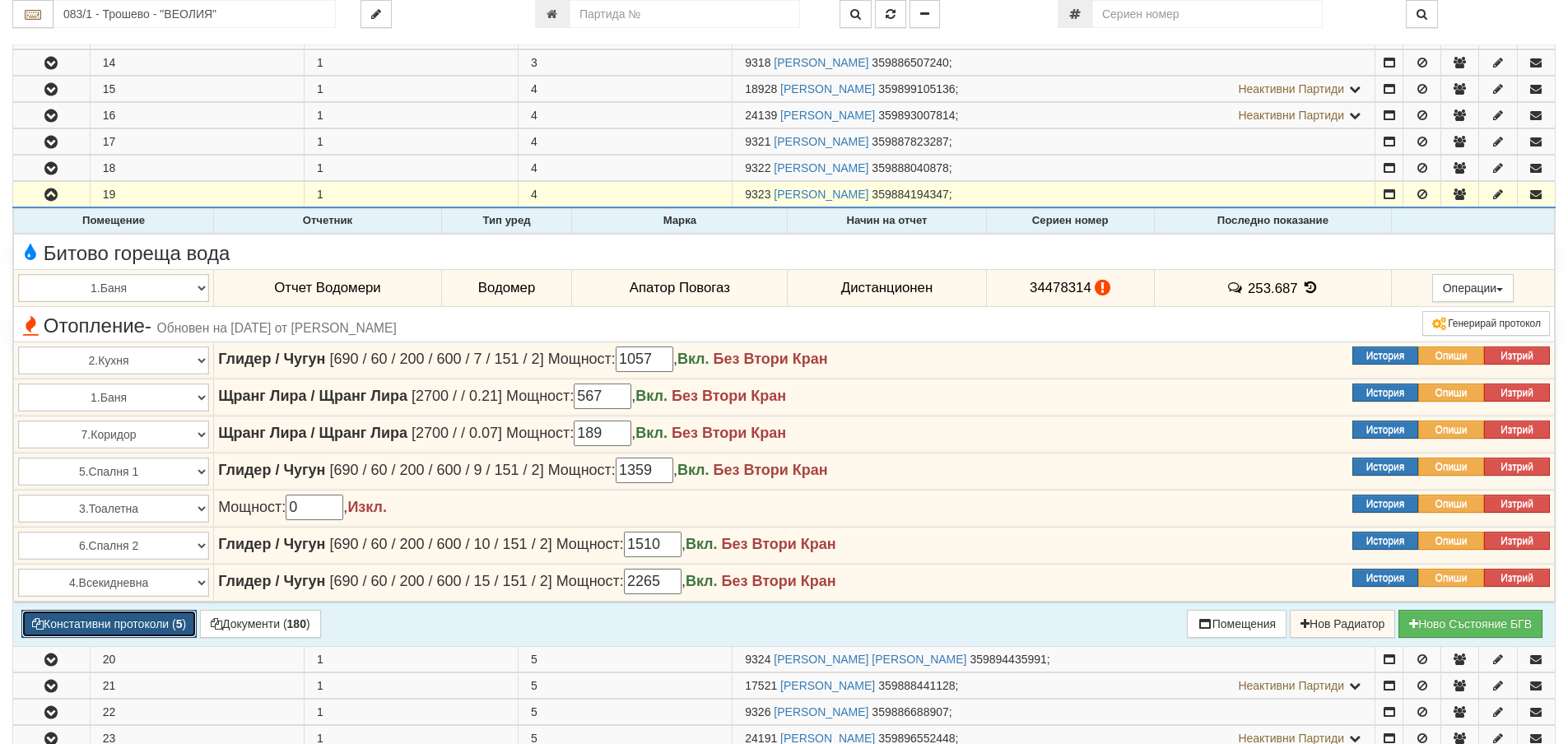
click at [161, 622] on button "Констативни протоколи ( 5 )" at bounding box center [109, 624] width 175 height 28
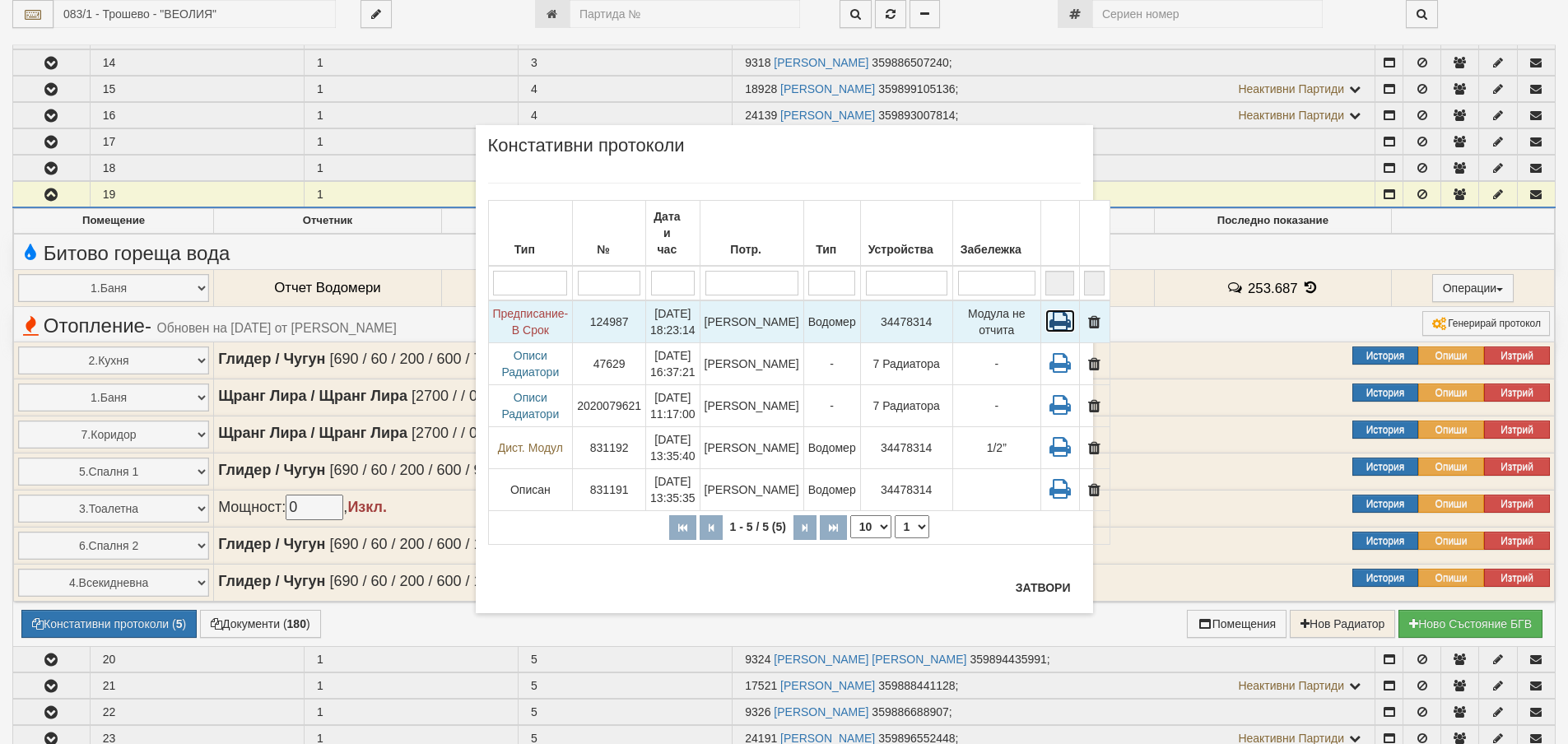
click at [1045, 309] on icon at bounding box center [1059, 320] width 30 height 23
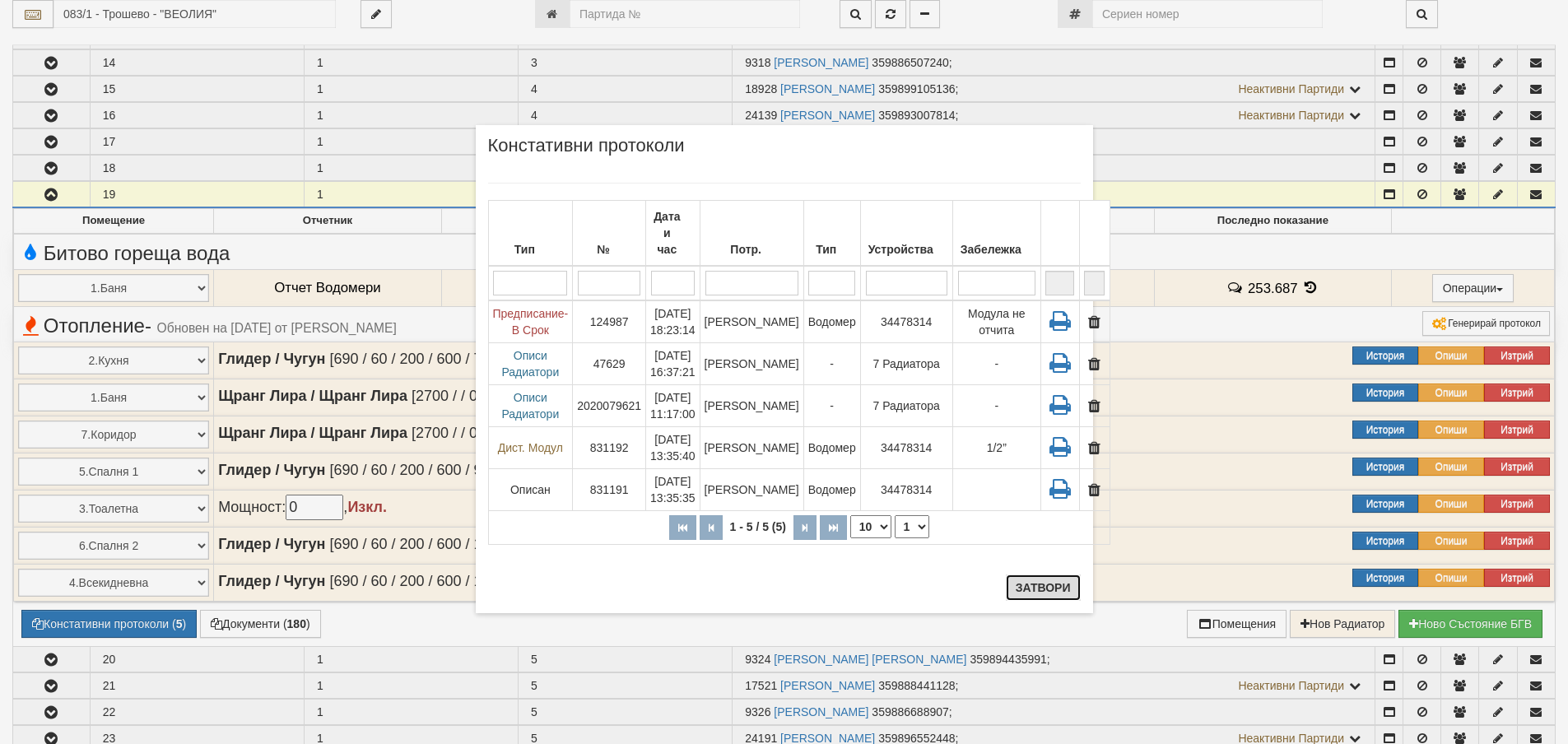
click at [1035, 593] on button "Затвори" at bounding box center [1043, 588] width 75 height 26
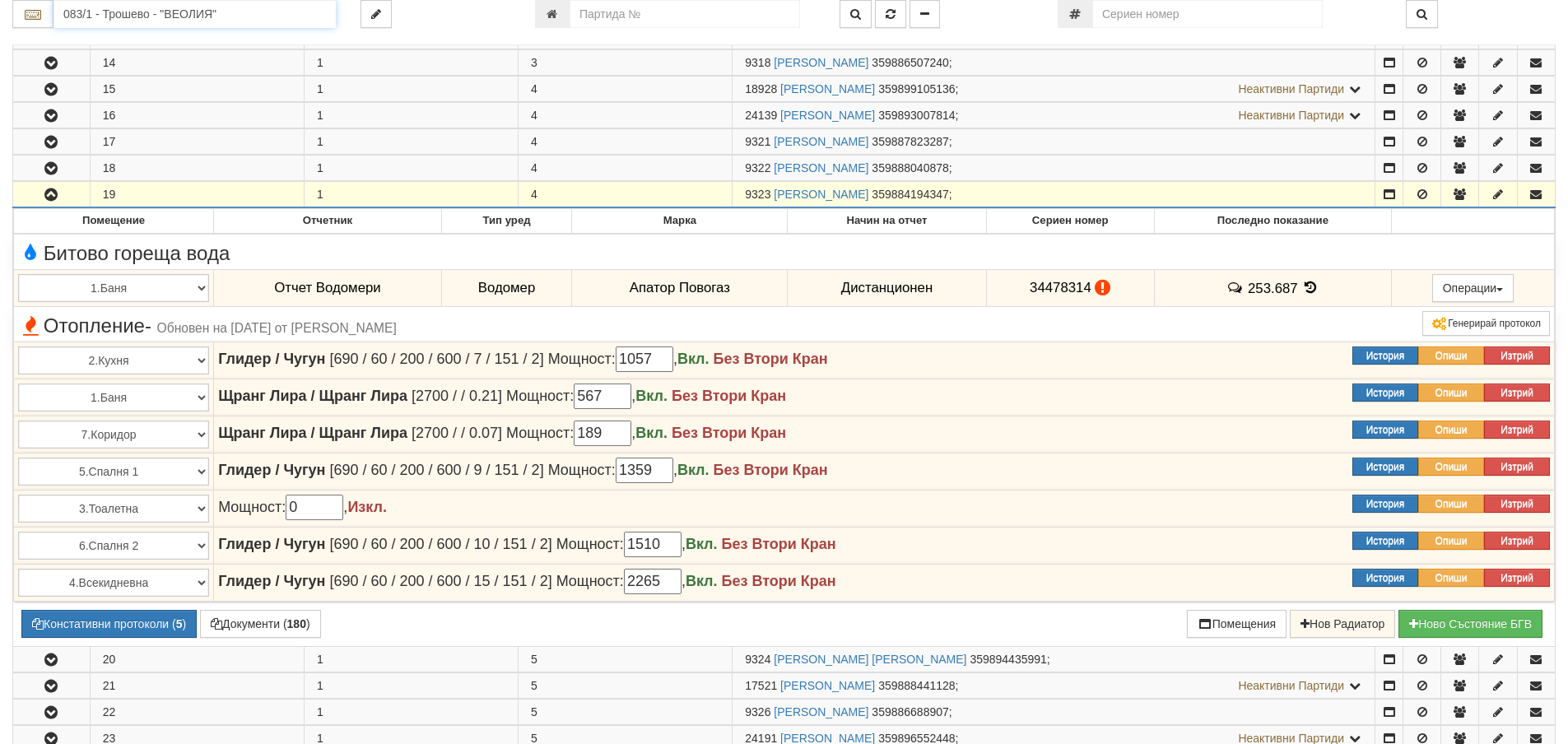
click at [123, 14] on input "083/1 - Трошево - "ВЕОЛИЯ"" at bounding box center [194, 14] width 282 height 28
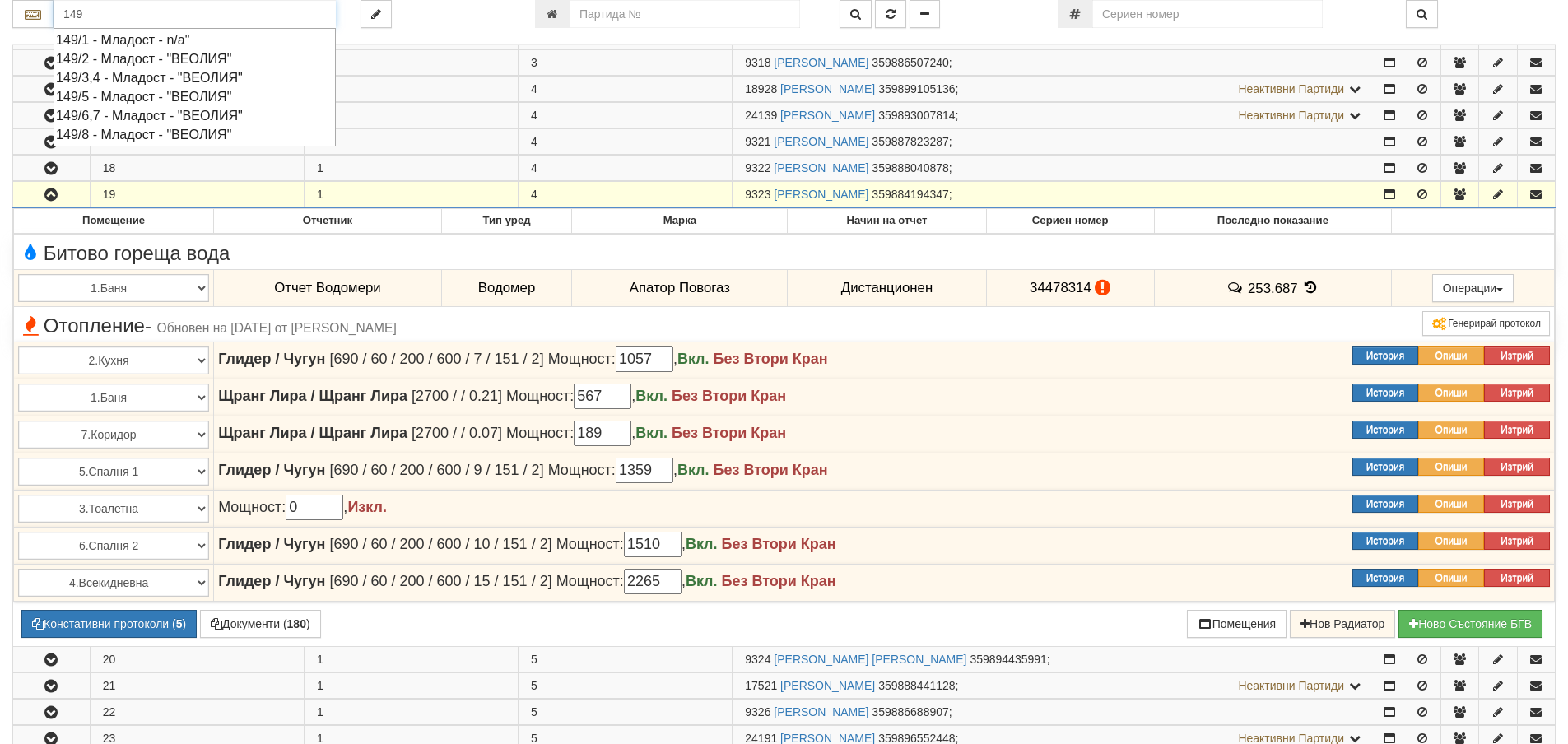
click at [134, 132] on div "149/8 - Младост - "ВЕОЛИЯ"" at bounding box center [194, 134] width 277 height 19
type input "149/8 - Младост - "ВЕОЛИЯ""
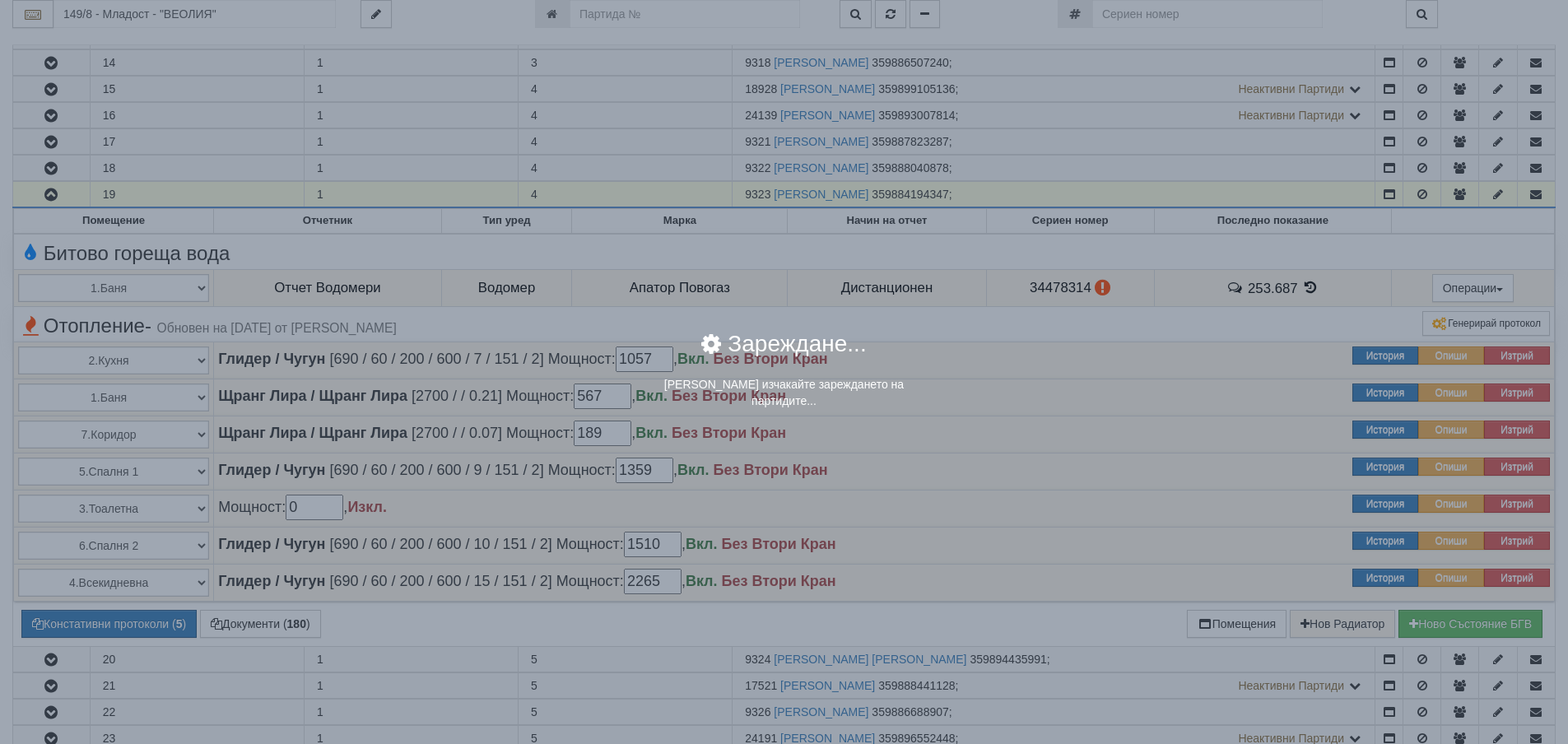
scroll to position [0, 0]
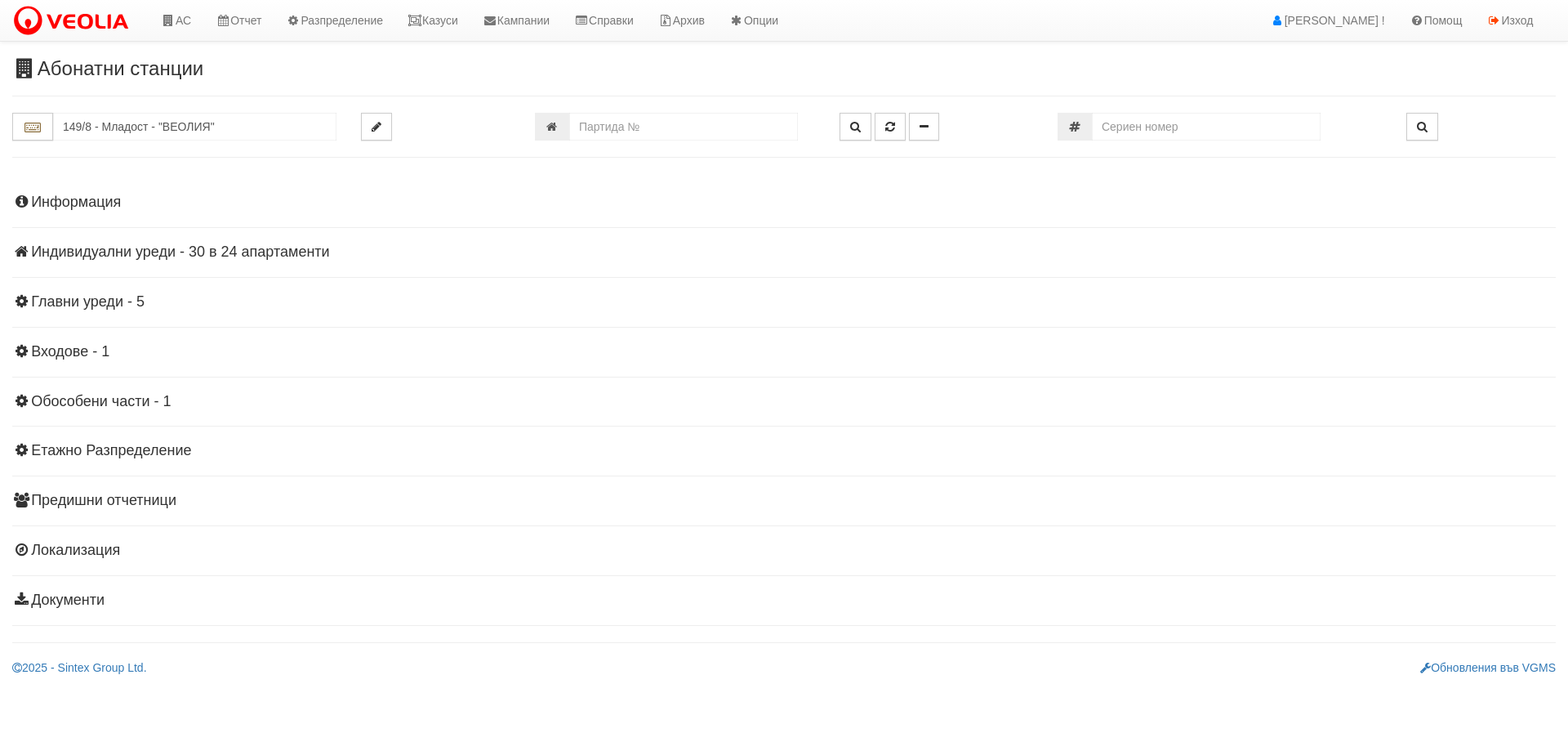
click at [81, 257] on h4 "Индивидуални уреди - 30 в 24 апартаменти" at bounding box center [784, 252] width 1544 height 16
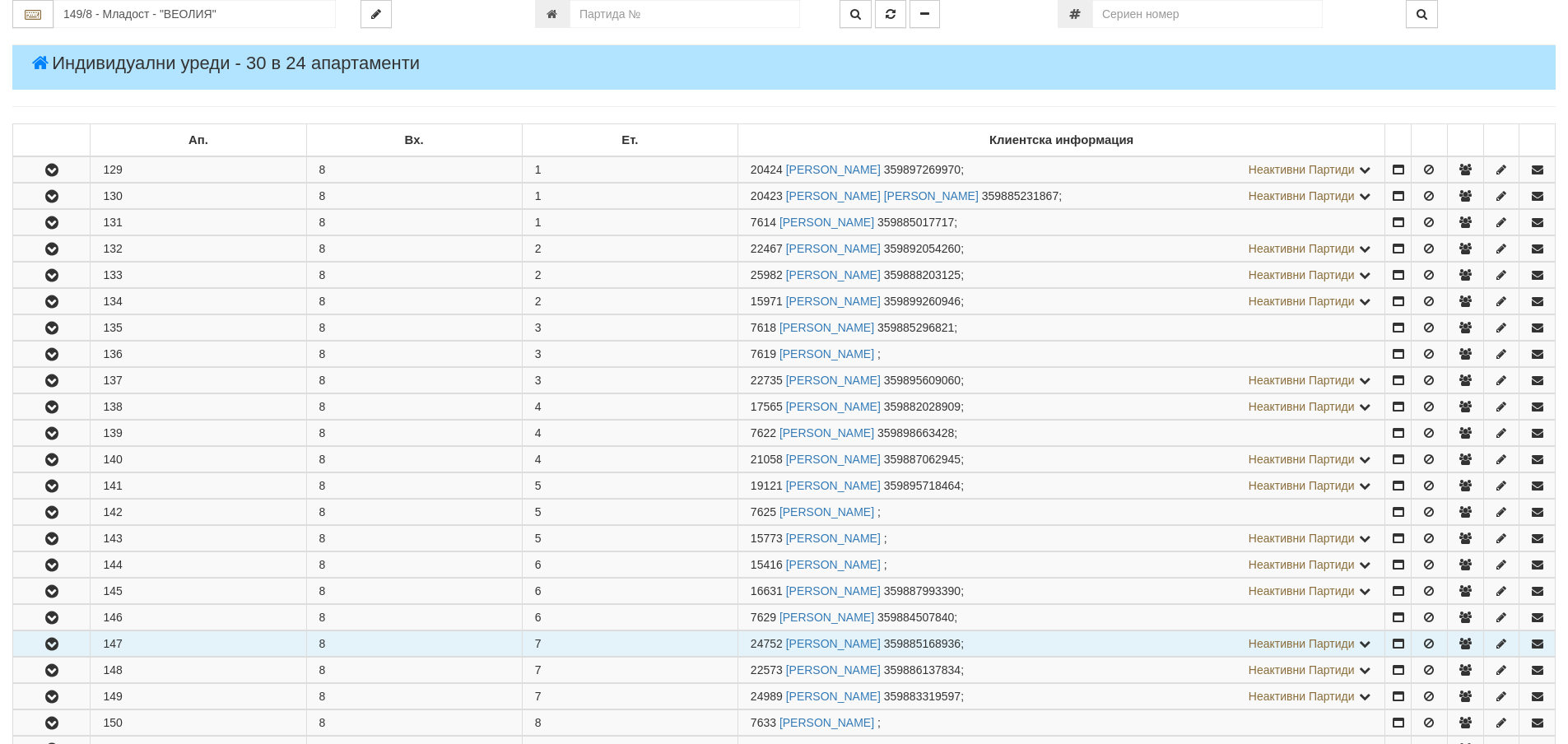
scroll to position [411, 0]
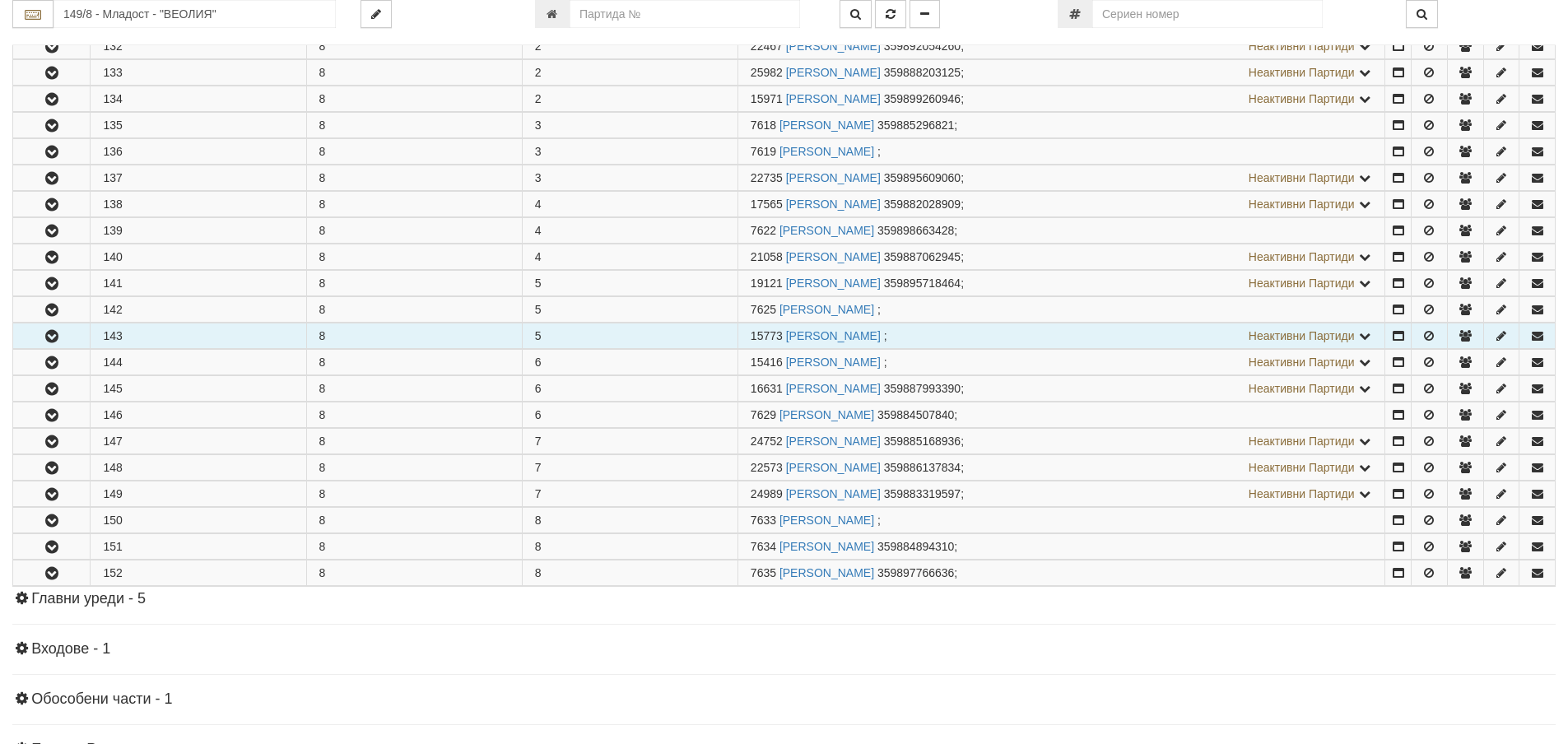
click at [51, 334] on icon "button" at bounding box center [52, 336] width 20 height 12
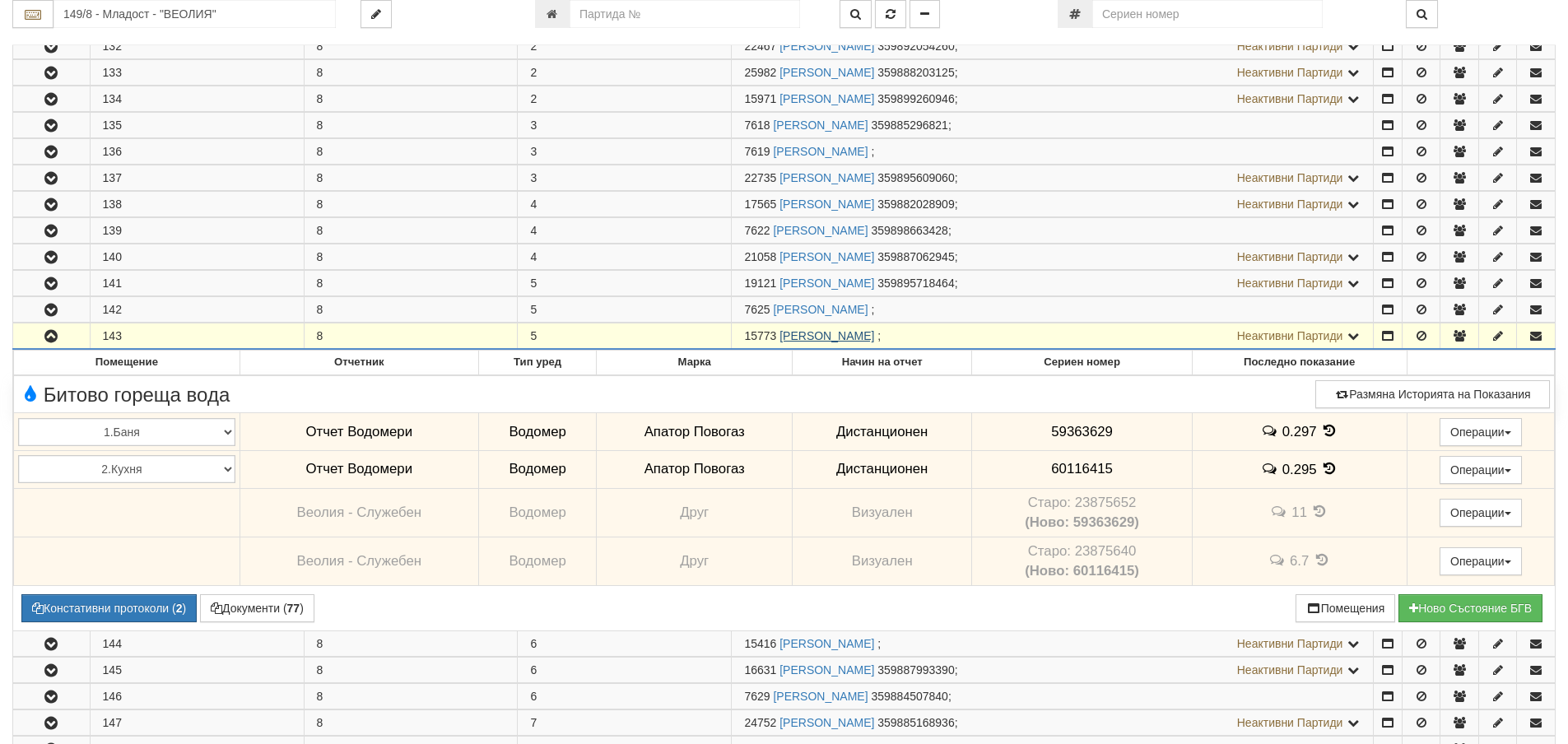
click at [851, 336] on link "[PERSON_NAME]" at bounding box center [826, 335] width 95 height 14
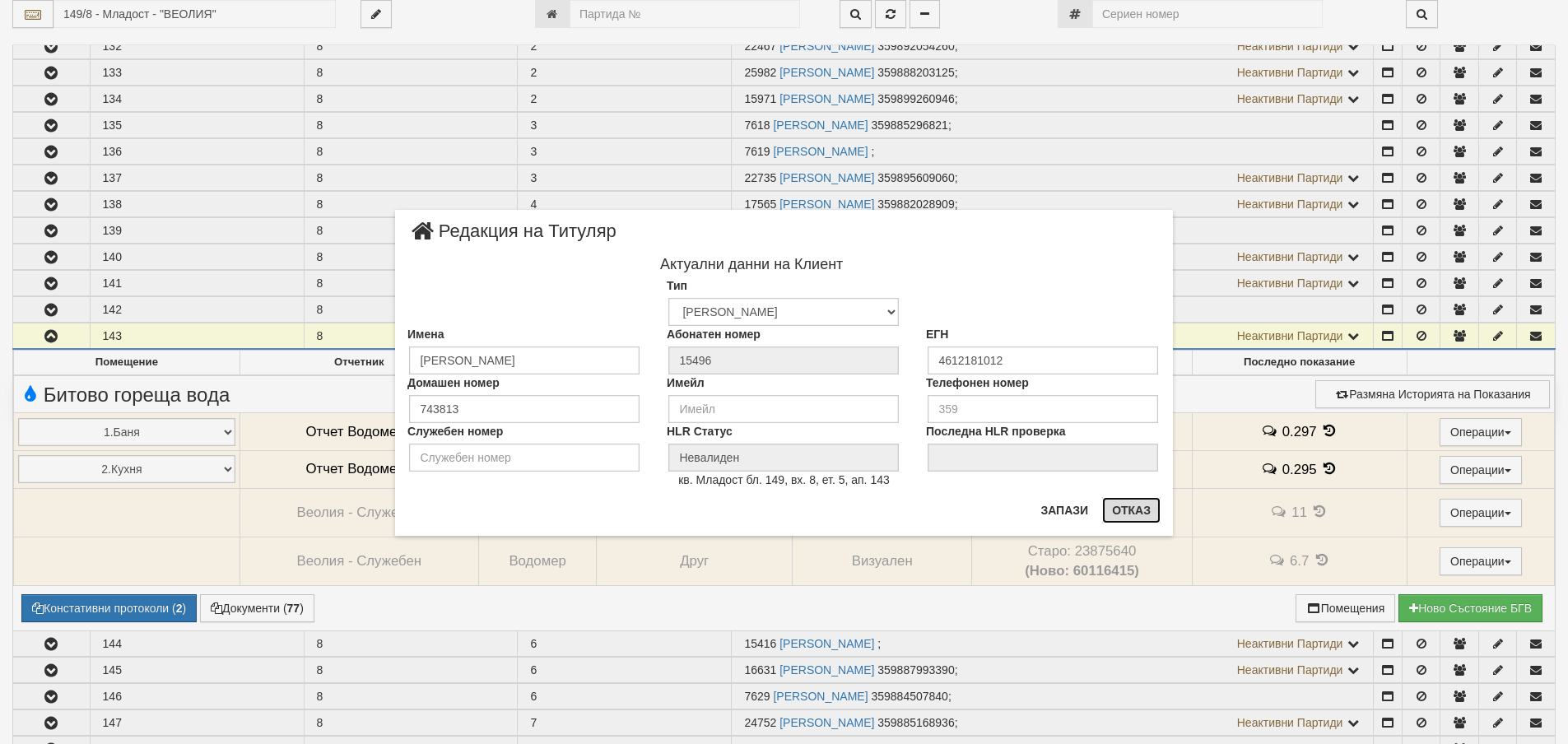
click at [1147, 511] on button "Отказ" at bounding box center [1131, 510] width 59 height 26
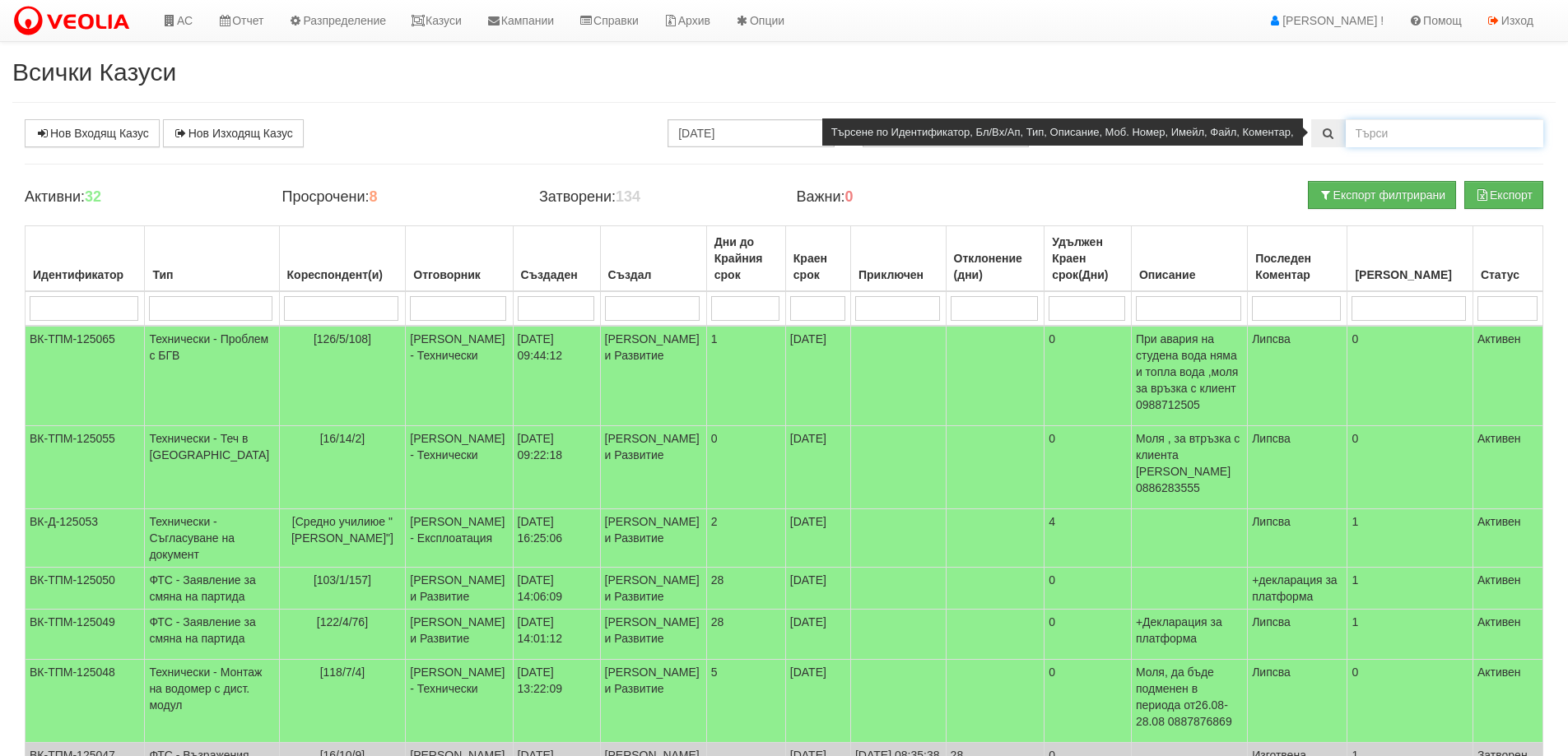
click at [1383, 133] on input "text" at bounding box center [1444, 133] width 198 height 28
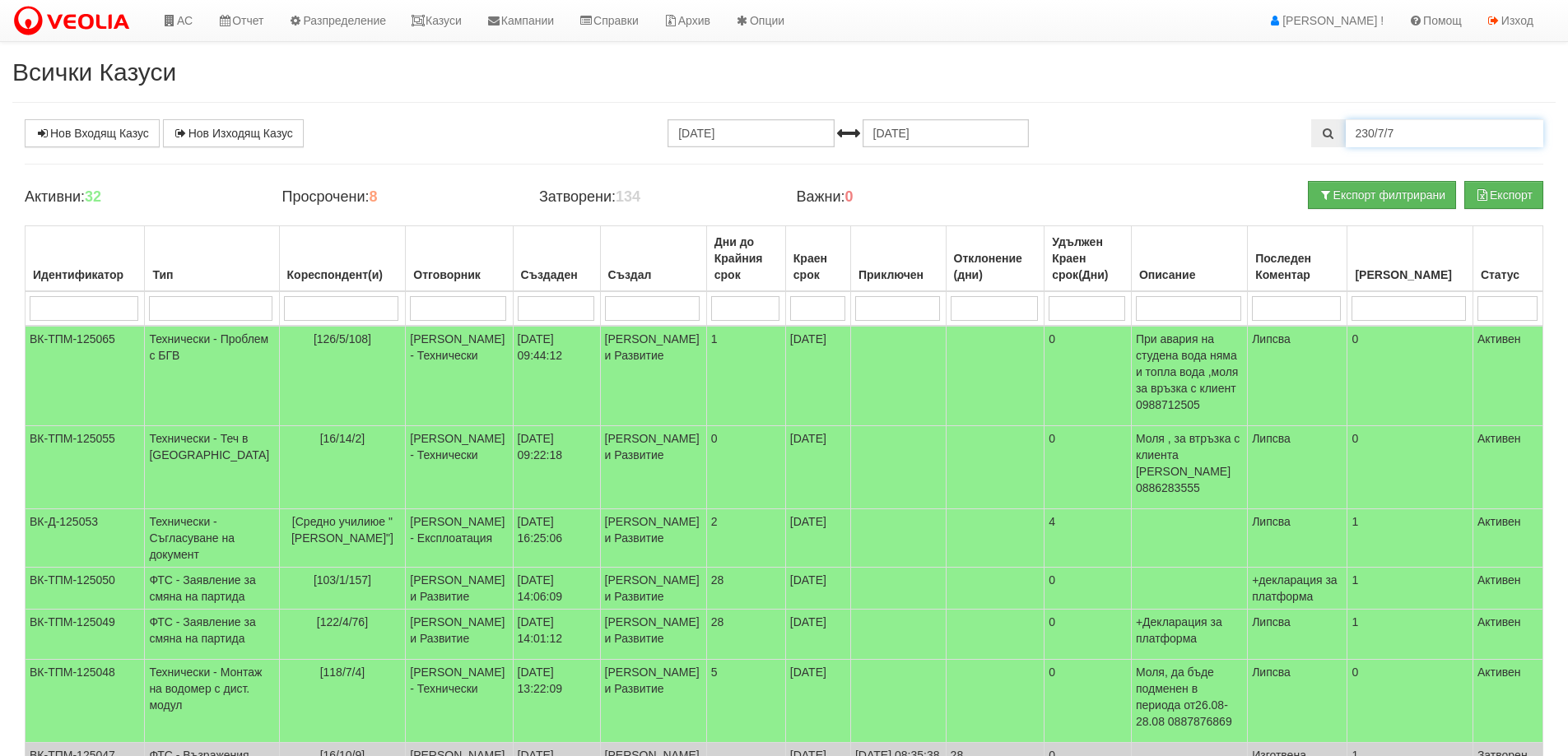
type input "230/7/7"
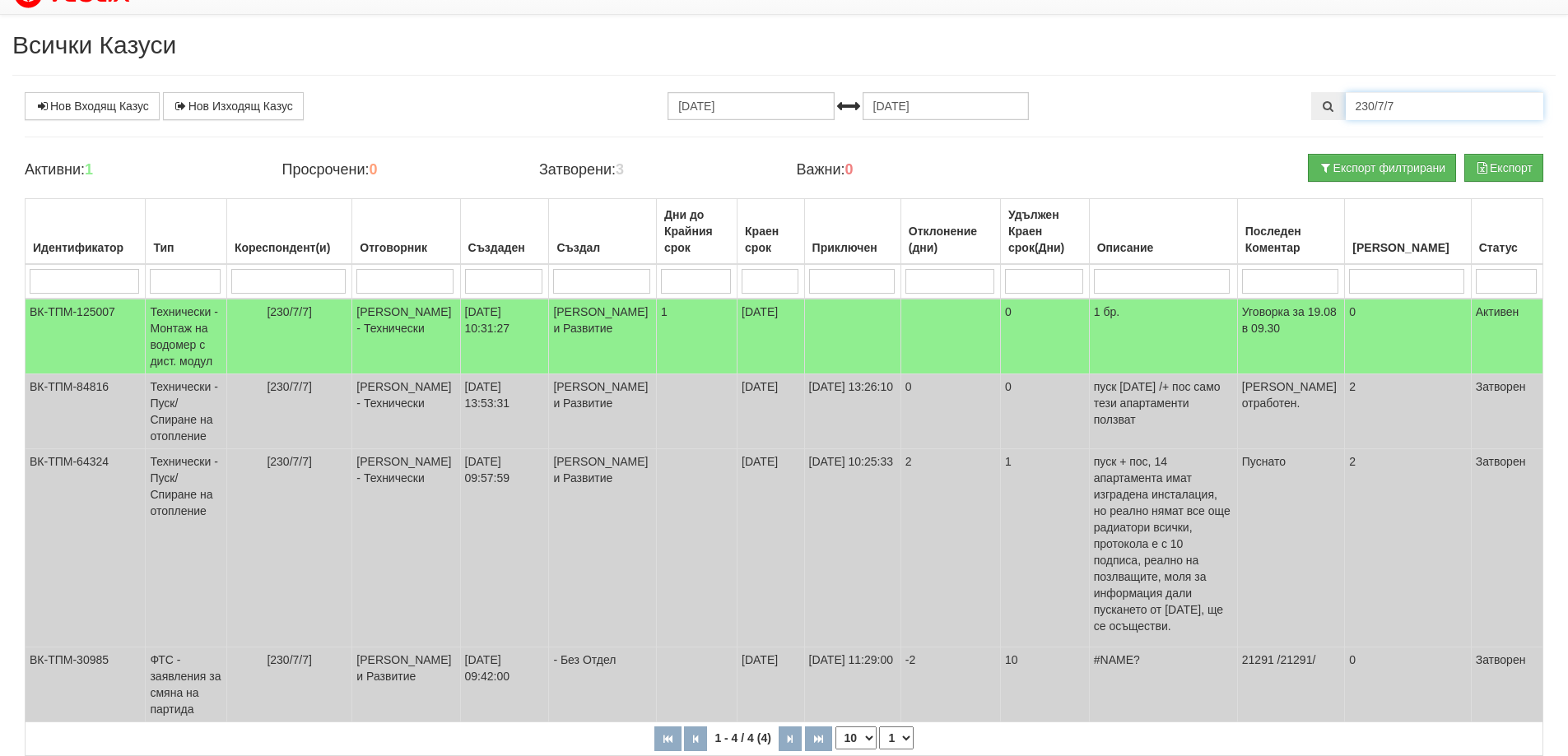
scroll to position [41, 0]
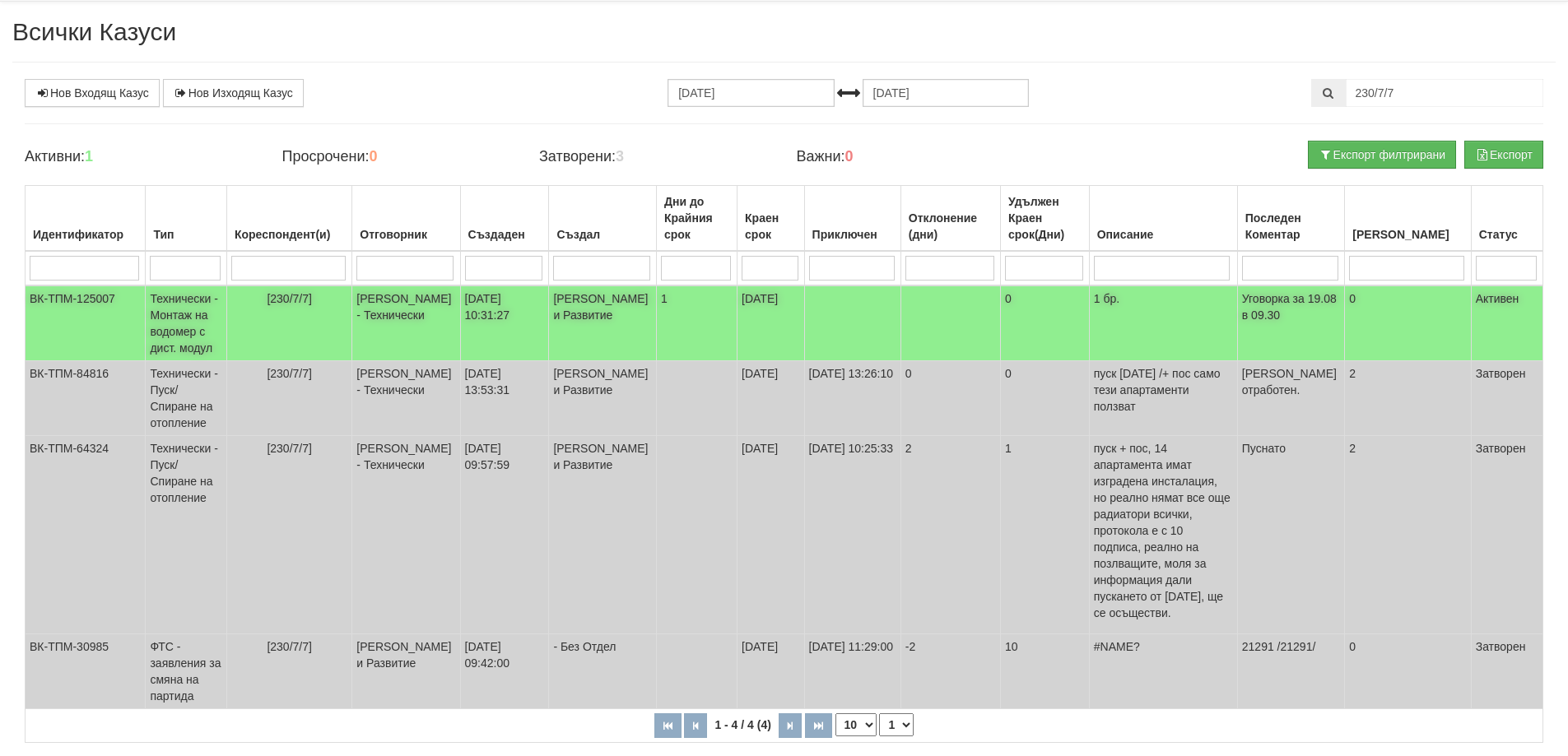
click at [192, 313] on td "Технически - Монтаж на водомер с дист. модул" at bounding box center [186, 323] width 81 height 76
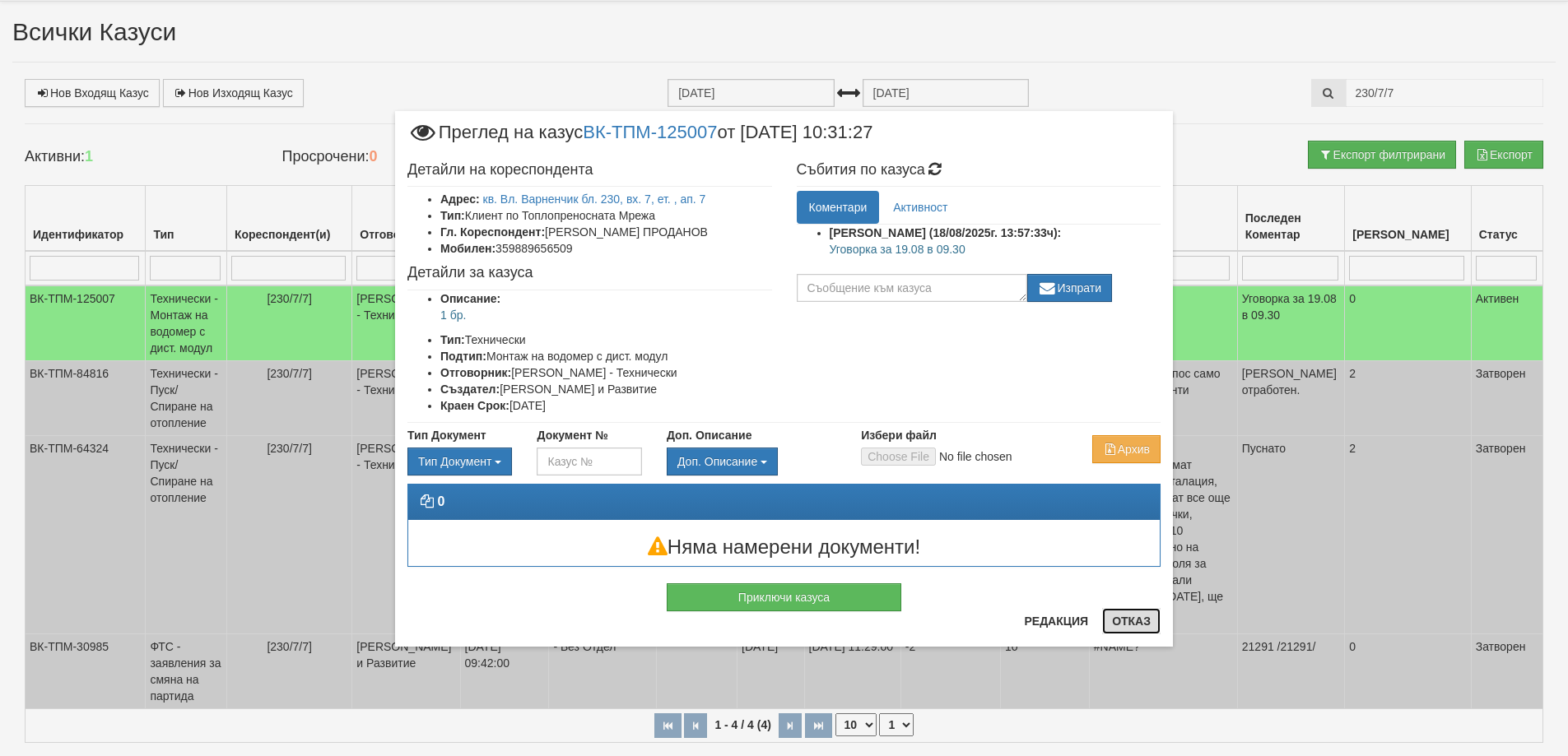
click at [1126, 619] on button "Отказ" at bounding box center [1131, 621] width 59 height 26
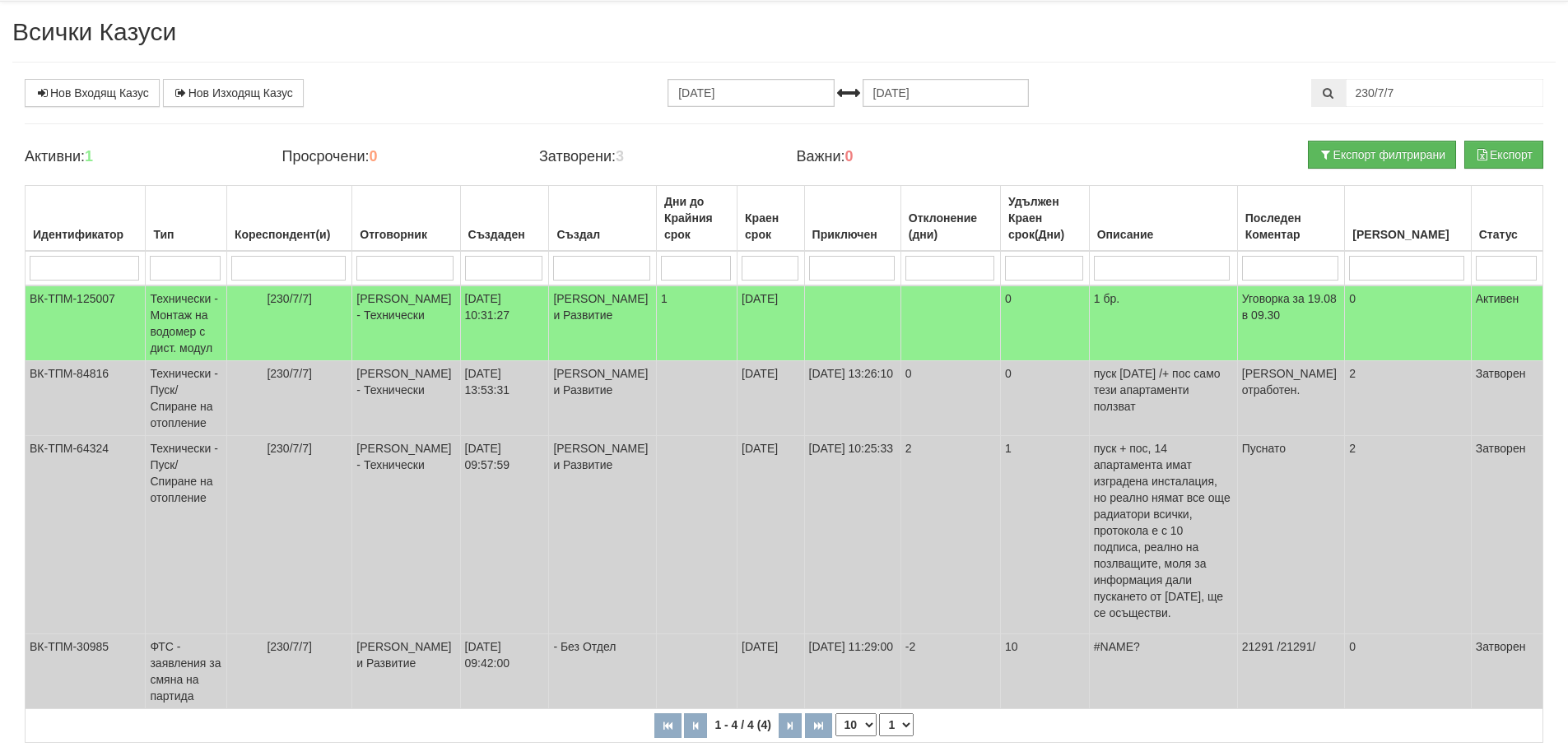
scroll to position [0, 0]
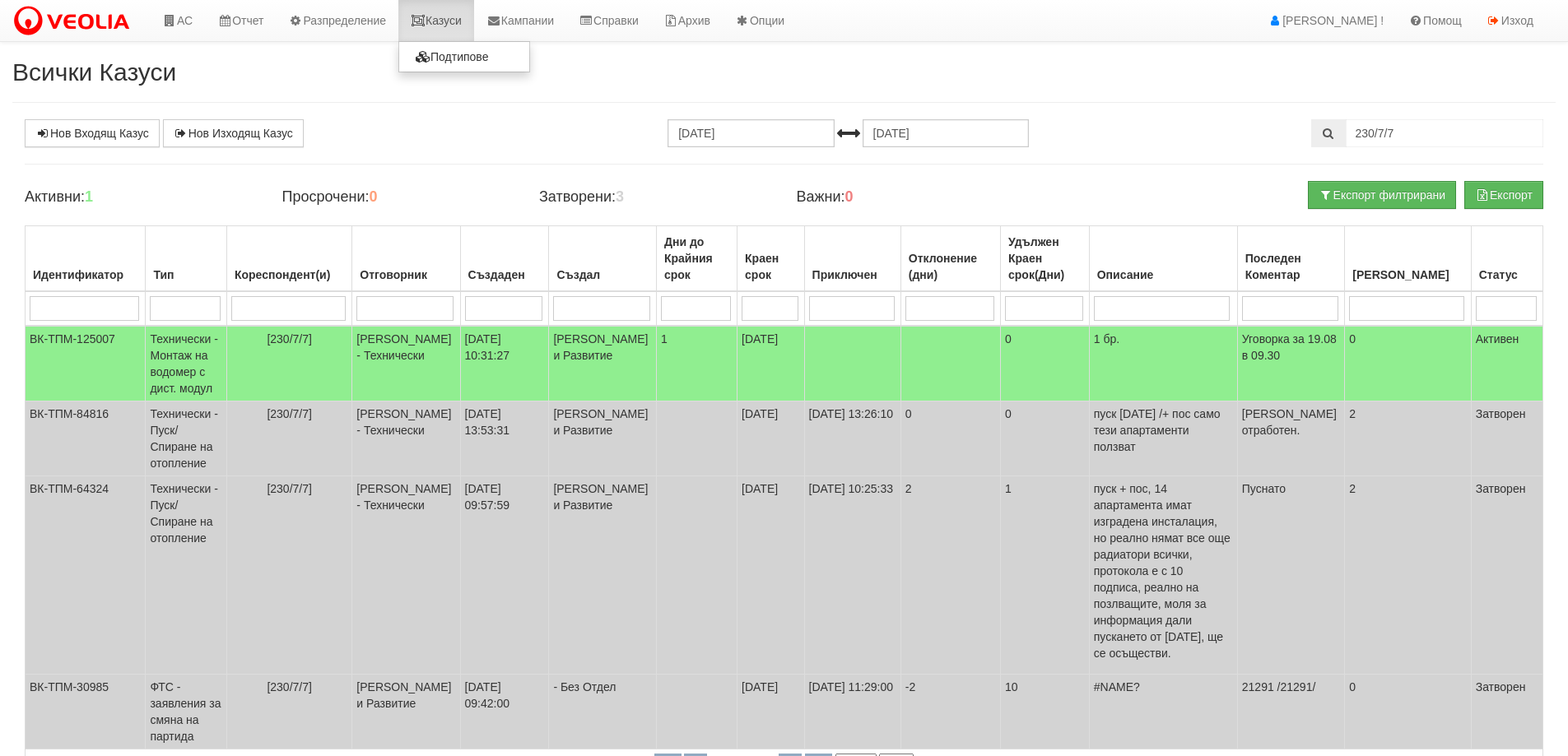
click at [454, 20] on link "Казуси" at bounding box center [437, 21] width 76 height 42
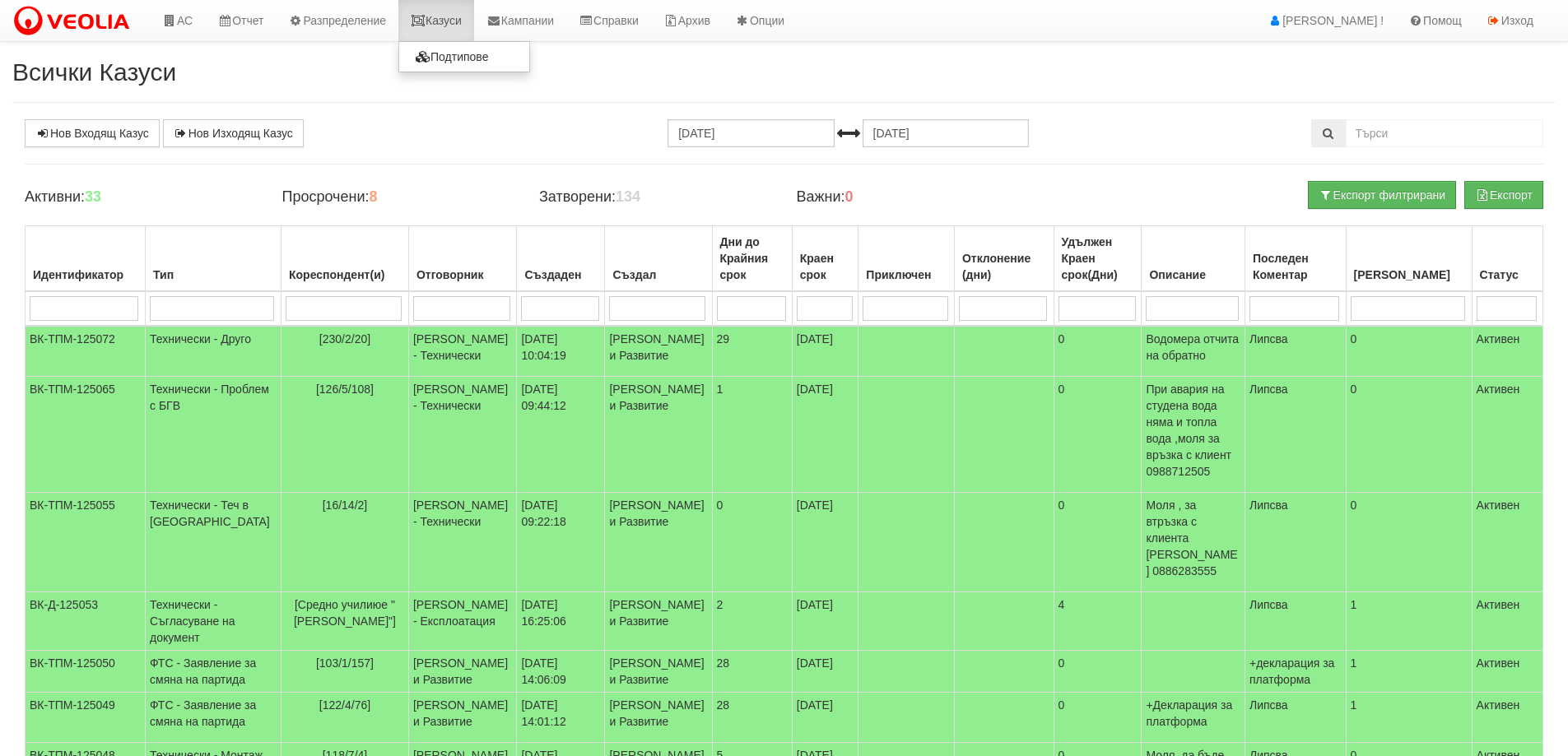
click at [444, 20] on link "Казуси" at bounding box center [437, 21] width 76 height 42
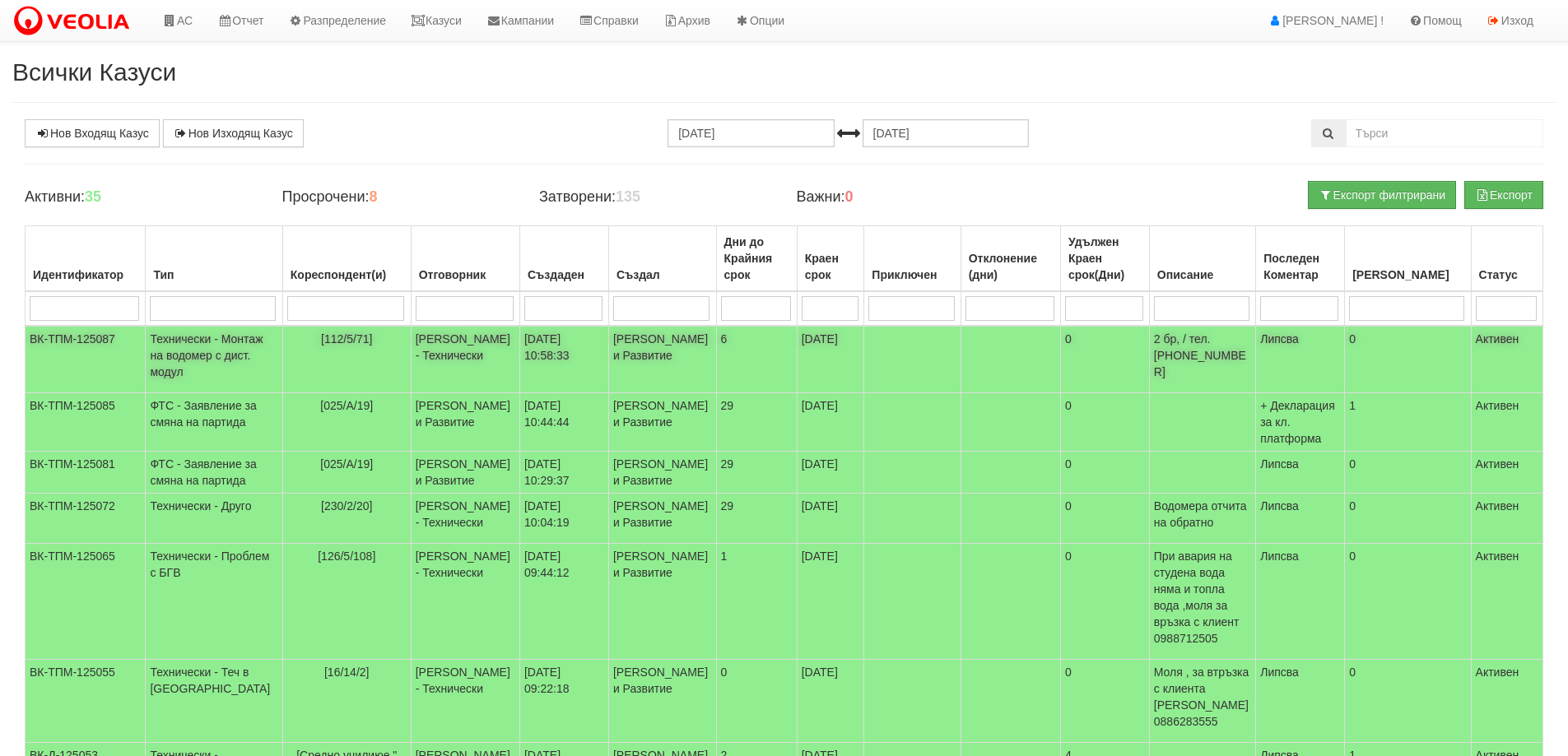
click at [188, 370] on td "Технически - Монтаж на водомер с дист. модул" at bounding box center [213, 359] width 136 height 68
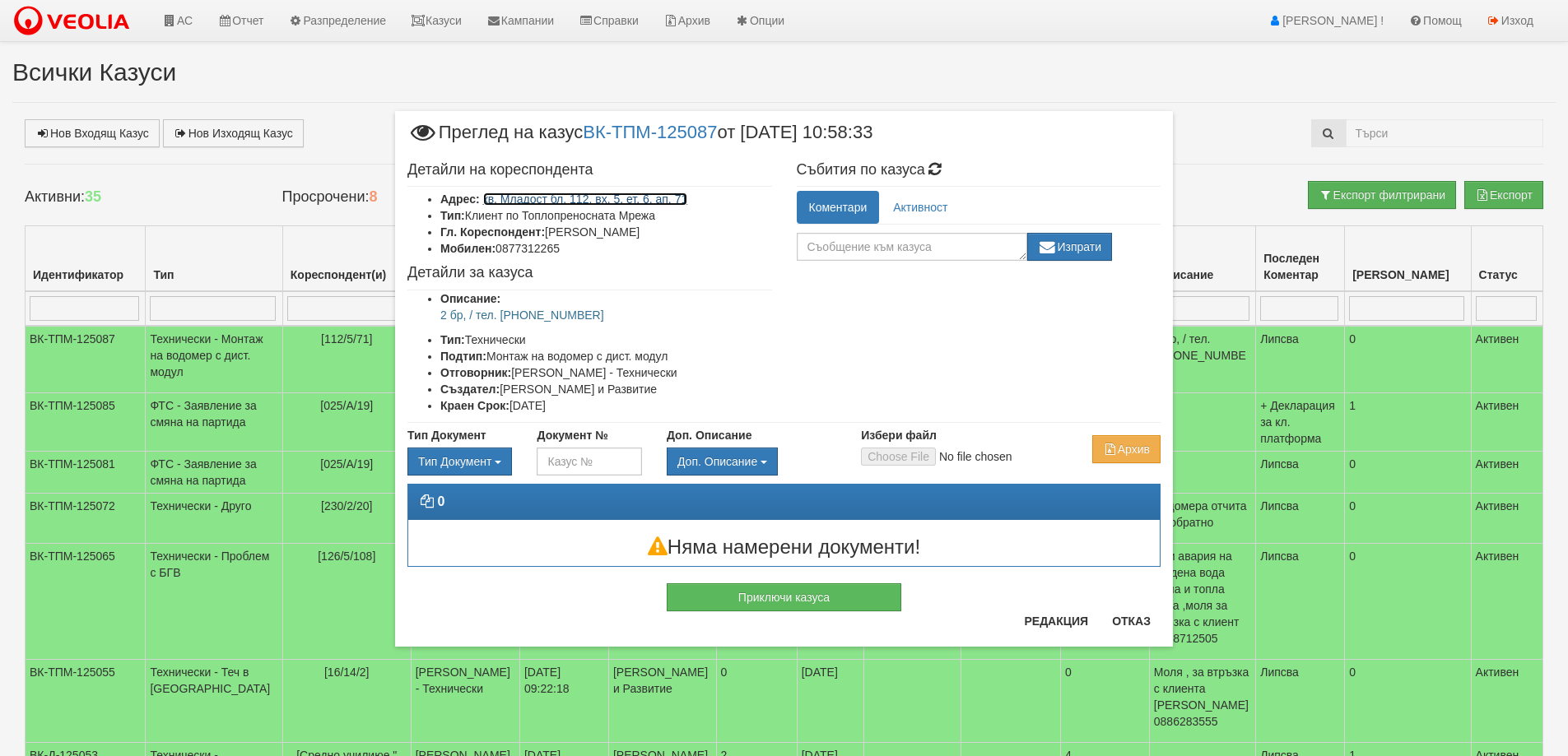
click at [663, 198] on link "кв. Младост бл. 112, вх. 5, ет. 6, ап. 71" at bounding box center [586, 199] width 205 height 14
click at [682, 199] on link "кв. Младост бл. 112, вх. 5, ет. 6, ап. 71" at bounding box center [586, 199] width 205 height 14
click at [1133, 616] on button "Отказ" at bounding box center [1131, 621] width 59 height 26
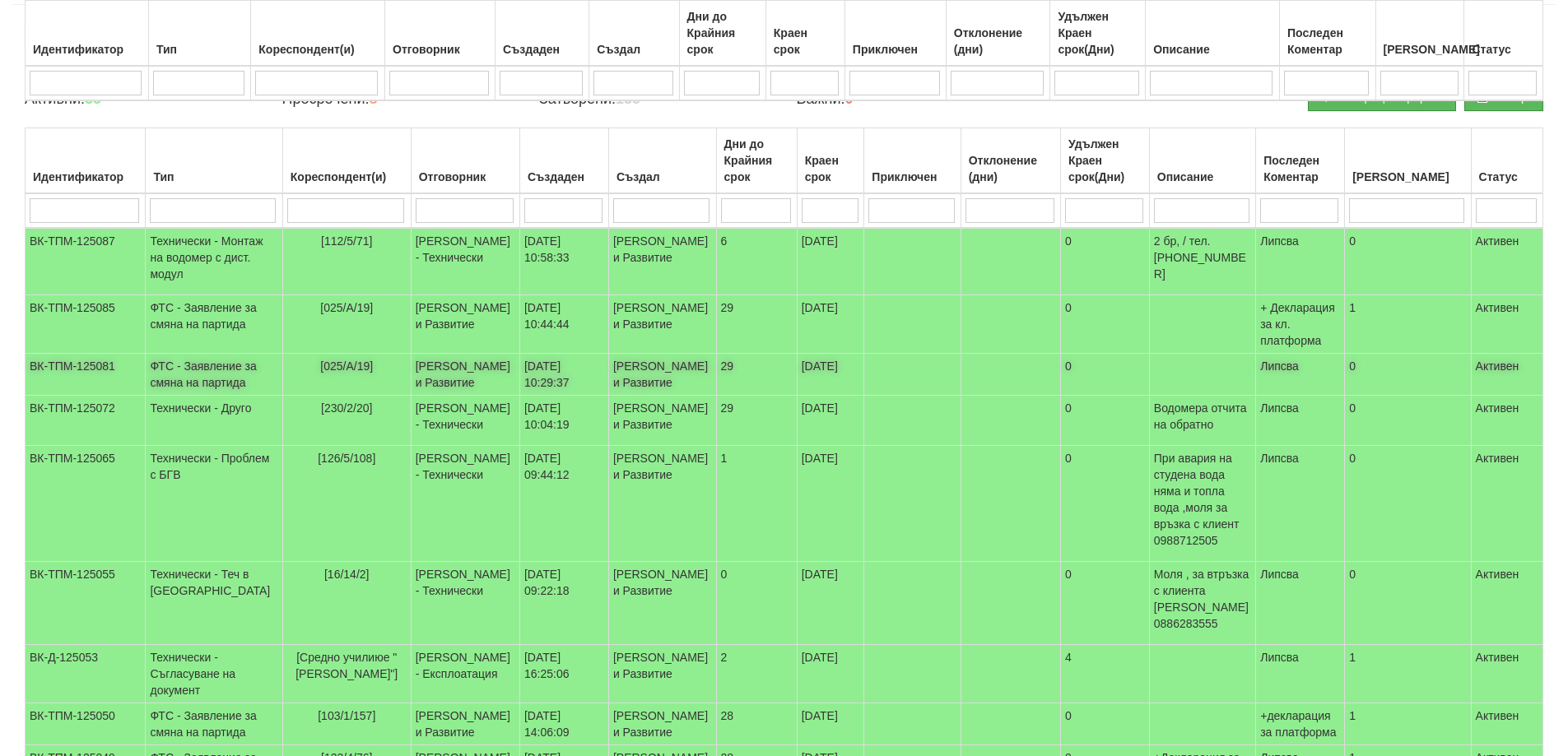
scroll to position [411, 0]
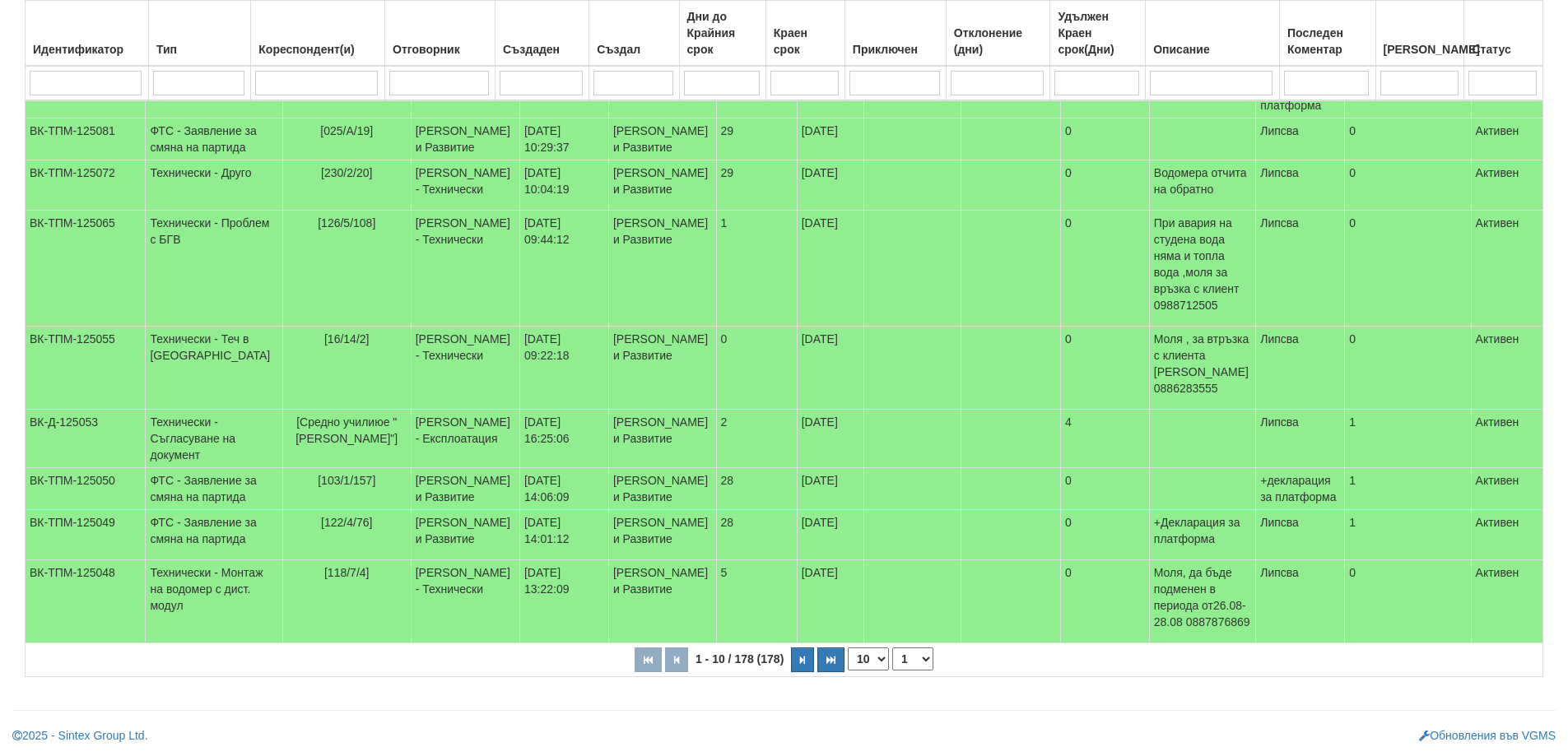
click at [881, 670] on select "10 20 30 40" at bounding box center [869, 658] width 42 height 23
select select "40"
click at [851, 670] on select "10 20 30 40" at bounding box center [869, 658] width 42 height 23
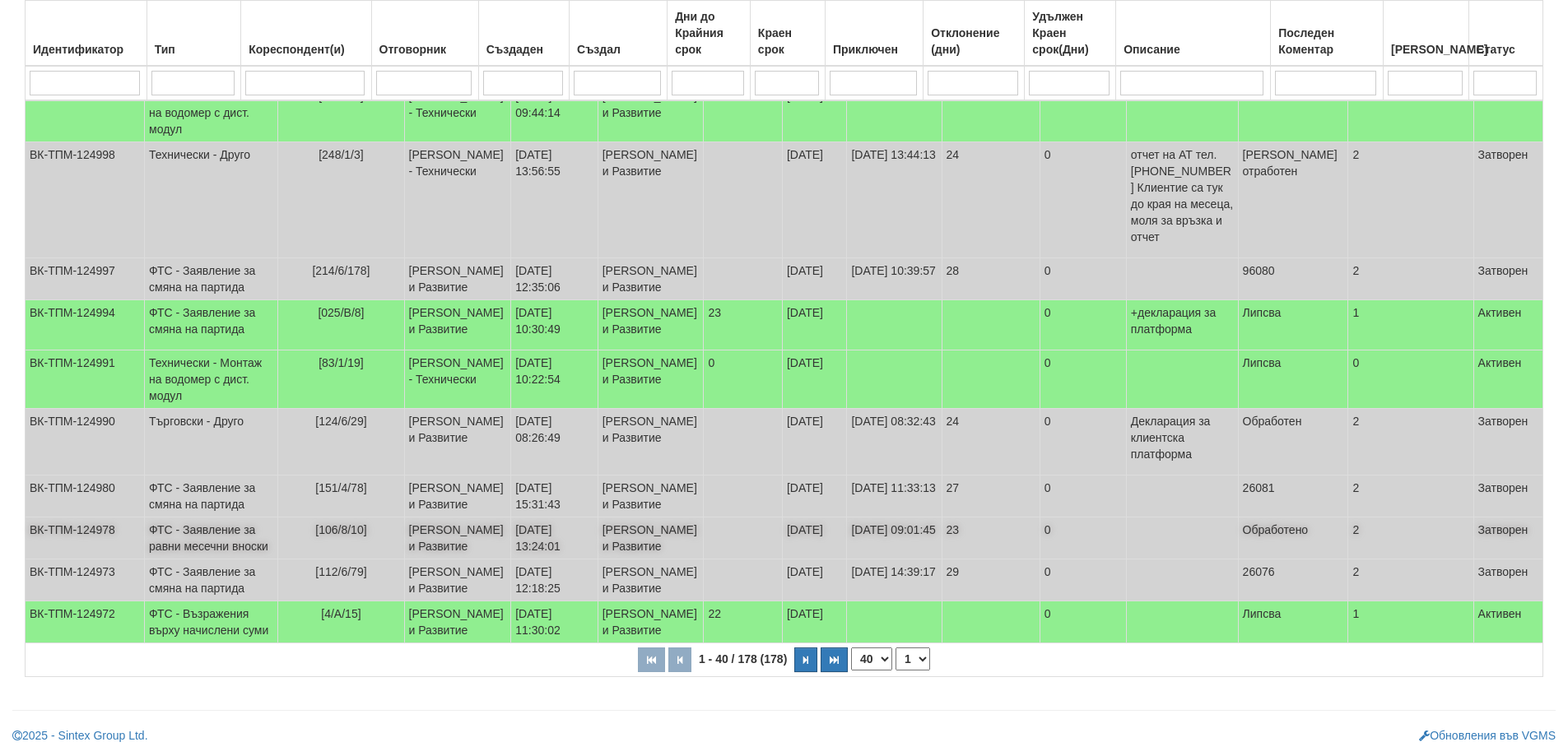
scroll to position [2759, 0]
click at [807, 658] on icon "button" at bounding box center [805, 660] width 5 height 9
select select "2"
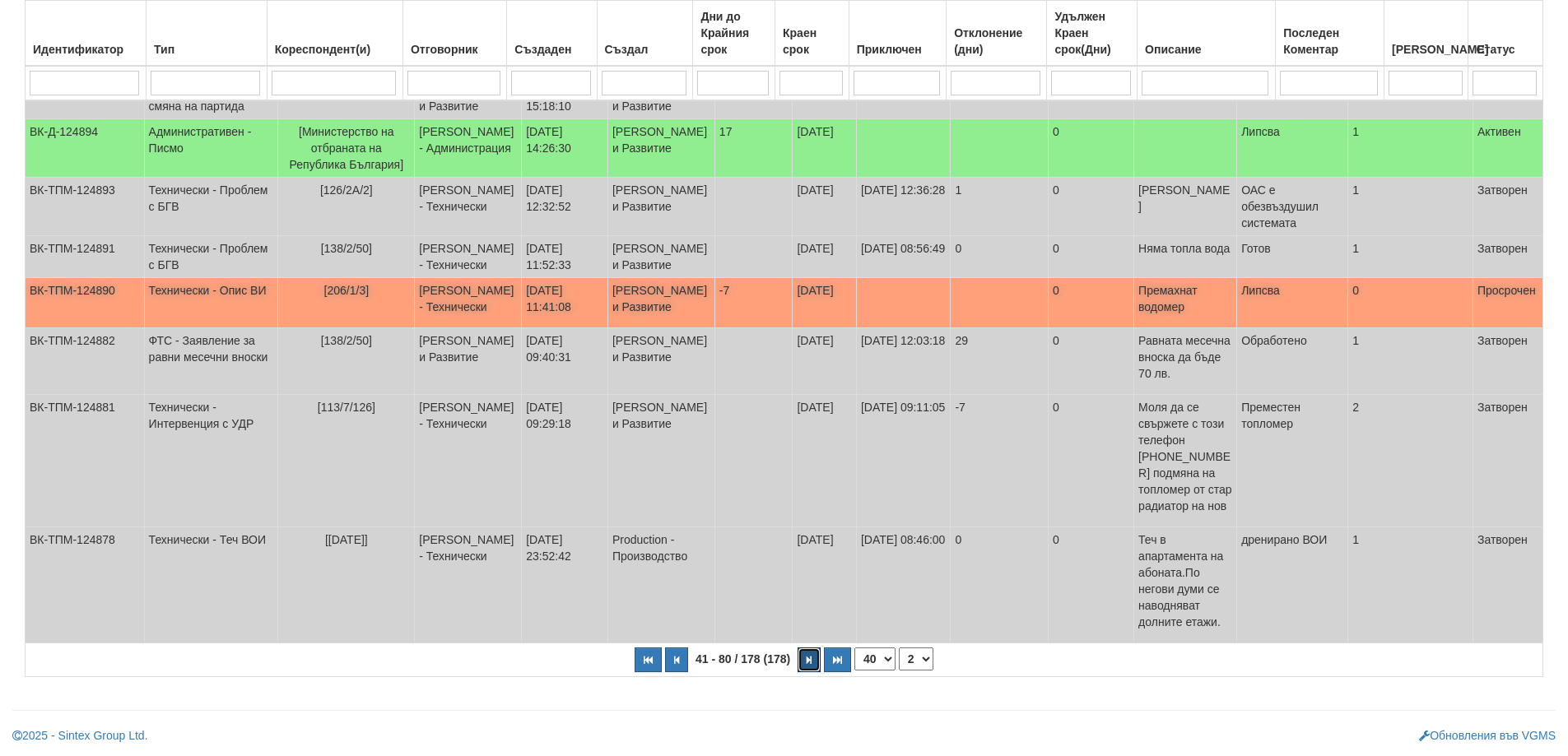
scroll to position [2348, 0]
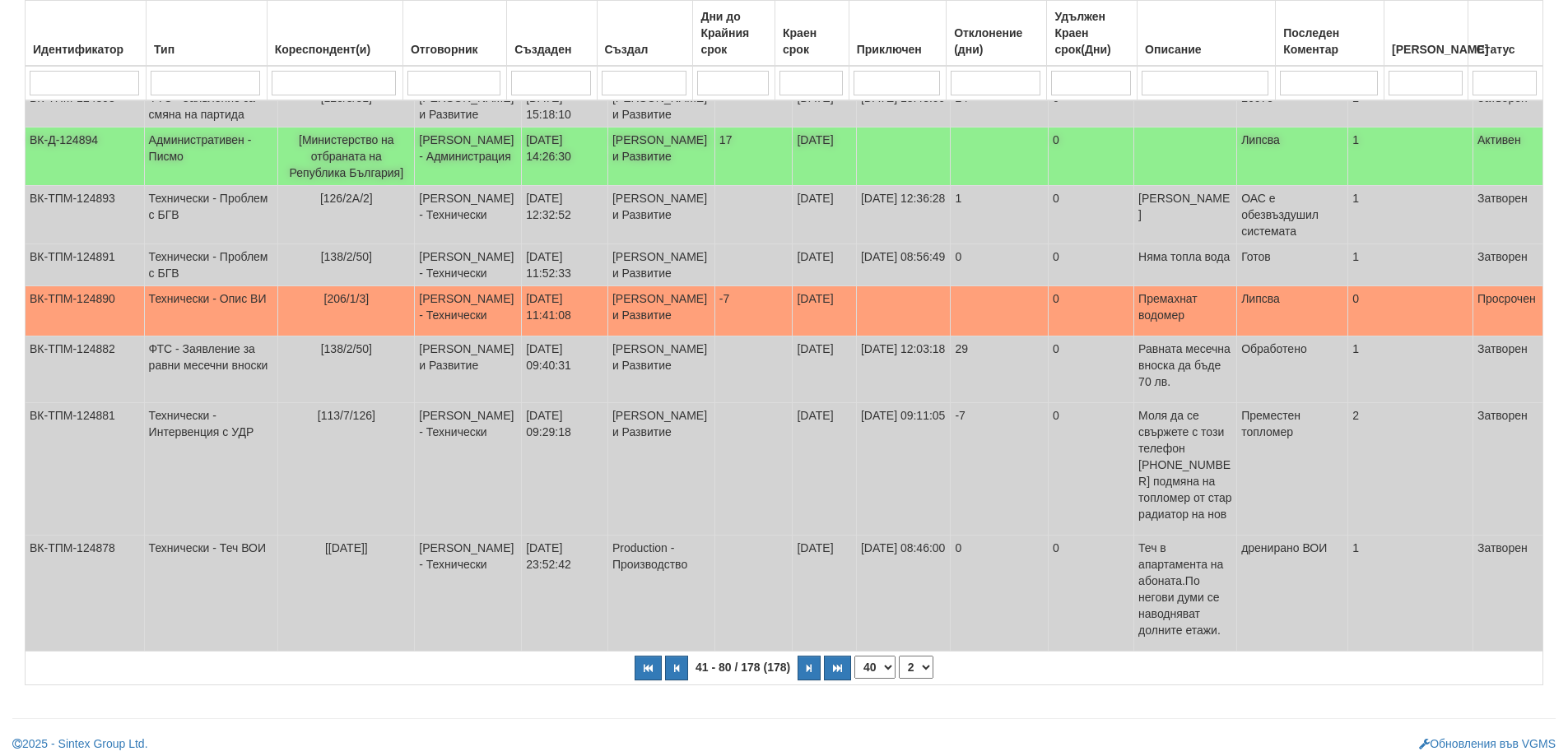
click at [200, 186] on td "Административен - Писмо" at bounding box center [211, 156] width 134 height 59
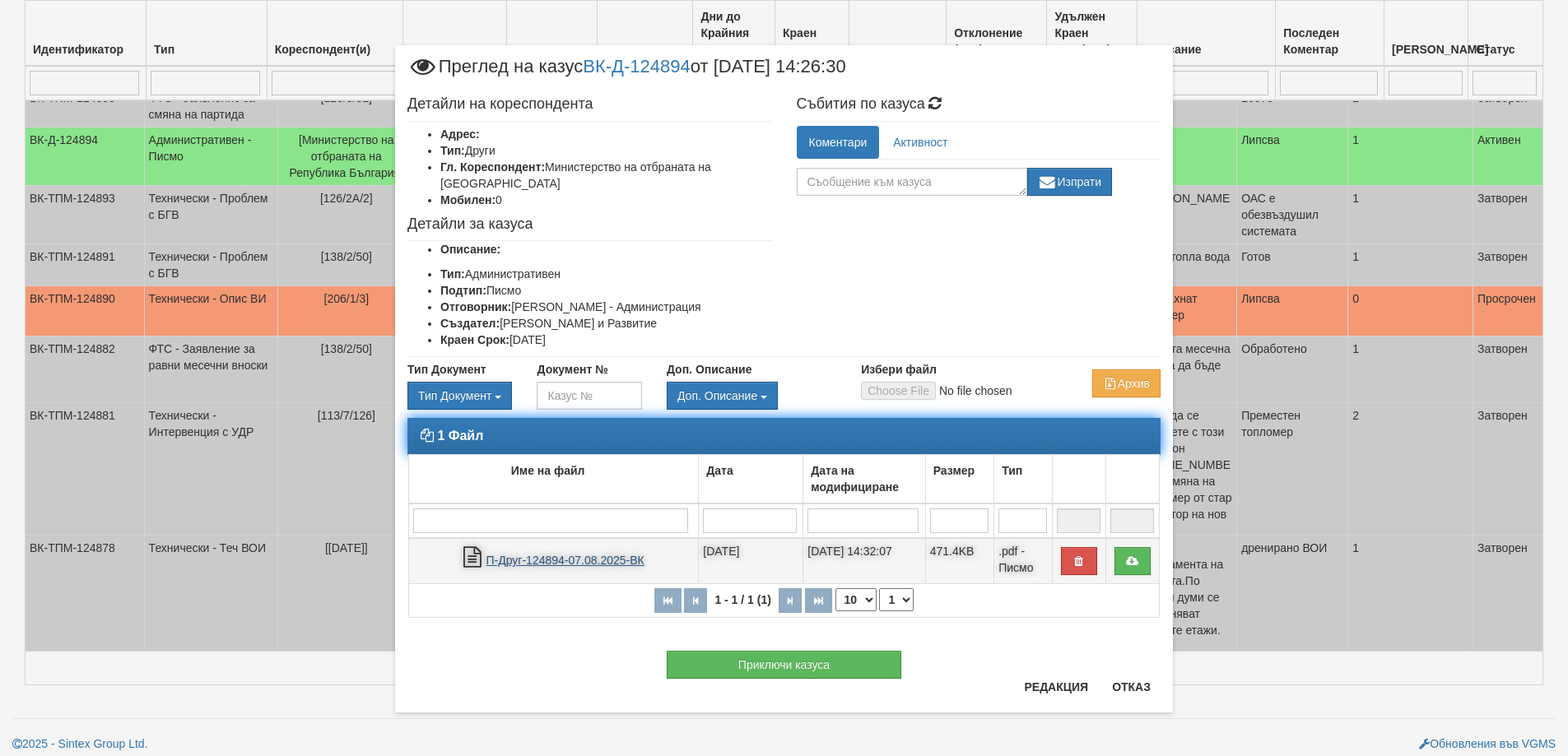
click at [543, 559] on link "П-Друг-124894-07.08.2025-ВК" at bounding box center [565, 560] width 158 height 14
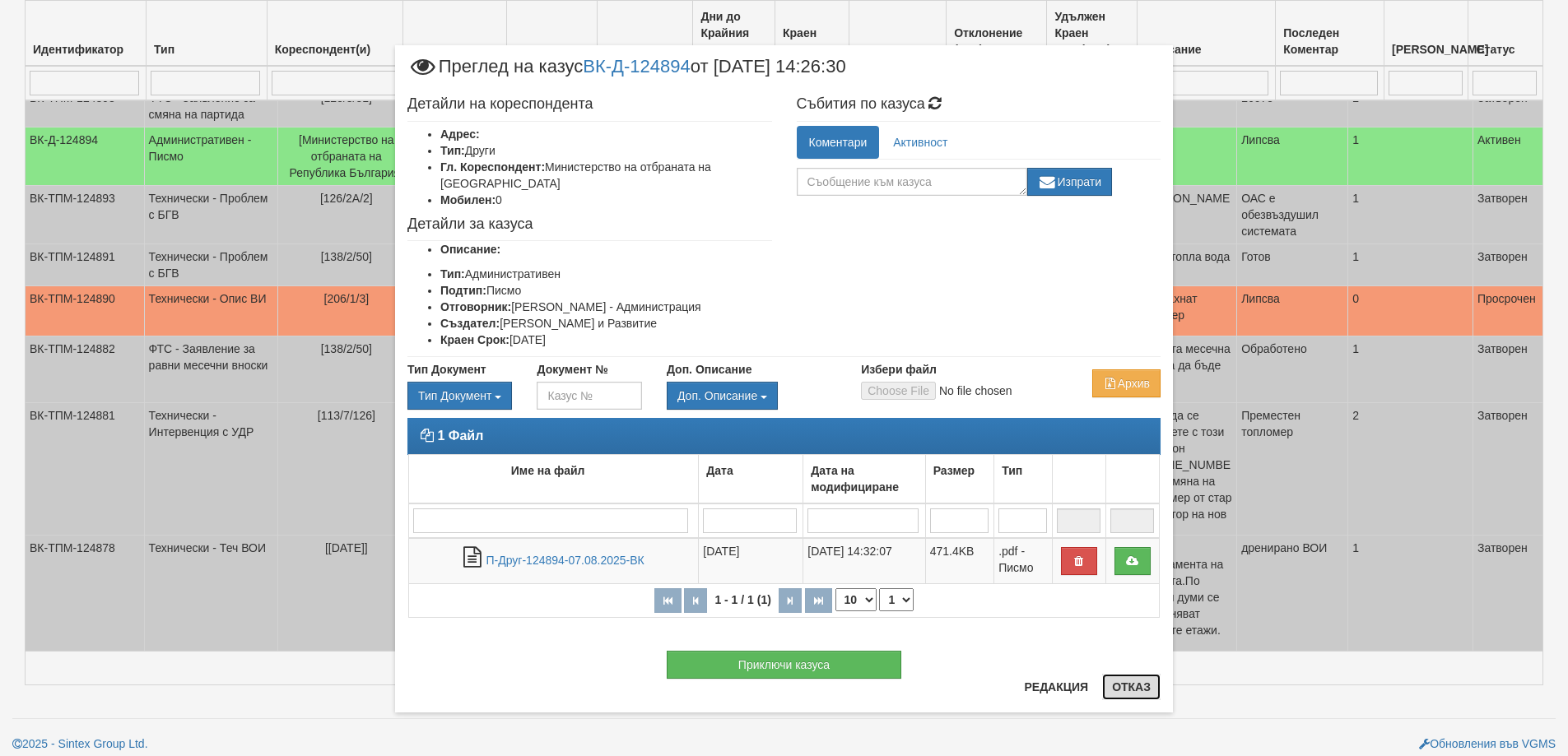
click at [1131, 685] on button "Отказ" at bounding box center [1131, 686] width 59 height 26
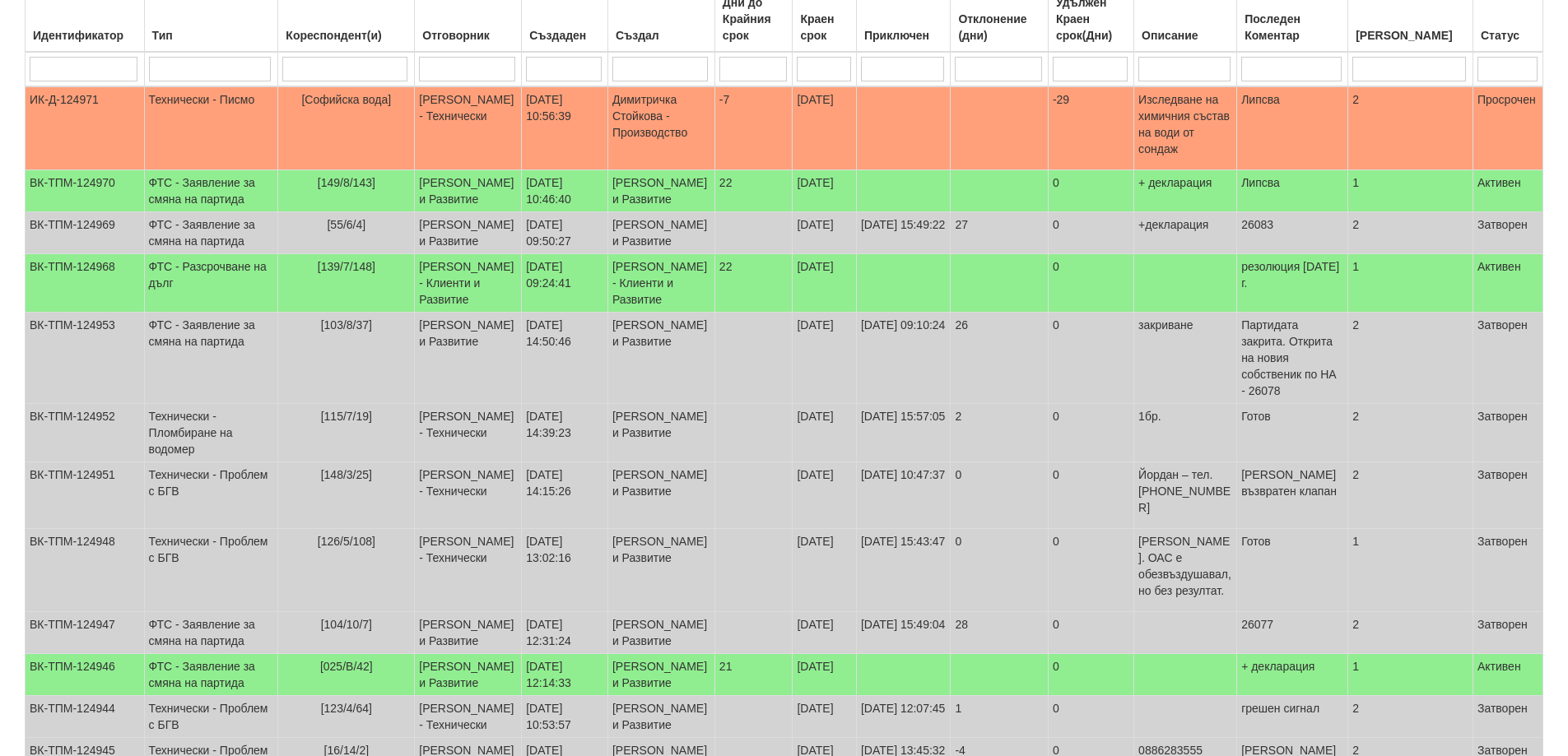
scroll to position [210, 0]
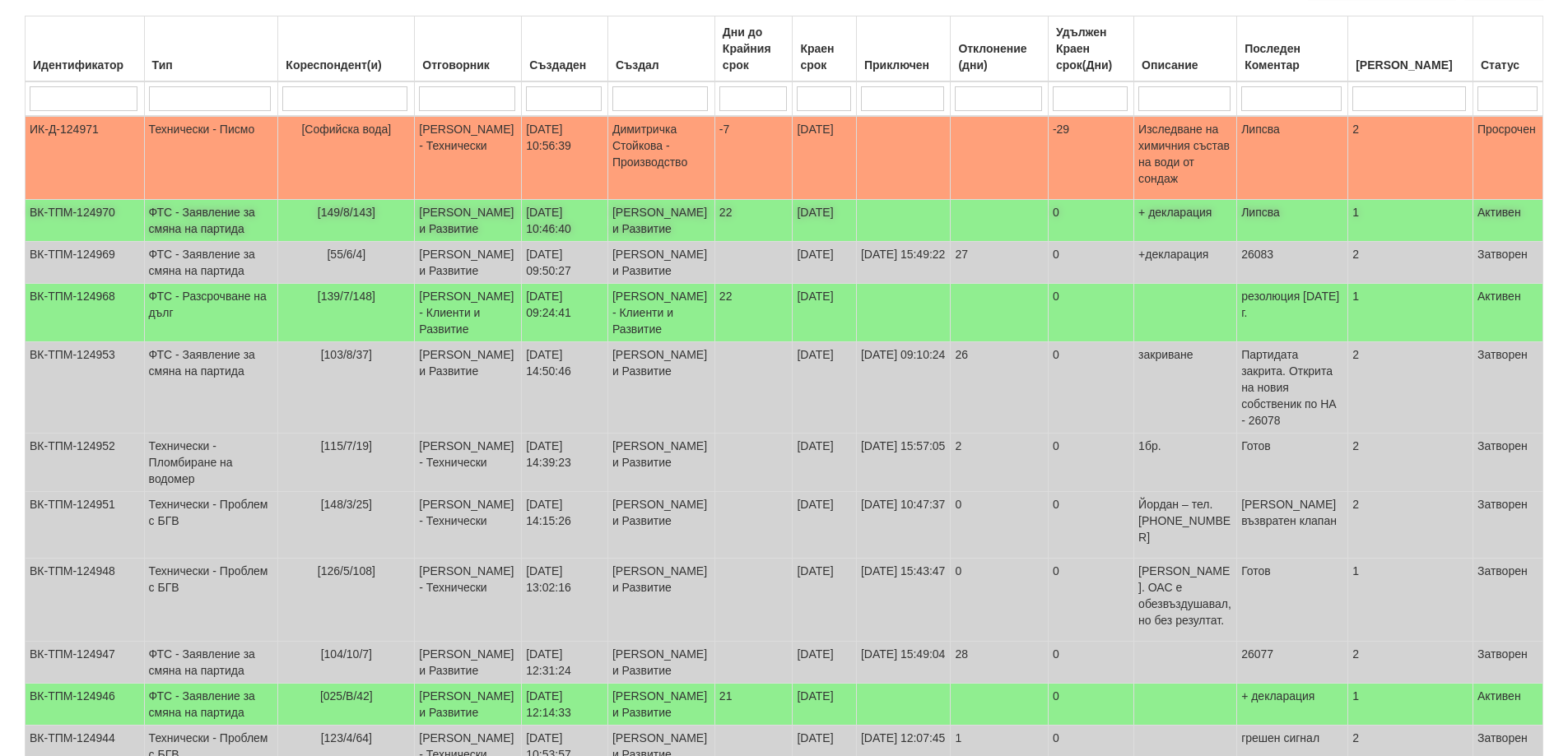
click at [189, 211] on td "ФТС - Заявление за смяна на партида" at bounding box center [211, 220] width 134 height 42
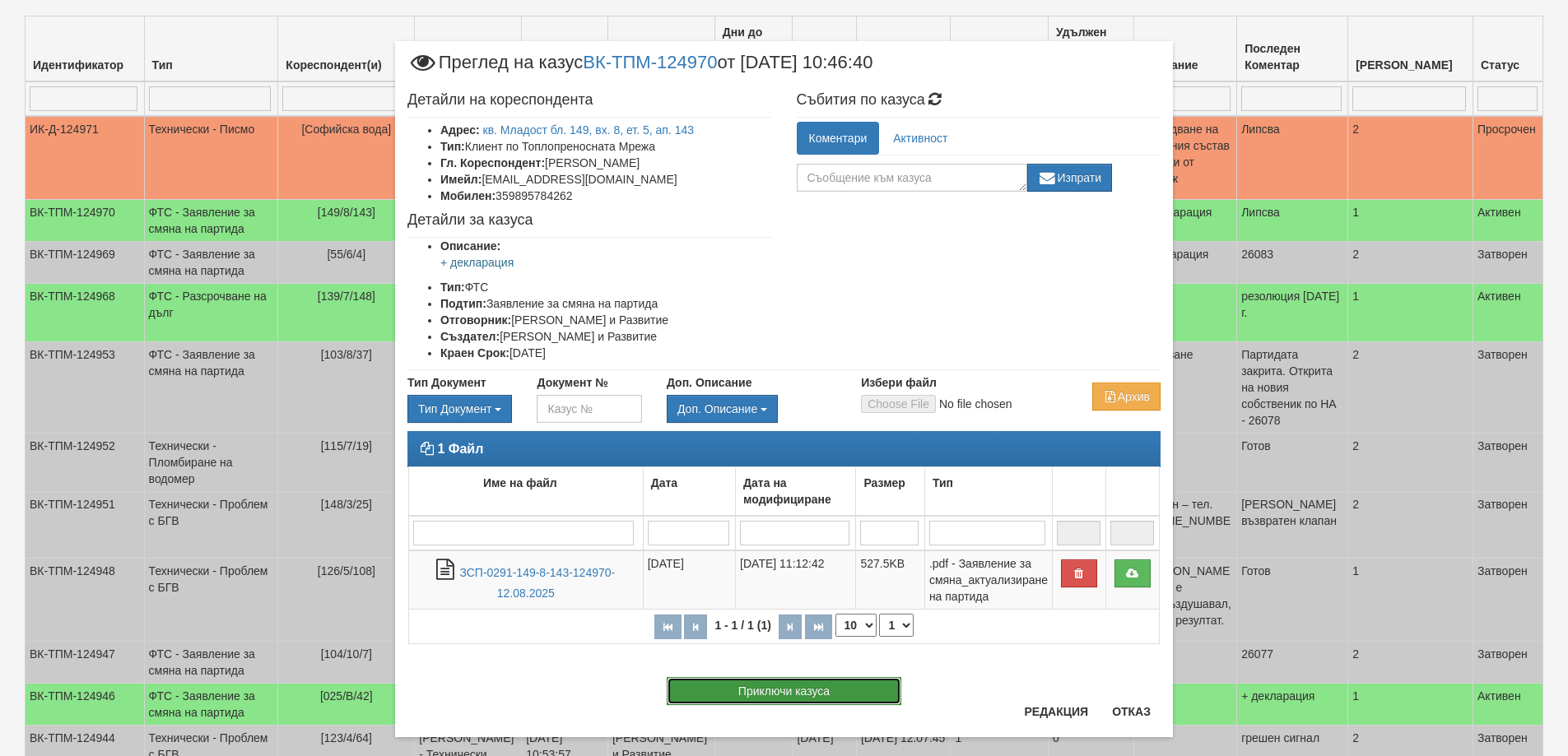
click at [794, 694] on button "Приключи казуса" at bounding box center [784, 690] width 235 height 28
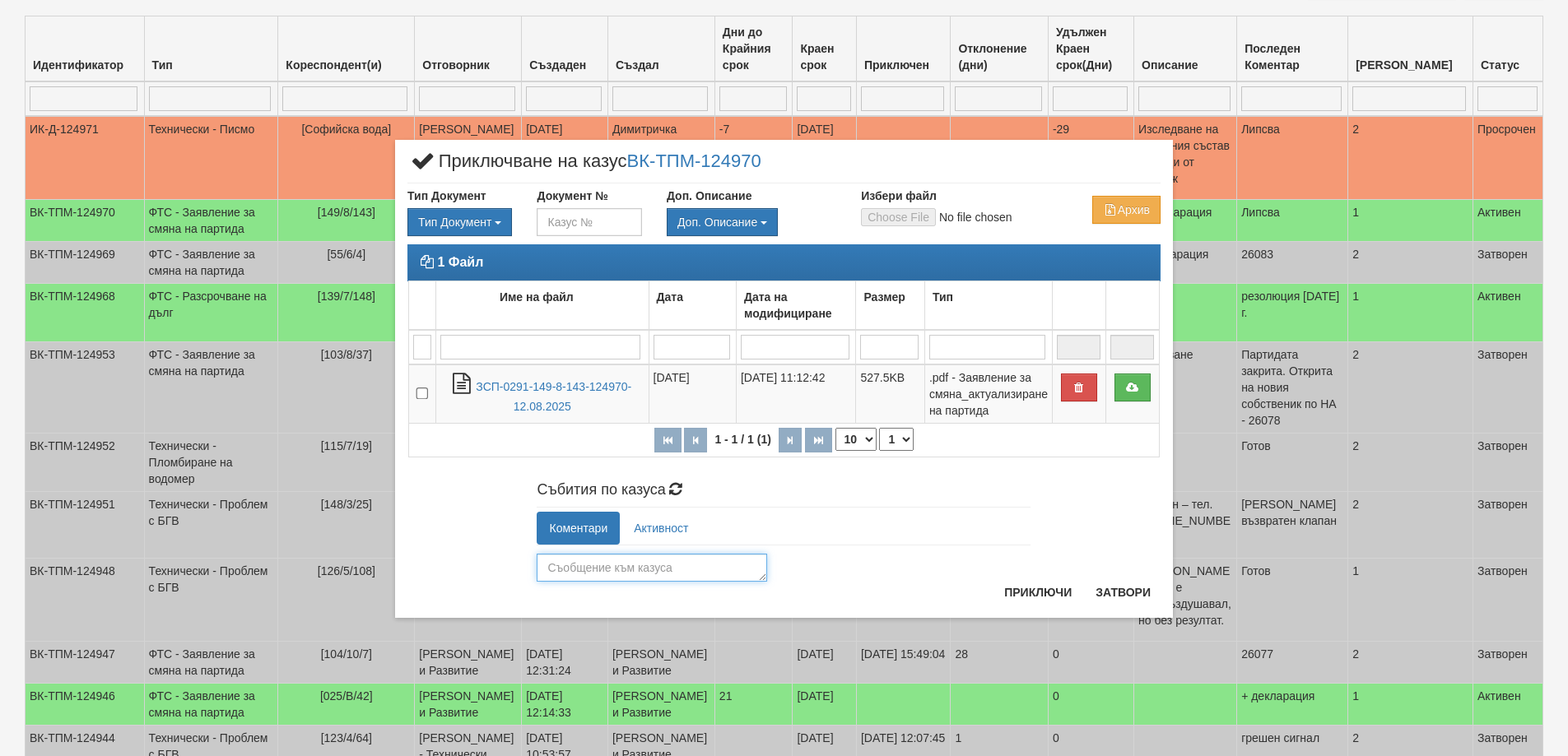
click at [613, 573] on textarea at bounding box center [652, 567] width 230 height 28
type textarea "26084"
click at [1017, 592] on button "Приключи" at bounding box center [1038, 592] width 88 height 26
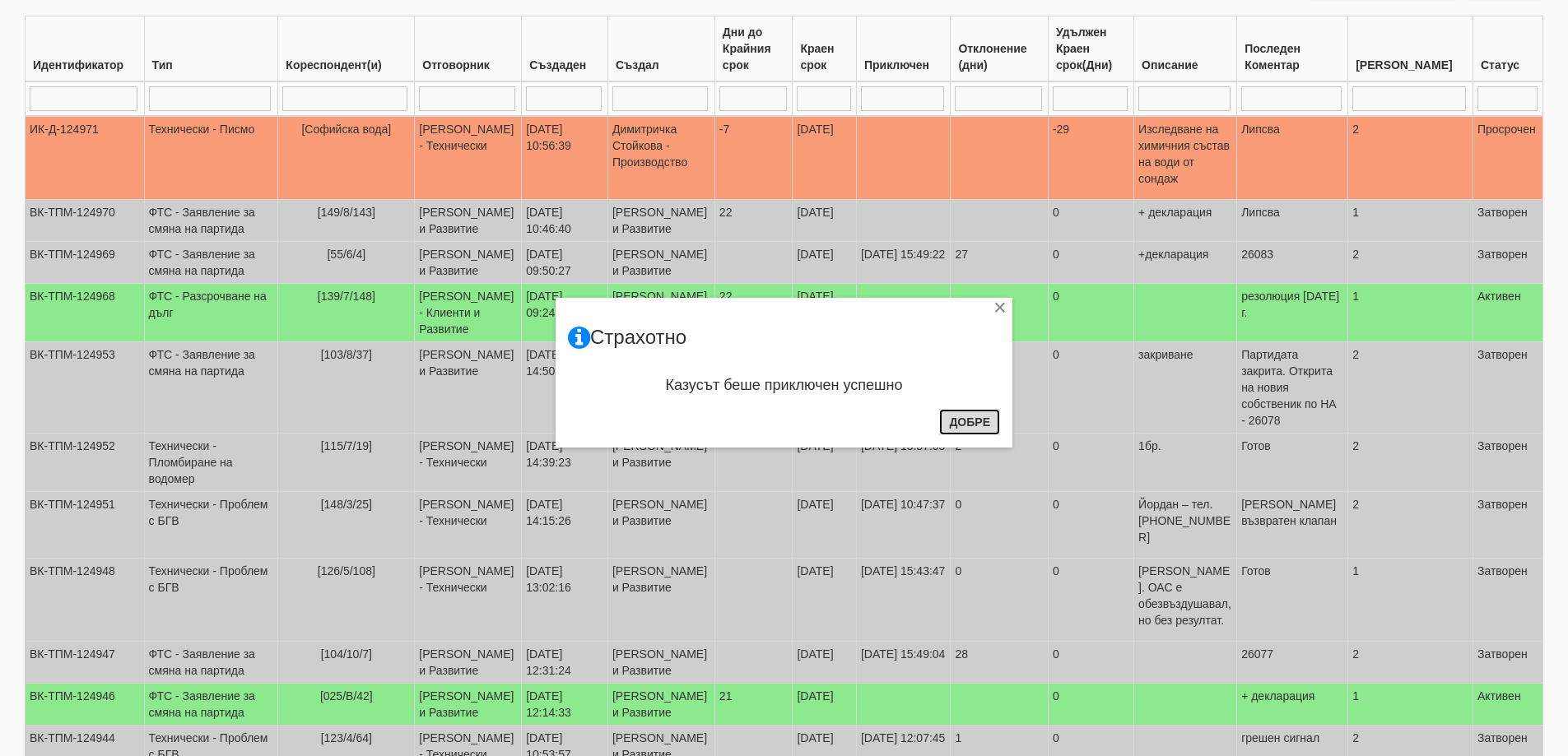
click at [980, 427] on button "Добре" at bounding box center [969, 422] width 61 height 26
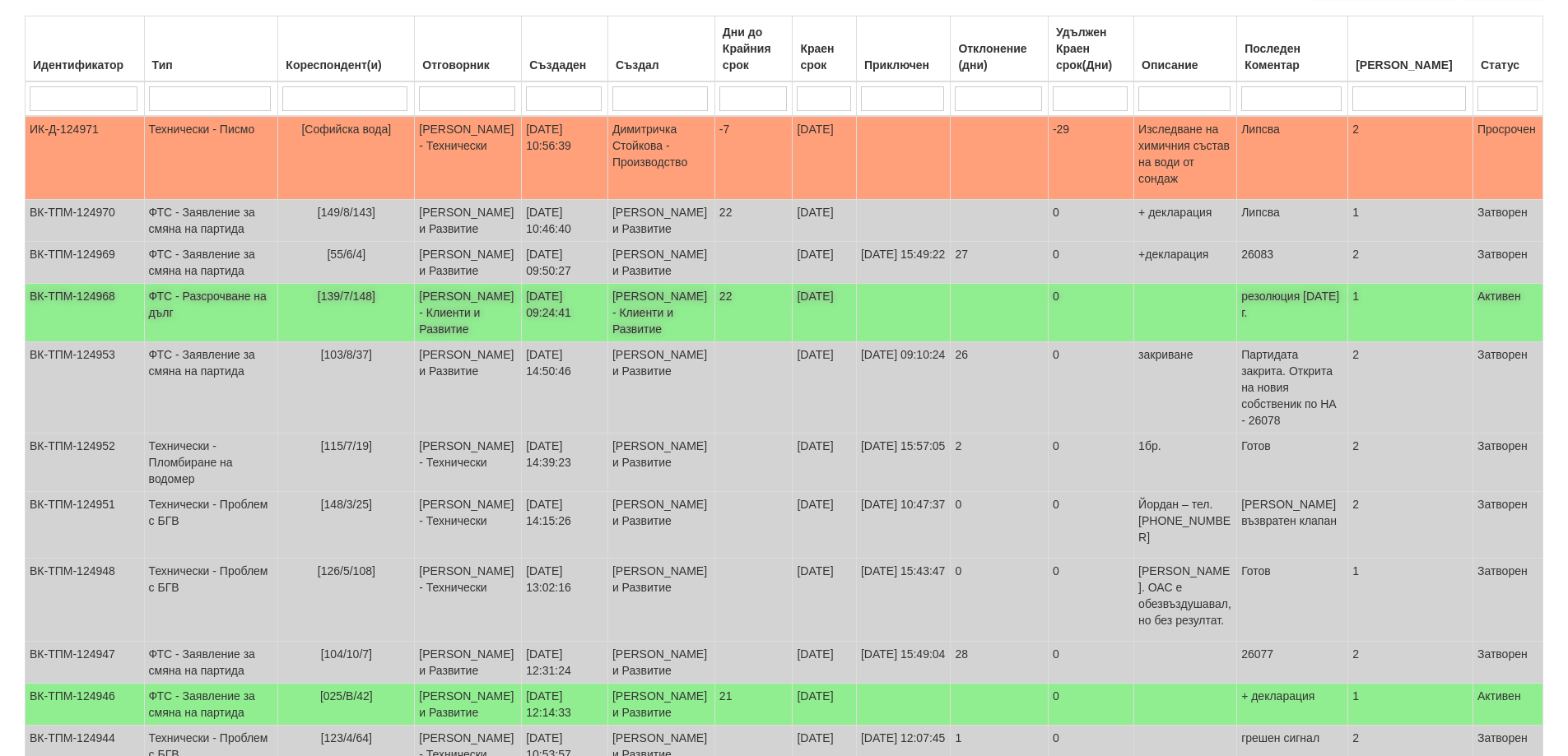
scroll to position [0, 0]
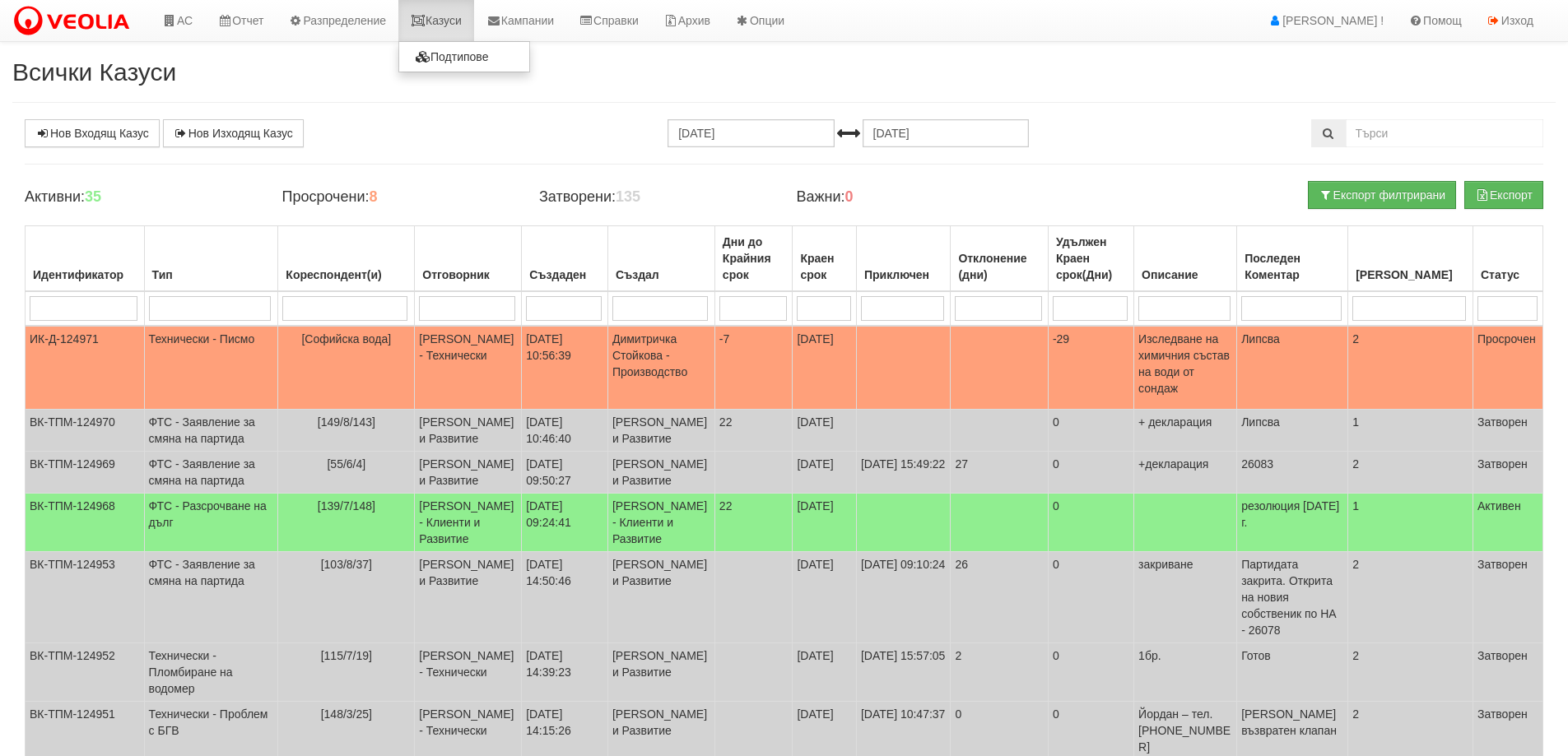
click at [460, 20] on link "Казуси" at bounding box center [437, 21] width 76 height 42
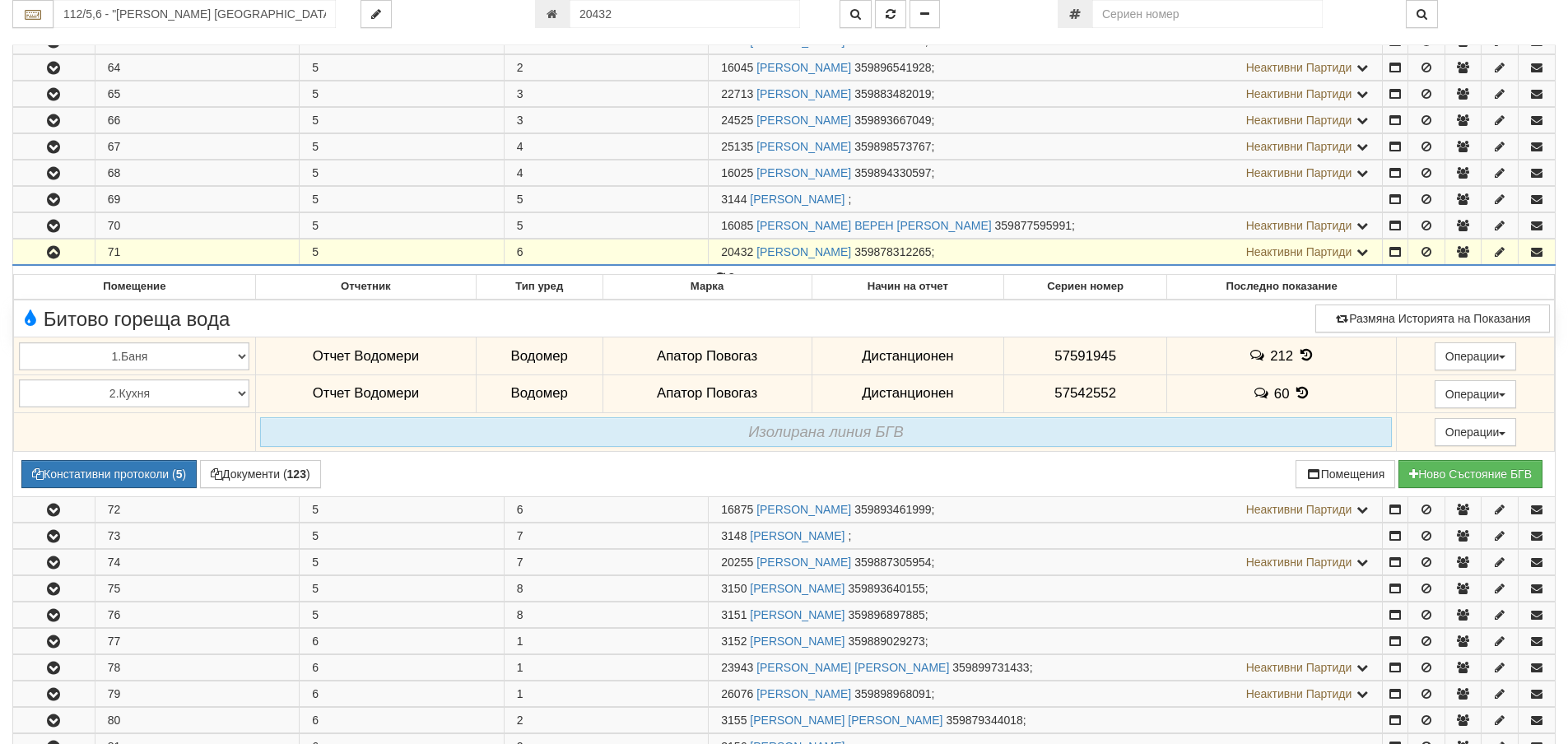
scroll to position [342, 0]
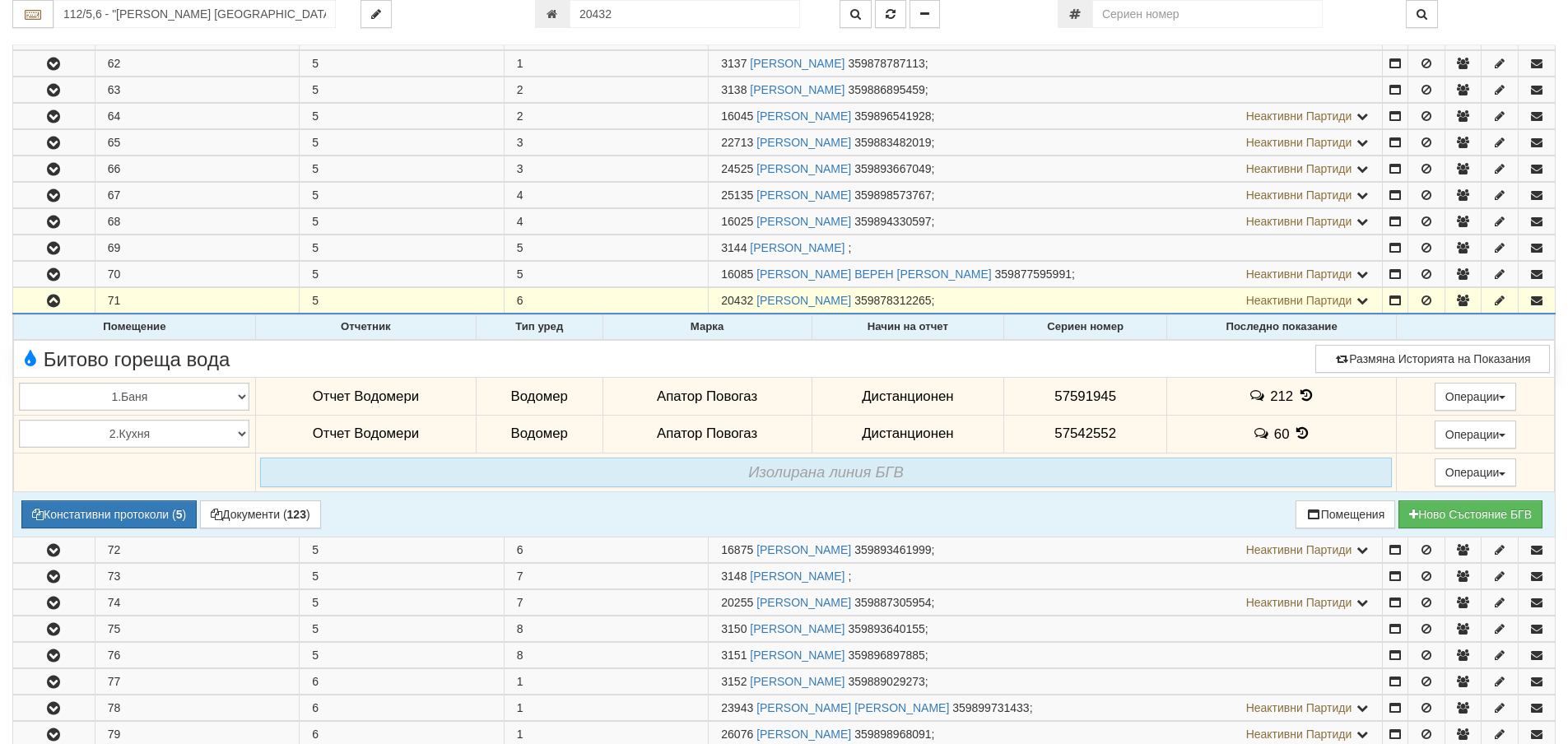
click at [1296, 431] on icon at bounding box center [1301, 433] width 18 height 14
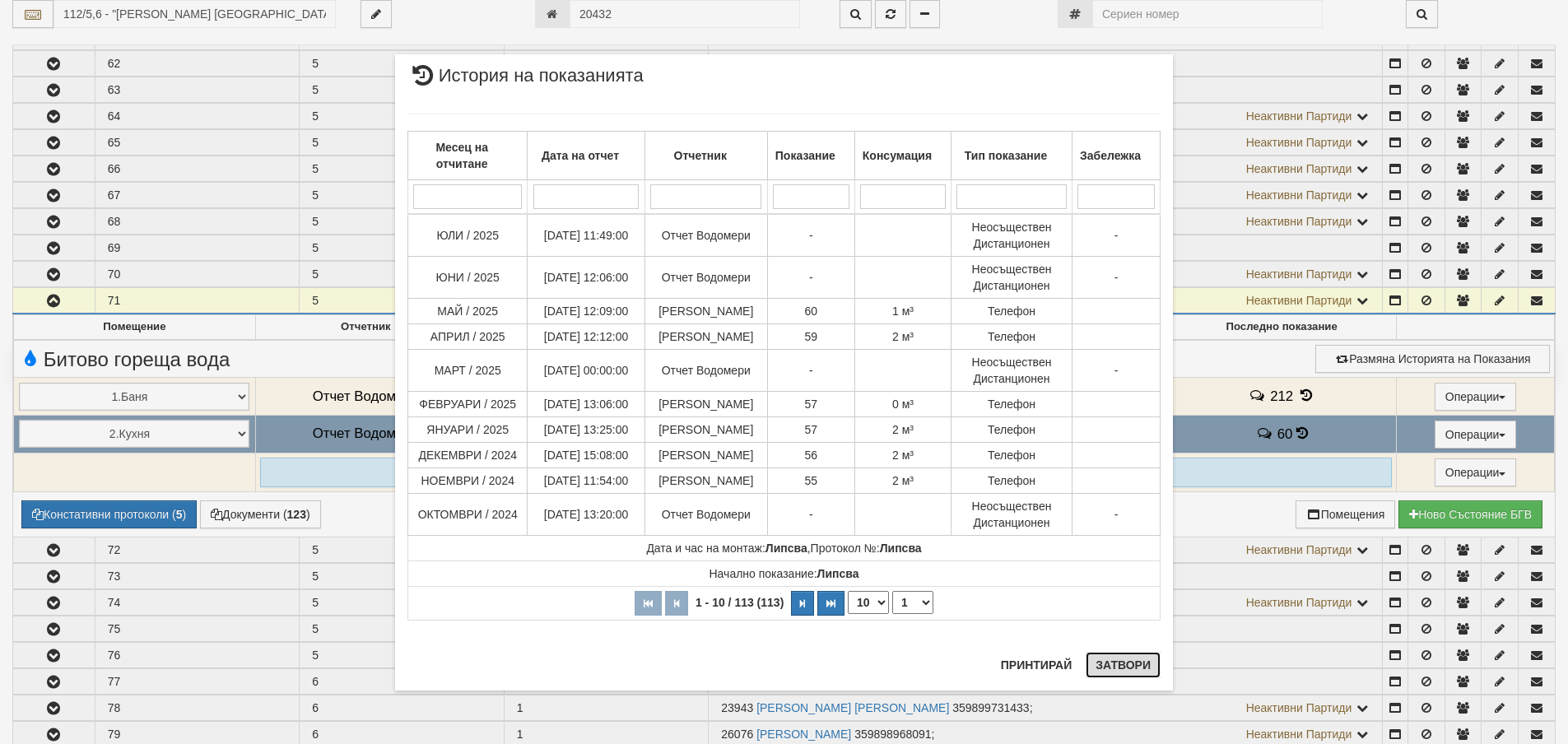
click at [1114, 668] on button "Затвори" at bounding box center [1122, 664] width 75 height 26
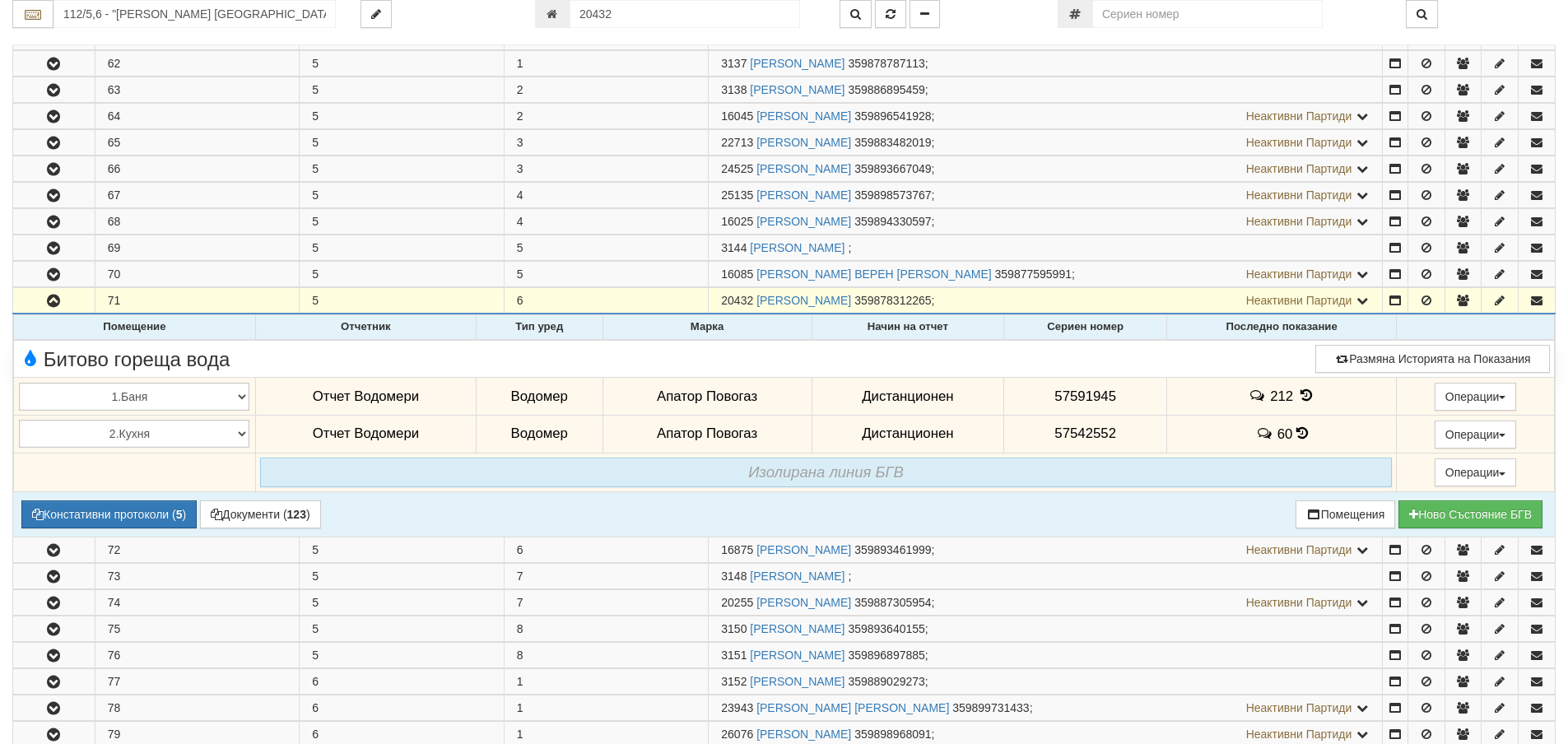
click at [1300, 391] on icon at bounding box center [1306, 395] width 18 height 14
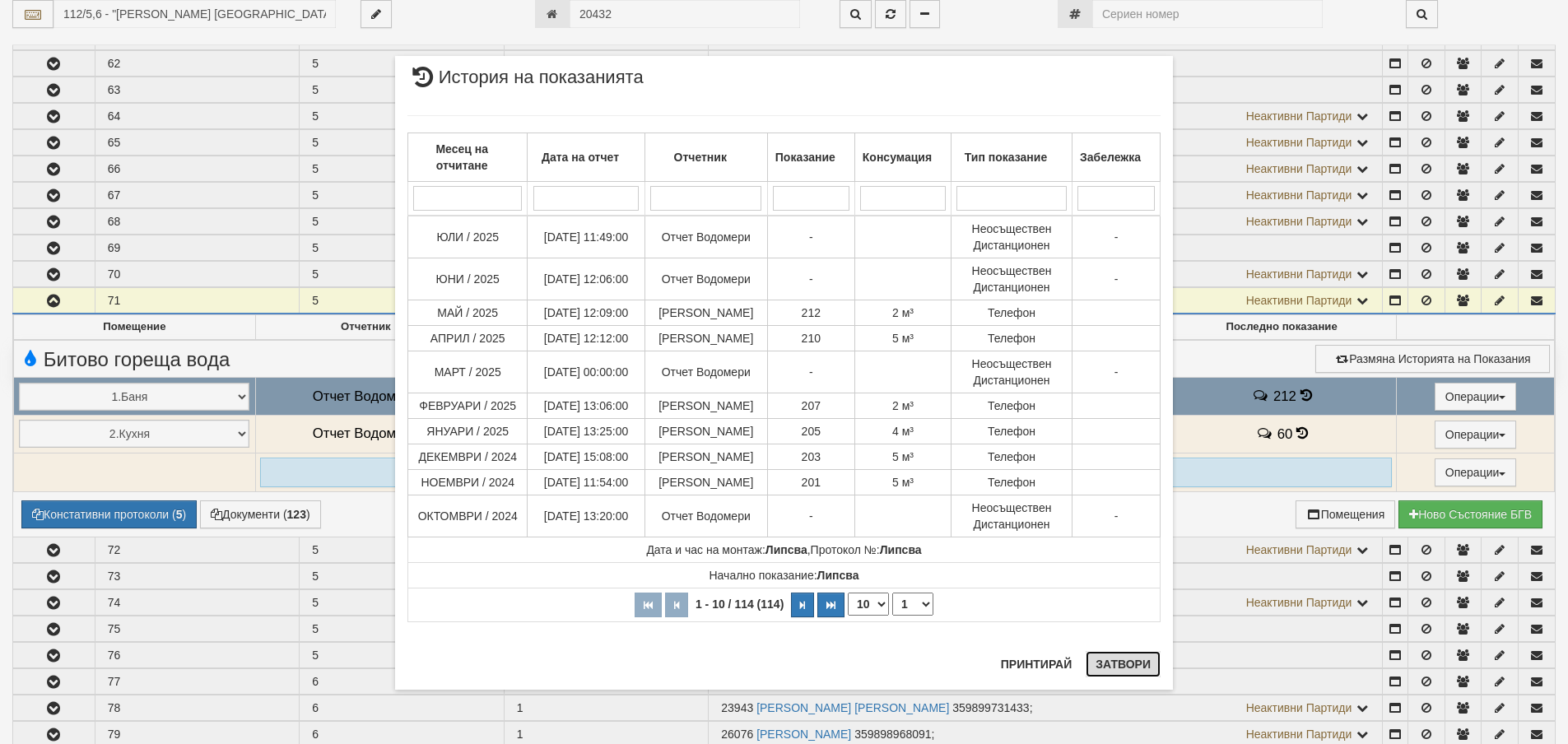
click at [1116, 665] on button "Затвори" at bounding box center [1122, 664] width 75 height 26
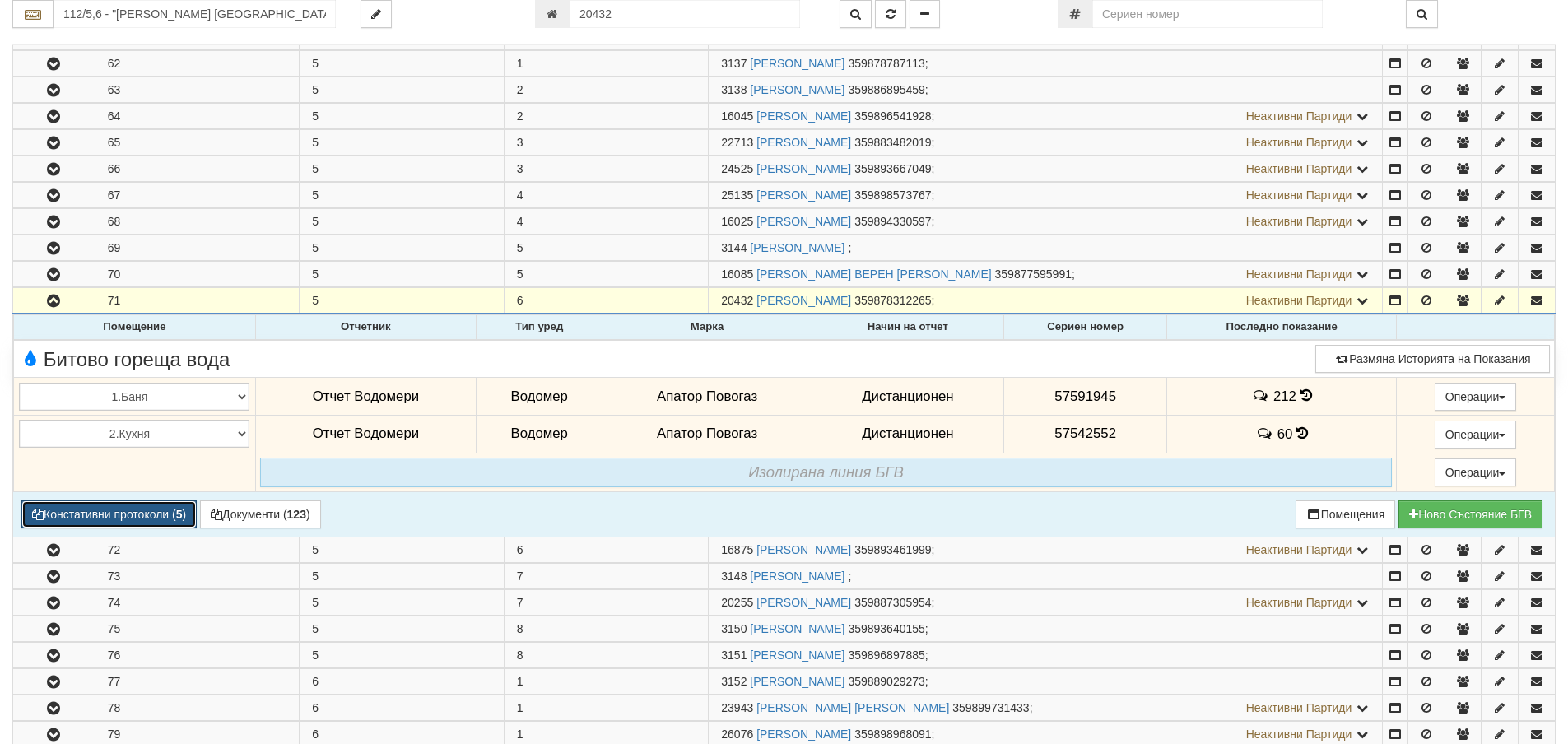
click at [112, 511] on button "Констативни протоколи ( 5 )" at bounding box center [109, 514] width 175 height 28
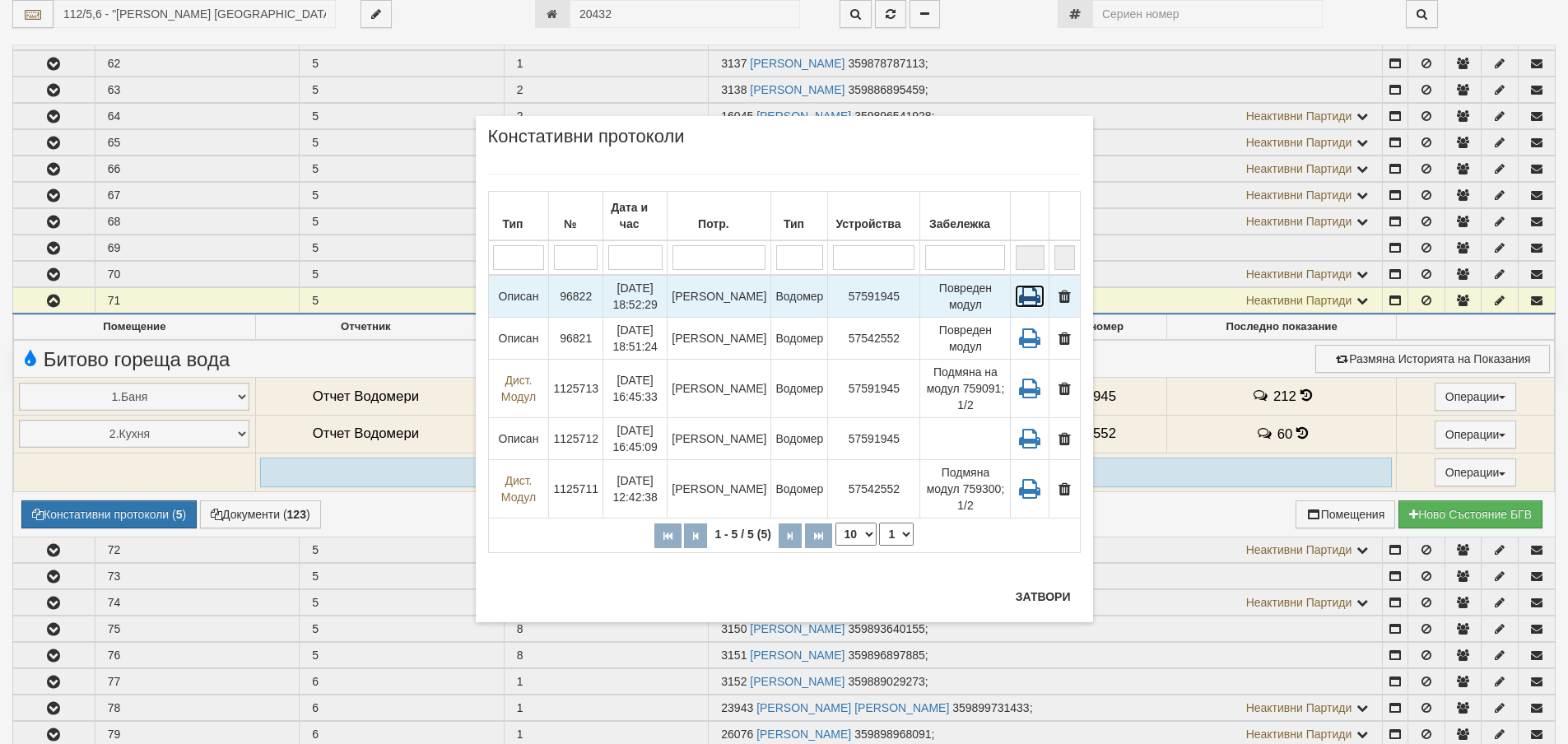
click at [1029, 293] on icon at bounding box center [1029, 296] width 30 height 23
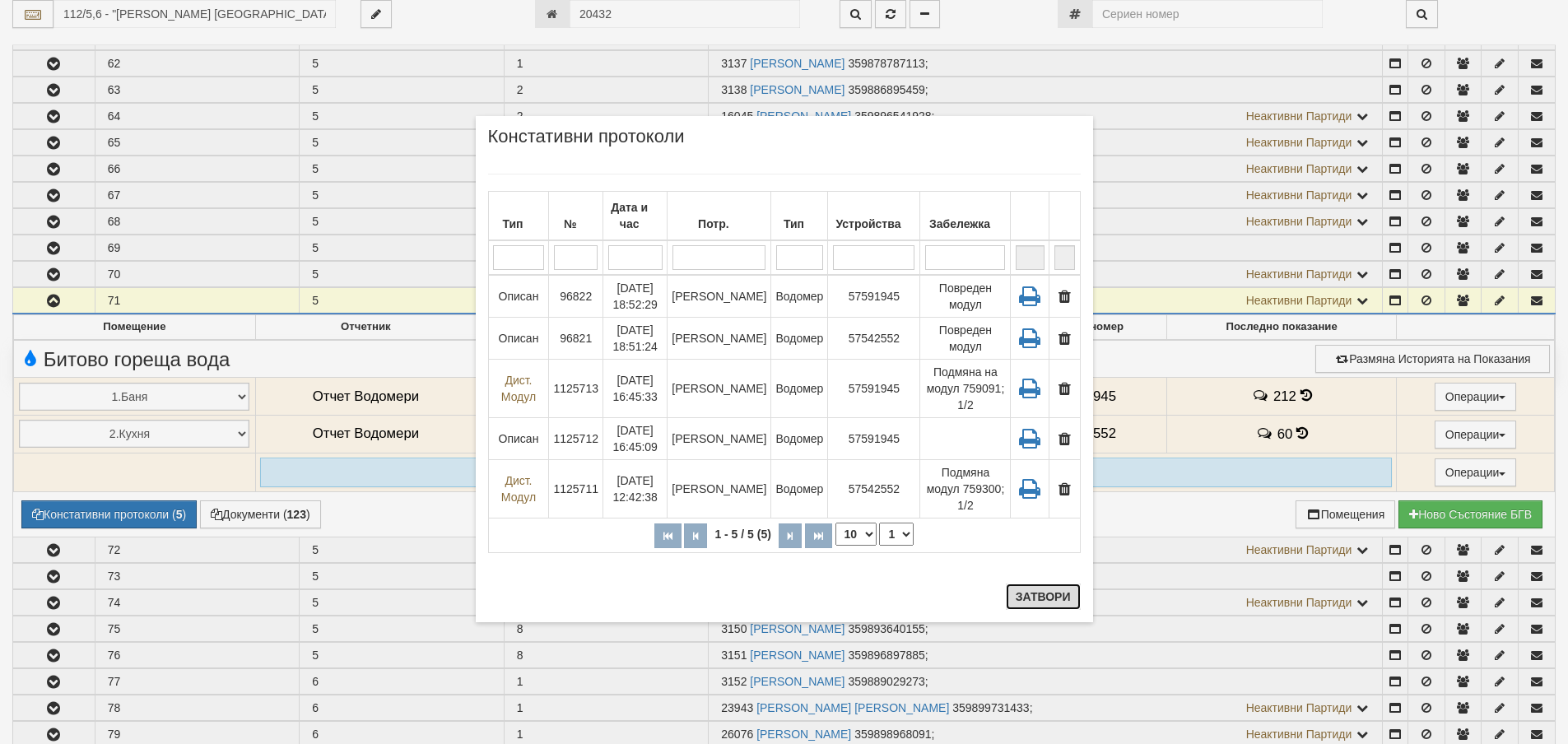
click at [1033, 604] on button "Затвори" at bounding box center [1043, 597] width 75 height 26
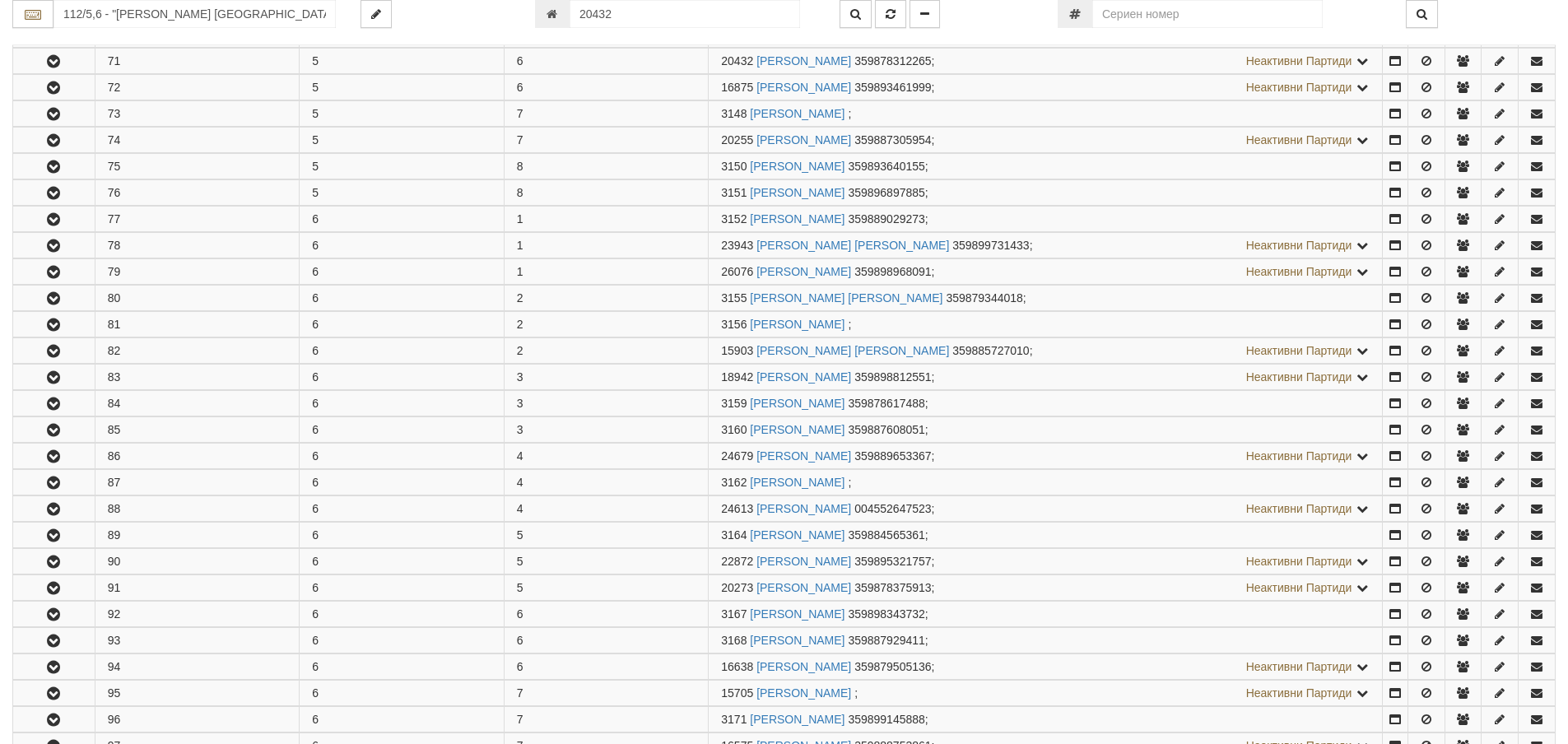
scroll to position [589, 0]
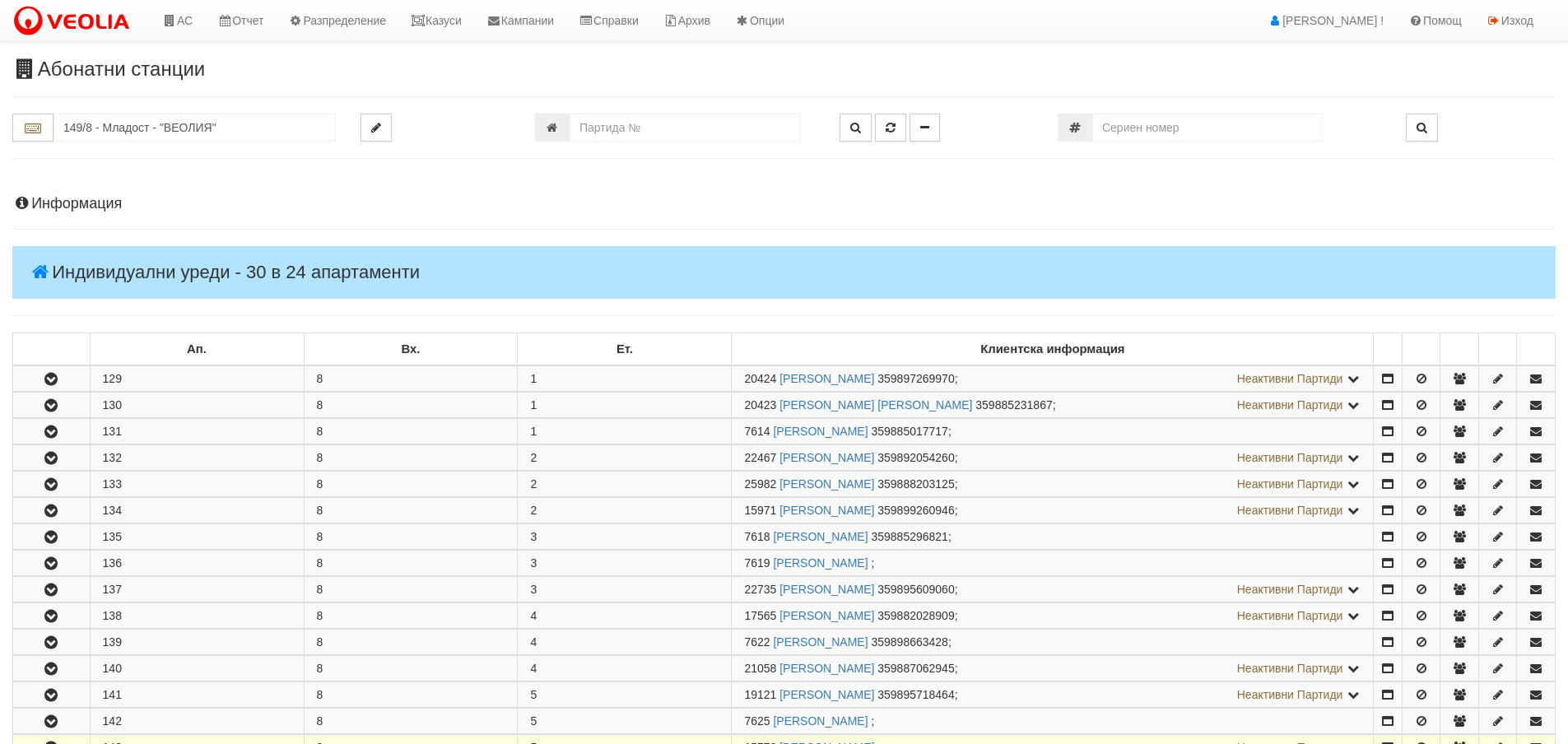
scroll to position [411, 0]
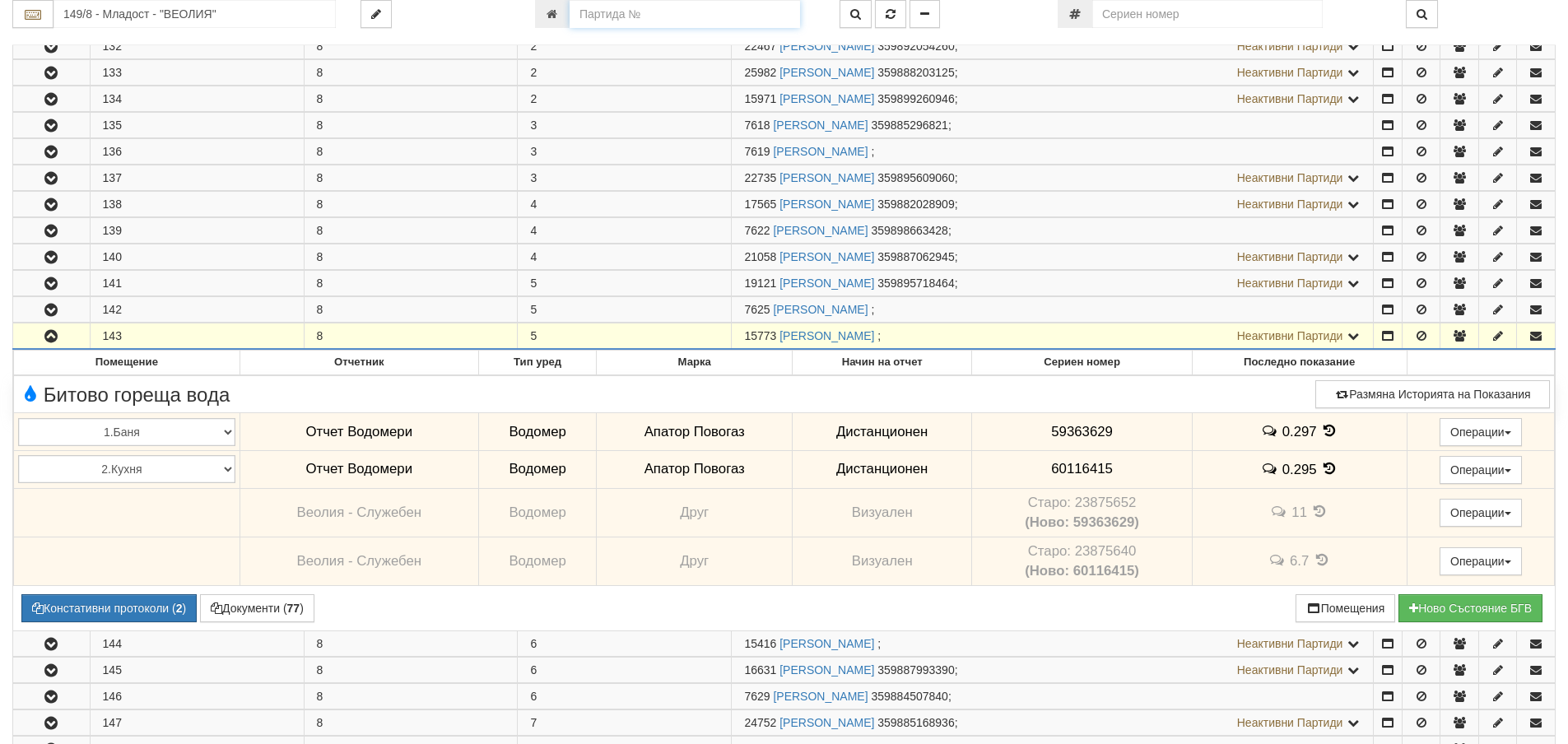
click at [615, 15] on input "number" at bounding box center [684, 14] width 230 height 28
type input "26084"
click at [890, 15] on icon "button" at bounding box center [890, 14] width 10 height 12
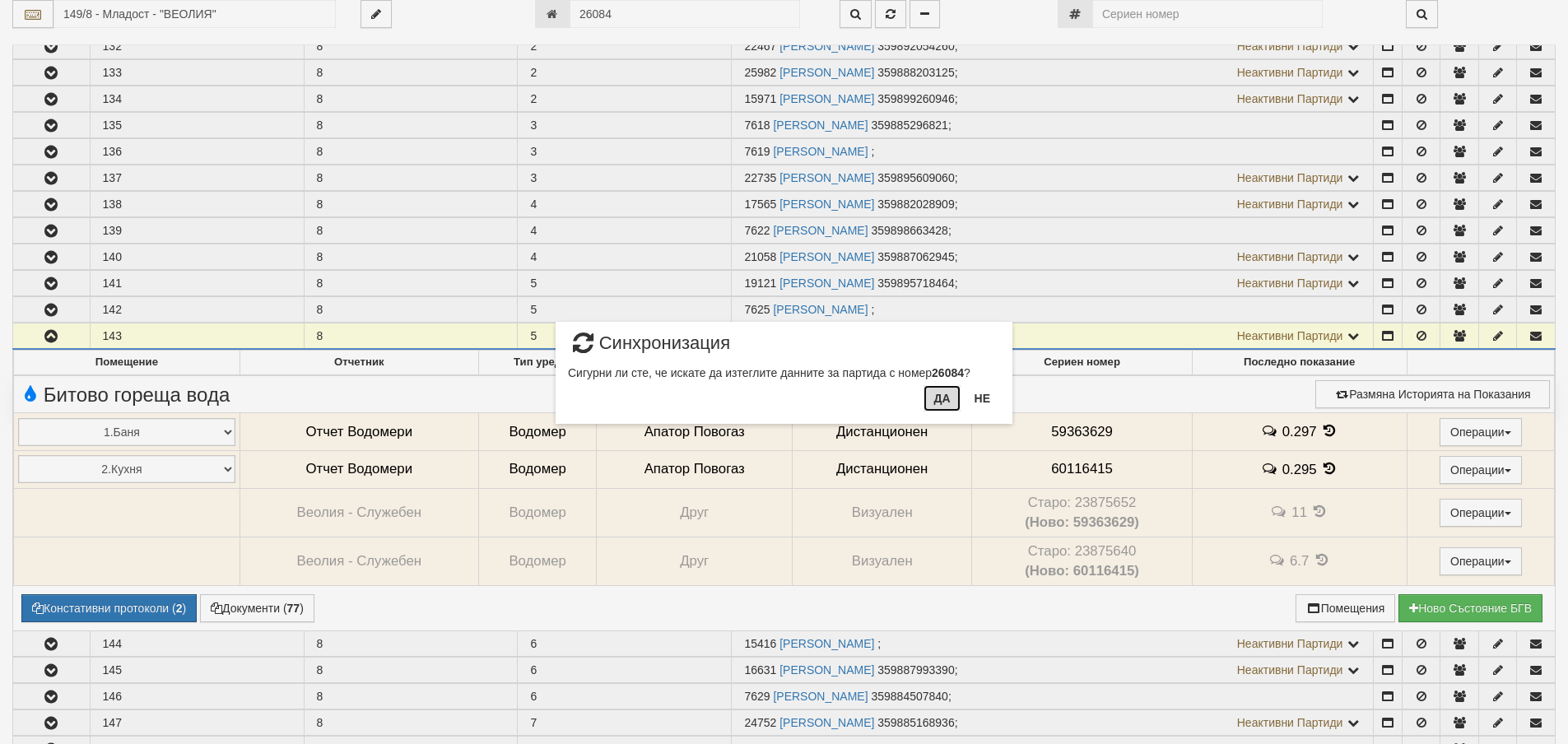
click at [945, 399] on button "Да" at bounding box center [942, 398] width 36 height 26
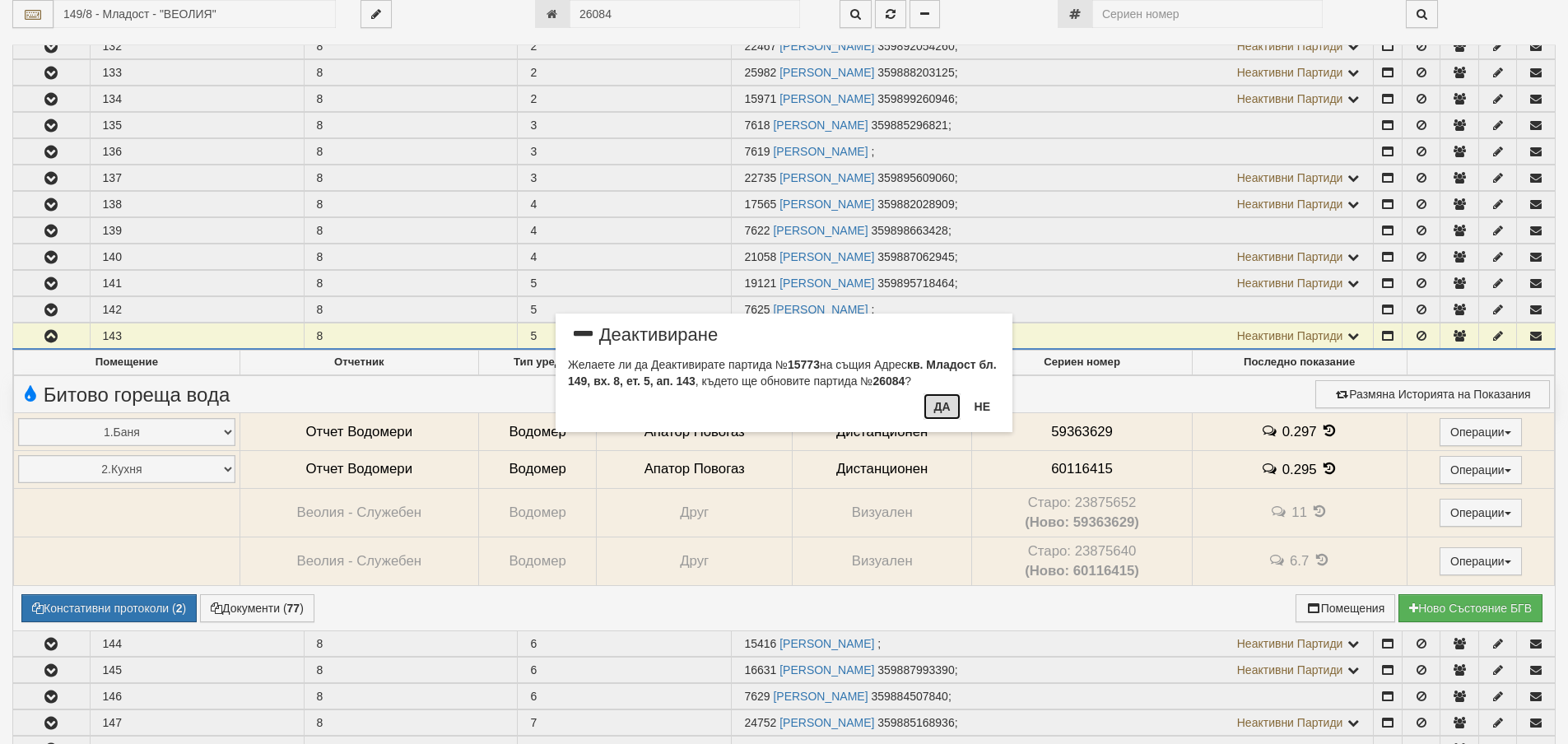
click at [944, 407] on button "Да" at bounding box center [942, 406] width 36 height 26
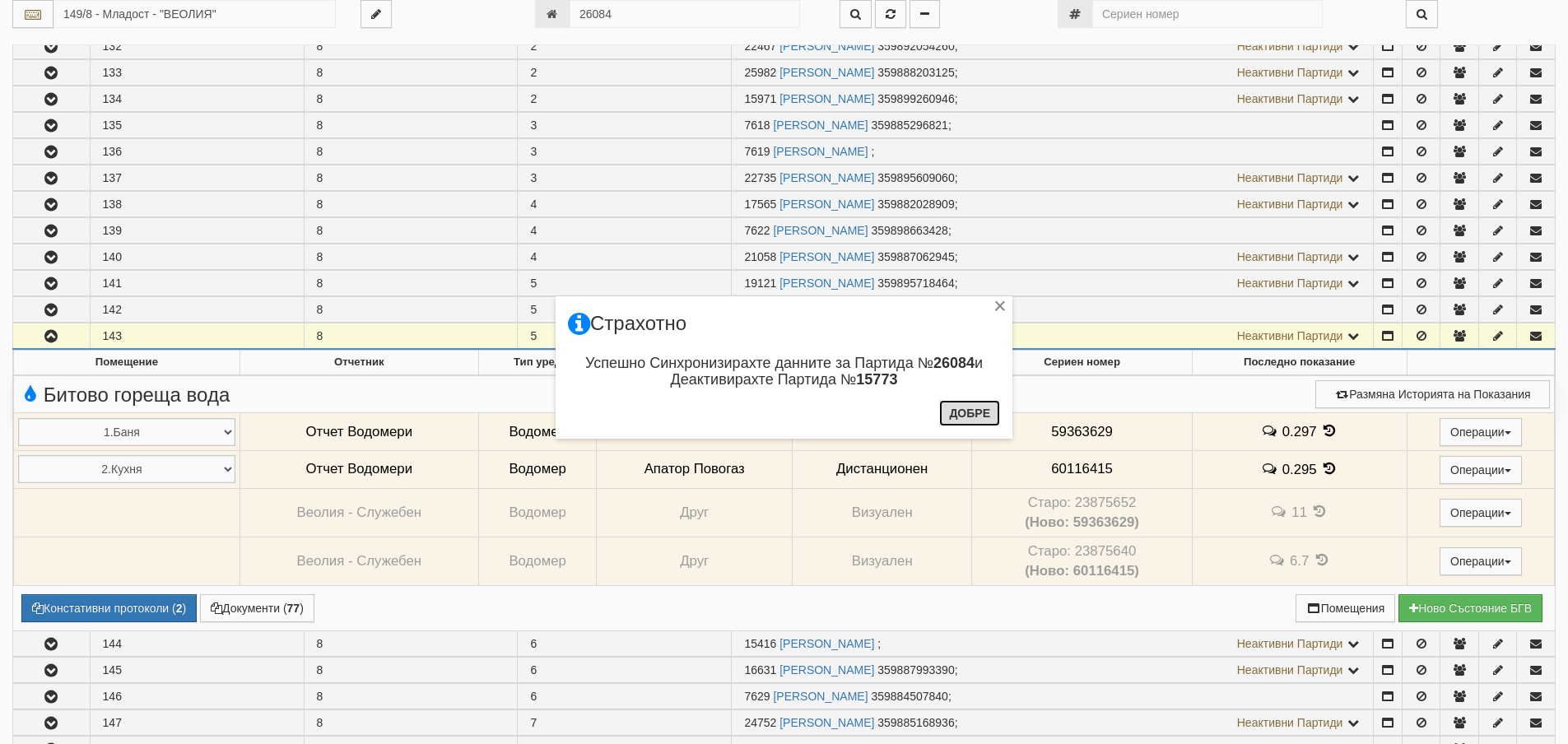
click at [969, 410] on button "Добре" at bounding box center [969, 413] width 61 height 26
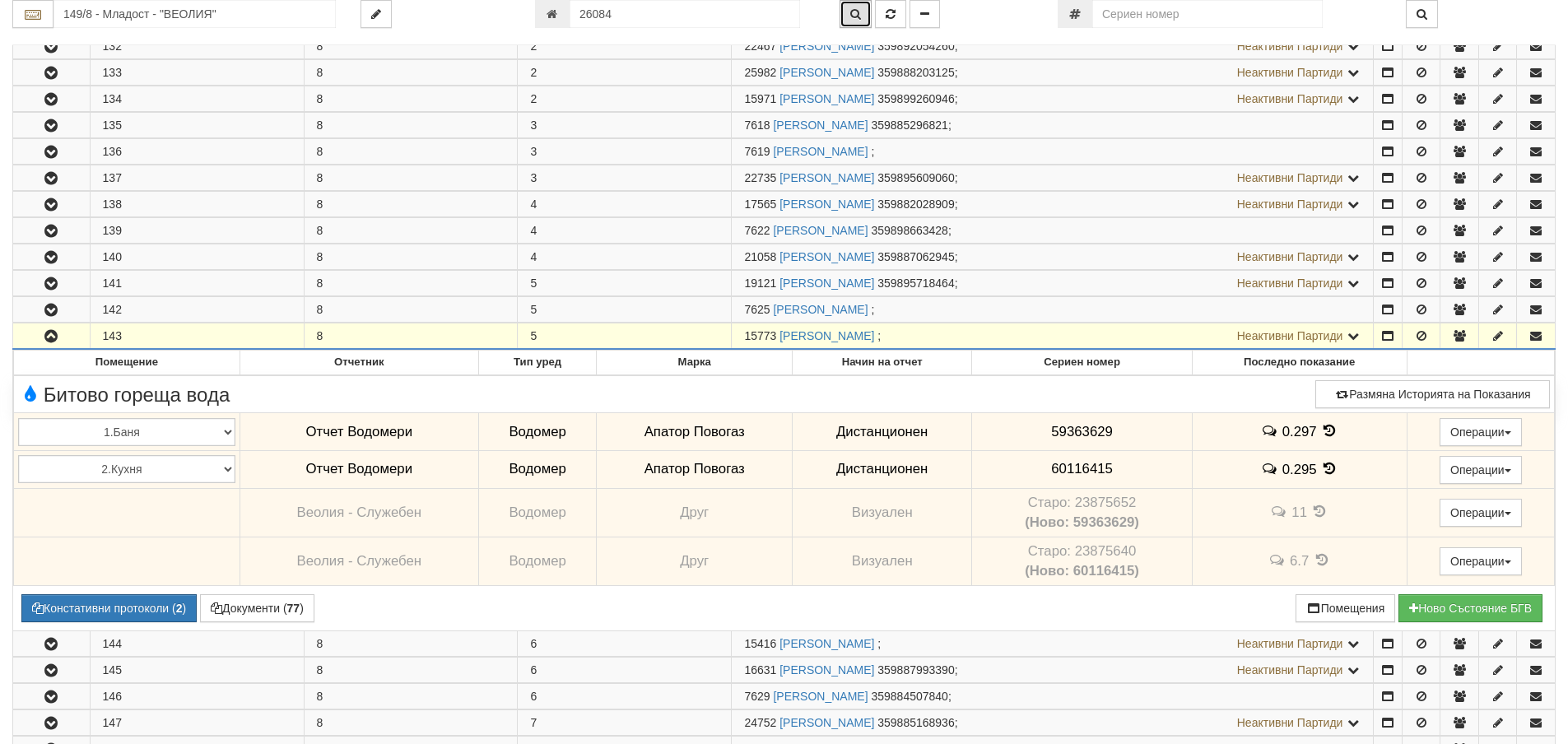
click at [857, 17] on icon "button" at bounding box center [856, 14] width 11 height 12
type input "149/8 - "ВЕОЛИЯ ЕНЕРДЖИ ВАРНА " ЕАД"
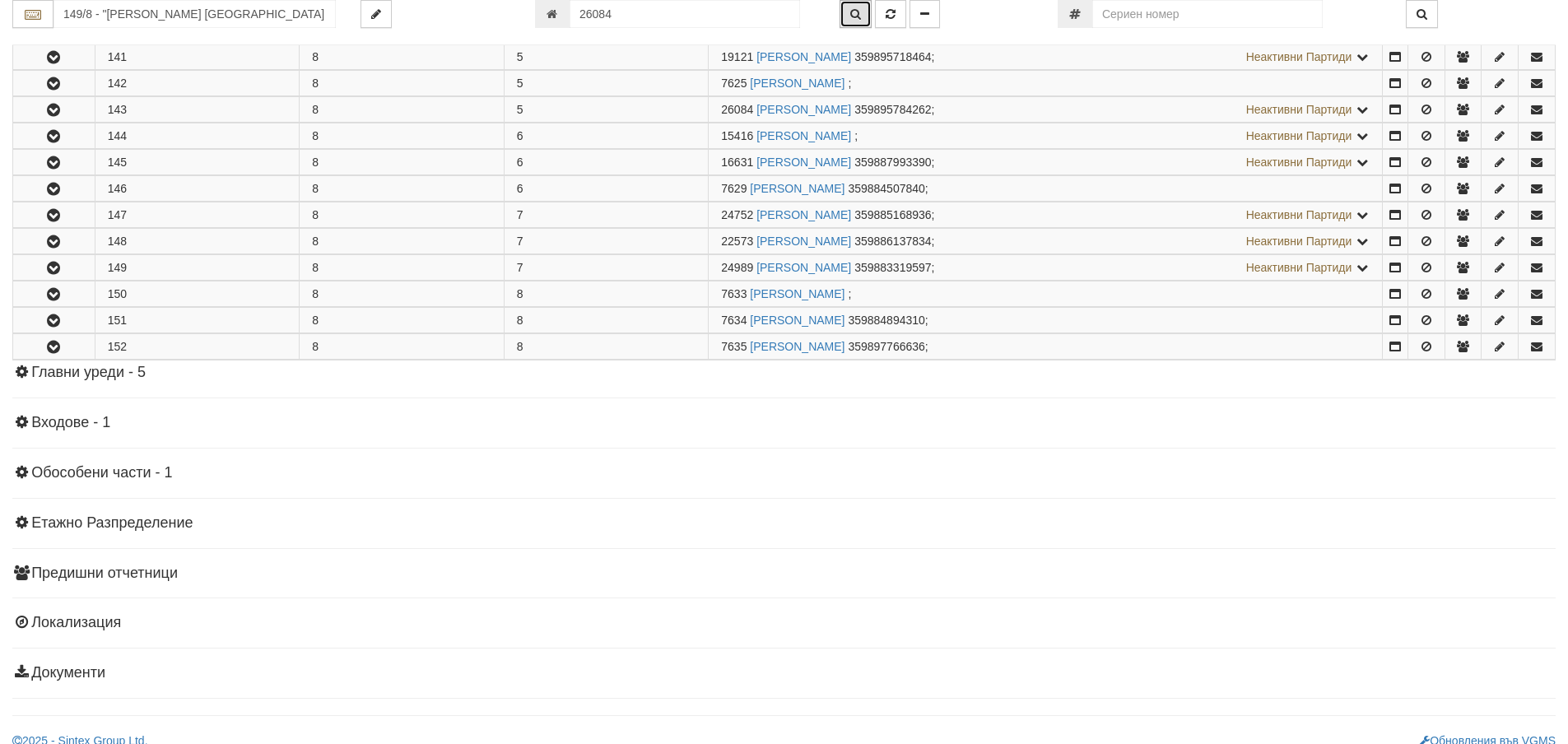
scroll to position [655, 0]
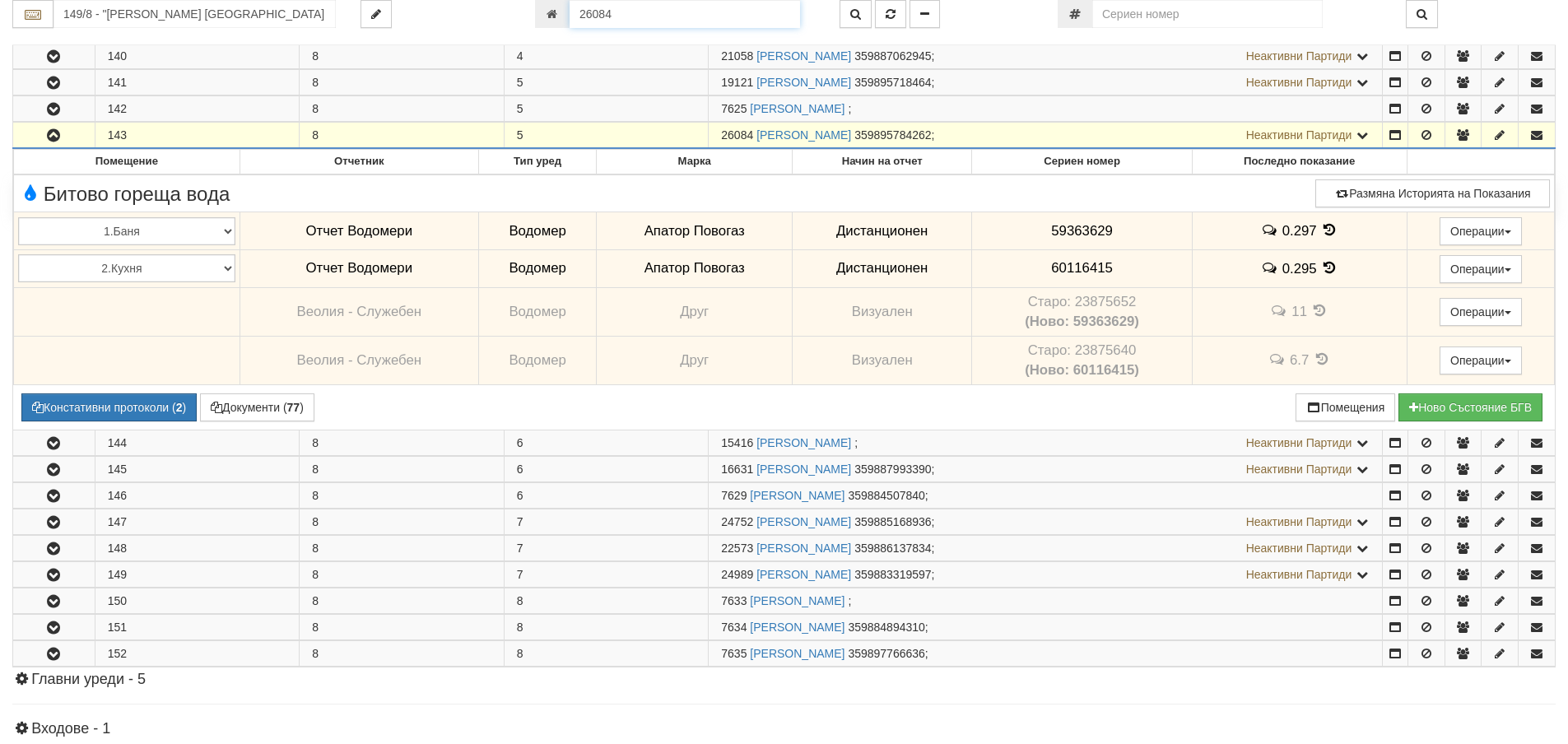
drag, startPoint x: 621, startPoint y: 14, endPoint x: 576, endPoint y: 14, distance: 45.0
click at [576, 14] on input "26084" at bounding box center [684, 14] width 230 height 28
type input "25952"
click at [890, 16] on icon "button" at bounding box center [890, 14] width 10 height 12
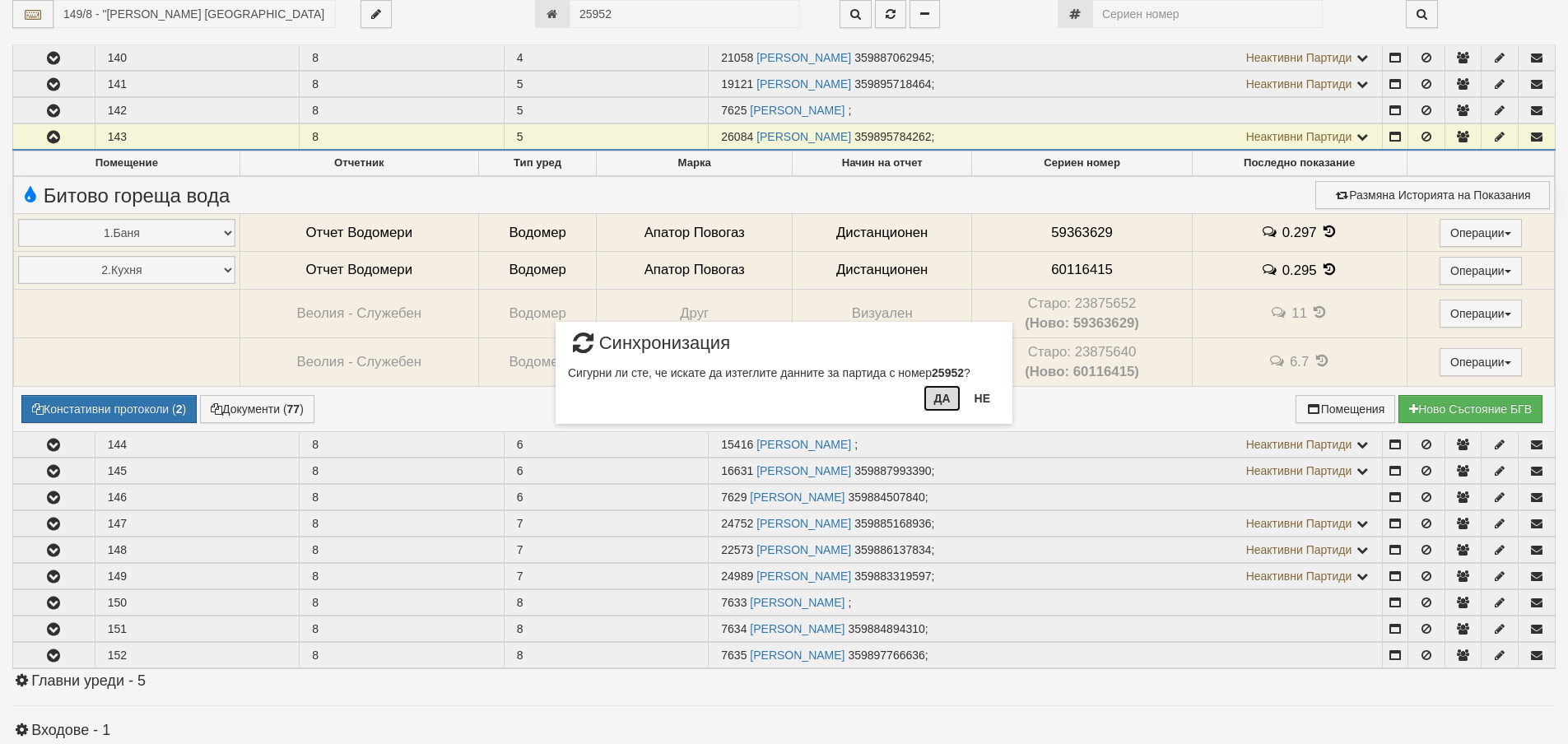
click at [941, 400] on button "Да" at bounding box center [942, 398] width 36 height 26
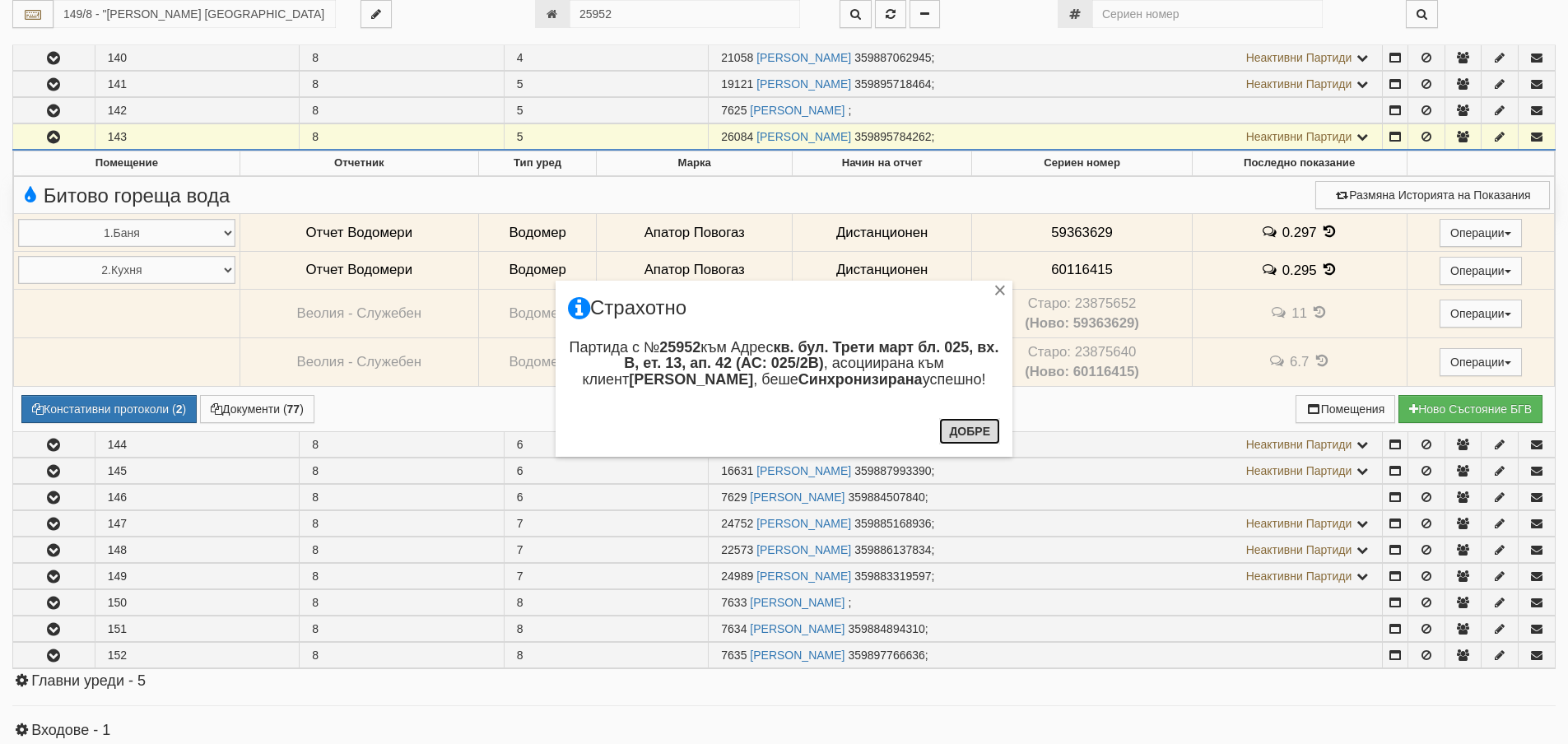
click at [959, 430] on button "Добре" at bounding box center [969, 431] width 61 height 26
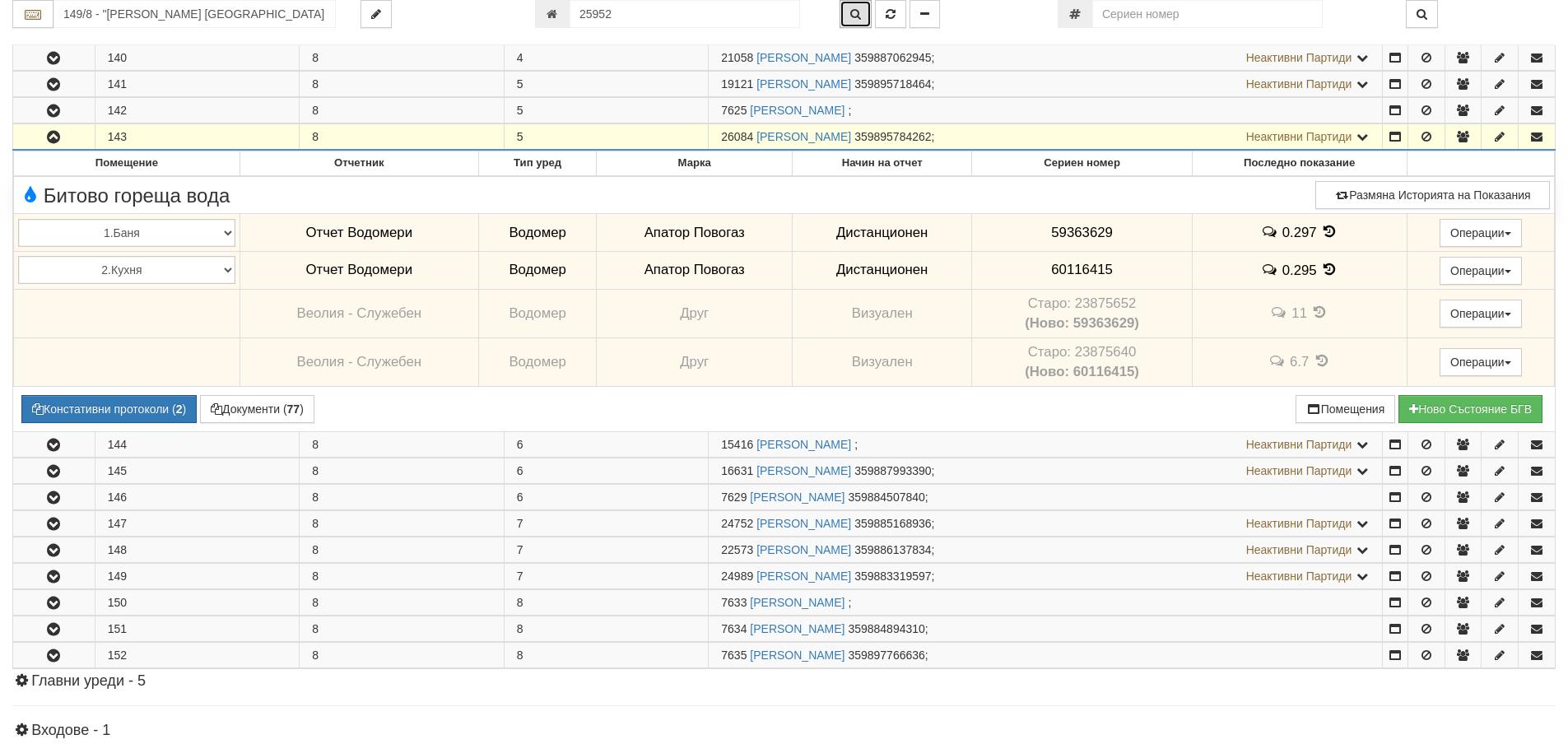
click at [853, 13] on icon "button" at bounding box center [856, 14] width 11 height 12
type input "025/2В - "ВЕОЛИЯ ЕНЕРДЖИ ВАРНА " ЕАД"
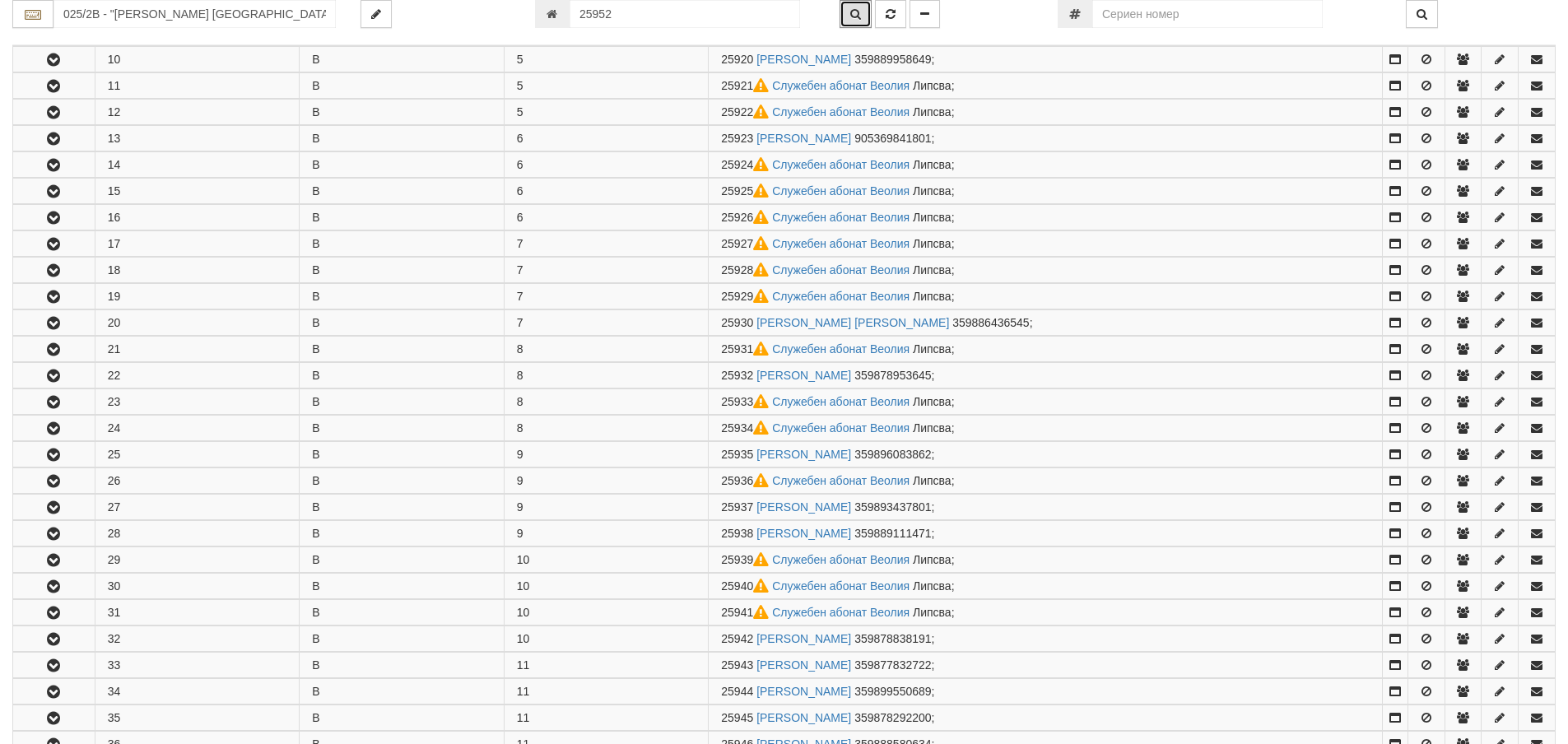
scroll to position [1287, 0]
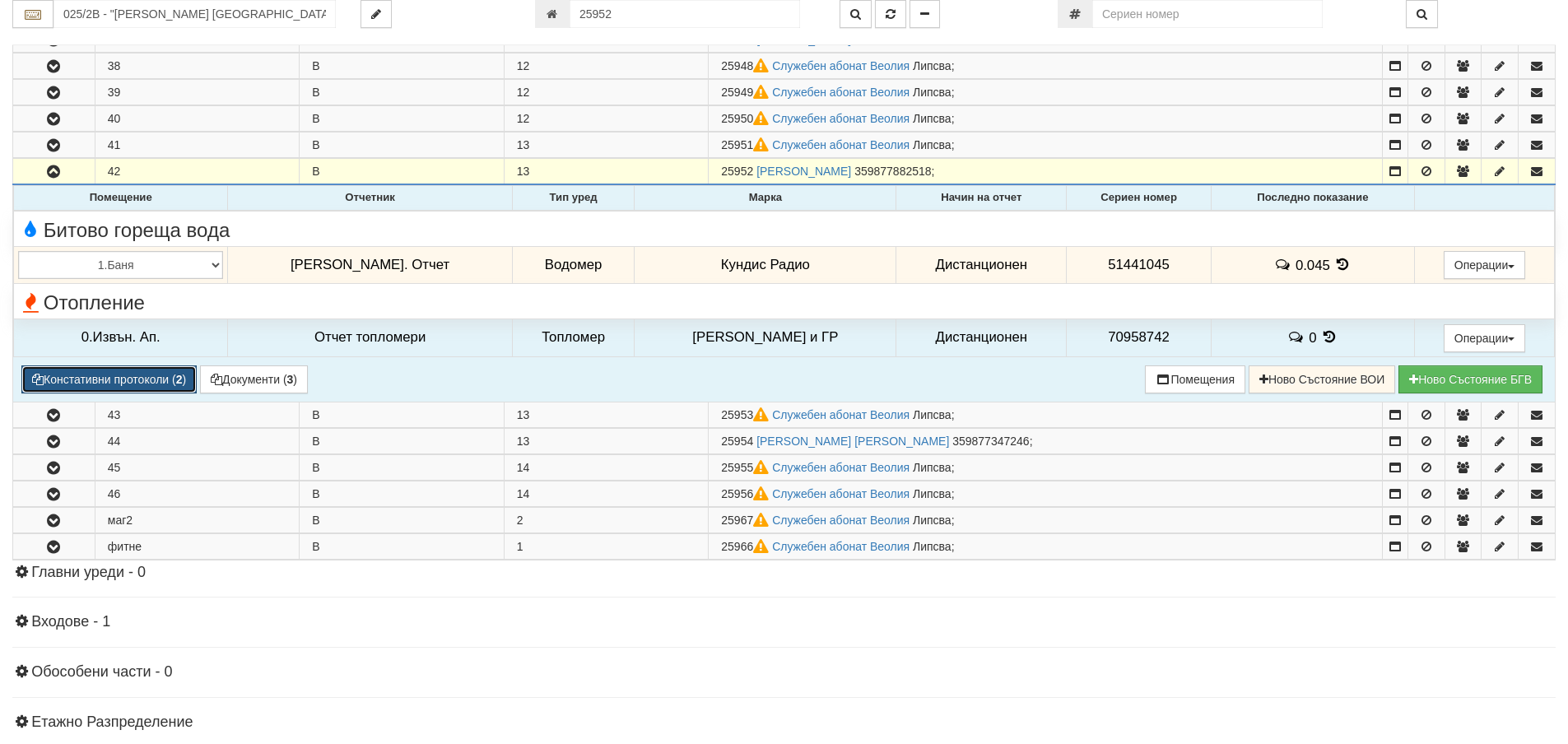
click at [152, 381] on button "Констативни протоколи ( 2 )" at bounding box center [109, 379] width 175 height 28
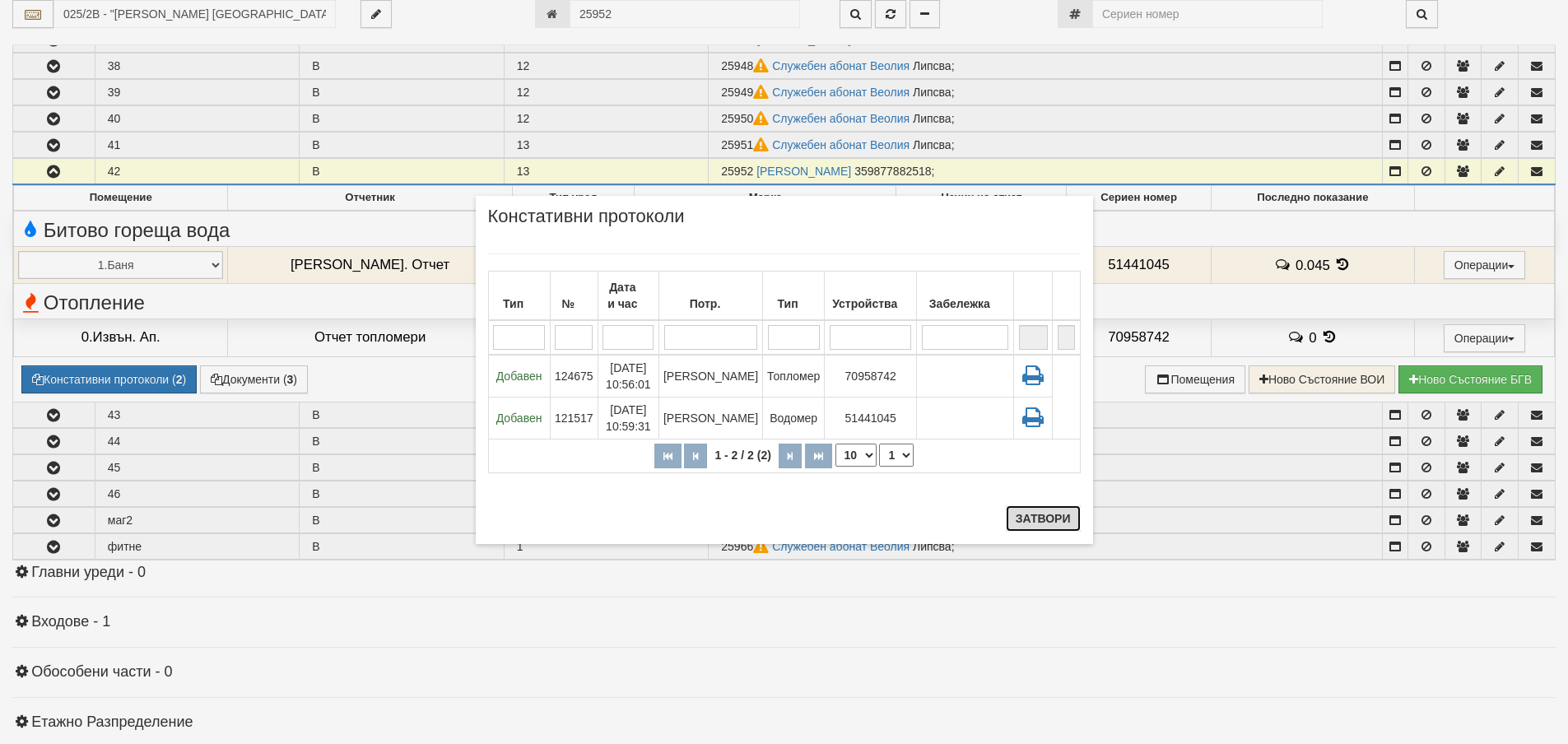
click at [1047, 520] on button "Затвори" at bounding box center [1043, 518] width 75 height 26
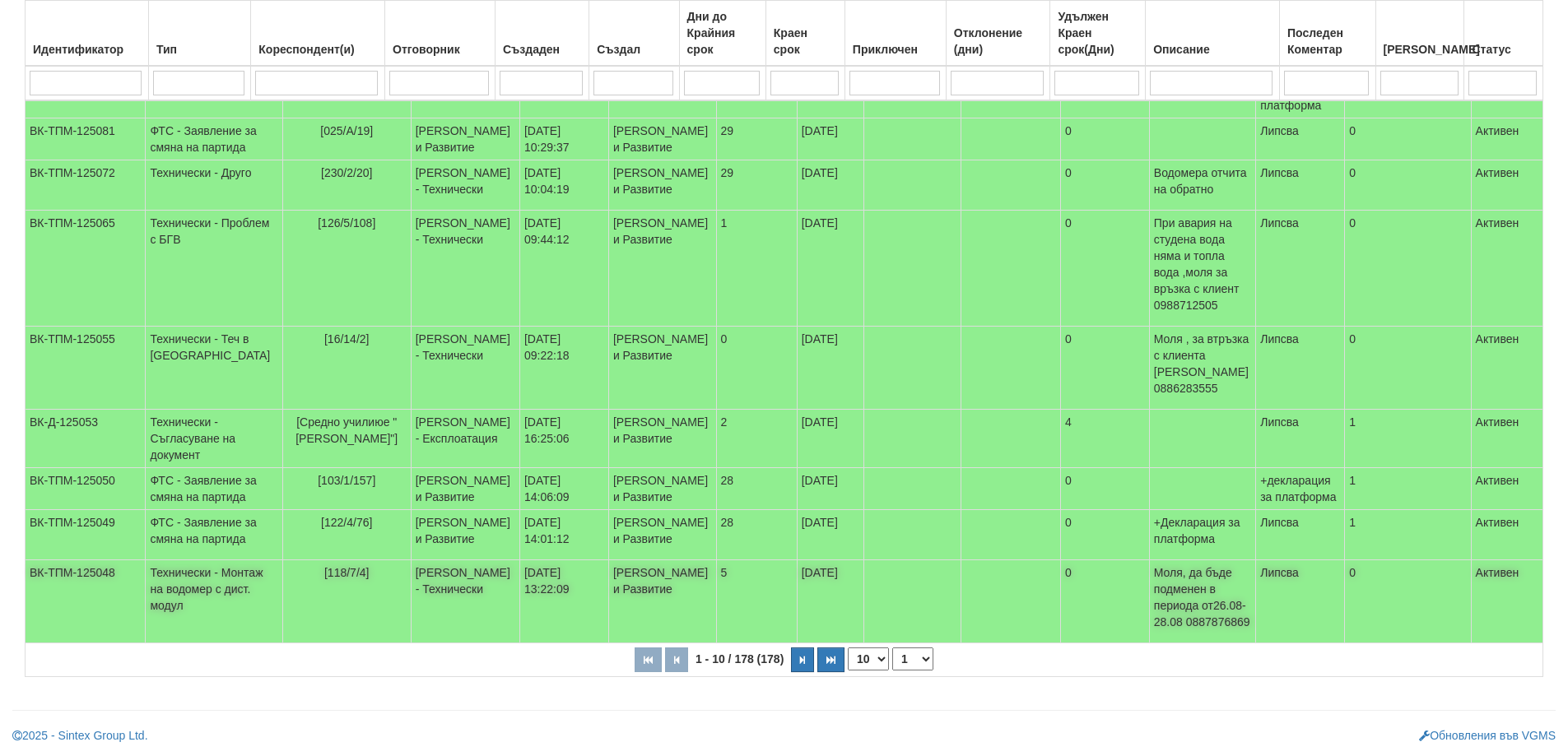
scroll to position [448, 0]
click at [880, 661] on select "10 20 30 40" at bounding box center [869, 658] width 42 height 23
select select "40"
click at [851, 670] on select "10 20 30 40" at bounding box center [869, 658] width 42 height 23
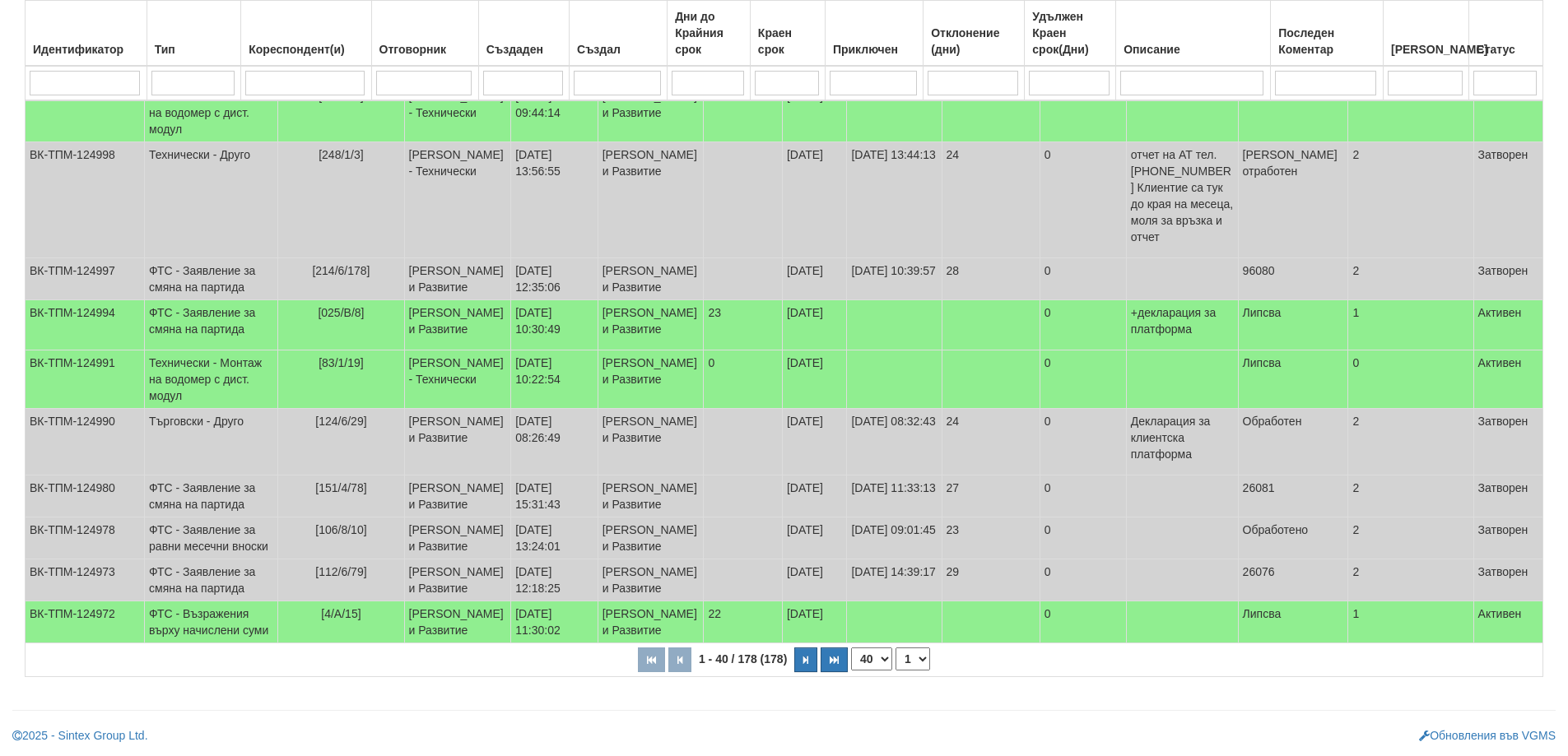
scroll to position [2759, 0]
click at [803, 667] on button "button" at bounding box center [805, 659] width 23 height 24
select select "2"
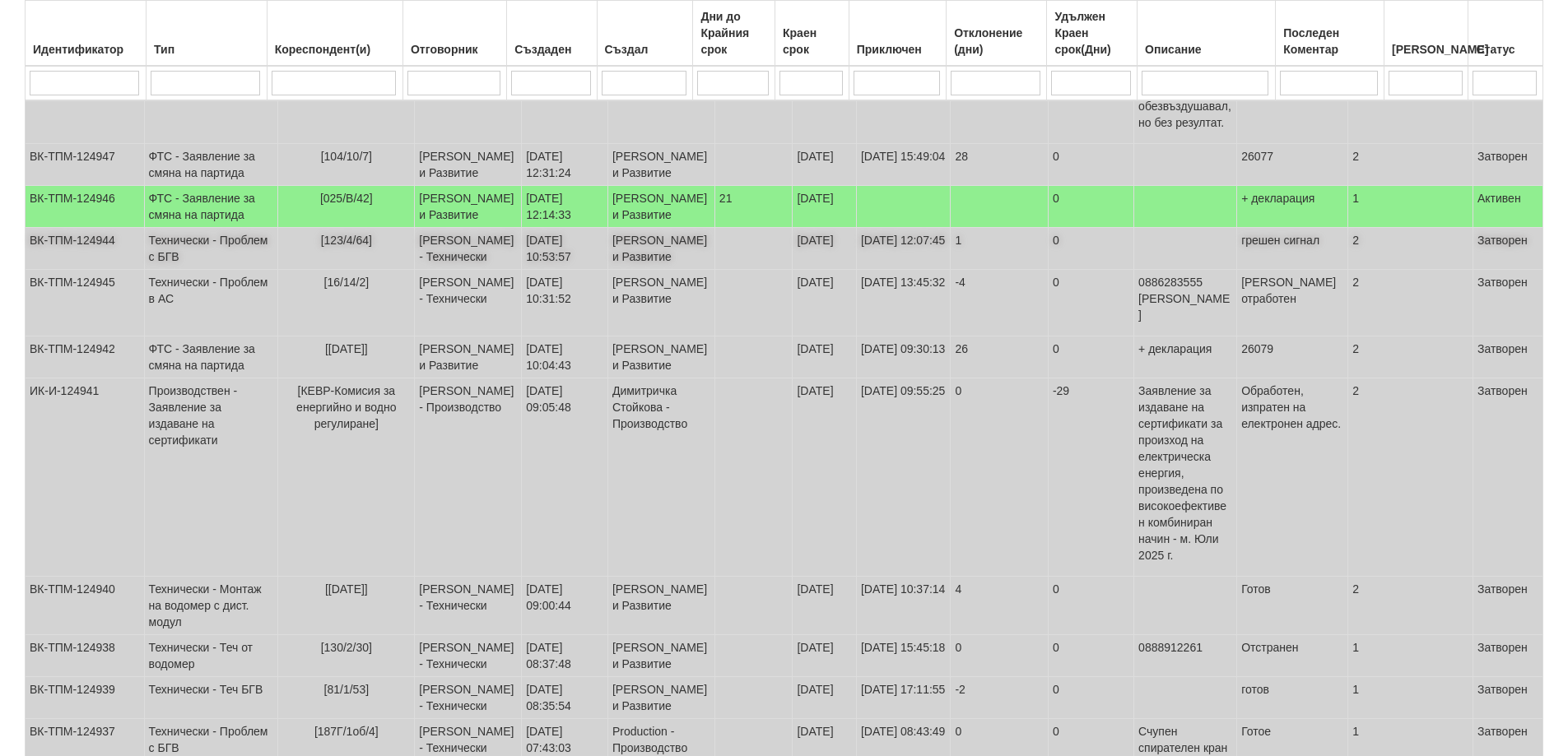
scroll to position [704, 0]
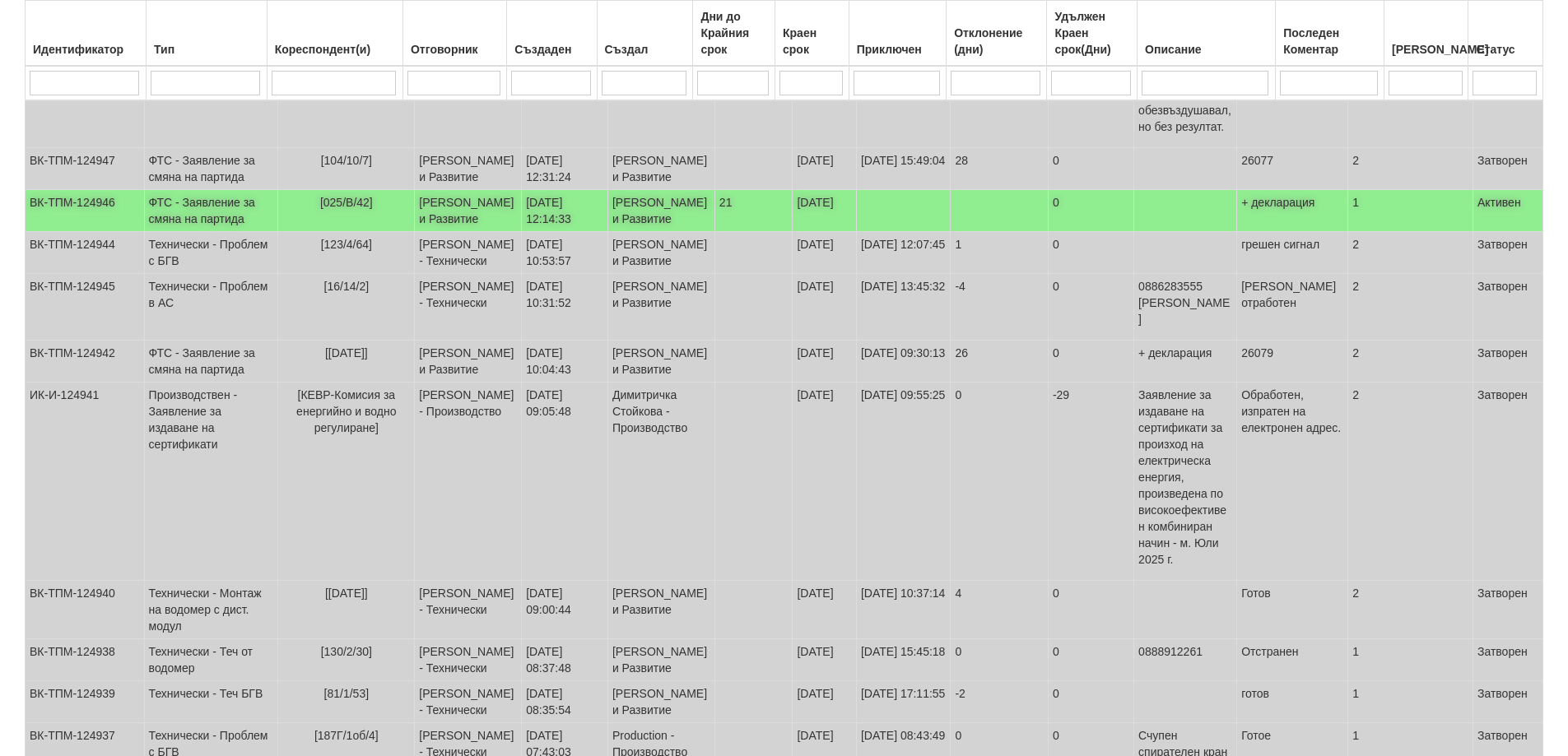
click at [244, 232] on td "ФТС - Заявление за смяна на партида" at bounding box center [211, 210] width 134 height 42
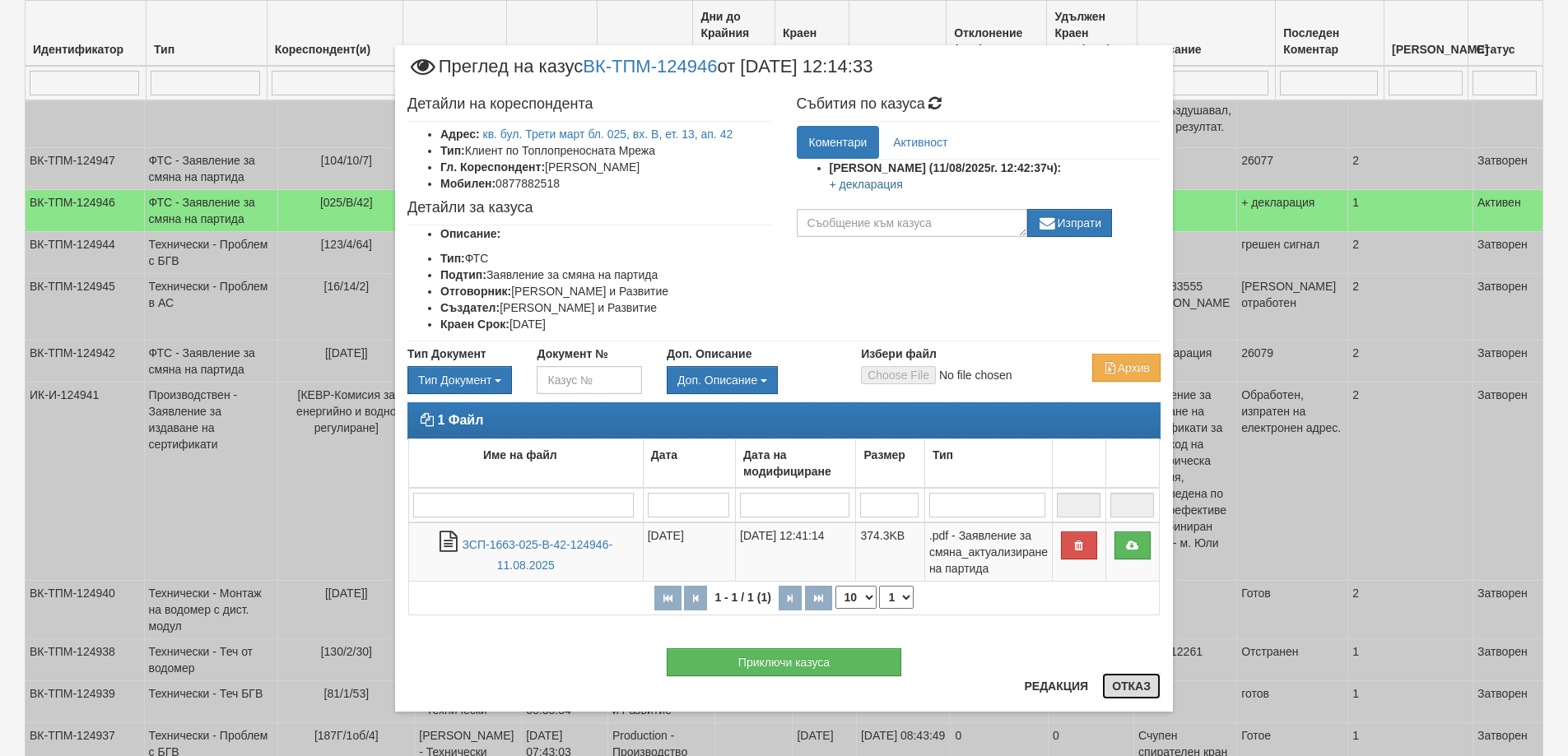
click at [1126, 686] on button "Отказ" at bounding box center [1131, 686] width 59 height 26
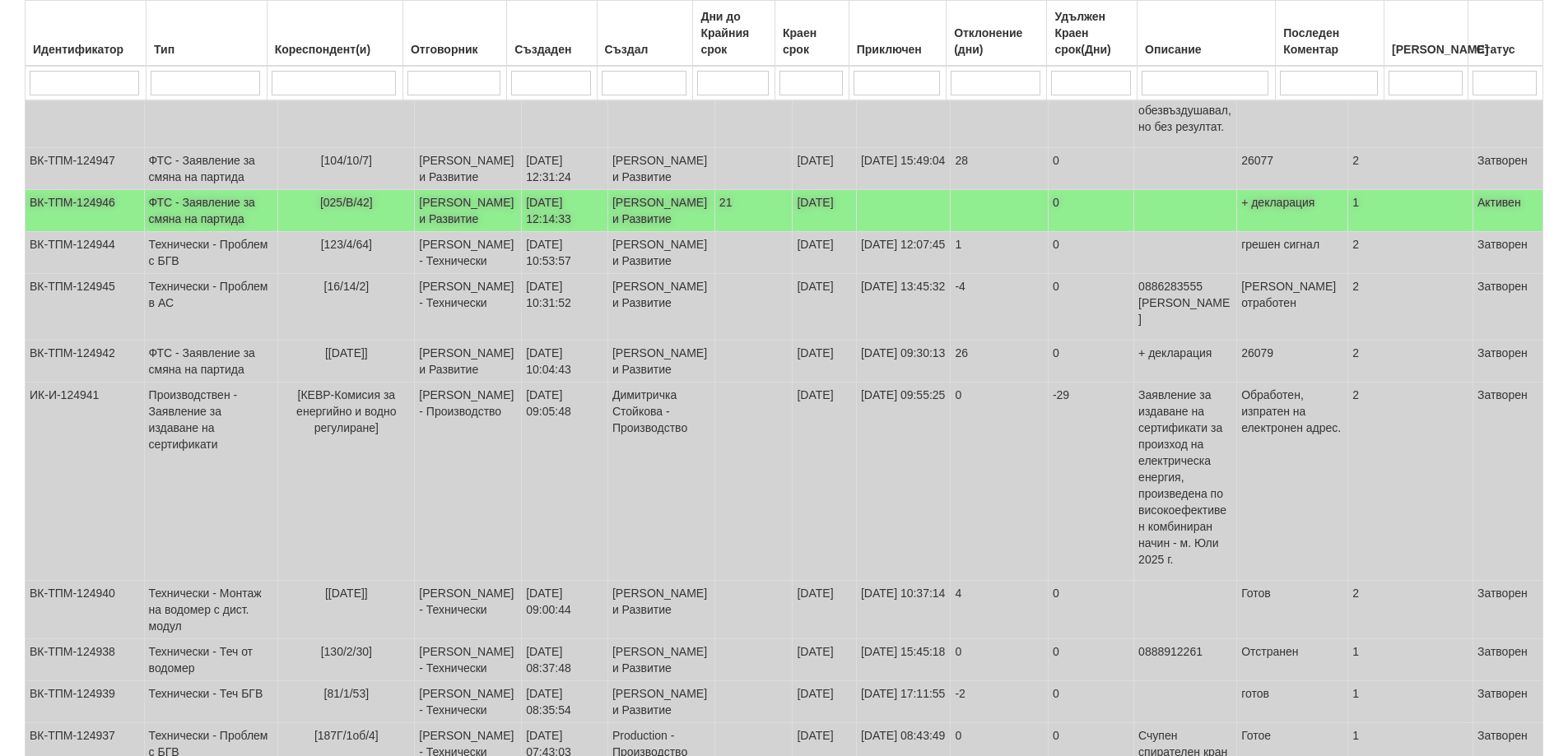
click at [180, 232] on td "ФТС - Заявление за смяна на партида" at bounding box center [211, 210] width 134 height 42
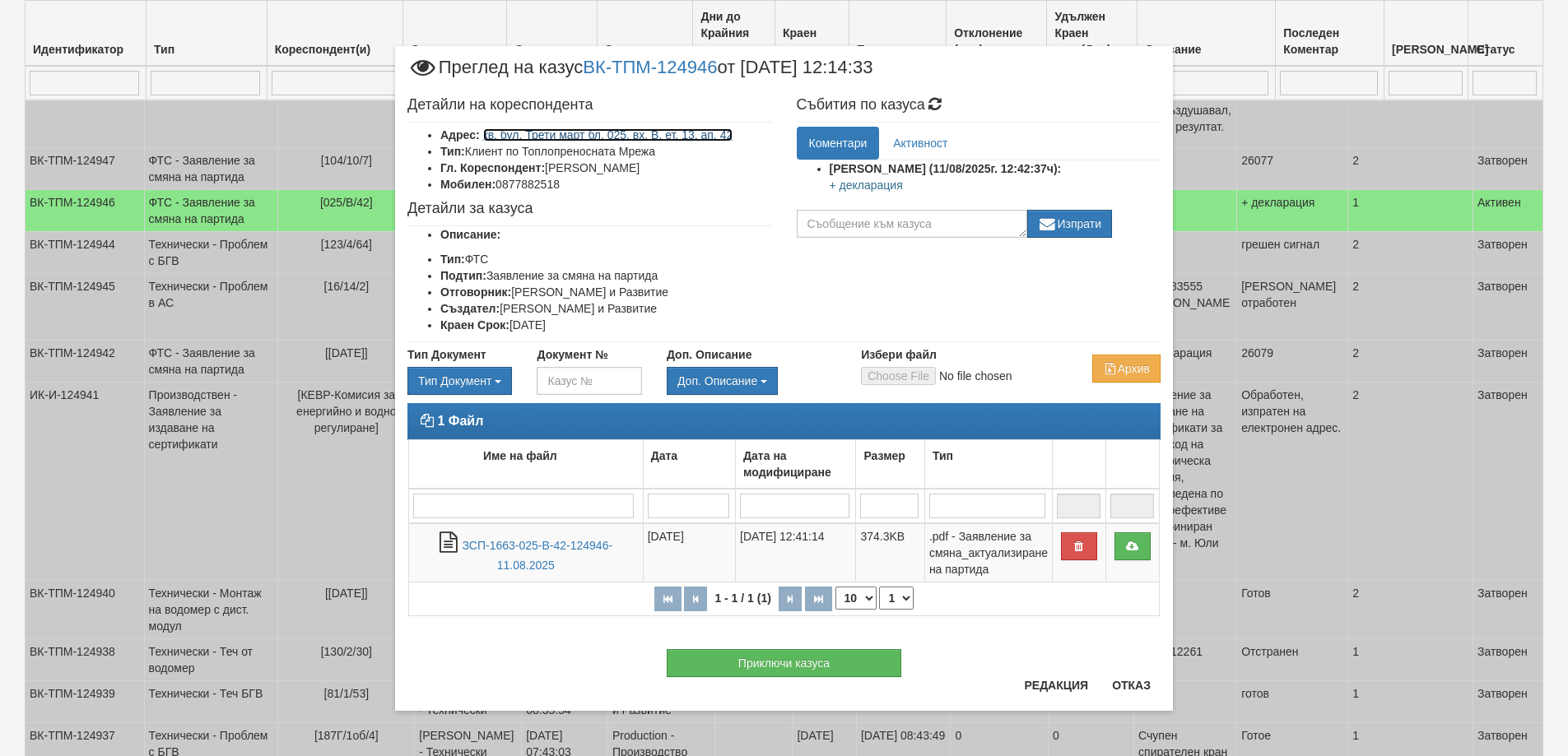
click at [644, 134] on link "кв. бул. Трети март бл. 025, вх. В, ет. 13, ап. 42" at bounding box center [608, 135] width 250 height 14
drag, startPoint x: 1127, startPoint y: 690, endPoint x: 1116, endPoint y: 682, distance: 13.6
click at [1128, 690] on button "Отказ" at bounding box center [1131, 685] width 59 height 26
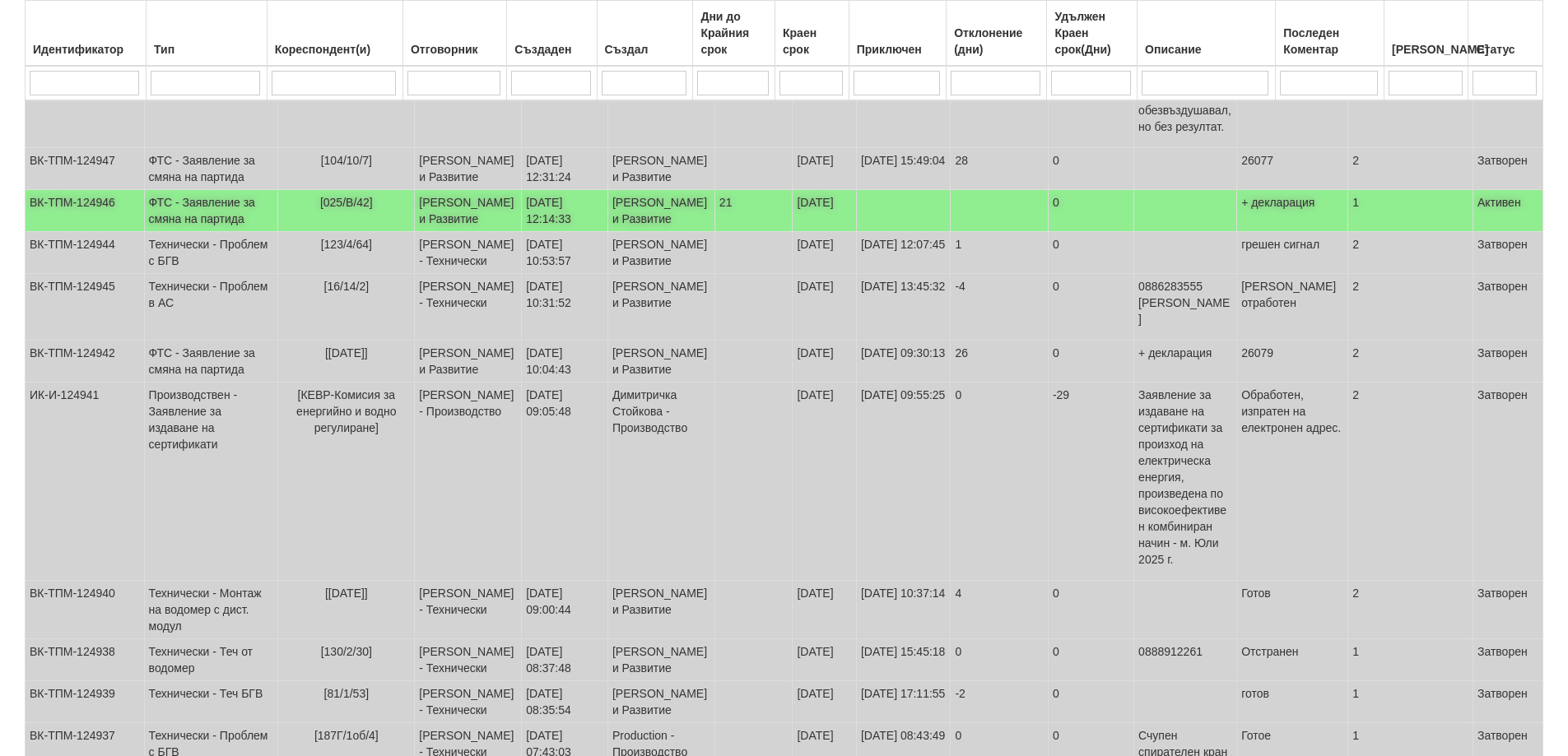
click at [189, 232] on td "ФТС - Заявление за смяна на партида" at bounding box center [211, 210] width 134 height 42
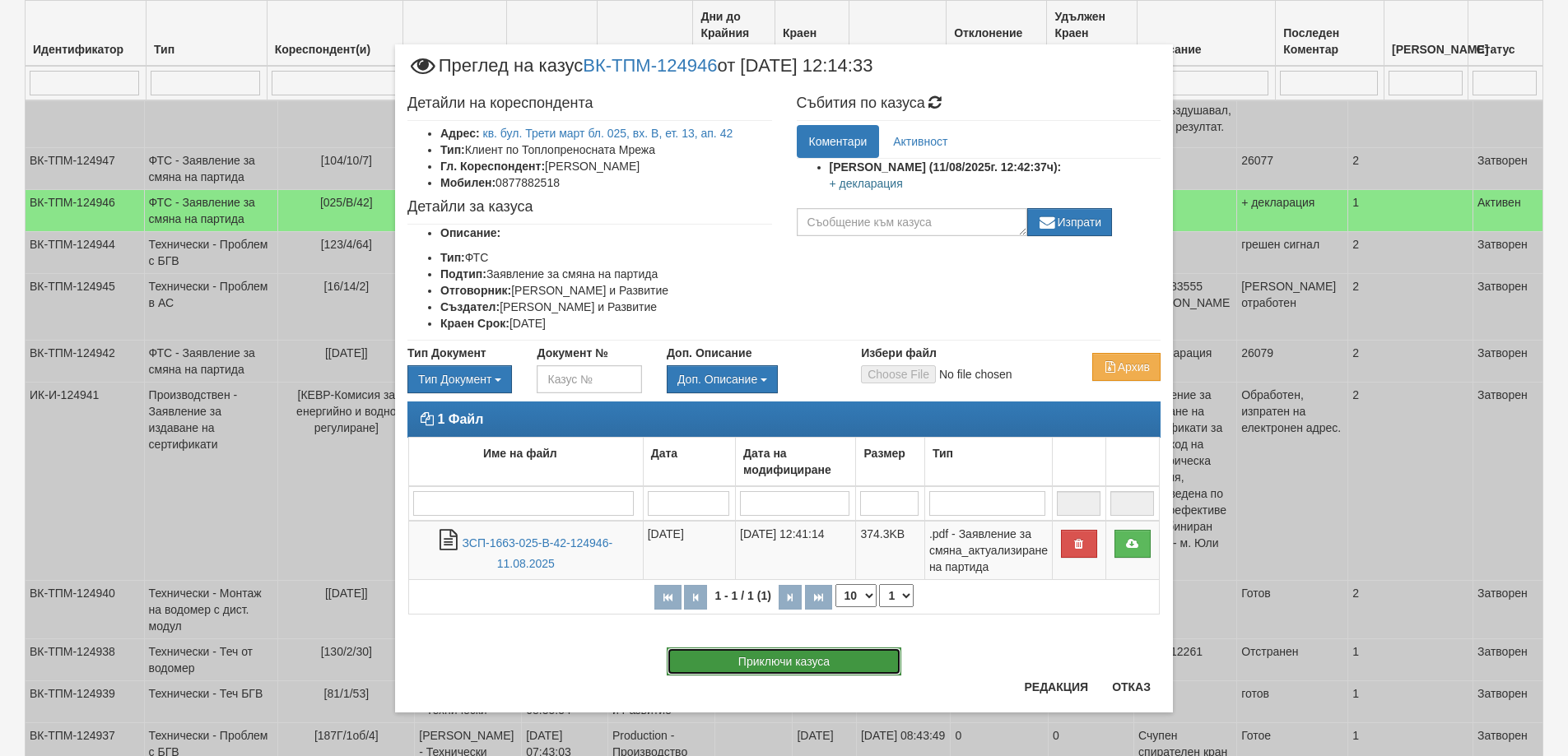
click at [831, 659] on button "Приключи казуса" at bounding box center [784, 661] width 235 height 28
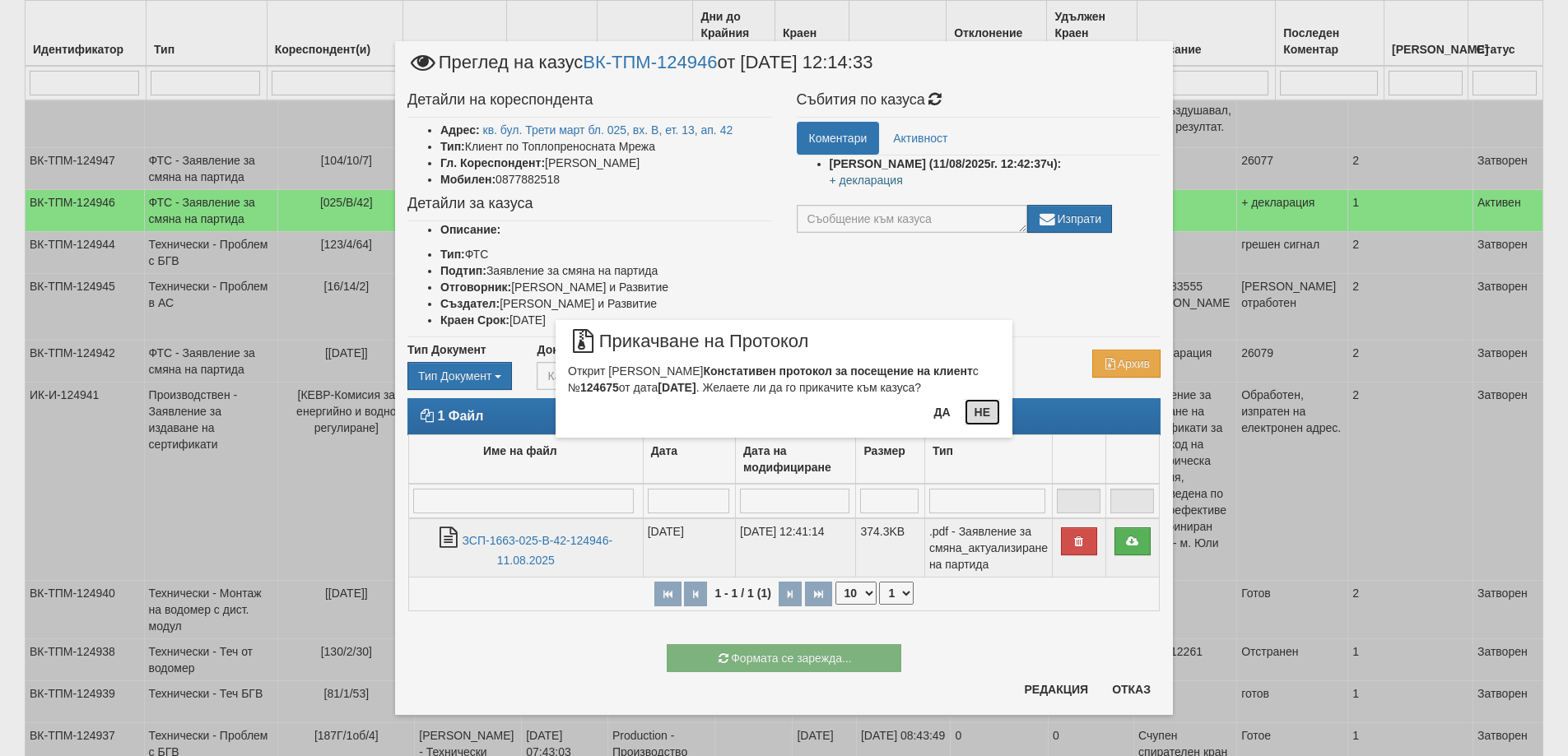
click at [983, 410] on button "Не" at bounding box center [981, 412] width 35 height 26
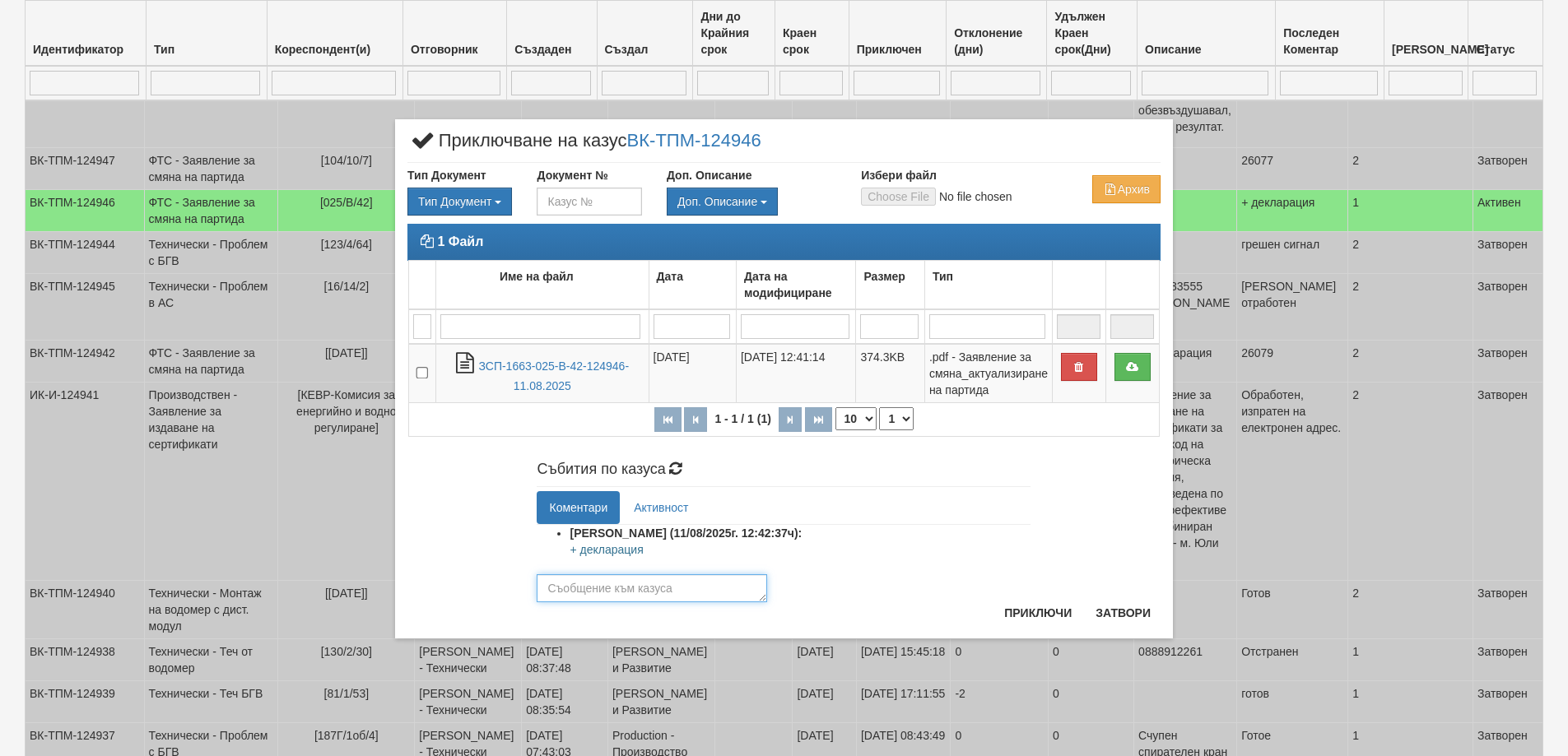
click at [593, 585] on textarea at bounding box center [652, 588] width 230 height 28
type textarea "25952"
click at [1041, 610] on button "Приключи" at bounding box center [1038, 612] width 88 height 26
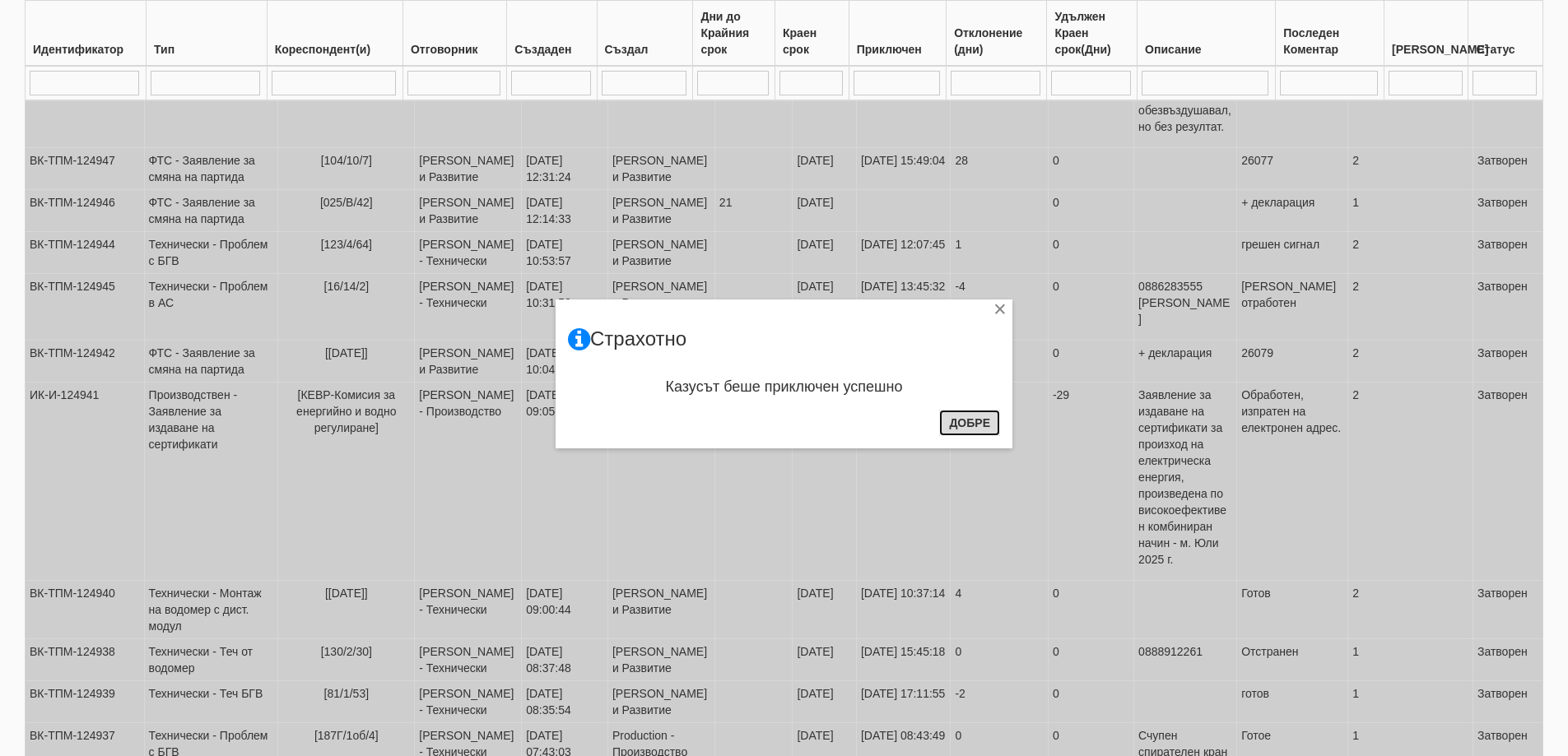
click at [973, 430] on button "Добре" at bounding box center [969, 422] width 61 height 26
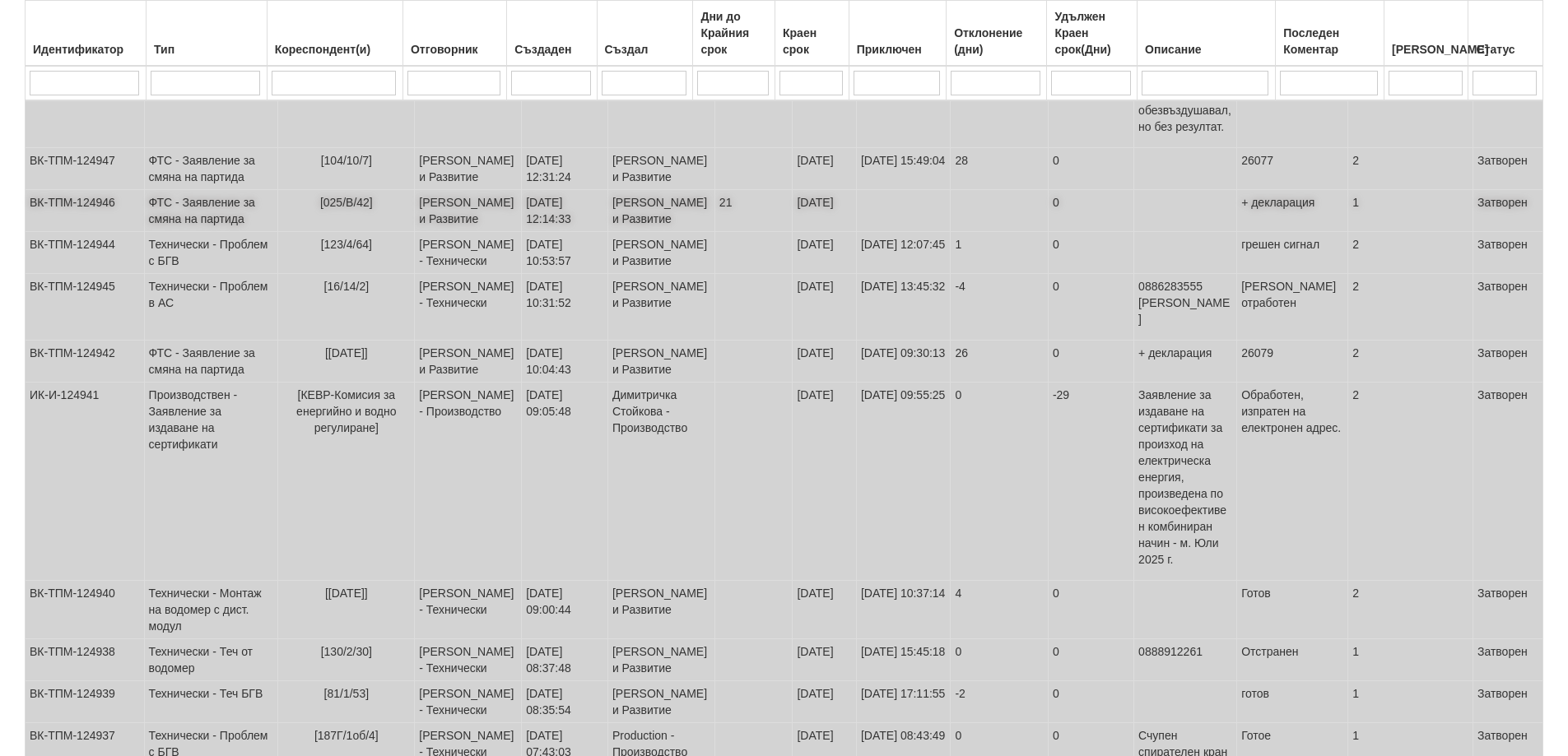
click at [194, 232] on td "ФТС - Заявление за смяна на партида" at bounding box center [211, 210] width 134 height 42
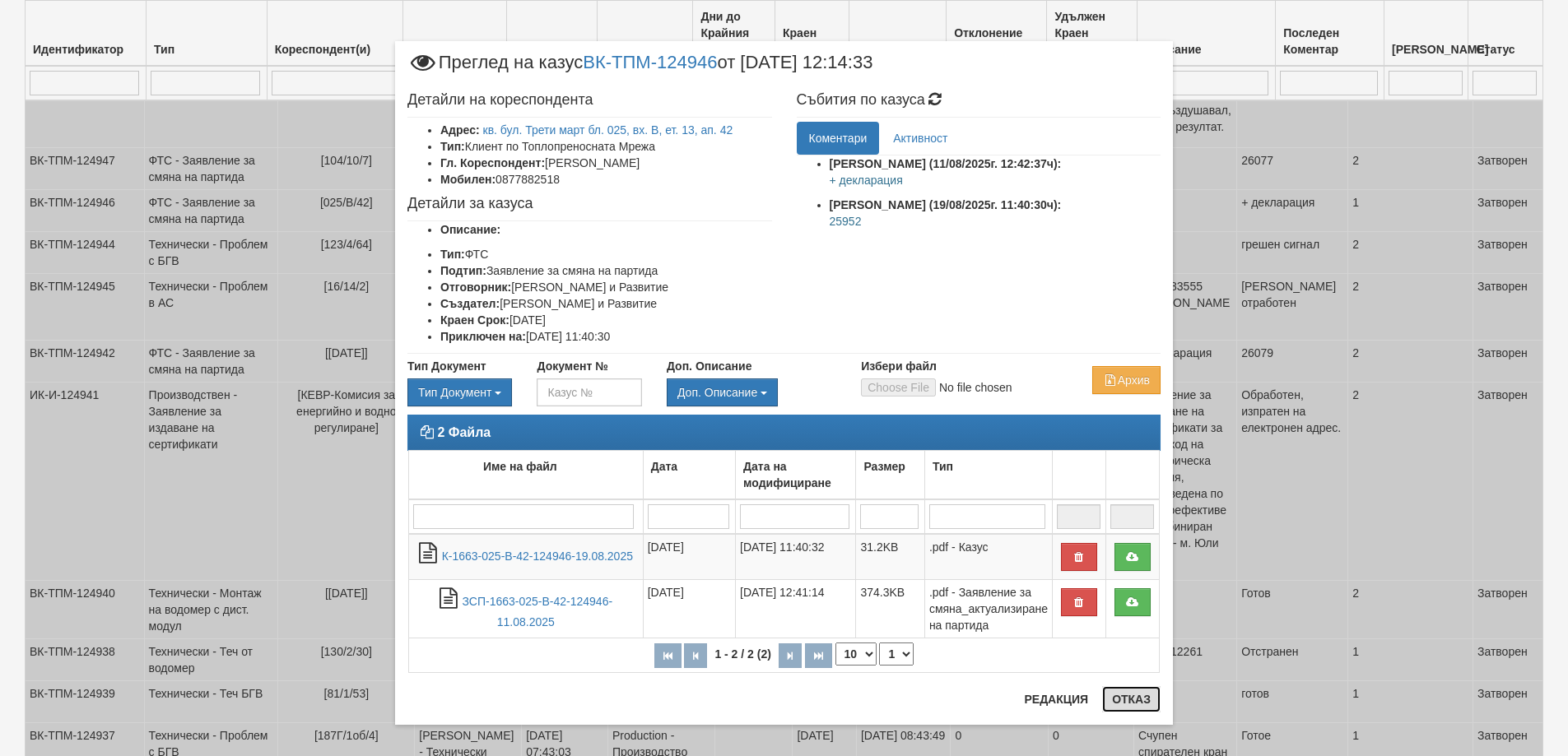
click at [1137, 700] on button "Отказ" at bounding box center [1131, 698] width 59 height 26
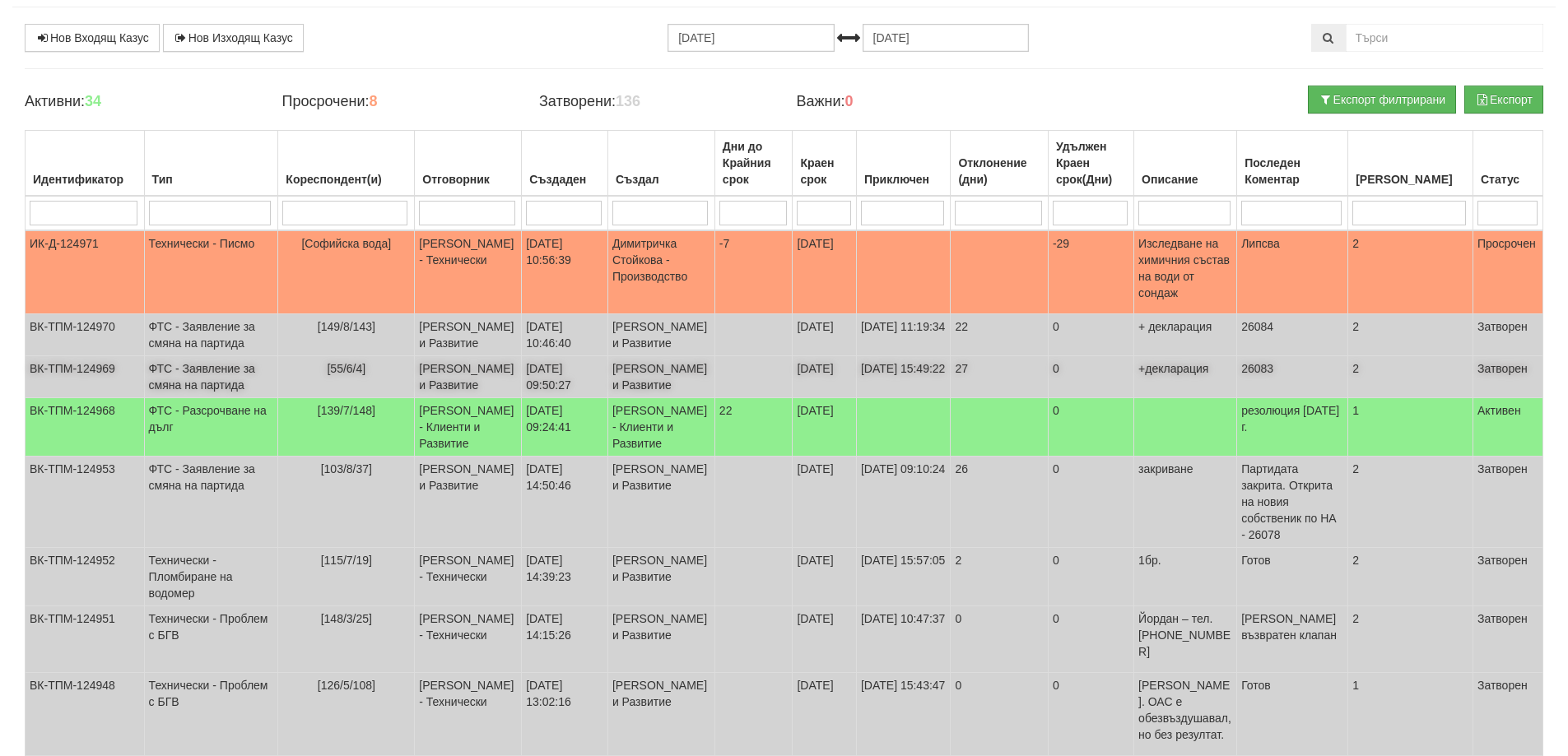
scroll to position [0, 0]
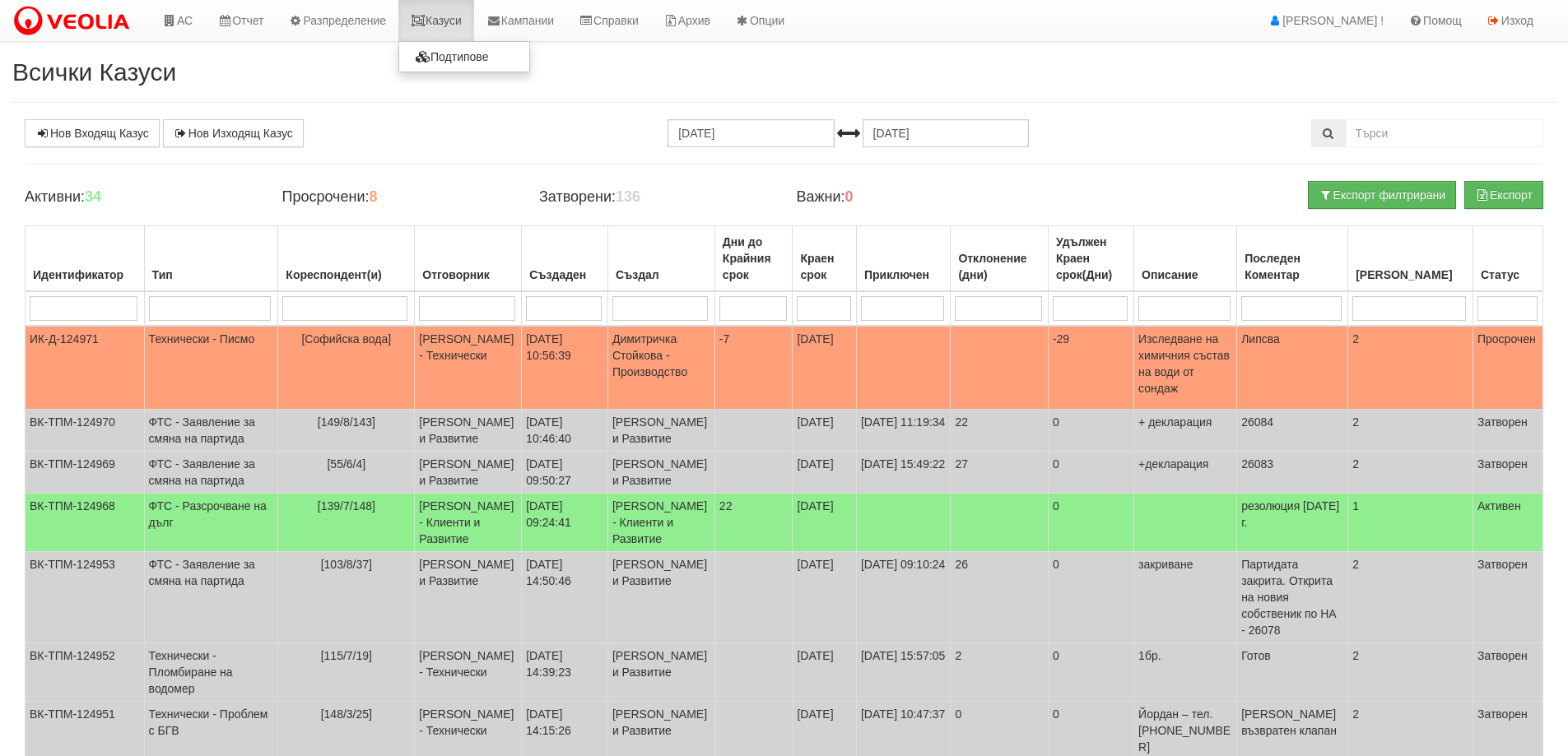
click at [456, 21] on link "Казуси" at bounding box center [437, 21] width 76 height 42
